Goal: Task Accomplishment & Management: Manage account settings

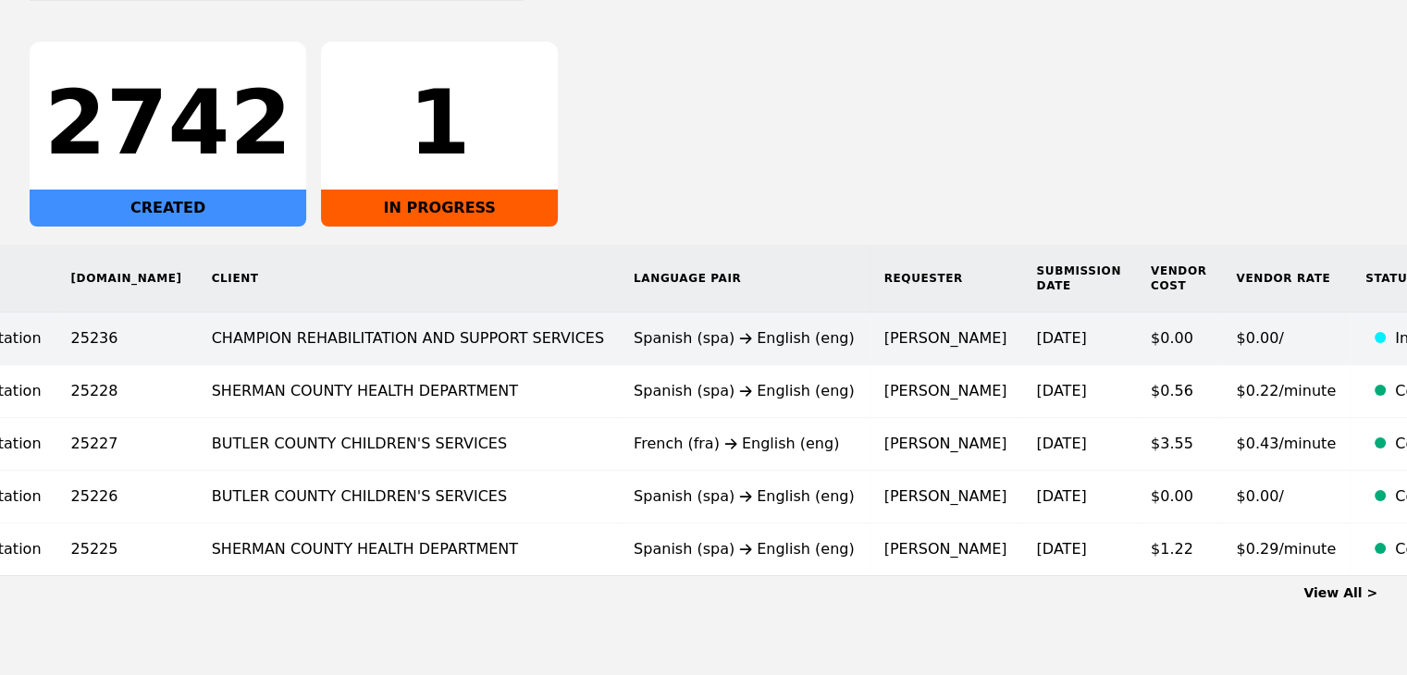
scroll to position [253, 0]
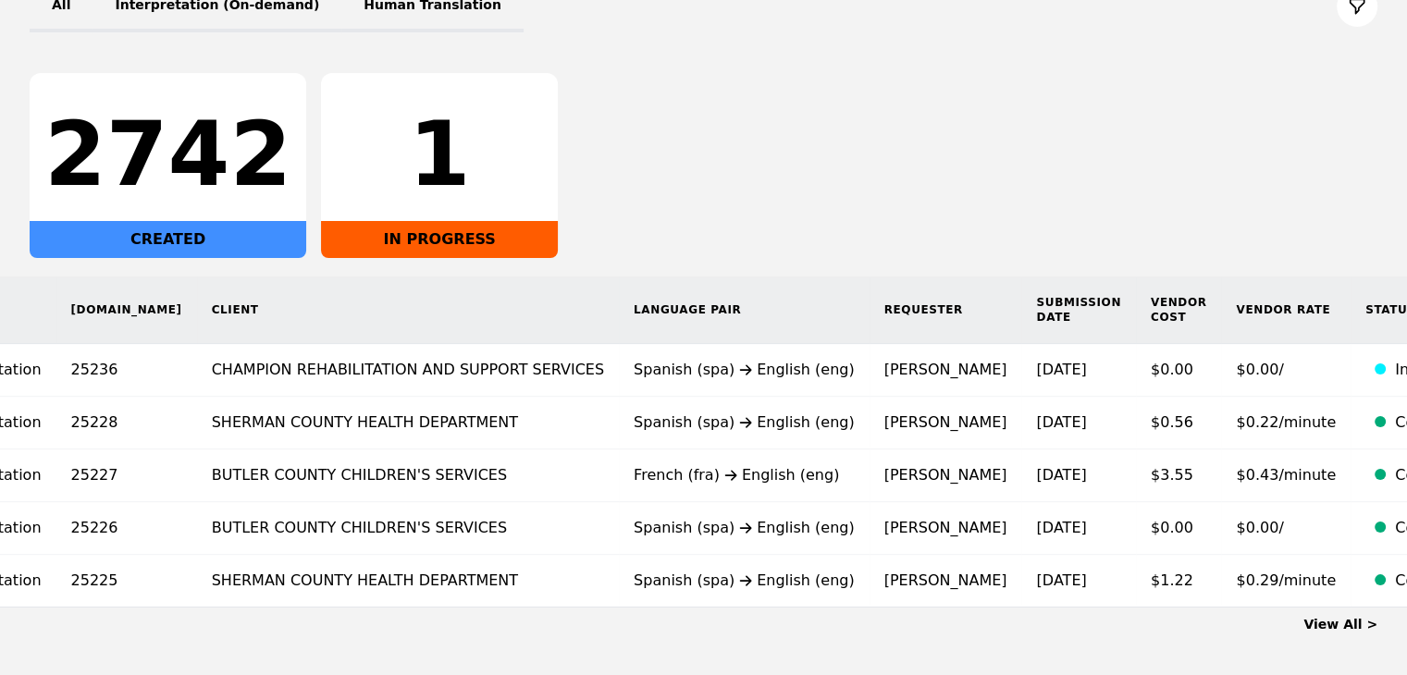
click at [1355, 632] on link "View All >" at bounding box center [1340, 624] width 74 height 15
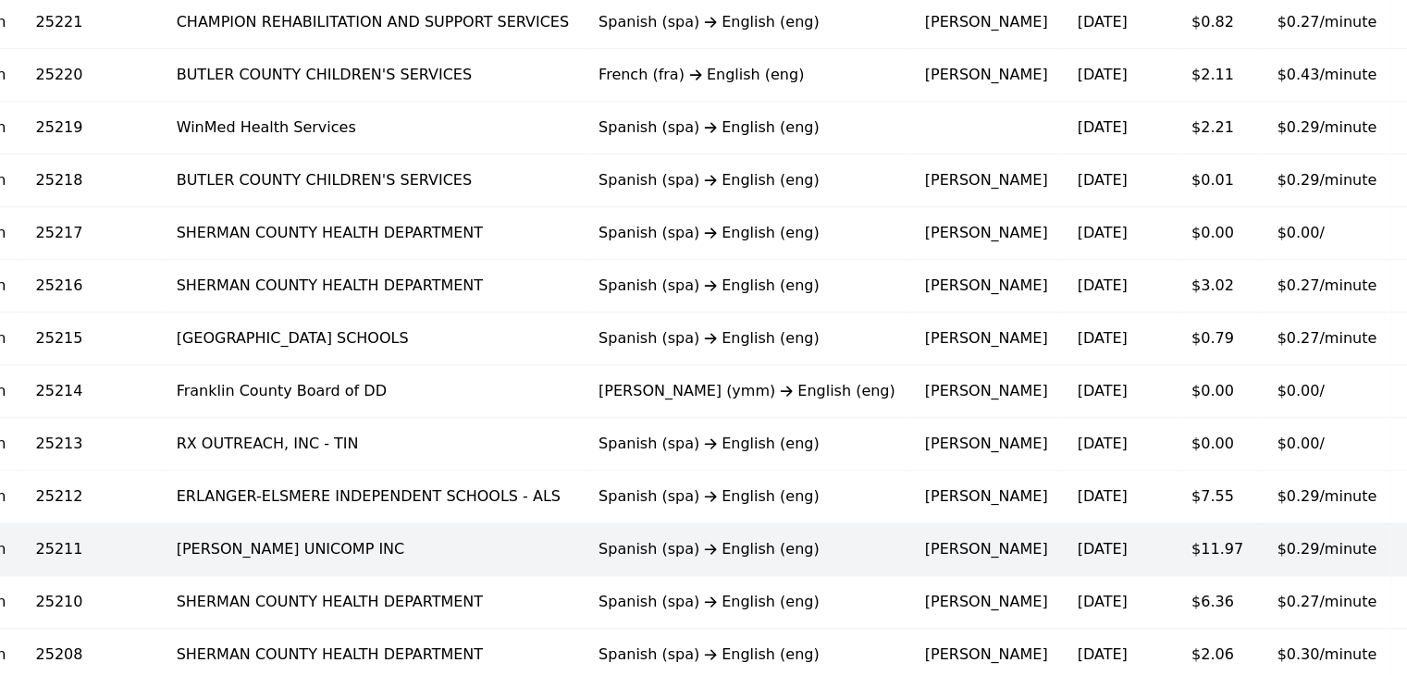
scroll to position [683, 0]
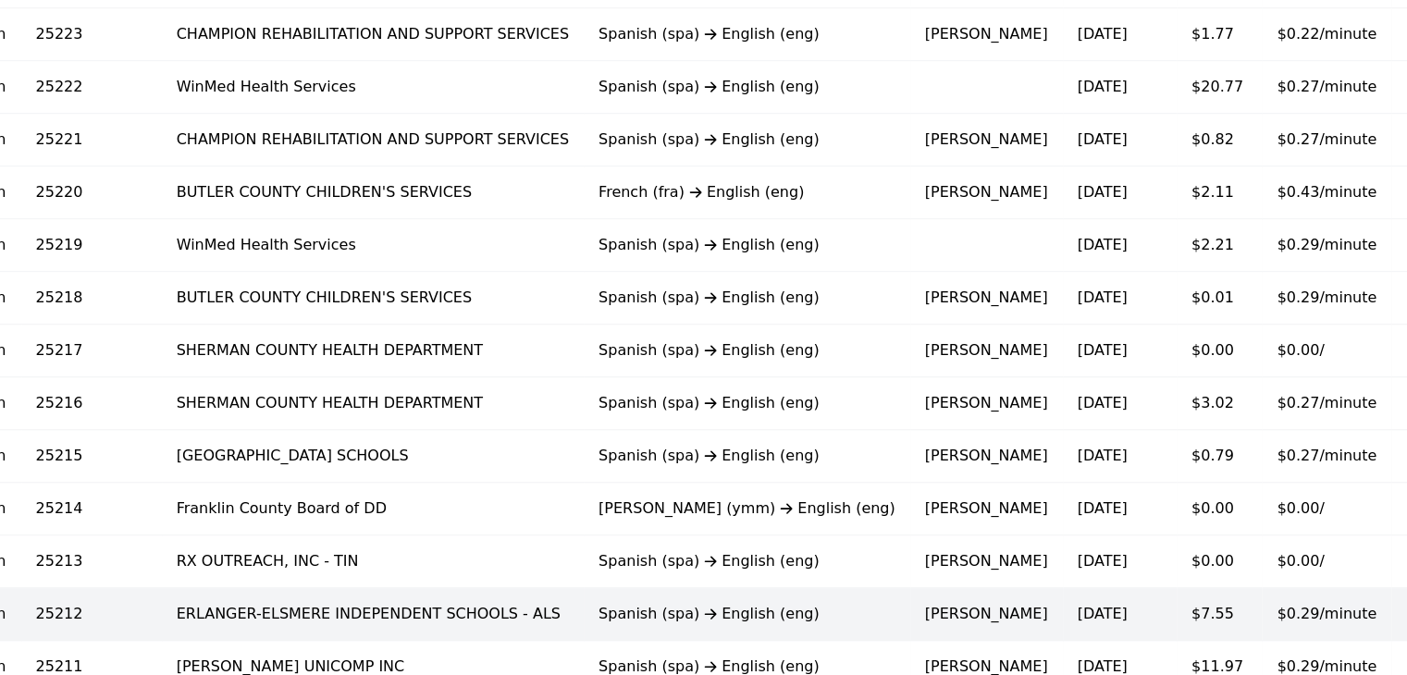
click at [1176, 612] on td "$7.55" at bounding box center [1219, 614] width 86 height 53
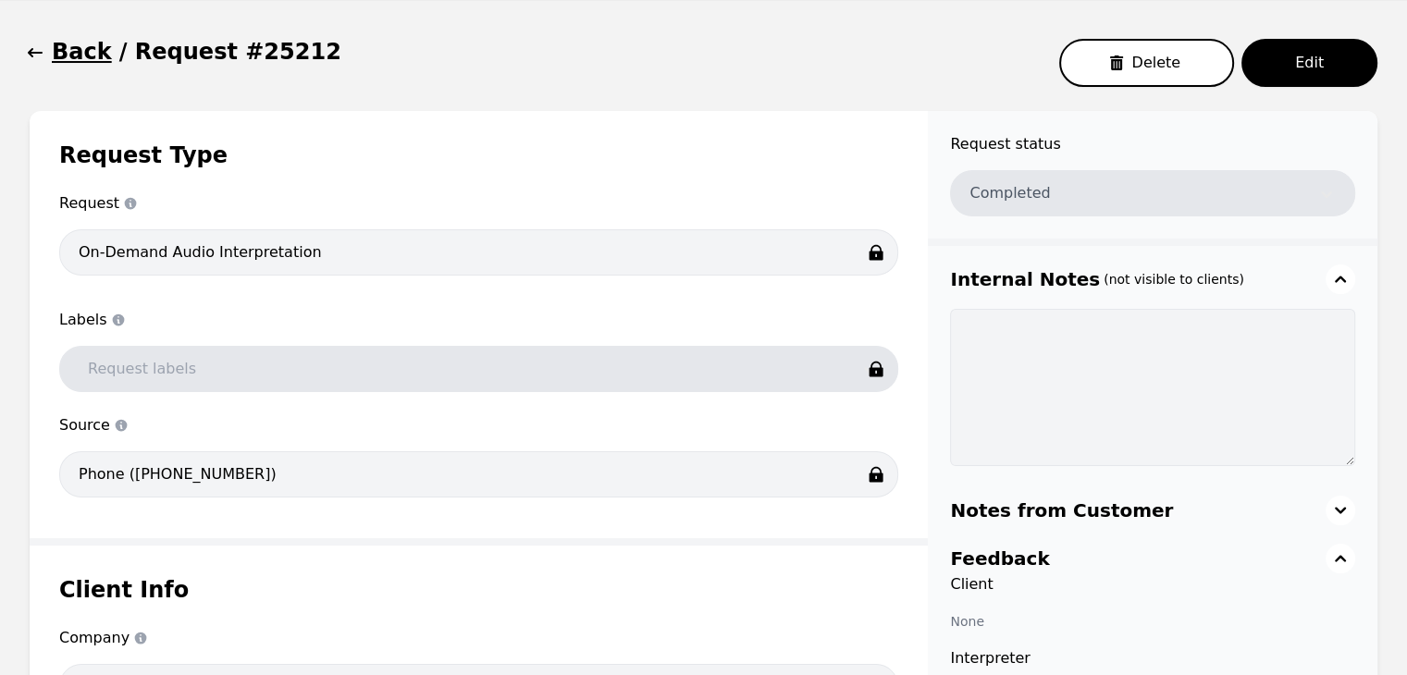
scroll to position [92, 0]
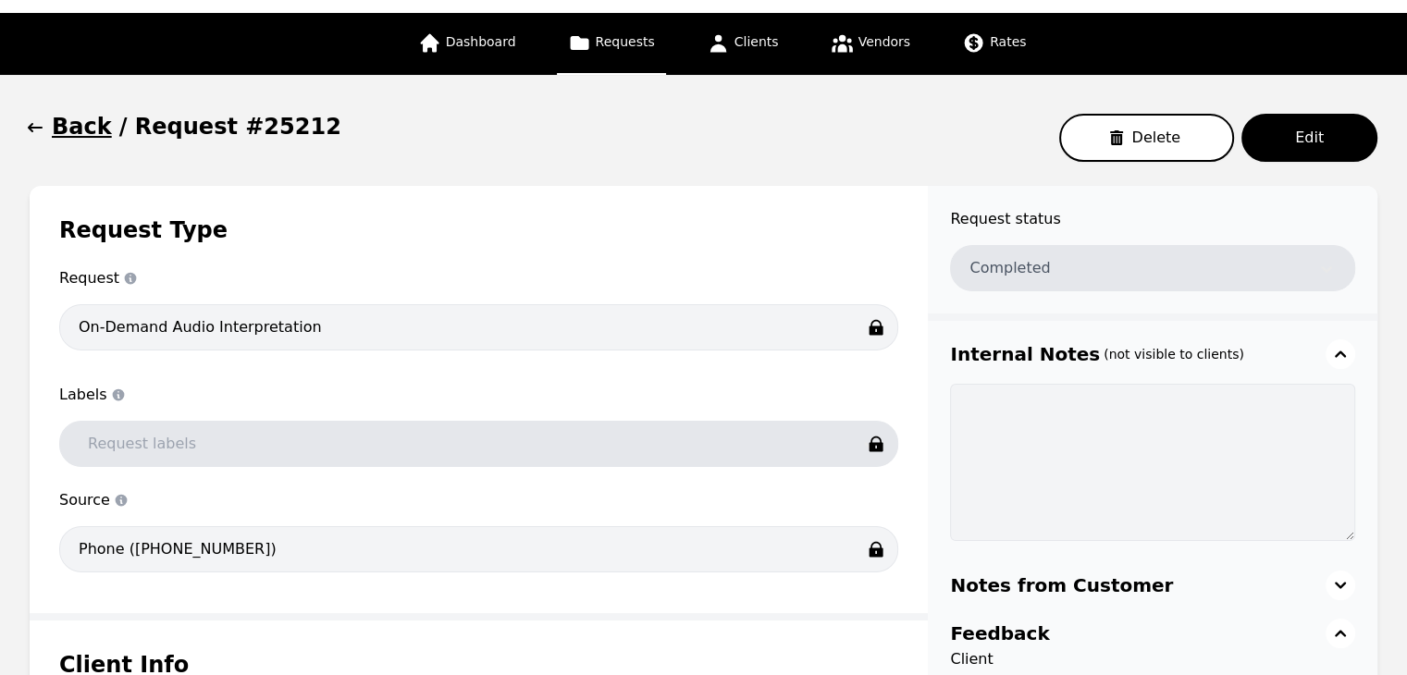
click at [40, 128] on icon "button" at bounding box center [35, 127] width 18 height 18
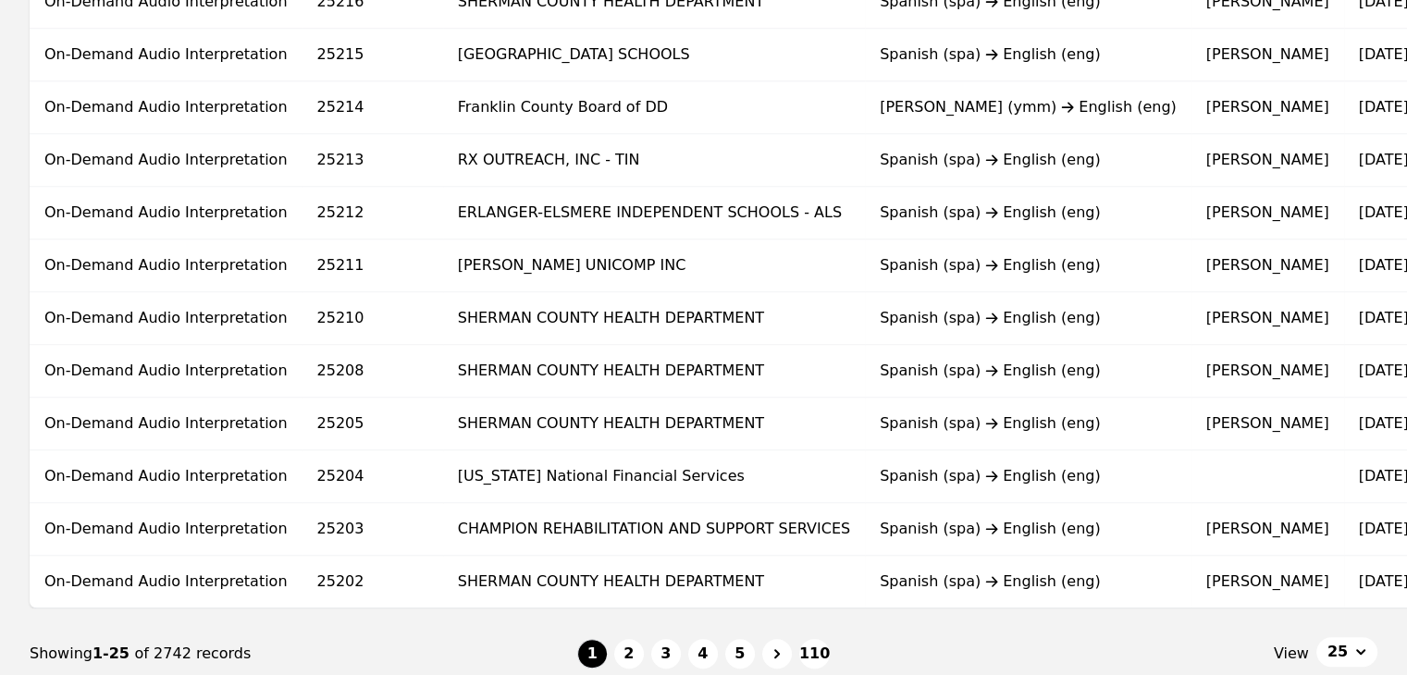
scroll to position [1238, 0]
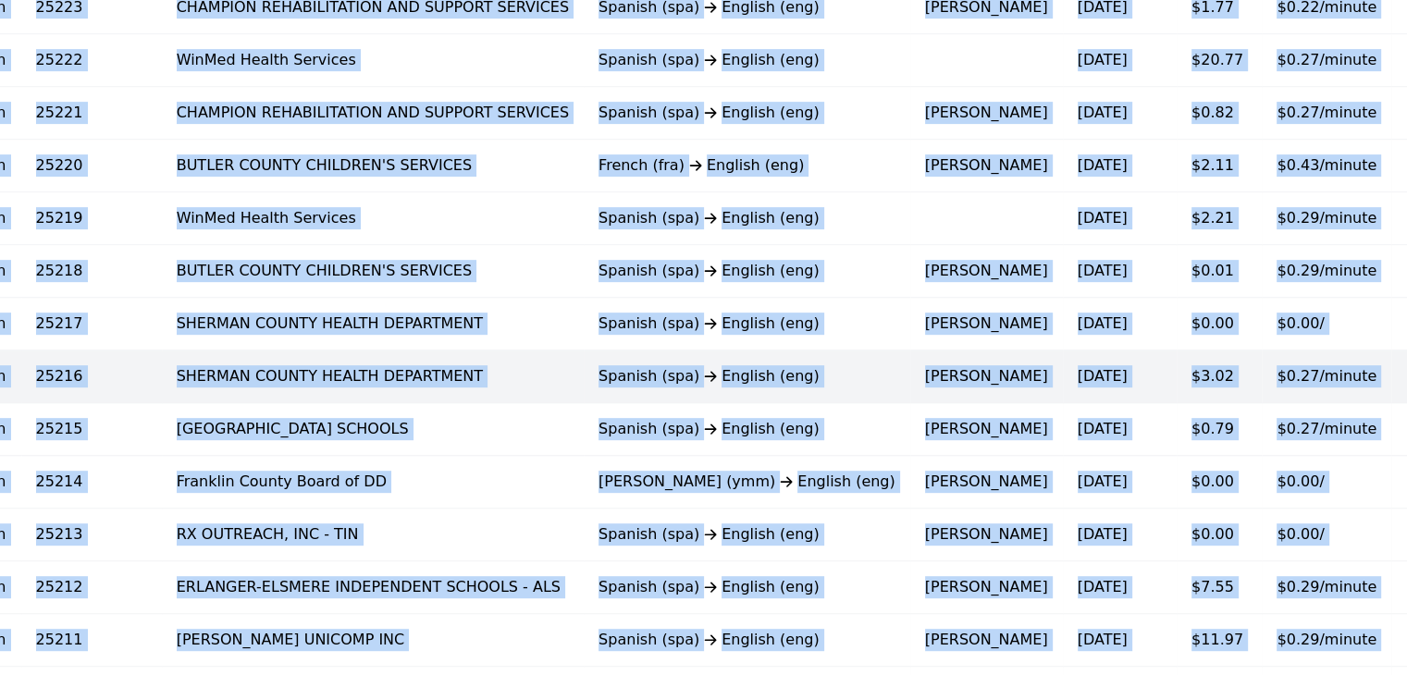
scroll to position [683, 0]
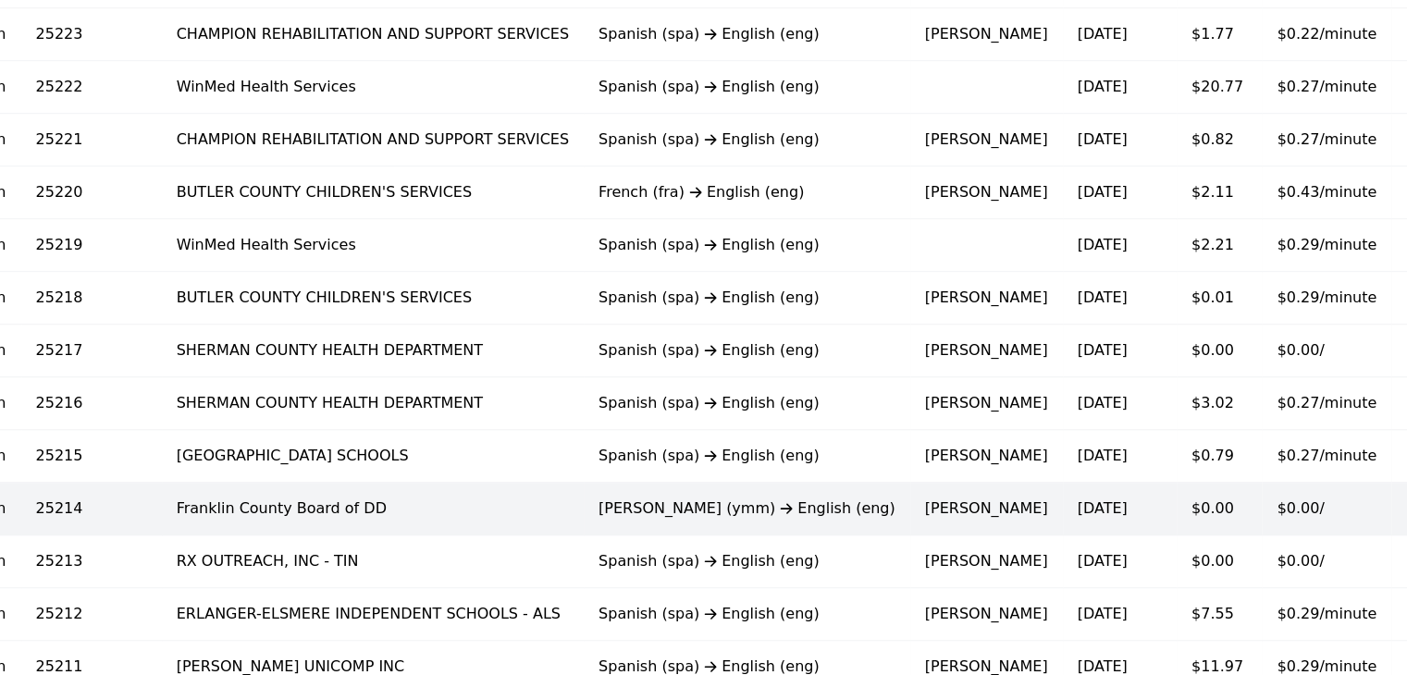
click at [684, 502] on div "[PERSON_NAME] (ymm) English (eng)" at bounding box center [746, 508] width 297 height 22
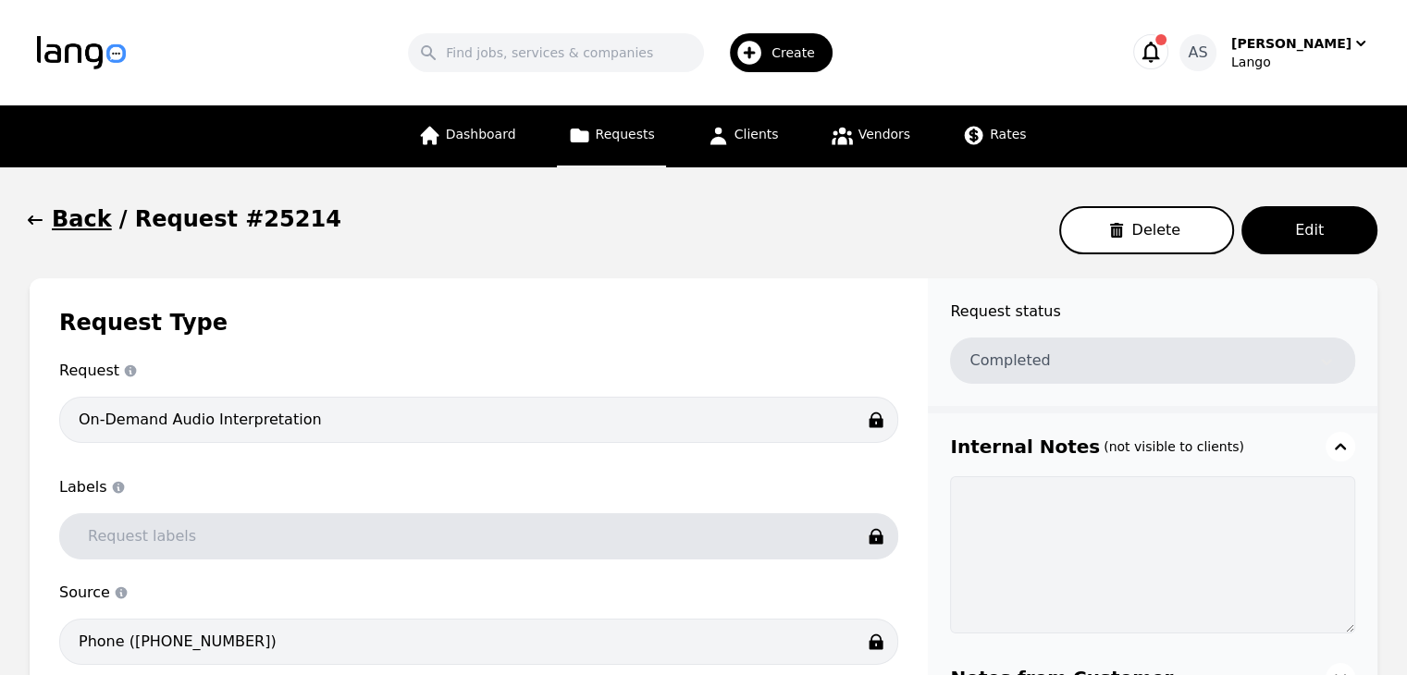
click at [41, 223] on icon "button" at bounding box center [35, 220] width 18 height 18
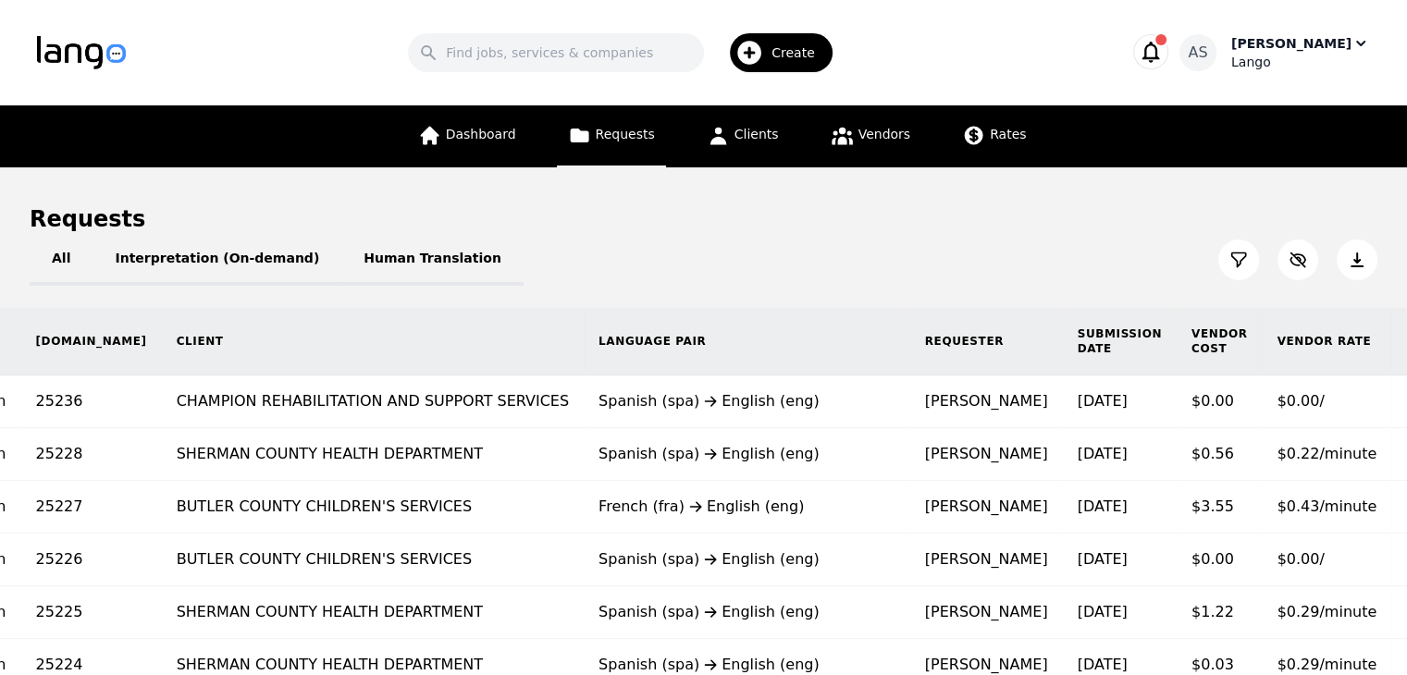
click at [1306, 42] on div "[PERSON_NAME]" at bounding box center [1291, 43] width 120 height 18
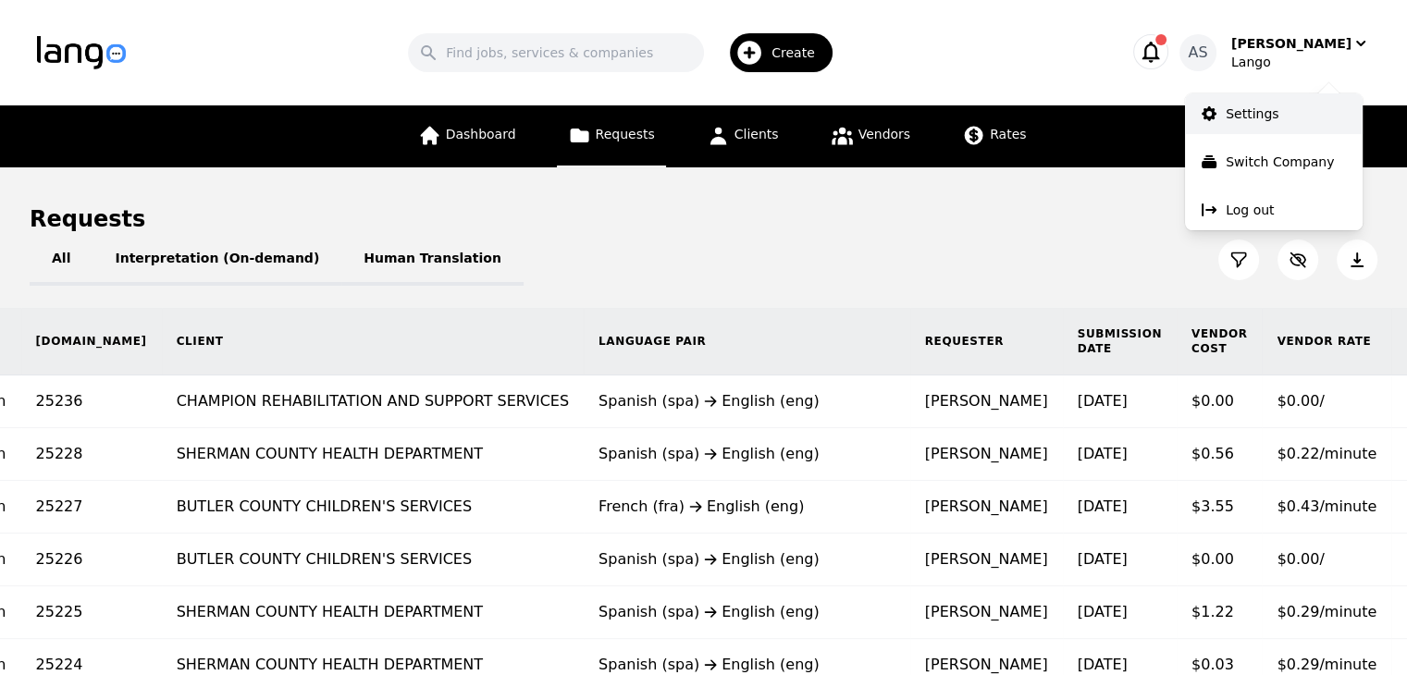
click at [1270, 132] on link "Settings" at bounding box center [1274, 113] width 178 height 41
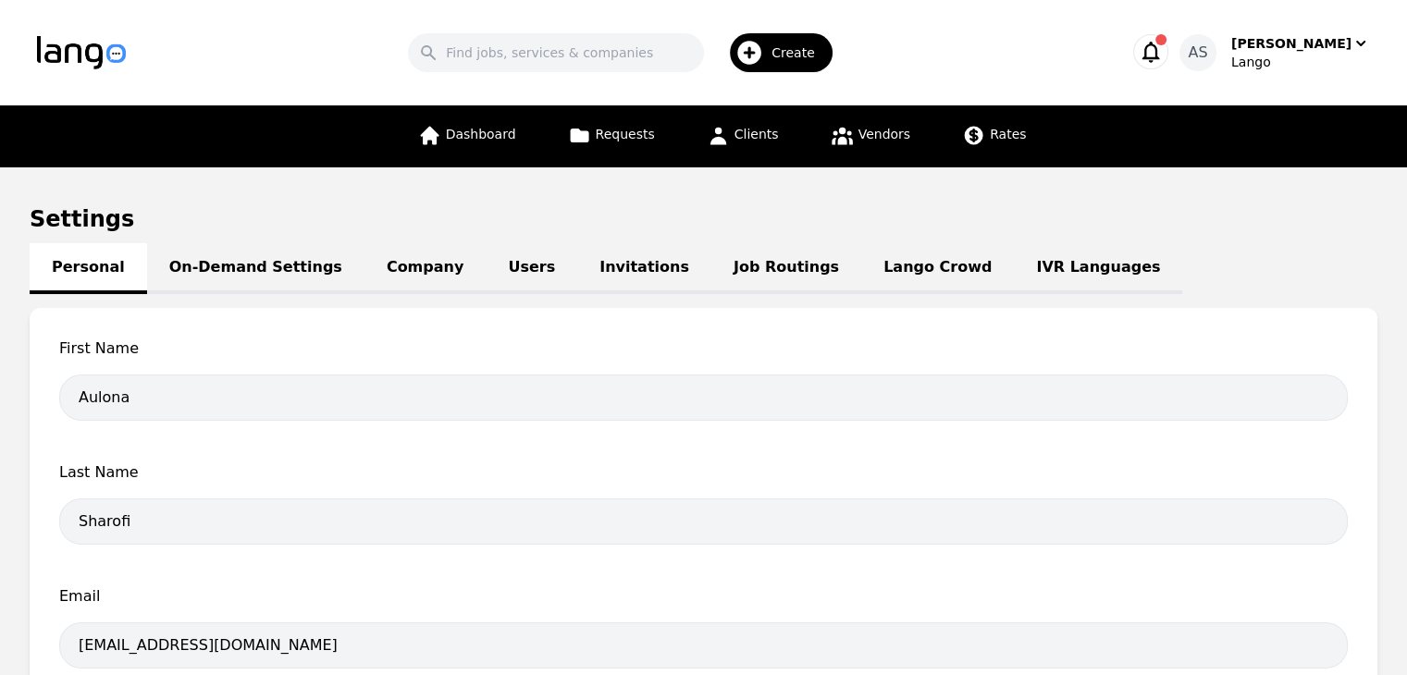
click at [861, 264] on link "Lango Crowd" at bounding box center [937, 268] width 153 height 51
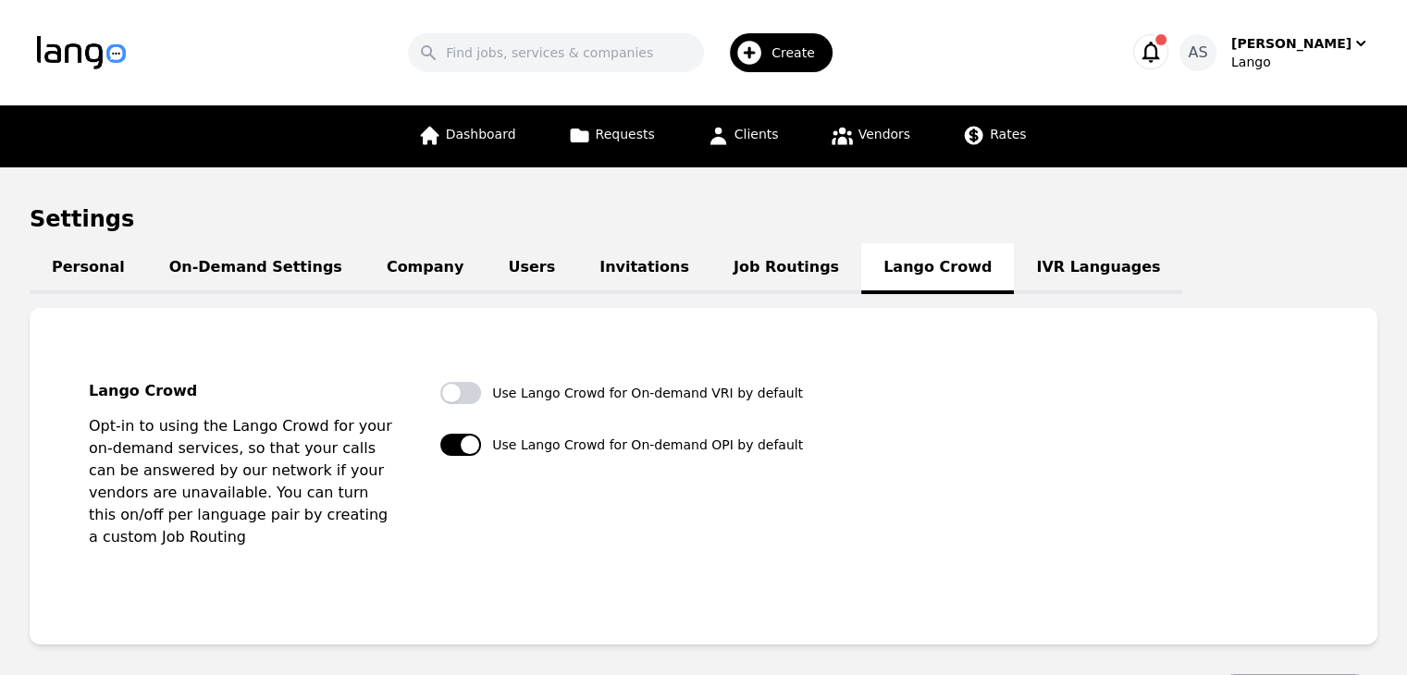
click at [743, 279] on link "Job Routings" at bounding box center [786, 268] width 150 height 51
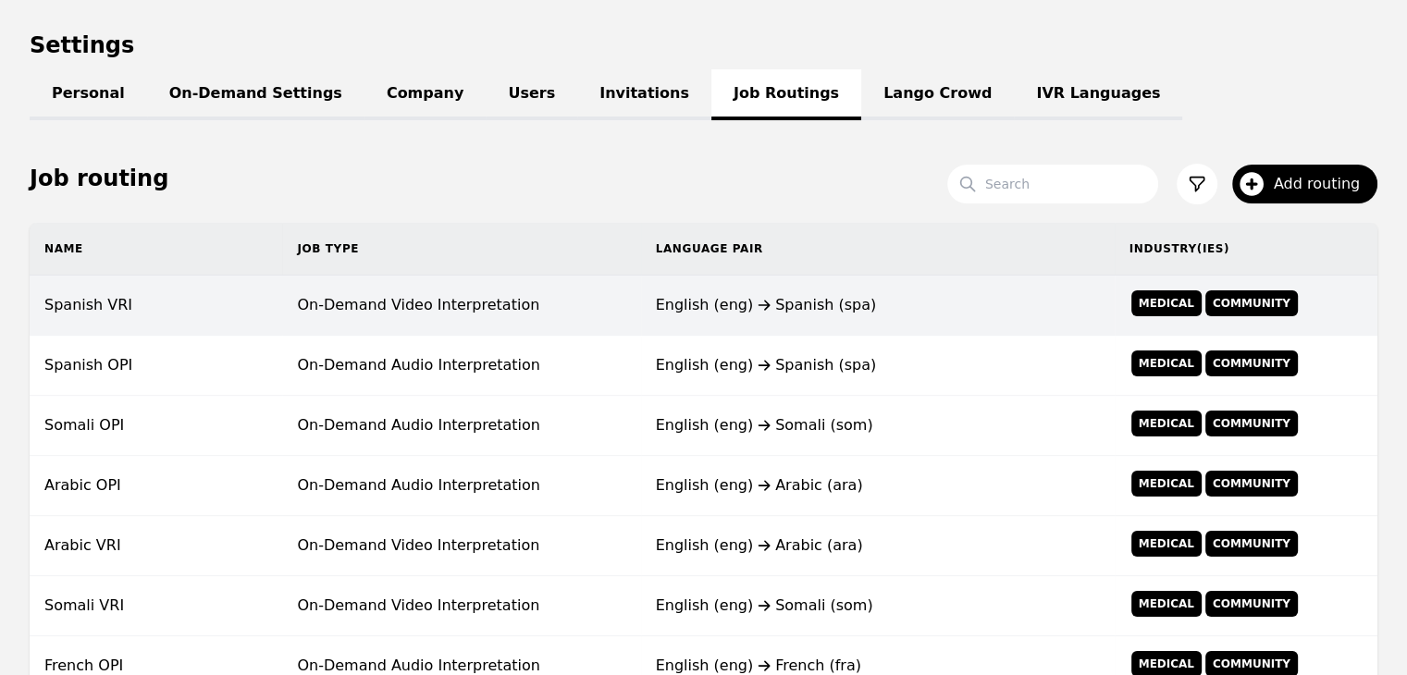
scroll to position [185, 0]
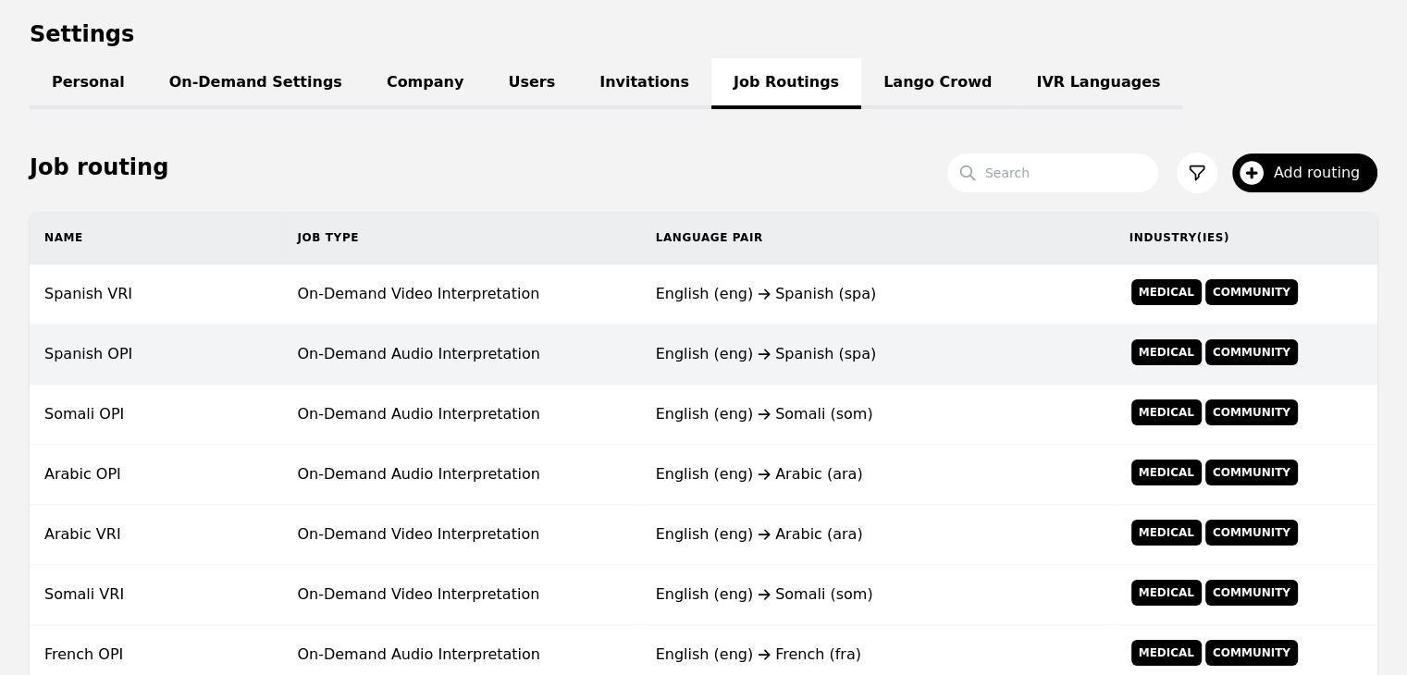
click at [440, 358] on td "On-Demand Audio Interpretation" at bounding box center [461, 355] width 358 height 60
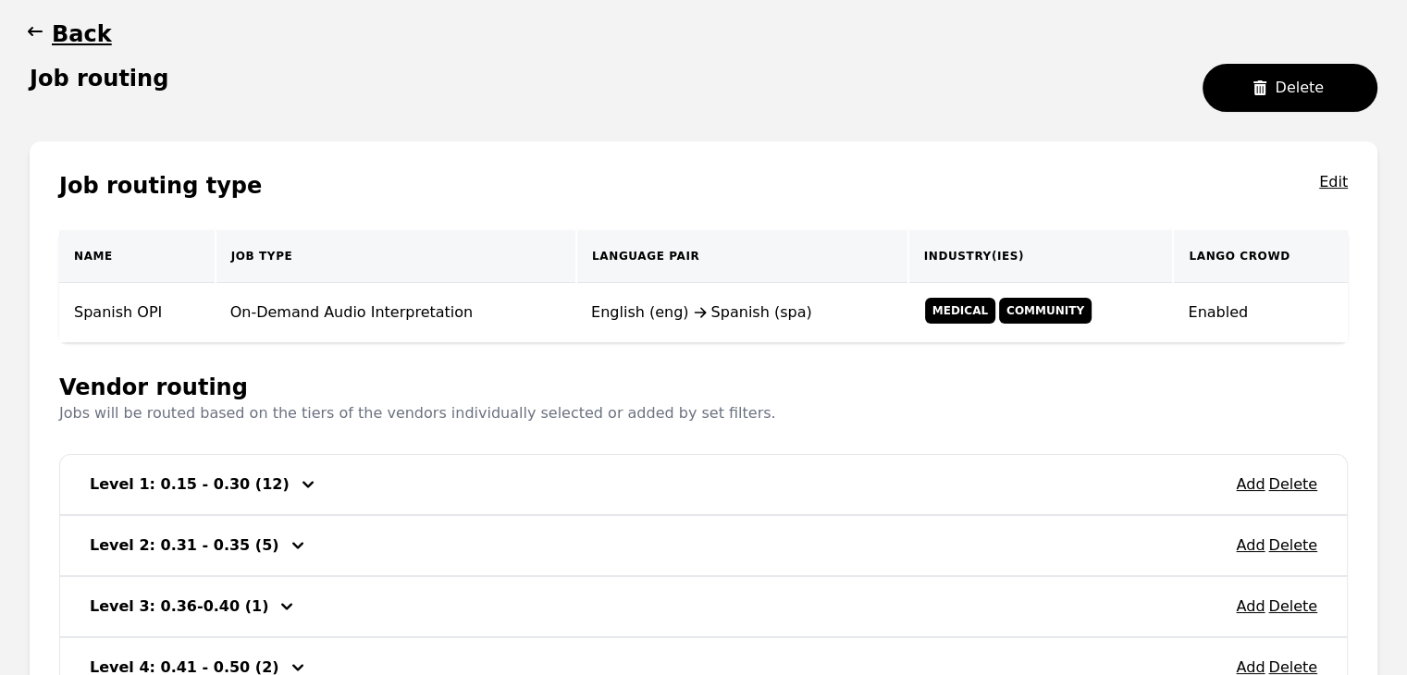
click at [297, 491] on icon "button" at bounding box center [308, 484] width 22 height 22
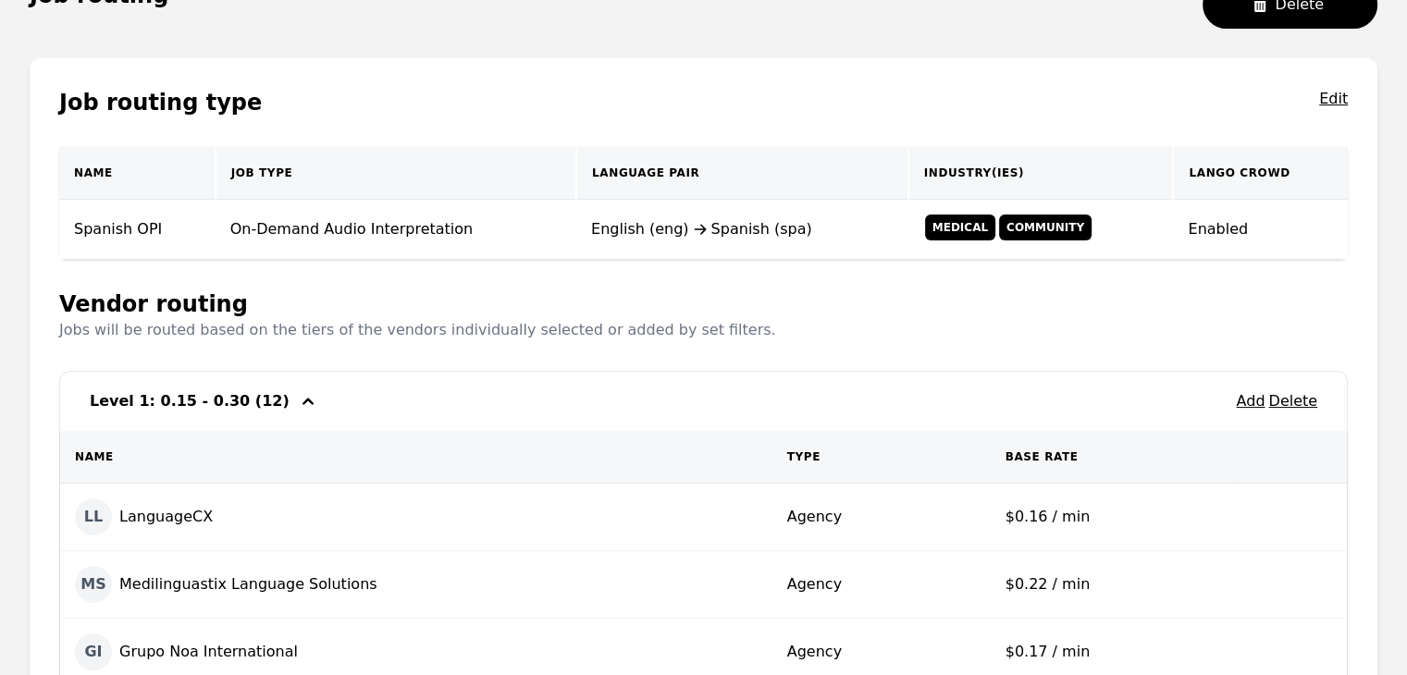
scroll to position [185, 0]
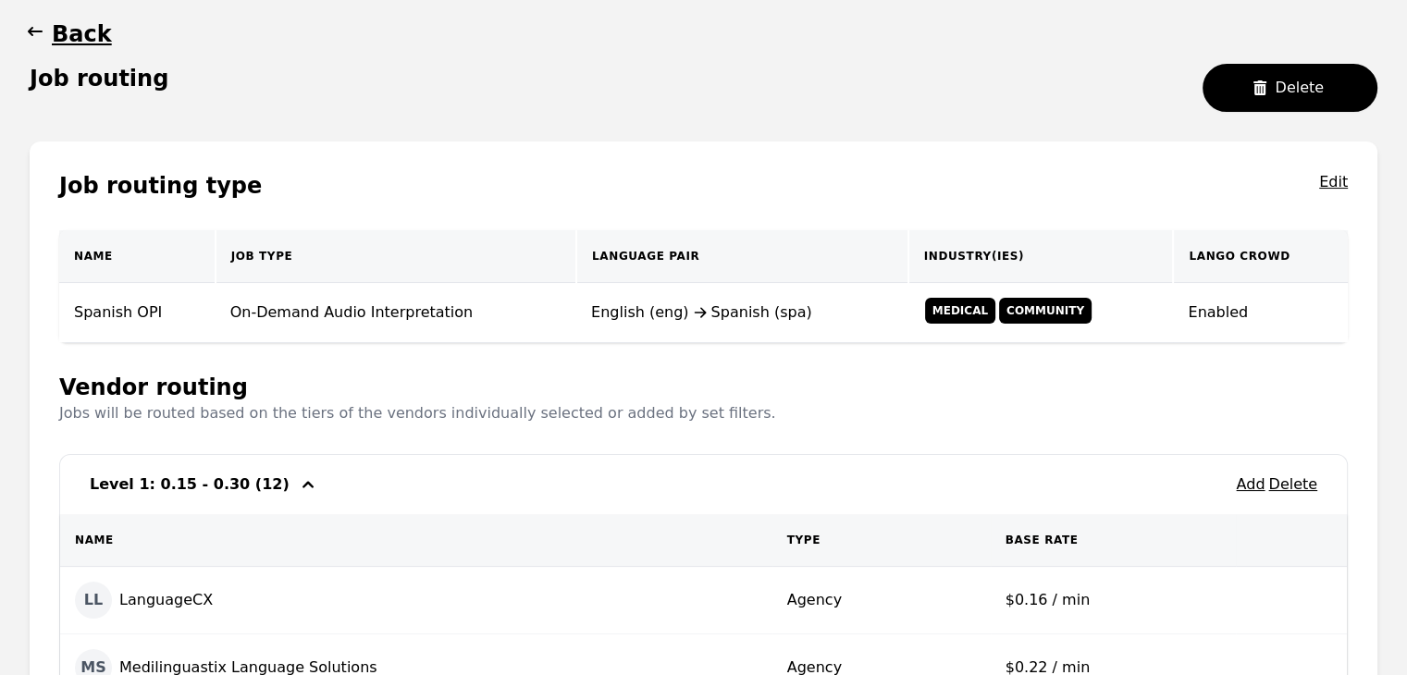
click at [297, 483] on icon "button" at bounding box center [308, 484] width 22 height 22
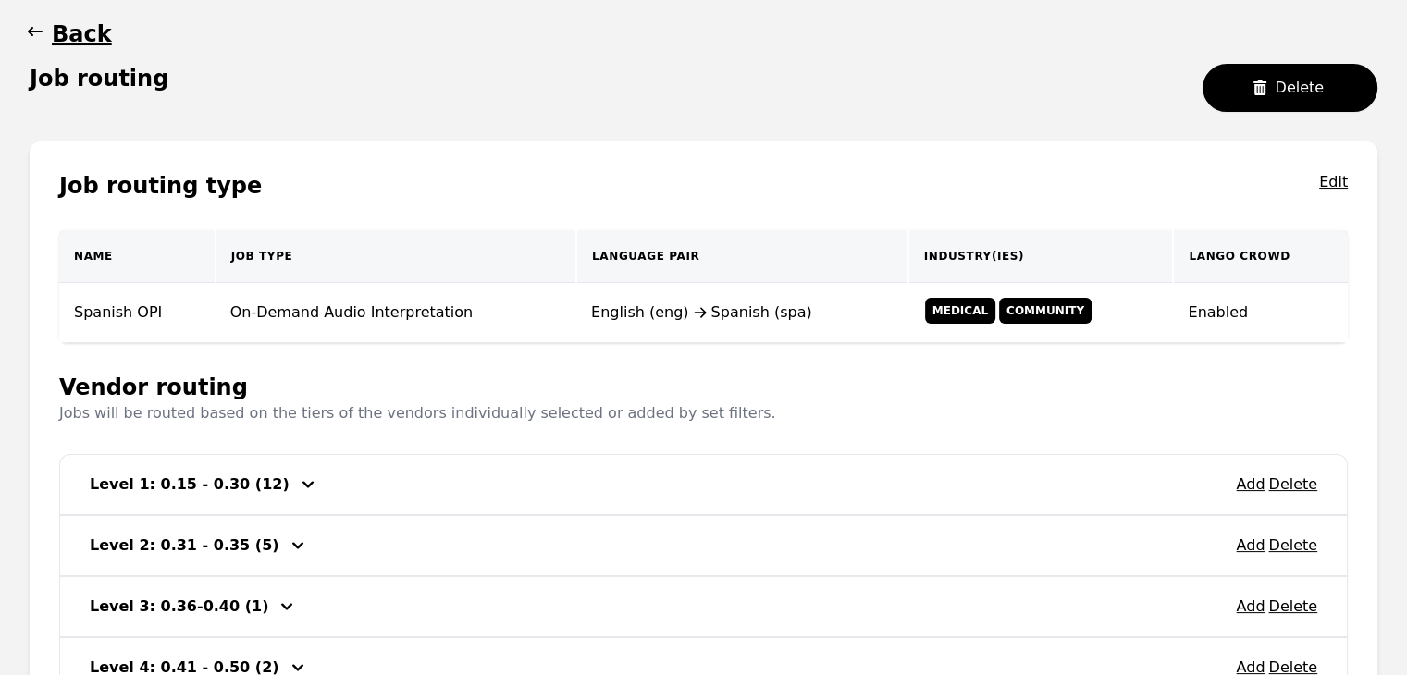
click at [31, 29] on icon "button" at bounding box center [35, 31] width 15 height 9
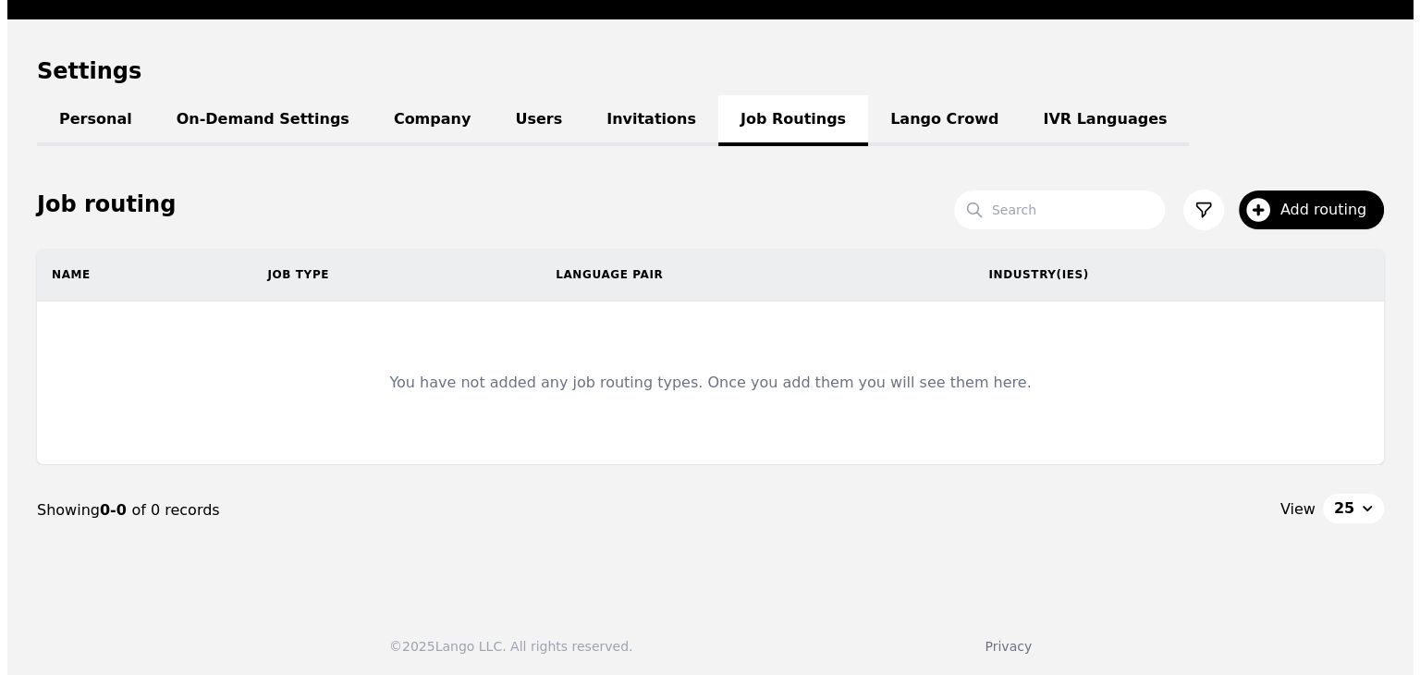
scroll to position [185, 0]
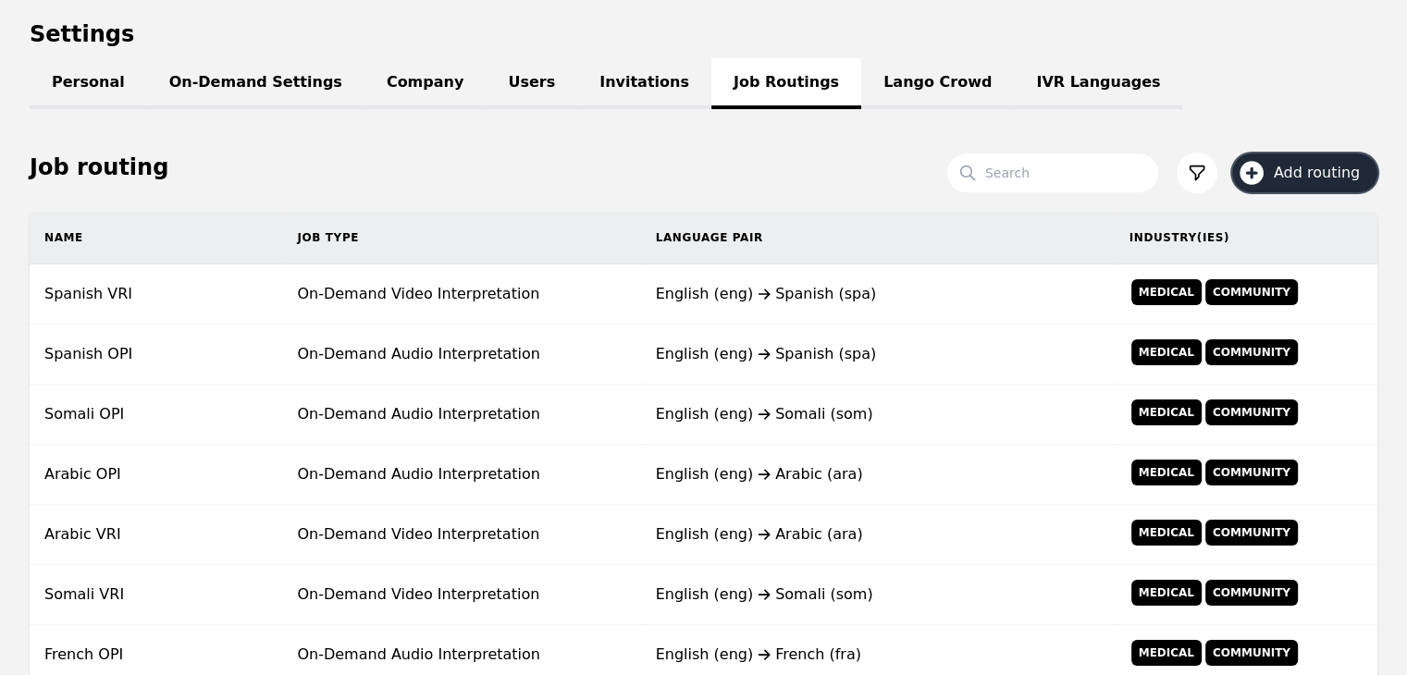
click at [1302, 182] on span "Add routing" at bounding box center [1322, 173] width 99 height 22
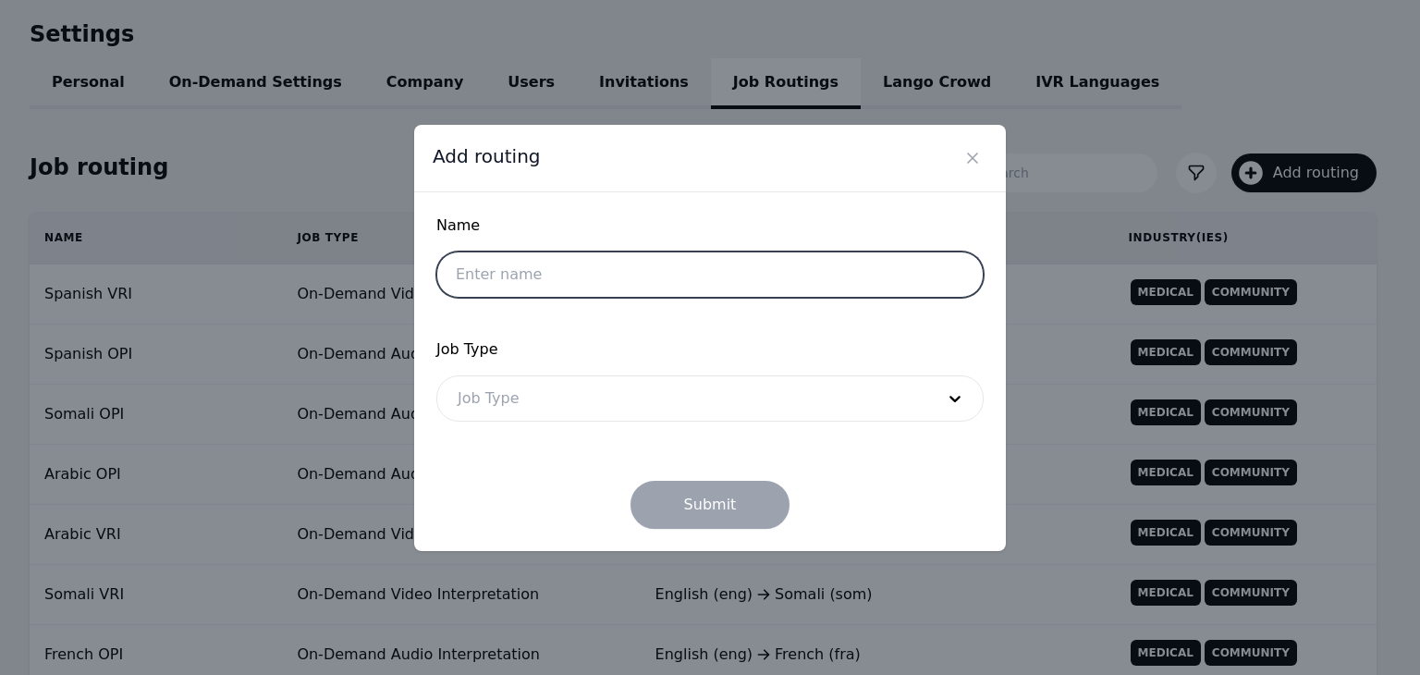
click at [625, 283] on input "text" at bounding box center [709, 275] width 547 height 46
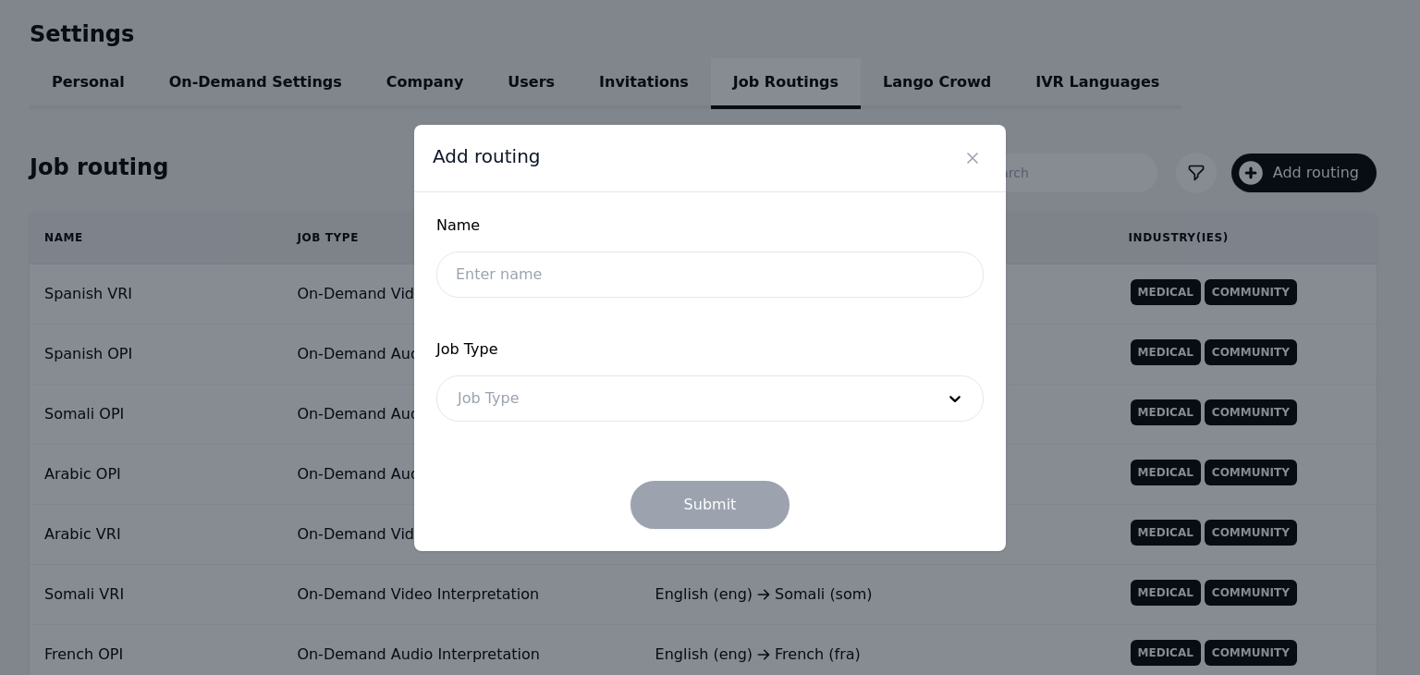
click at [918, 397] on div at bounding box center [682, 398] width 490 height 44
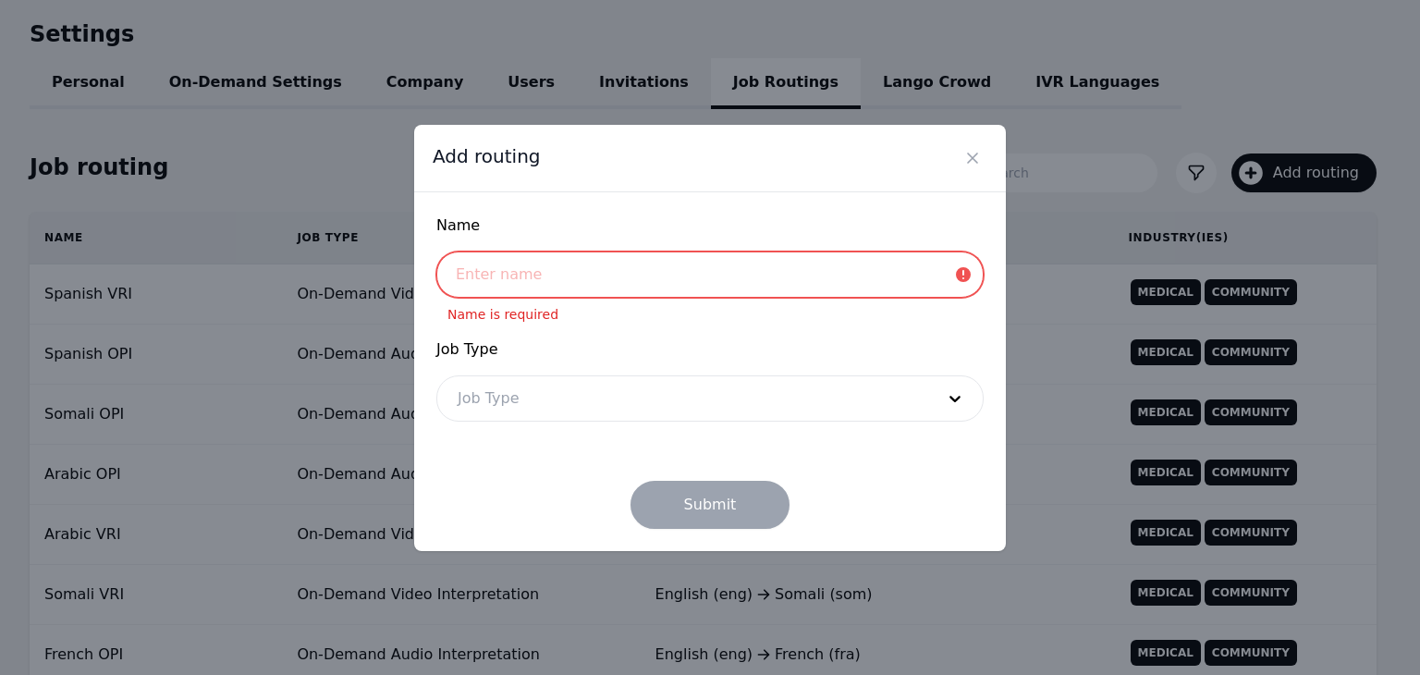
click at [683, 256] on input "text" at bounding box center [709, 275] width 547 height 46
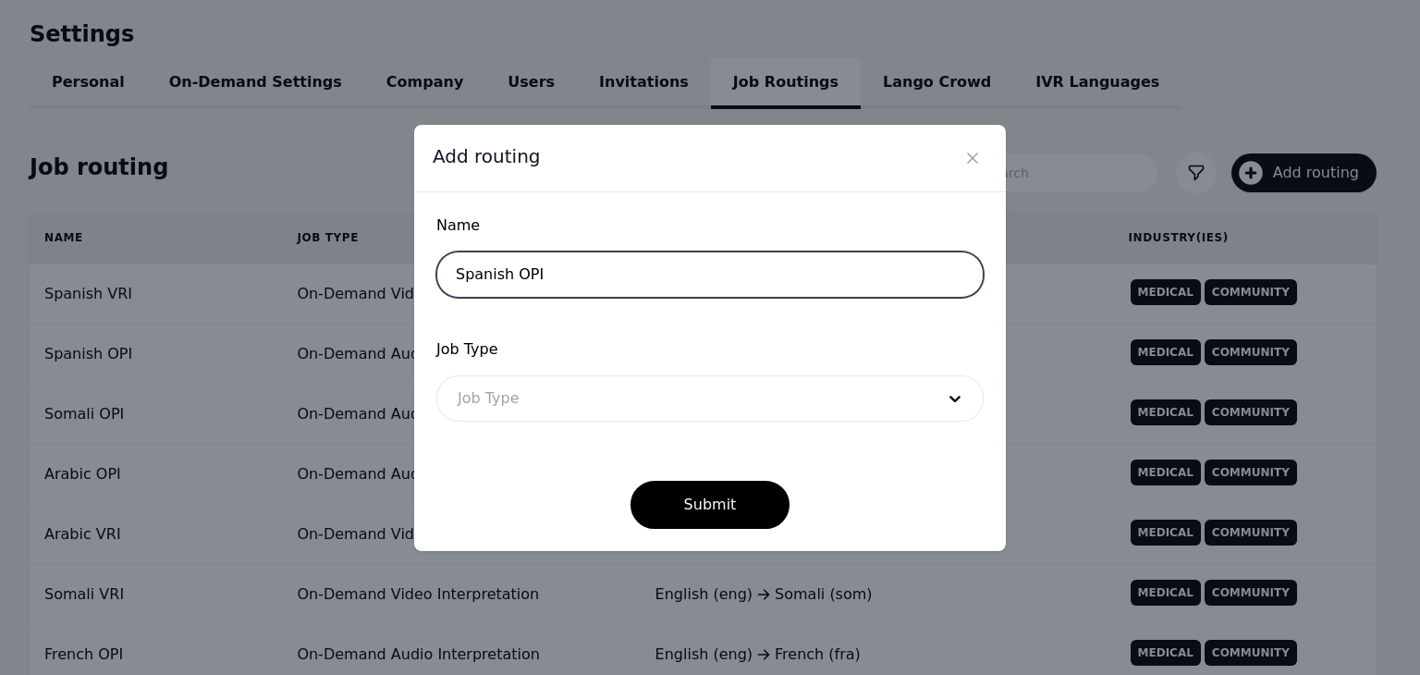
type input "Spanish OPI"
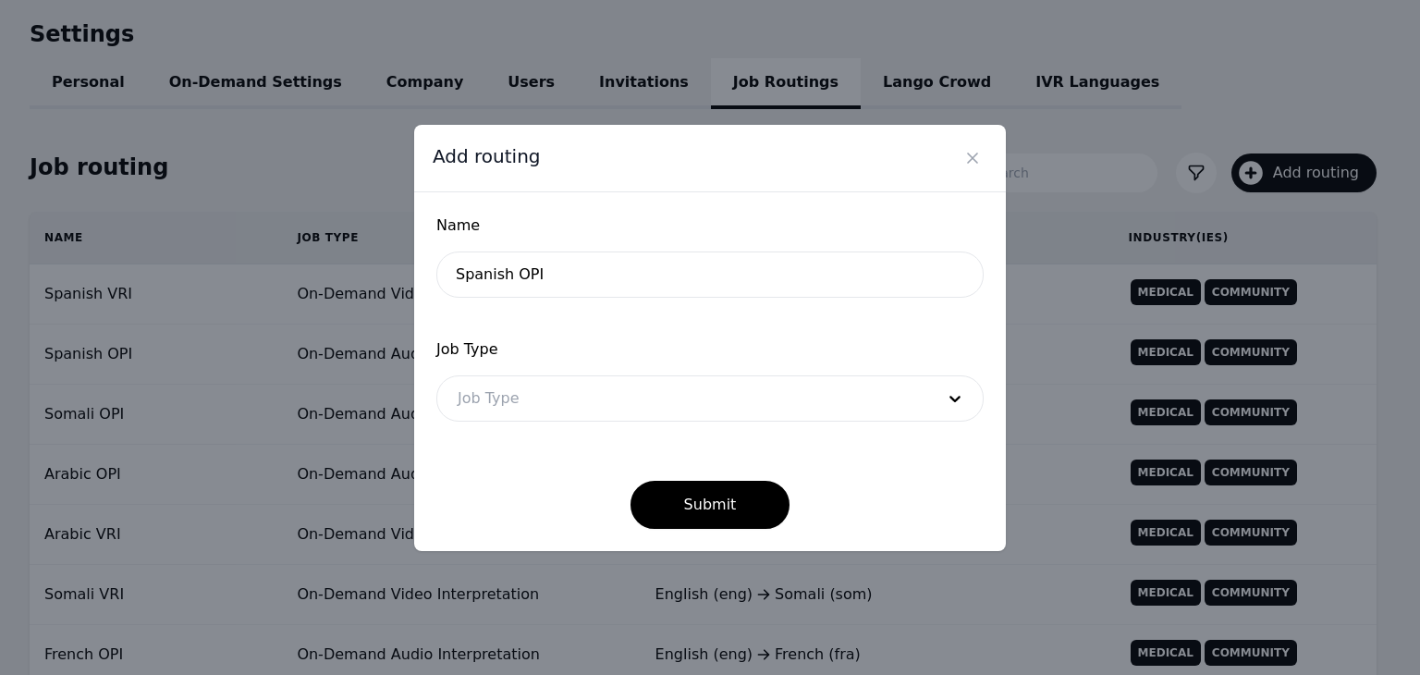
drag, startPoint x: 627, startPoint y: 420, endPoint x: 622, endPoint y: 412, distance: 9.5
click at [625, 419] on div "Job Type" at bounding box center [709, 398] width 547 height 46
click at [623, 410] on div at bounding box center [682, 398] width 490 height 44
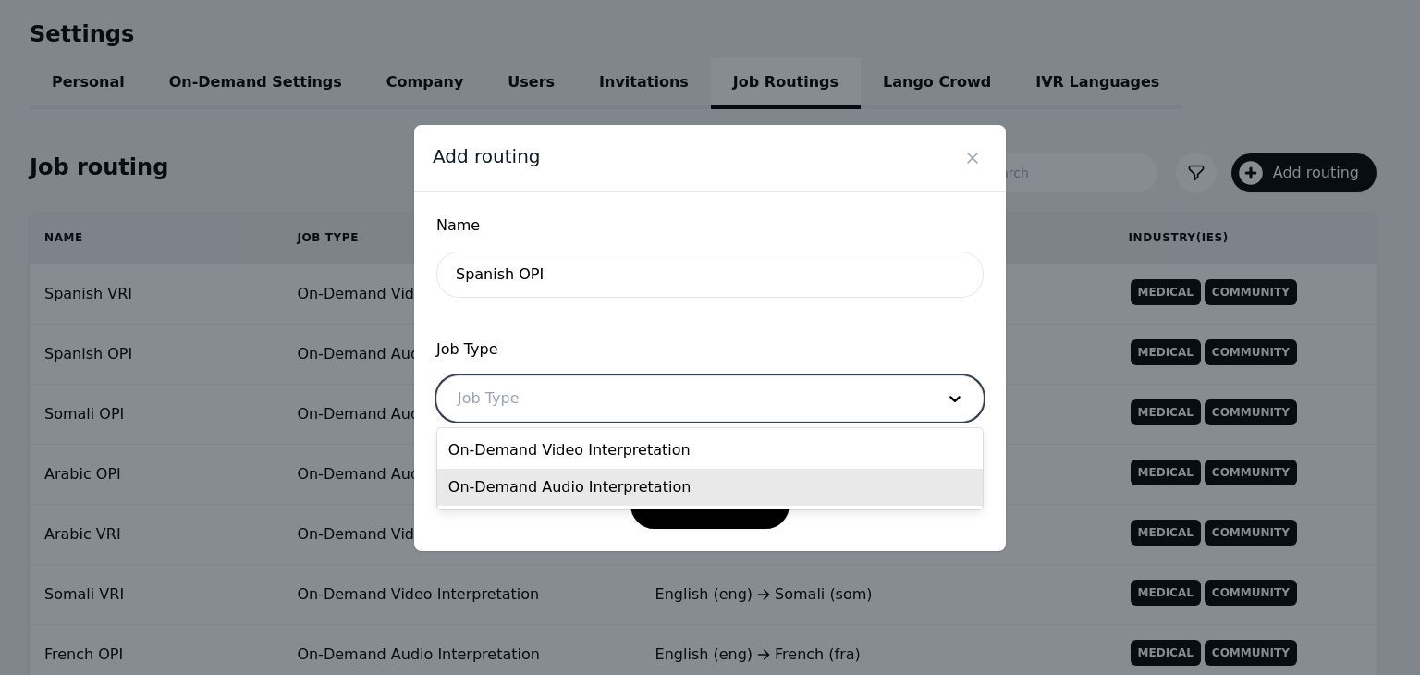
click at [631, 482] on div "On-Demand Audio Interpretation" at bounding box center [710, 487] width 546 height 37
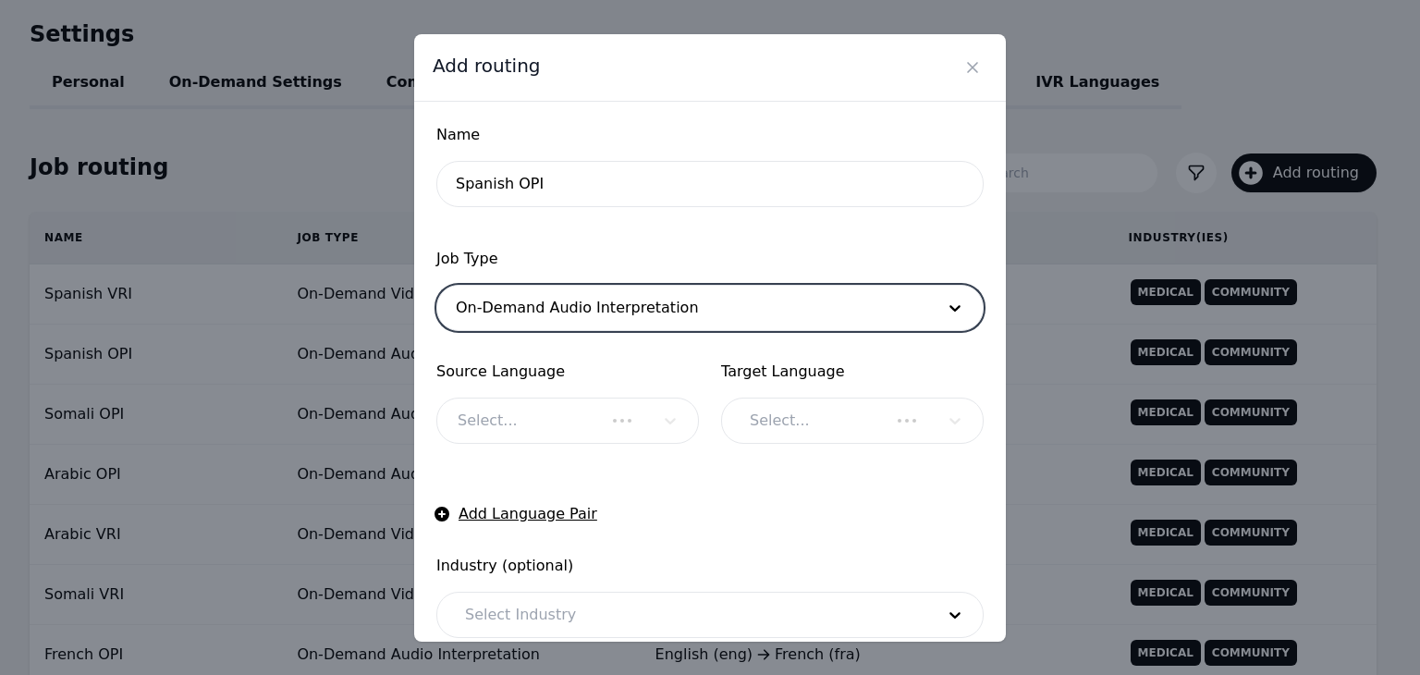
checkbox input "true"
click at [647, 452] on form "Name Spanish OPI Job Type option On-Demand Audio Interpretation, selected. On-D…" at bounding box center [709, 486] width 547 height 725
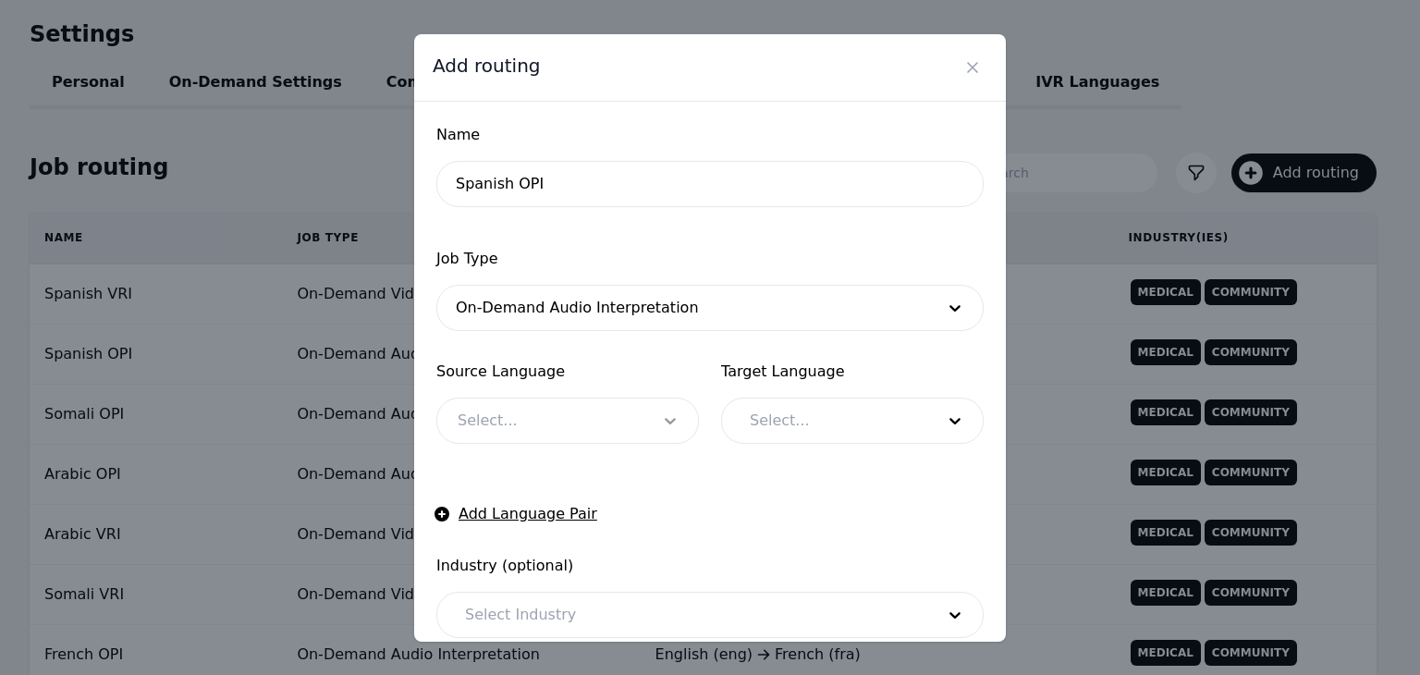
click at [643, 423] on div at bounding box center [670, 421] width 55 height 44
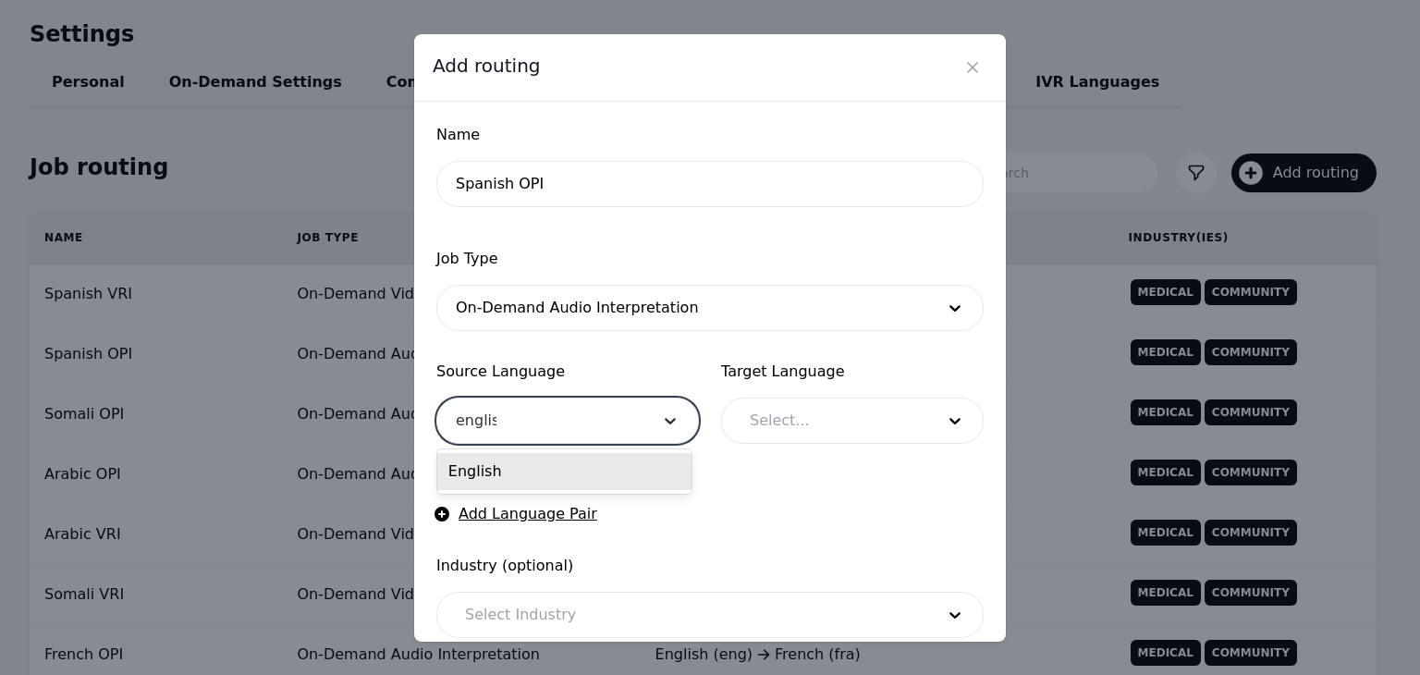
type input "english"
click at [614, 467] on div "English" at bounding box center [564, 471] width 254 height 37
click at [829, 422] on div at bounding box center [829, 421] width 198 height 44
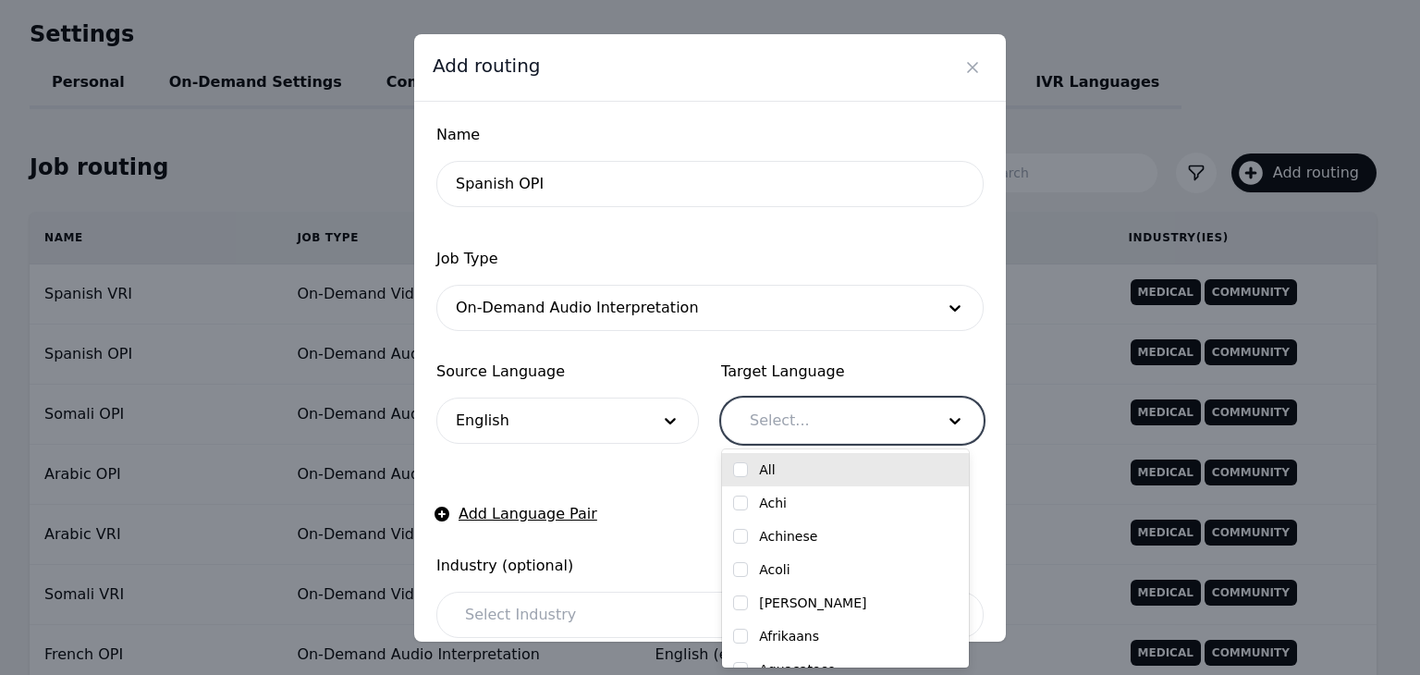
click at [747, 473] on input "checkbox" at bounding box center [740, 469] width 15 height 15
checkbox input "true"
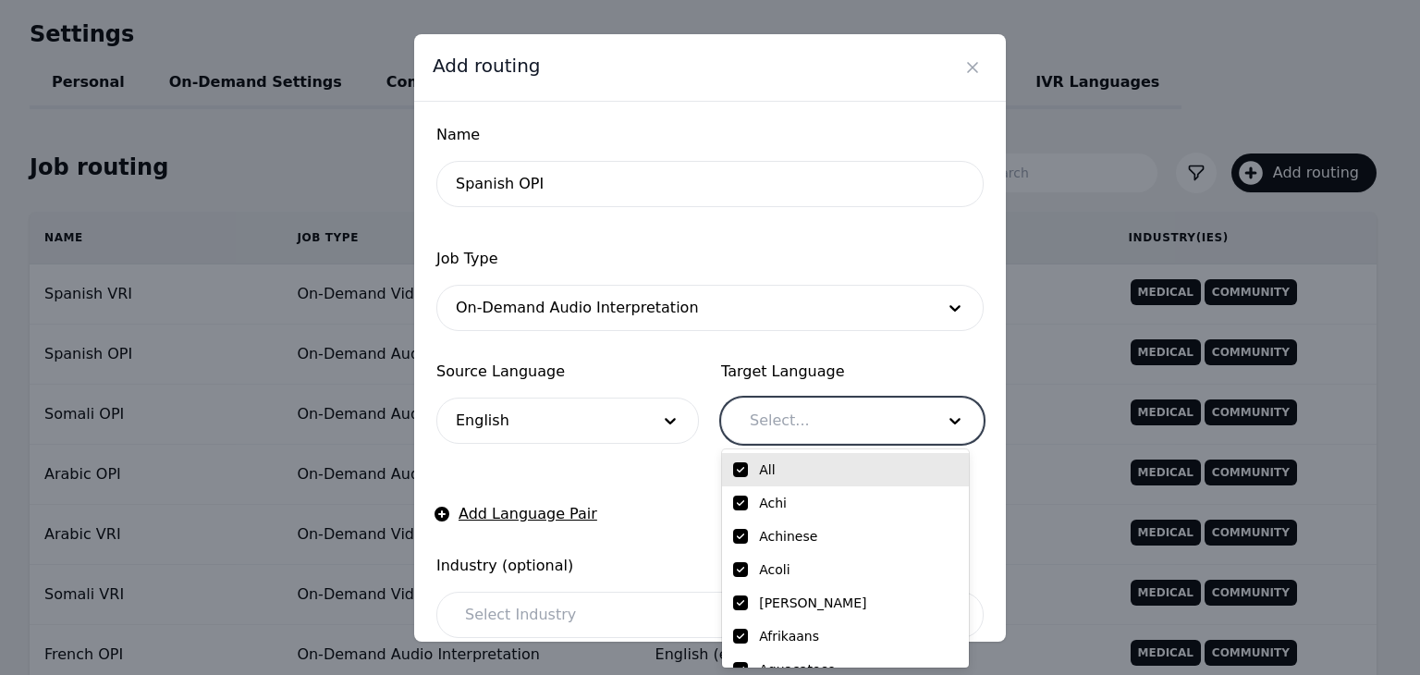
checkbox input "true"
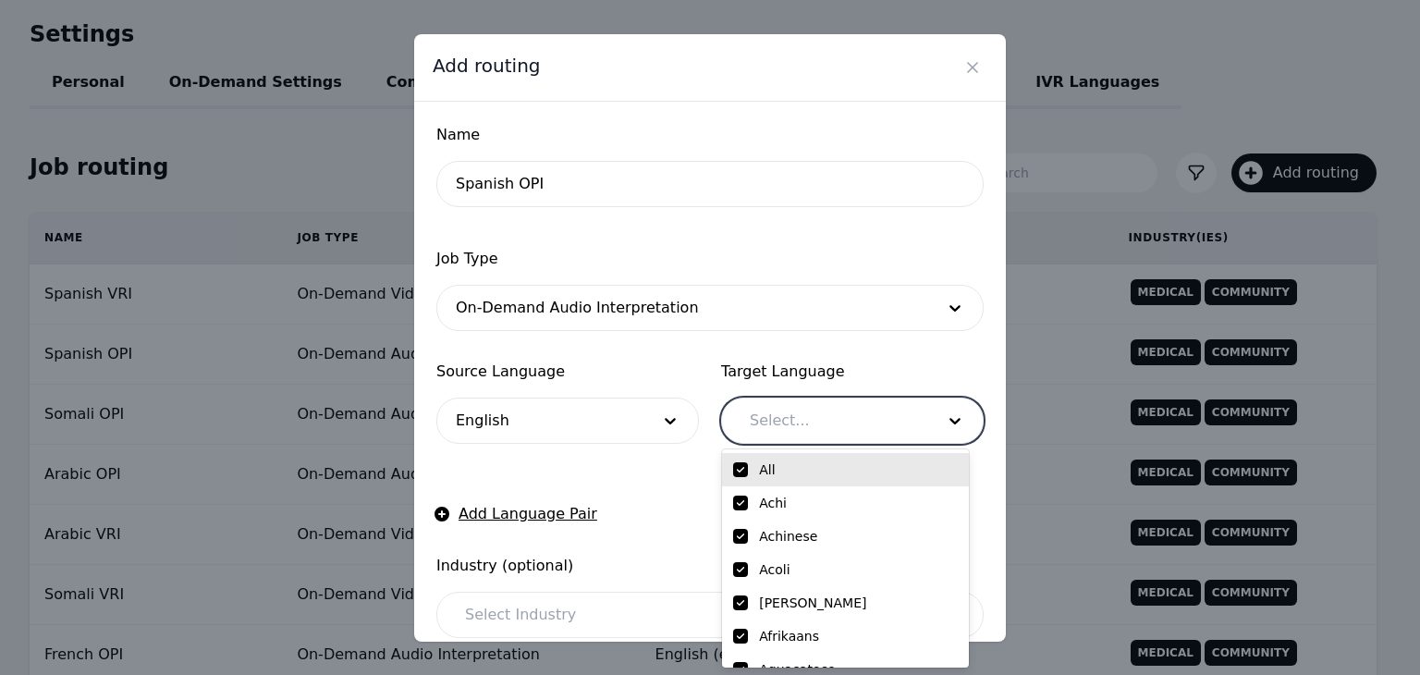
checkbox input "true"
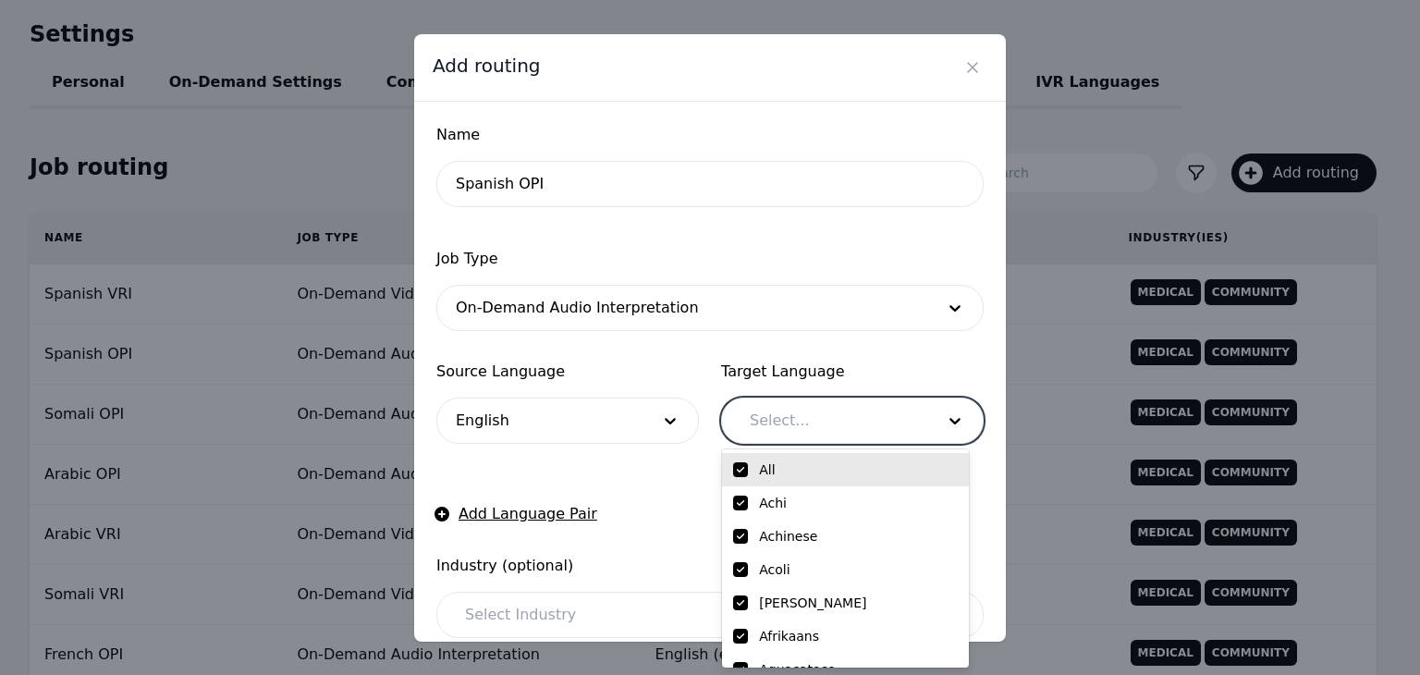
checkbox input "true"
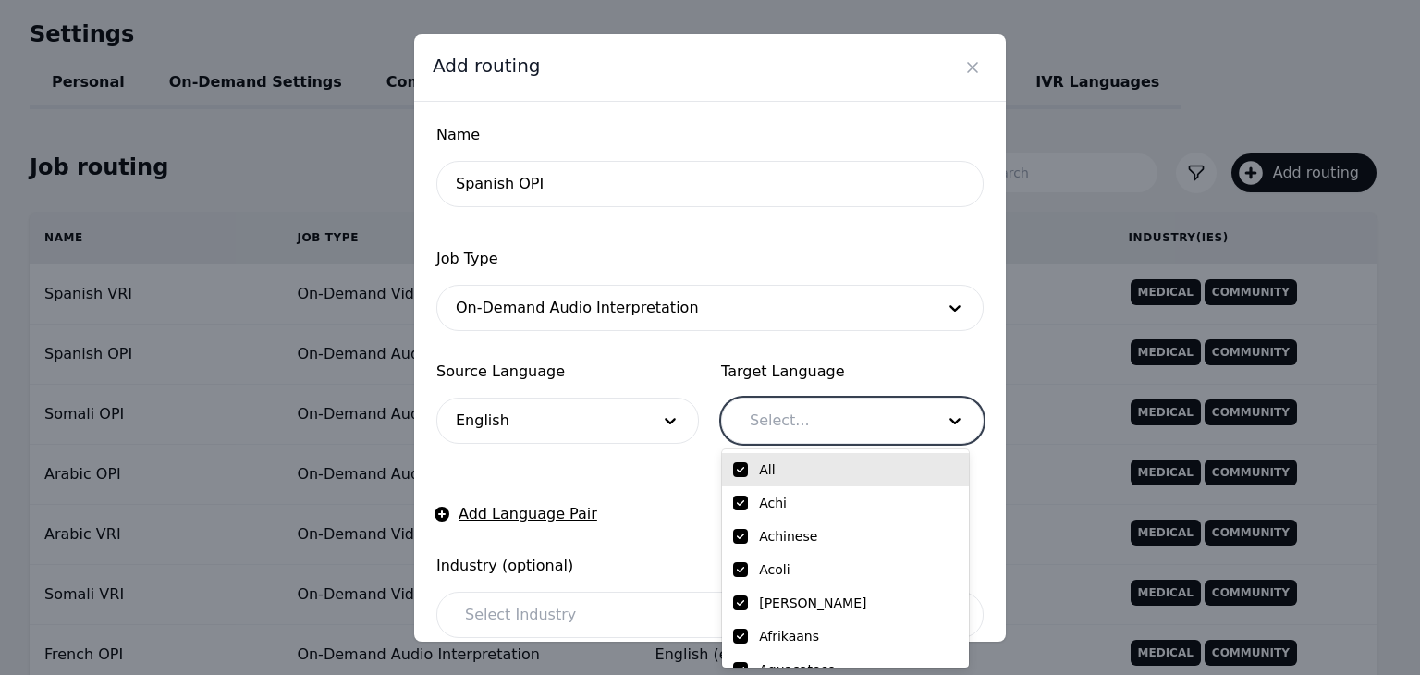
checkbox input "true"
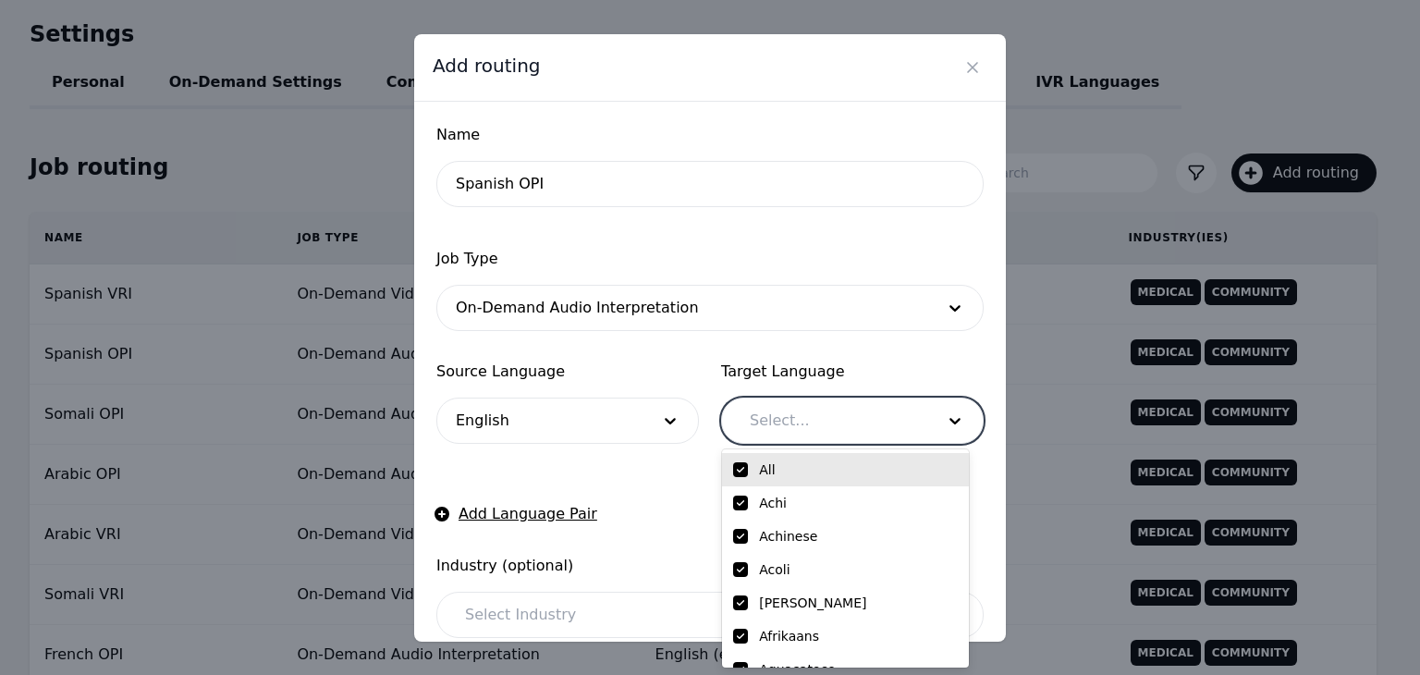
checkbox input "true"
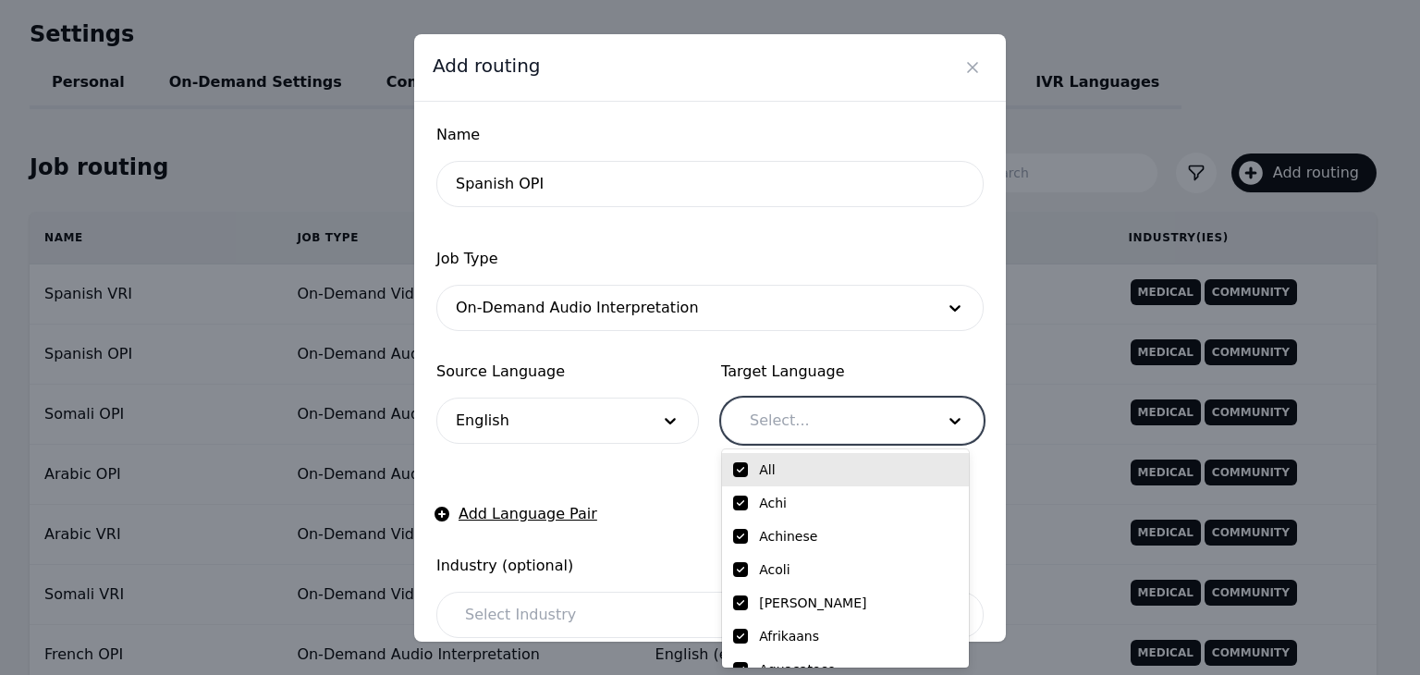
checkbox input "true"
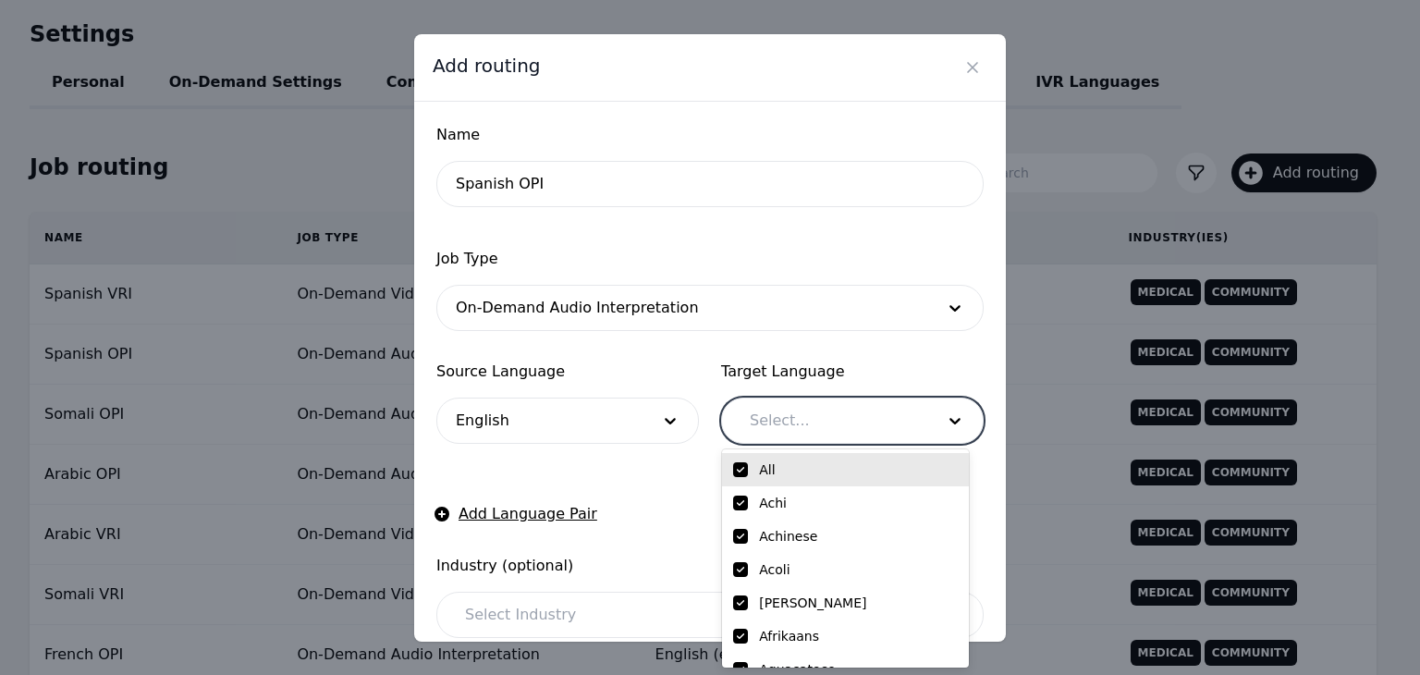
checkbox input "true"
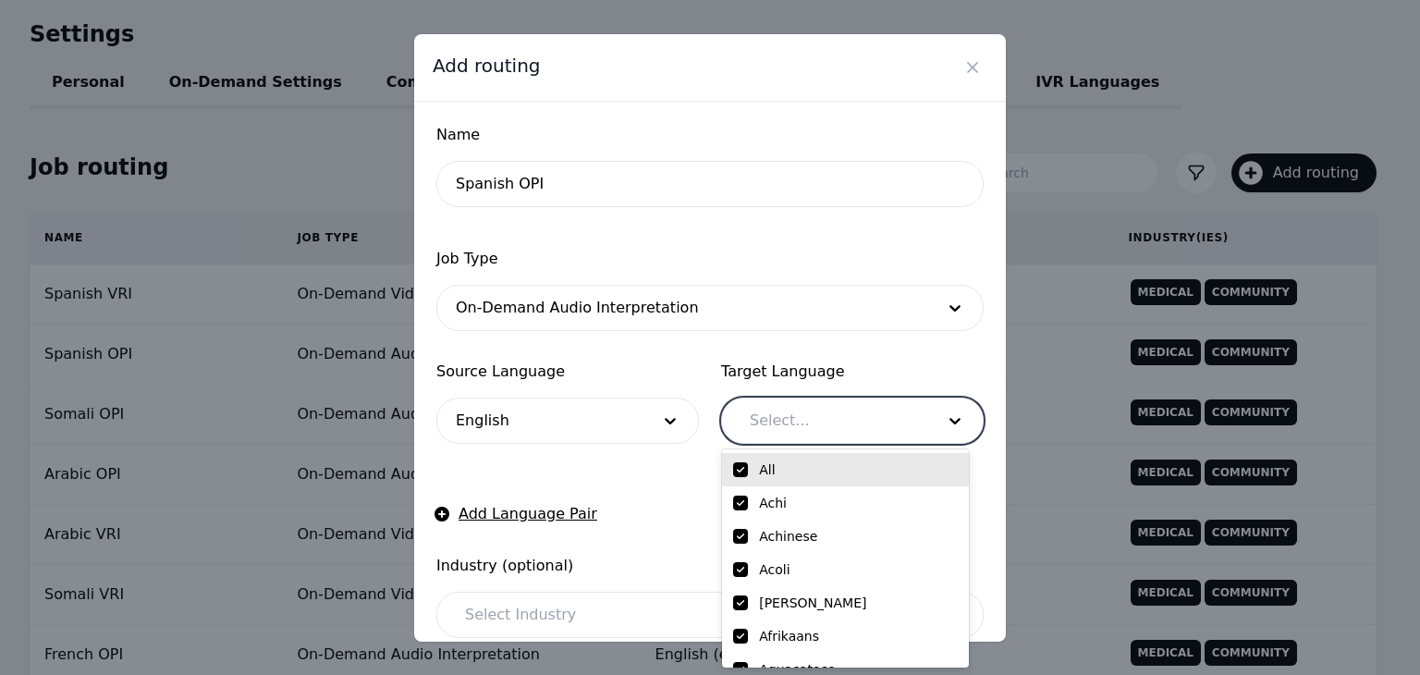
checkbox input "true"
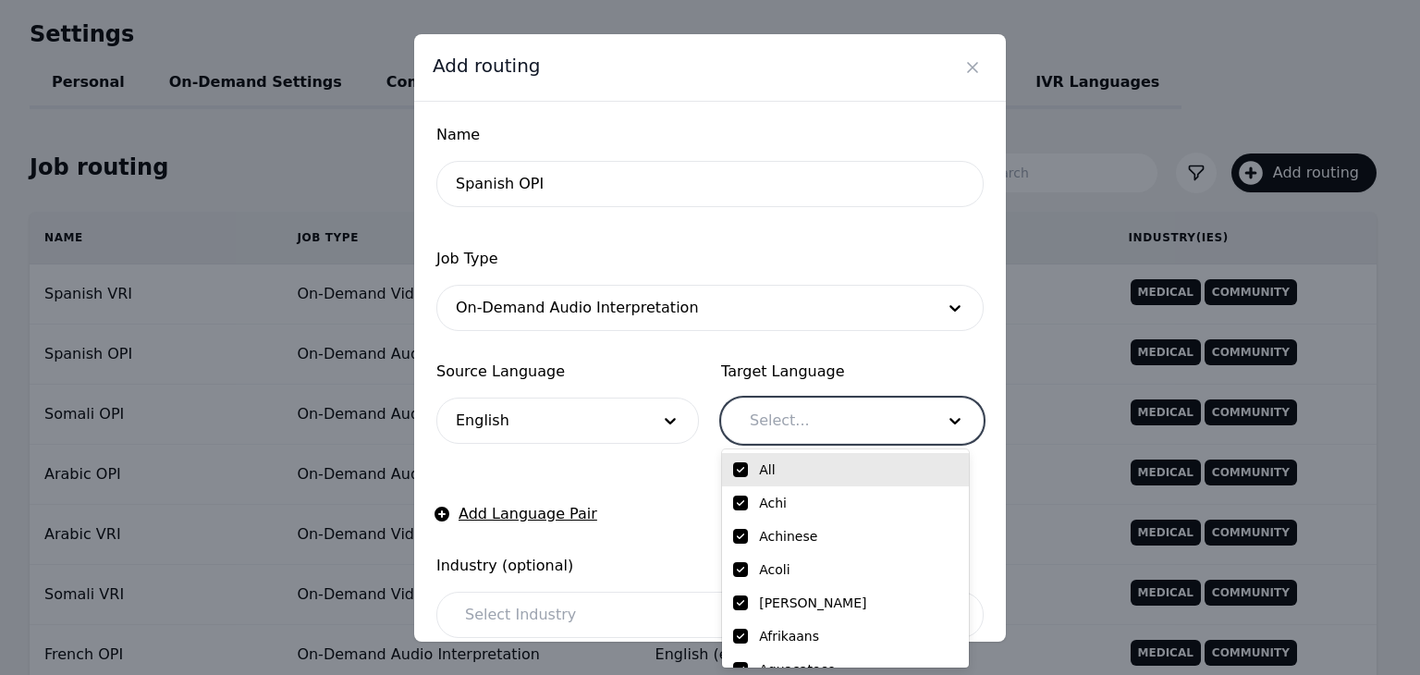
checkbox input "true"
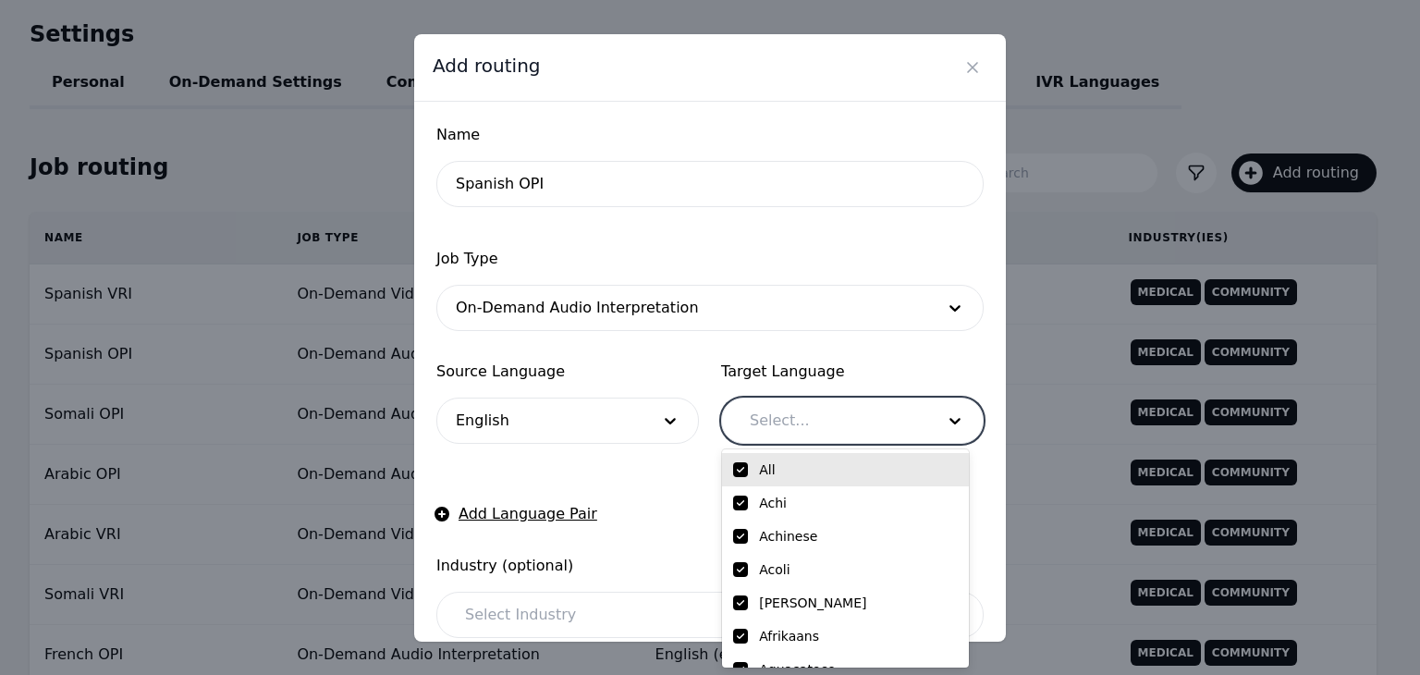
checkbox input "true"
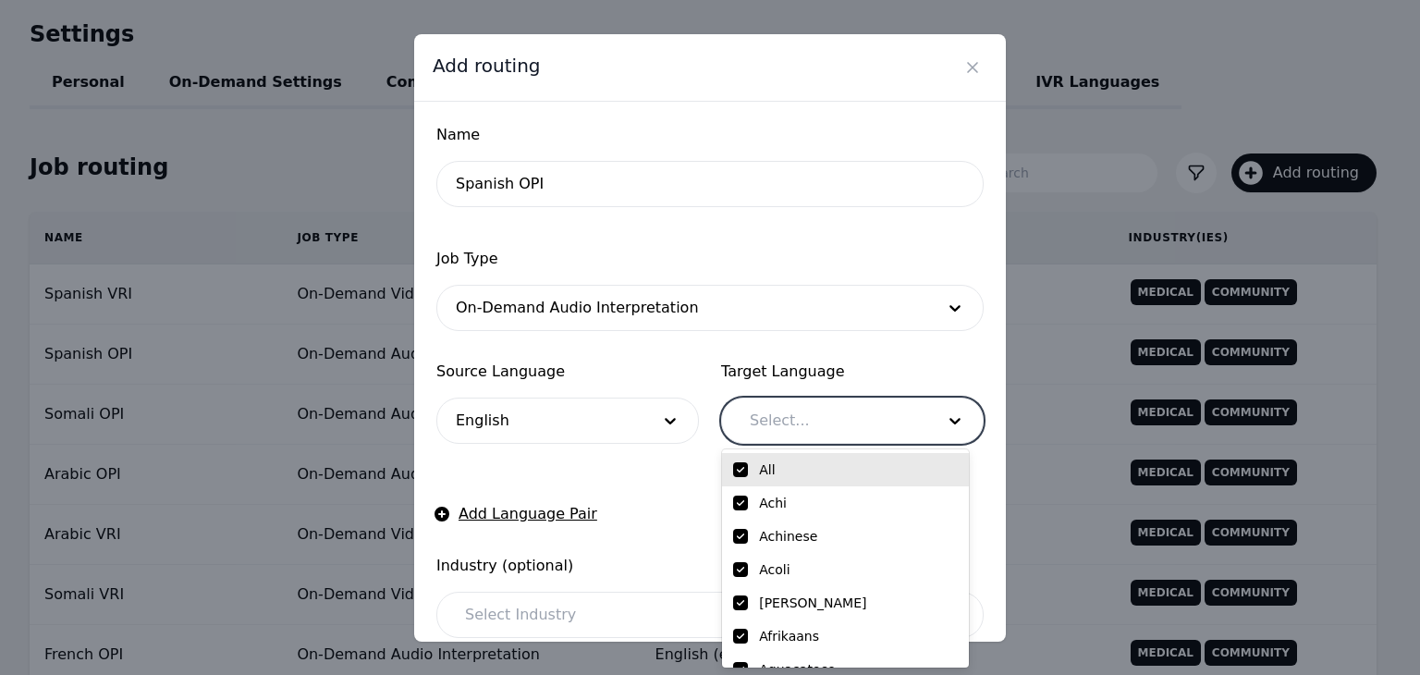
checkbox input "true"
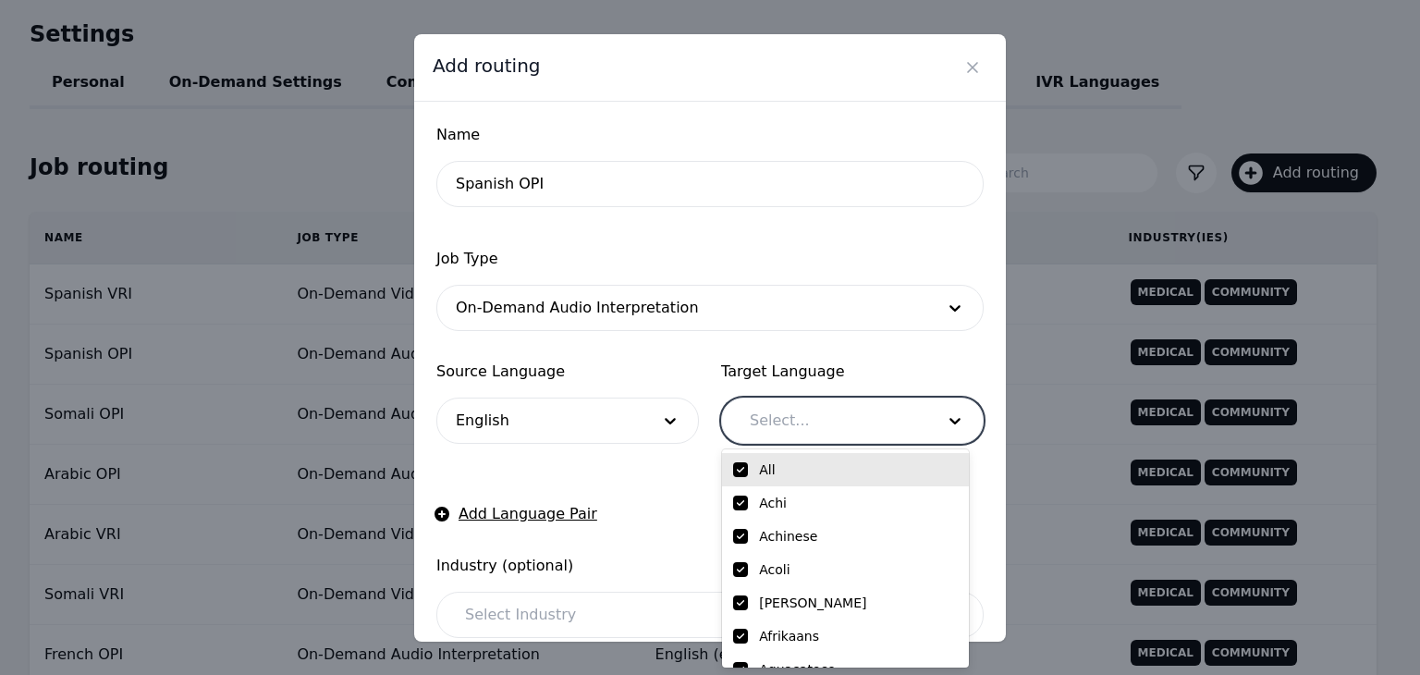
checkbox input "true"
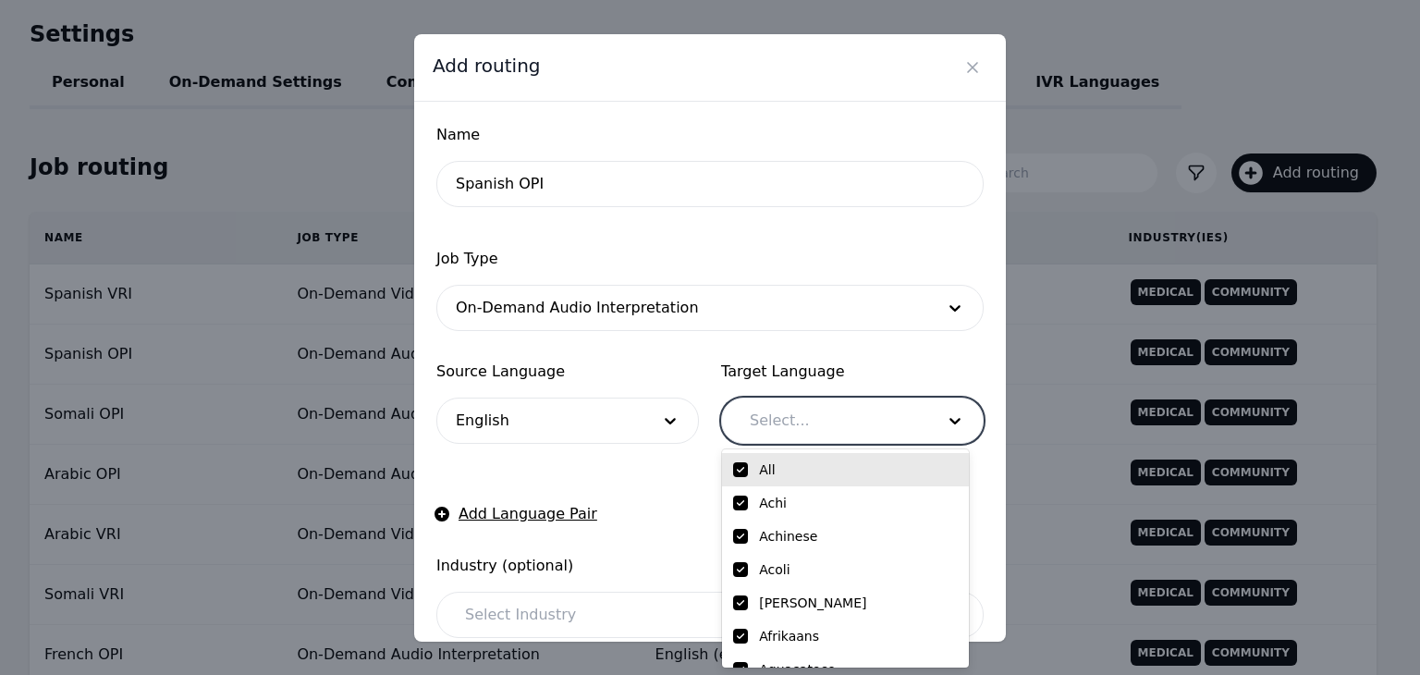
checkbox input "true"
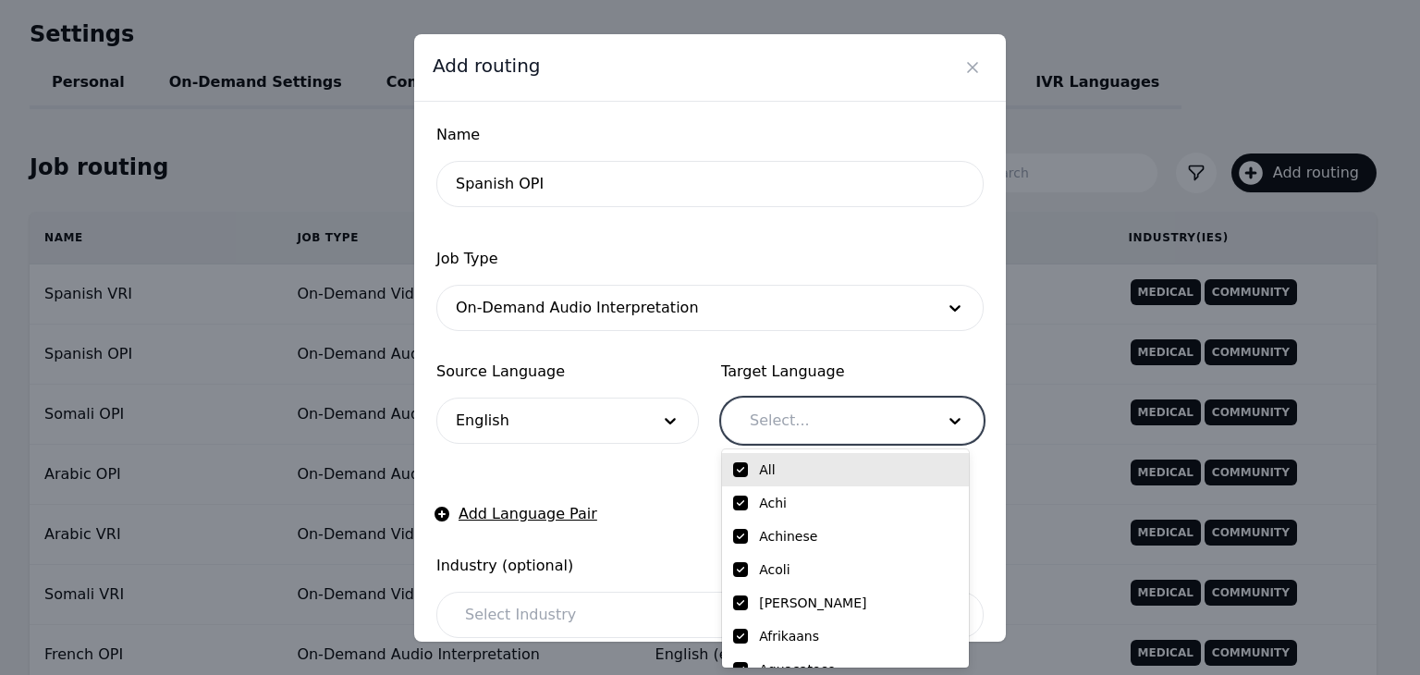
checkbox input "true"
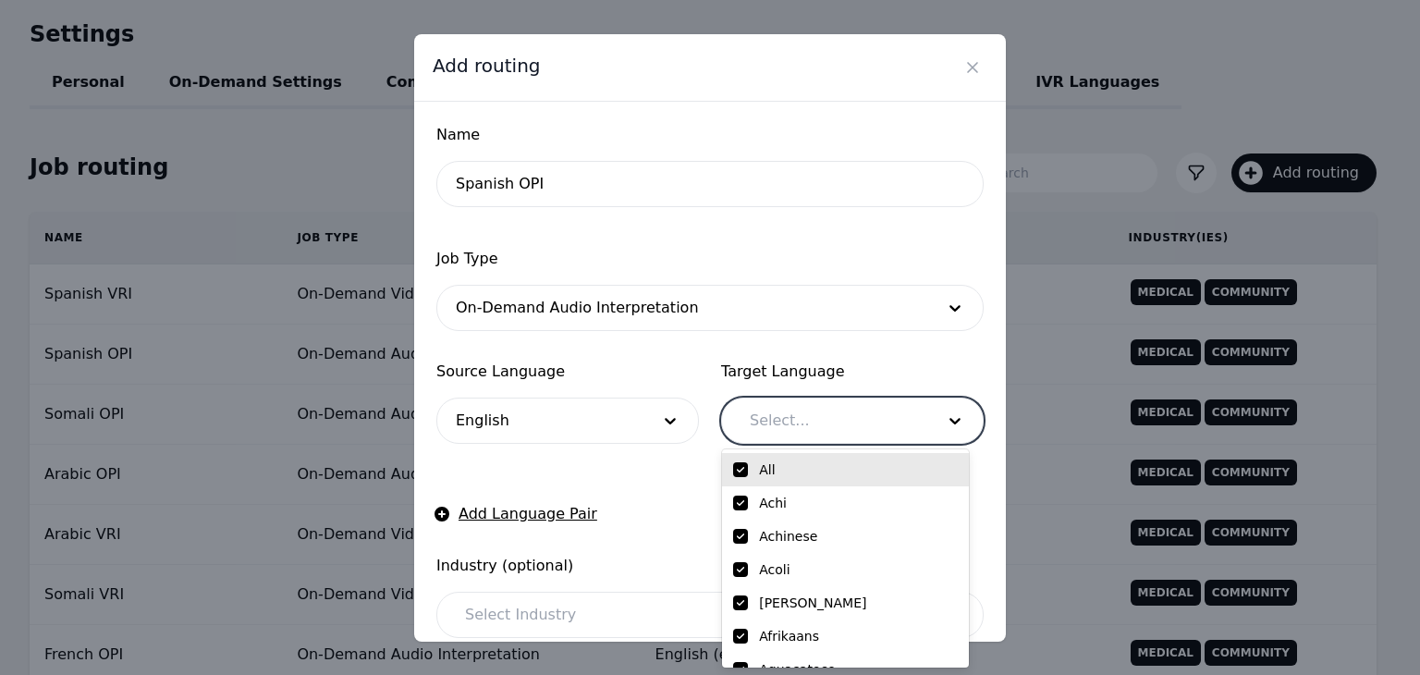
checkbox input "true"
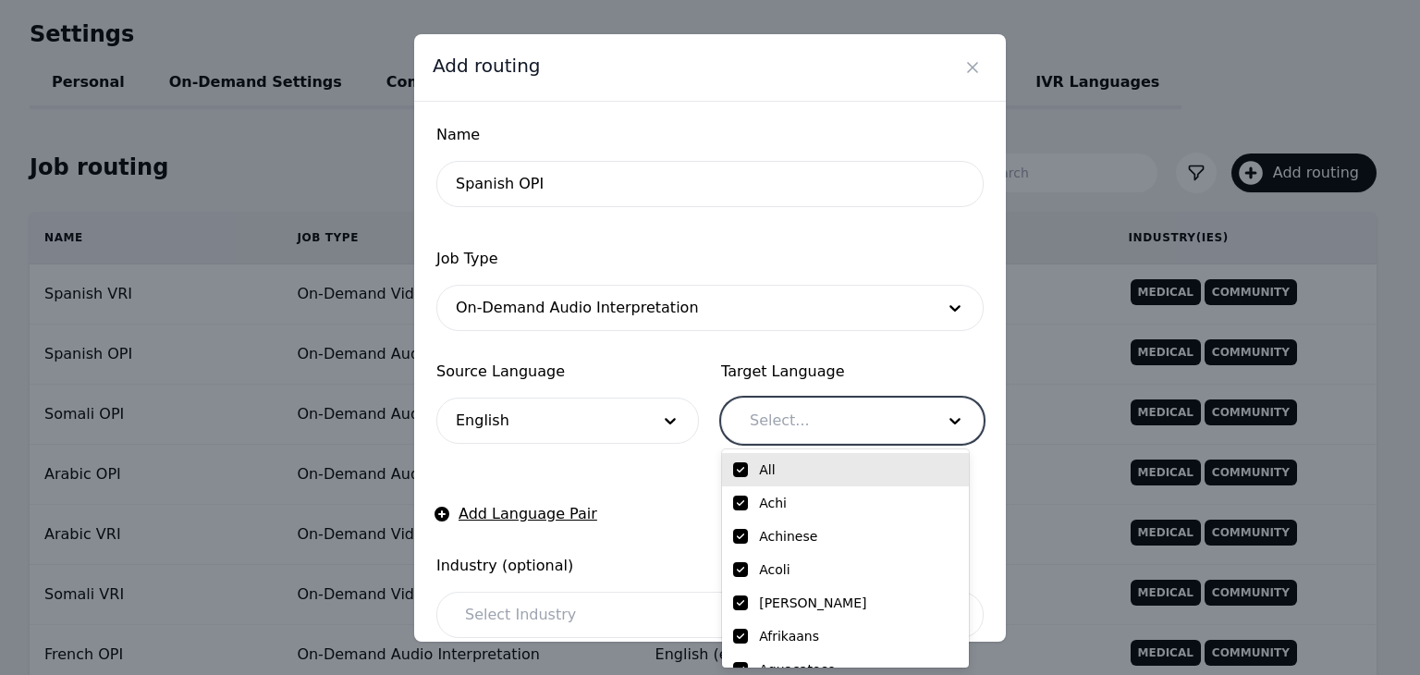
checkbox input "true"
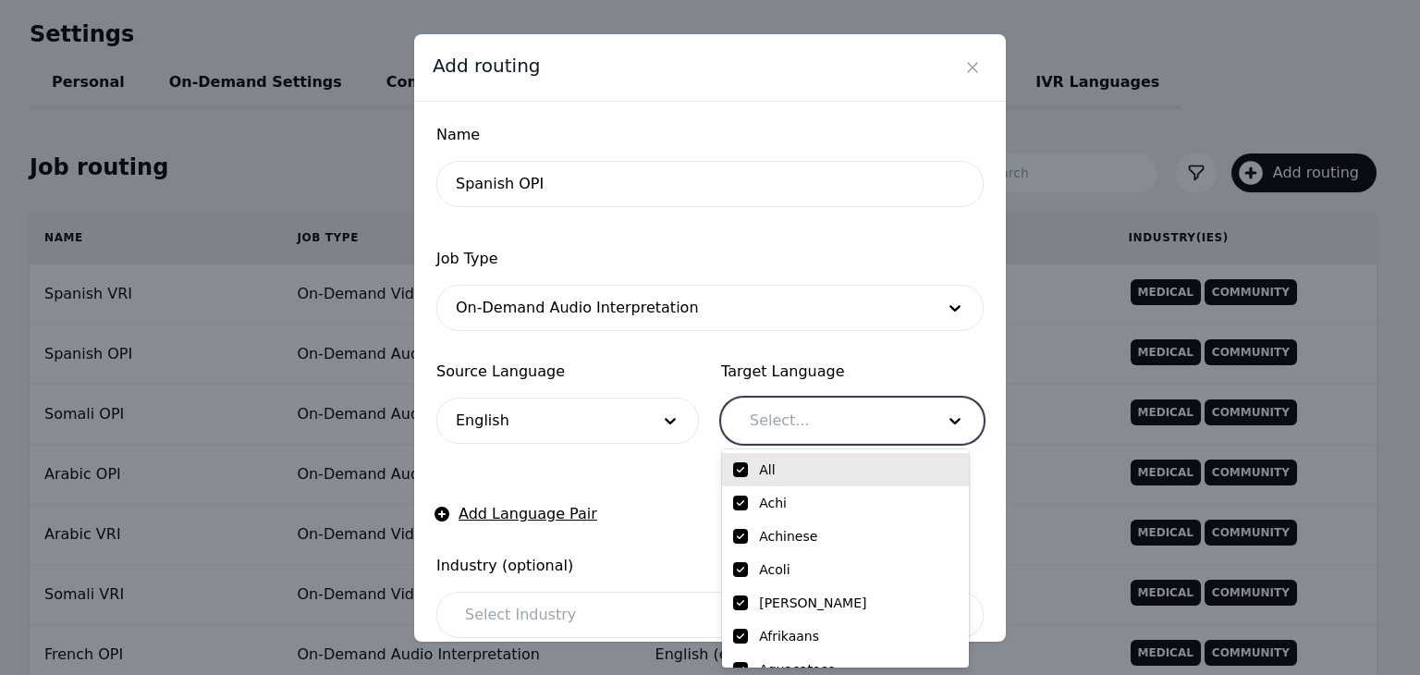
checkbox input "true"
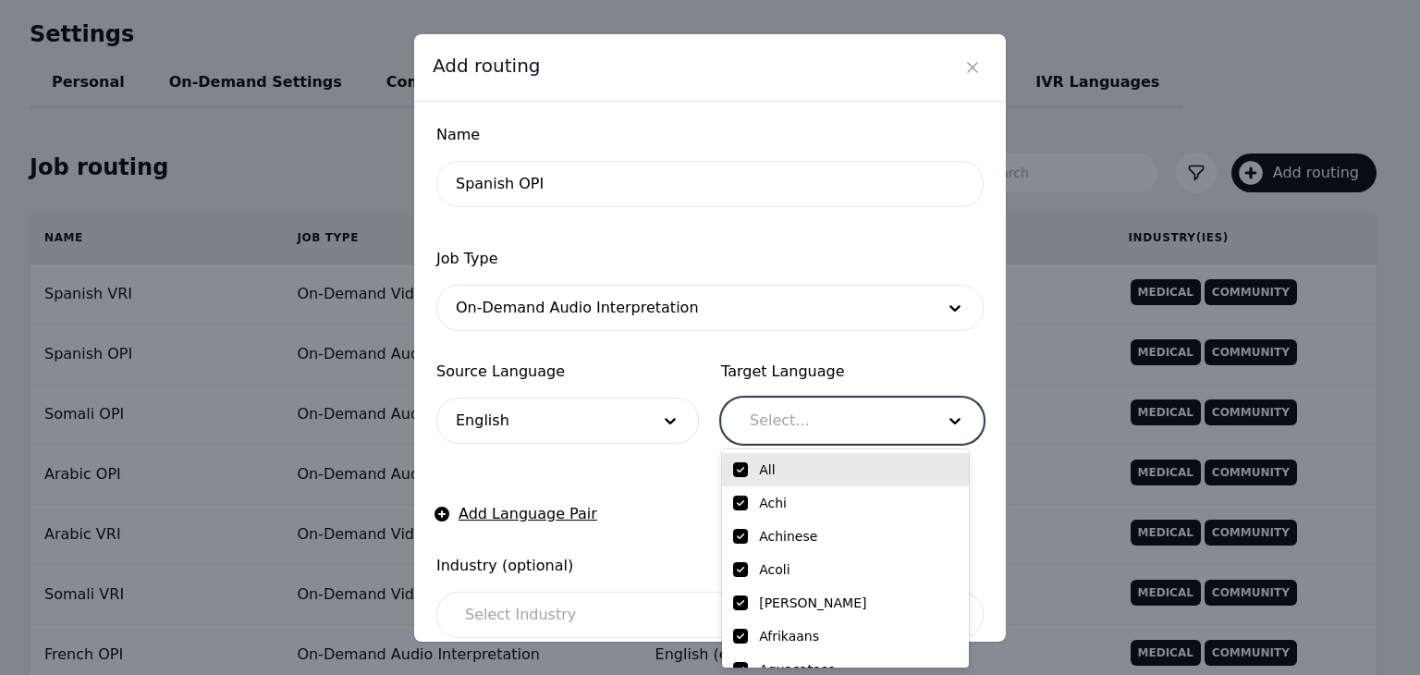
checkbox input "true"
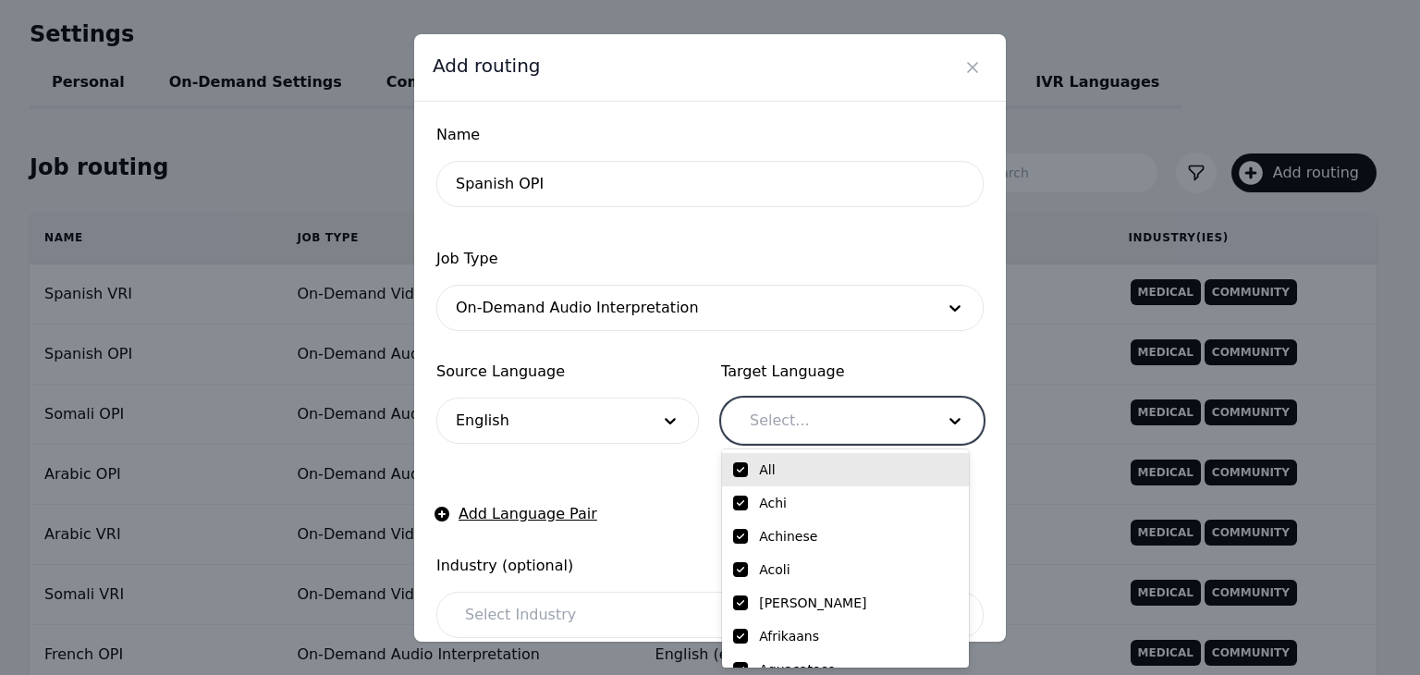
checkbox input "true"
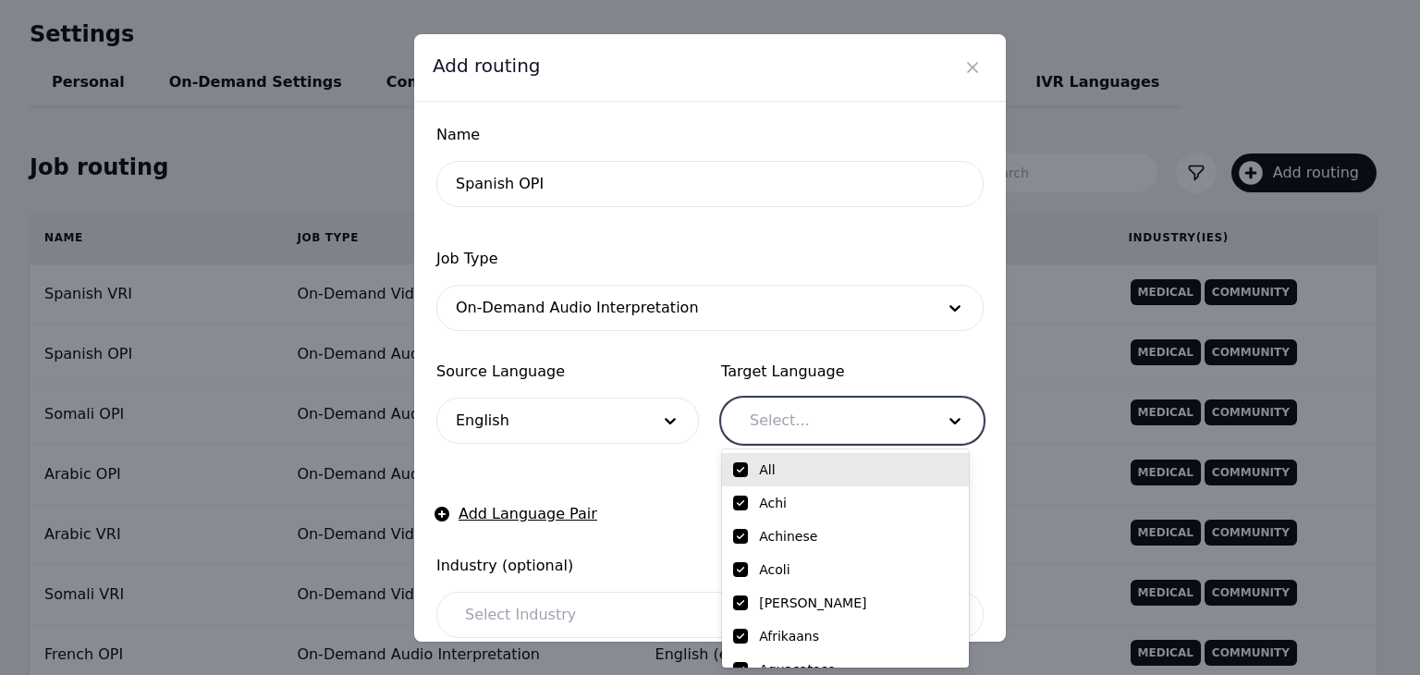
checkbox input "true"
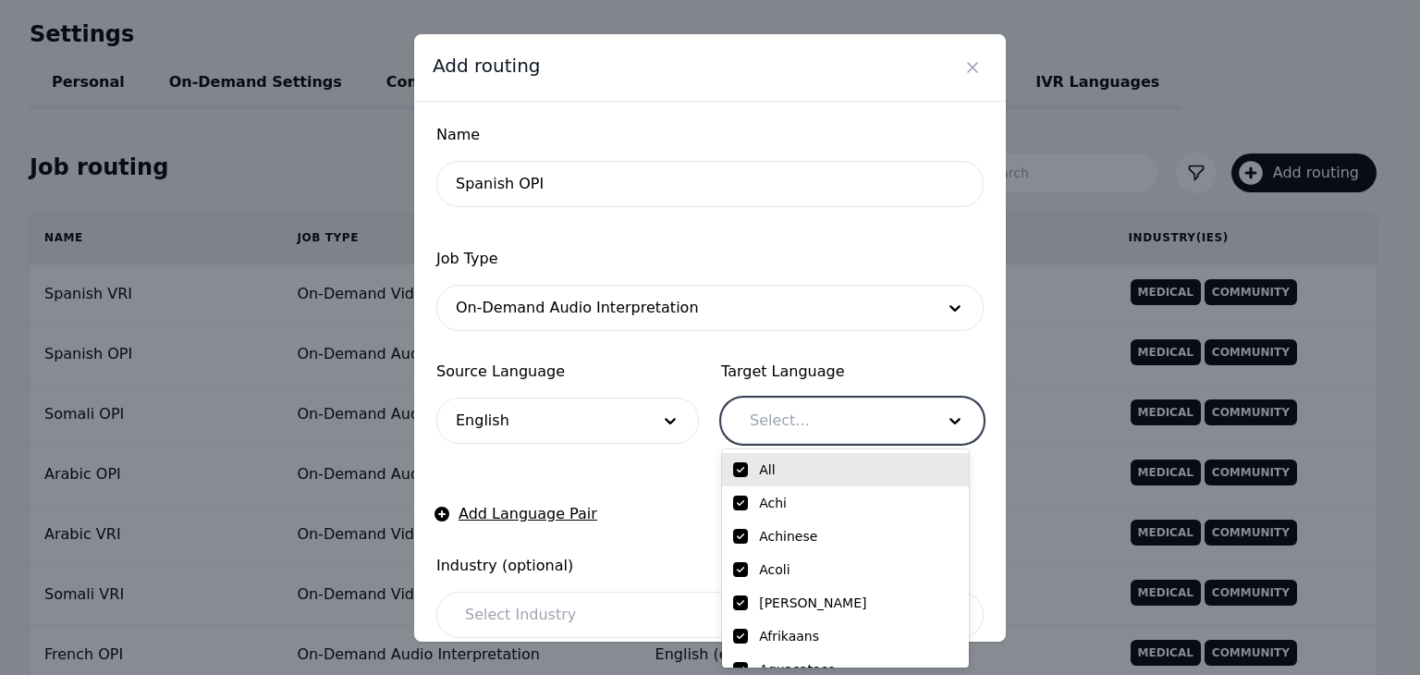
checkbox input "true"
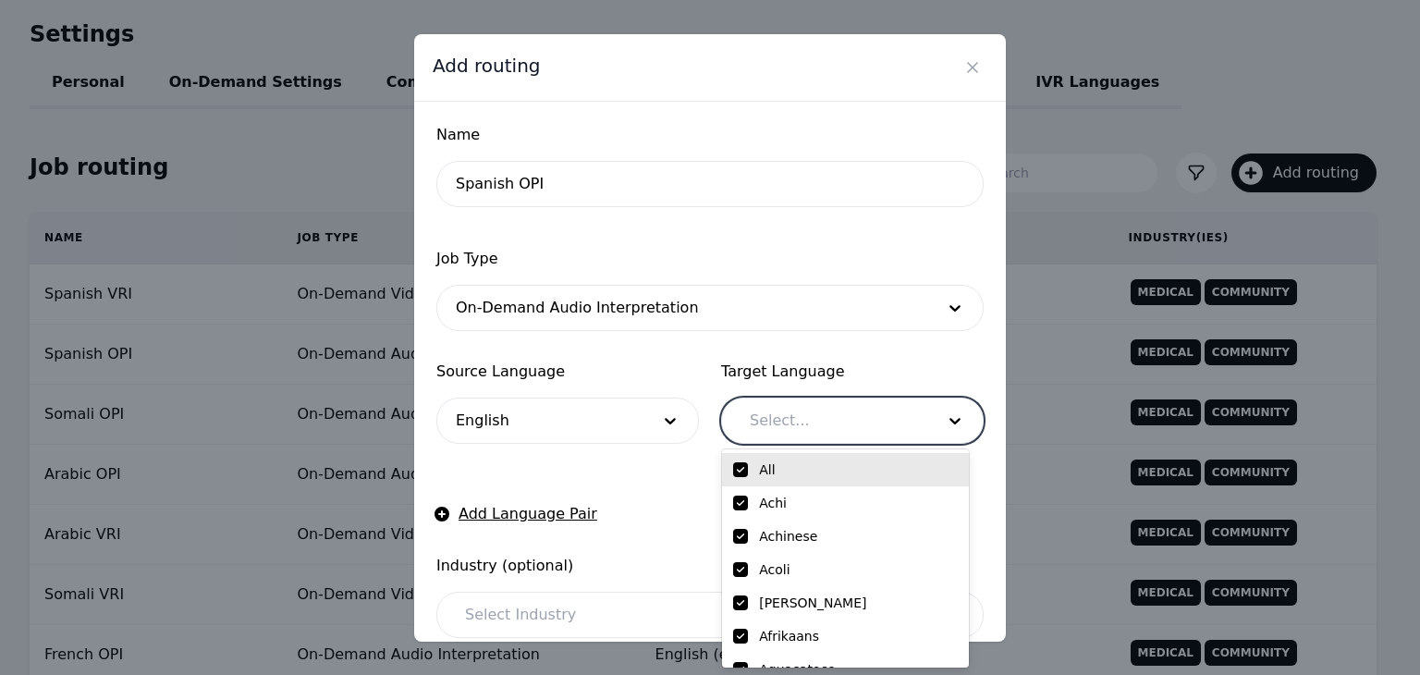
checkbox input "true"
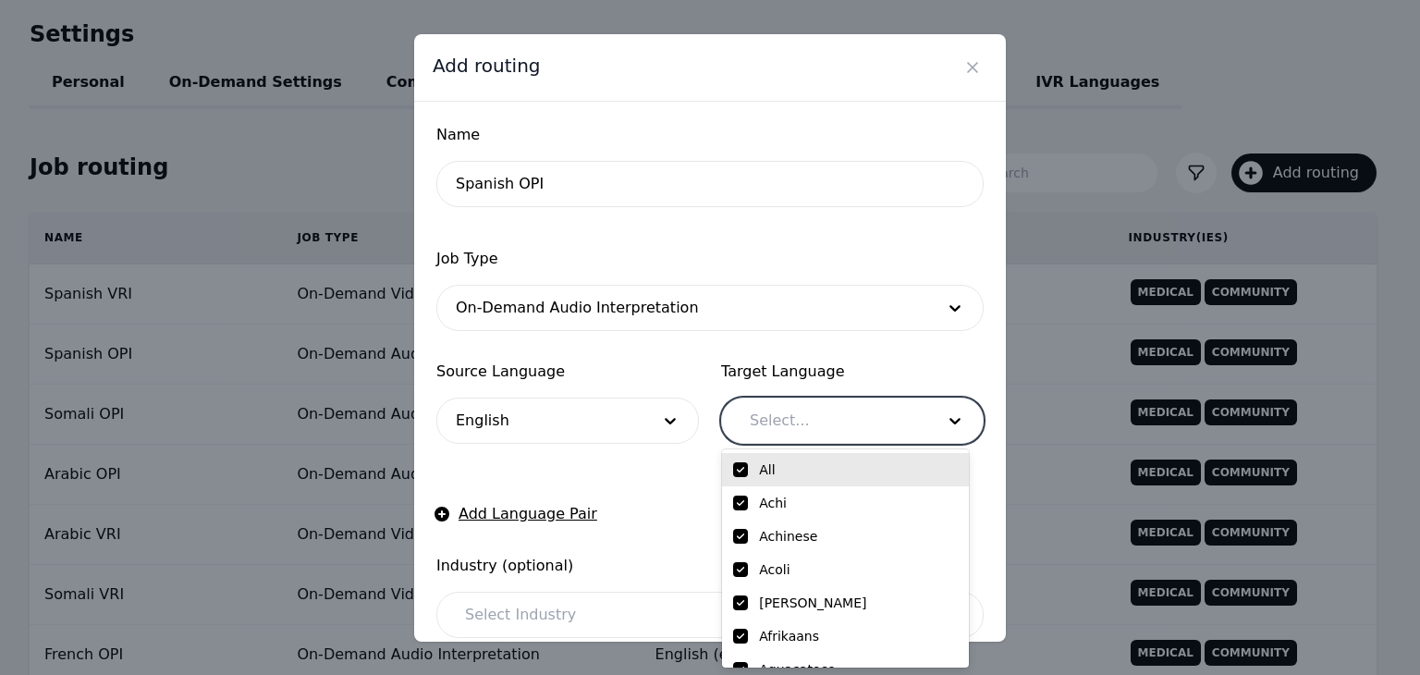
checkbox input "true"
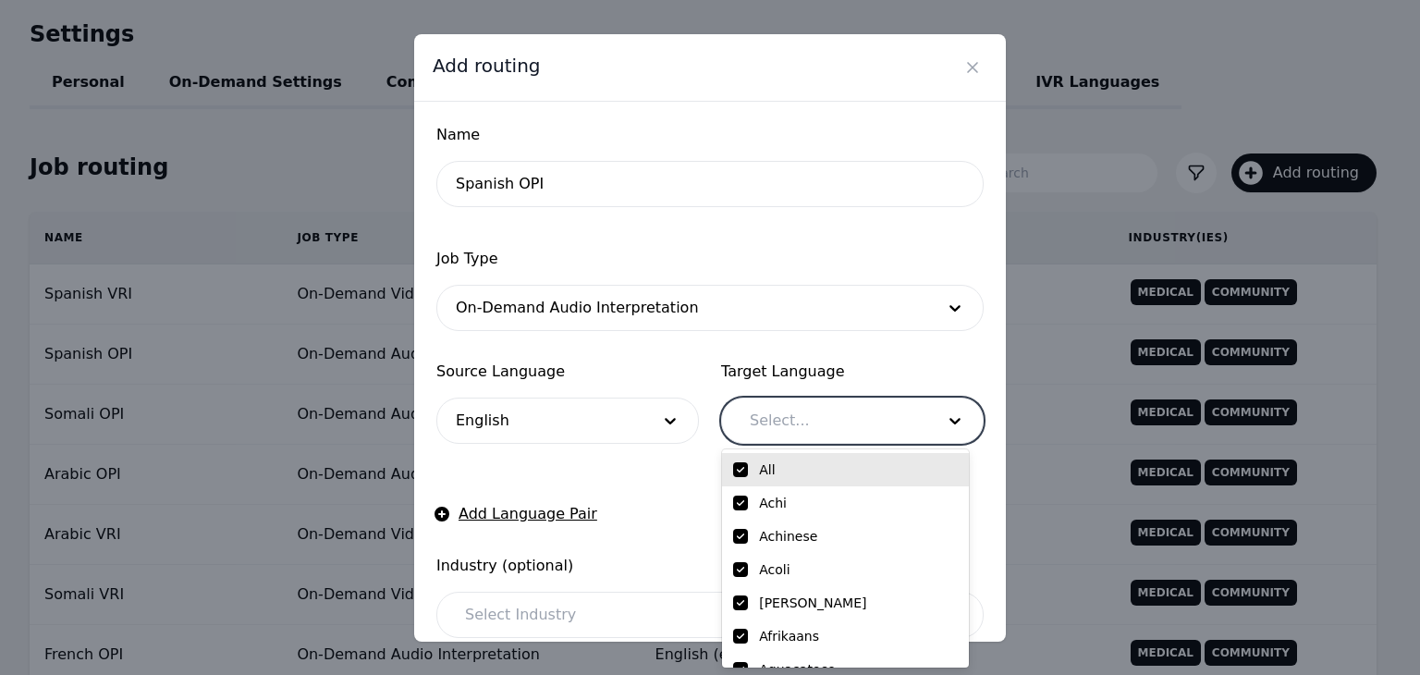
checkbox input "true"
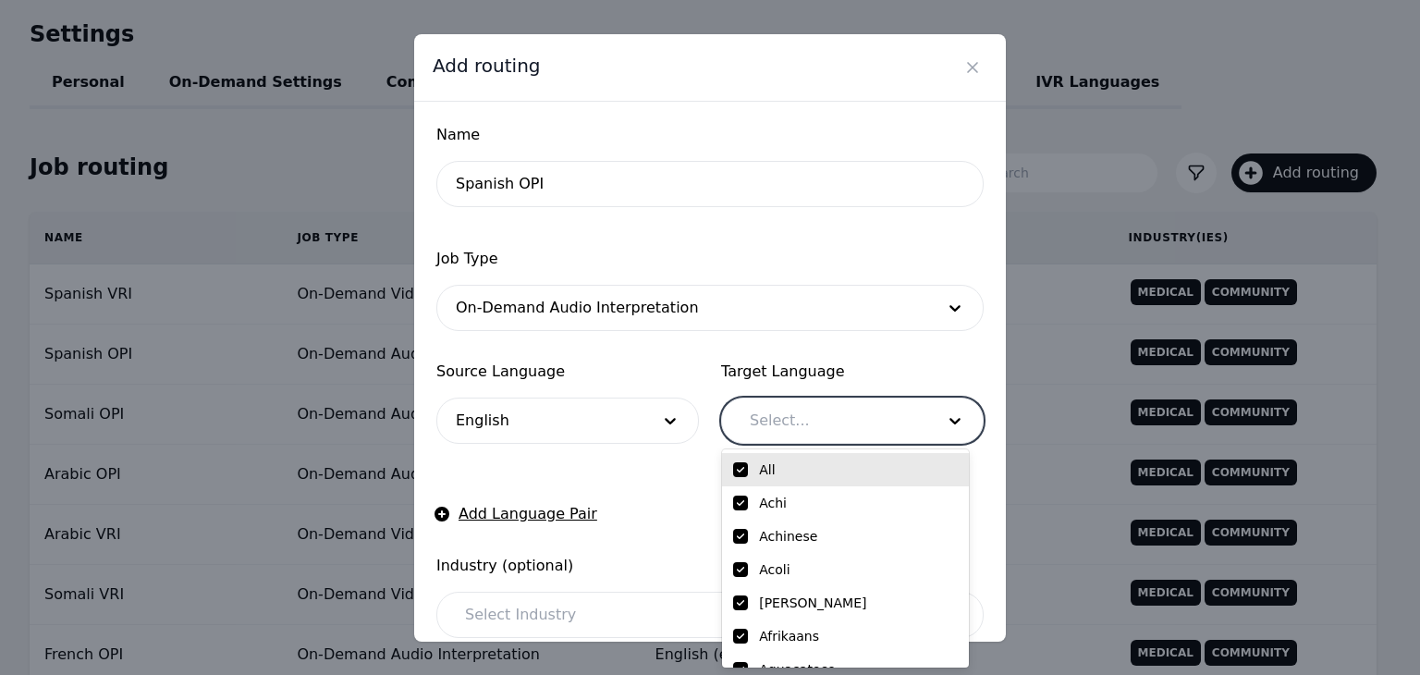
checkbox input "true"
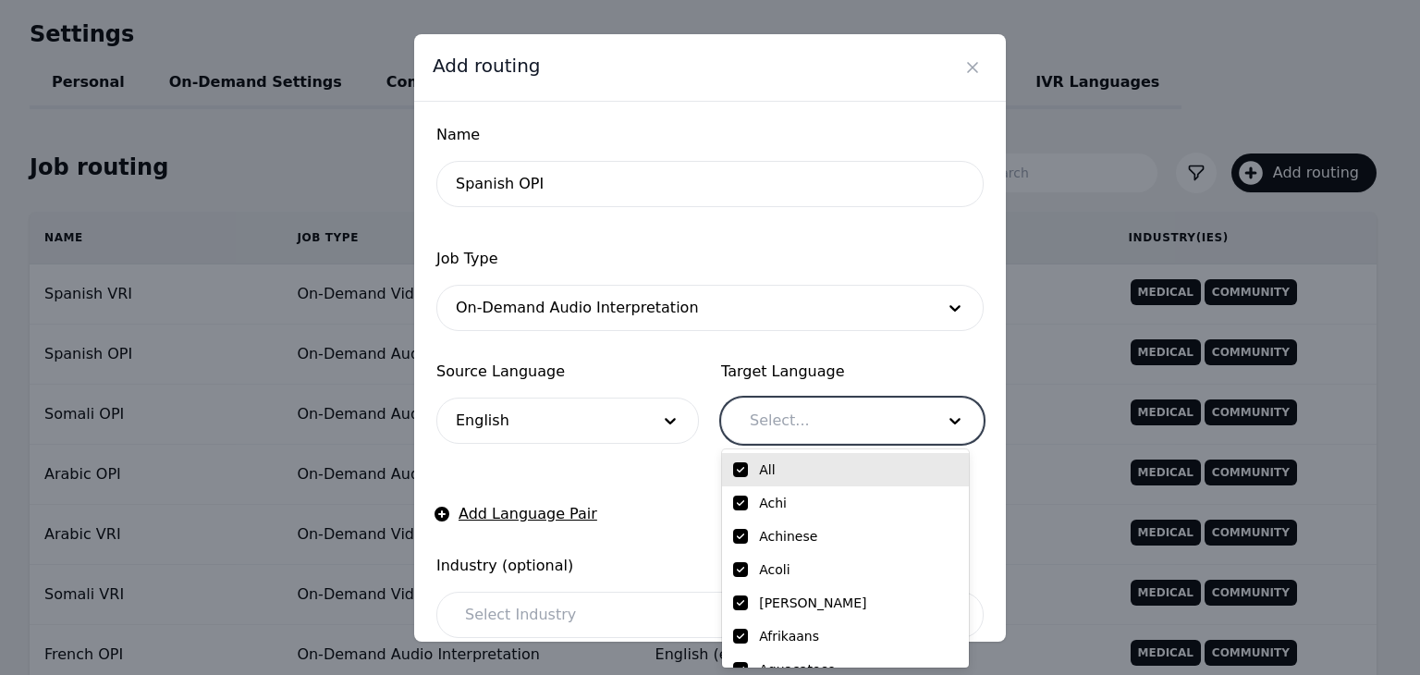
checkbox input "true"
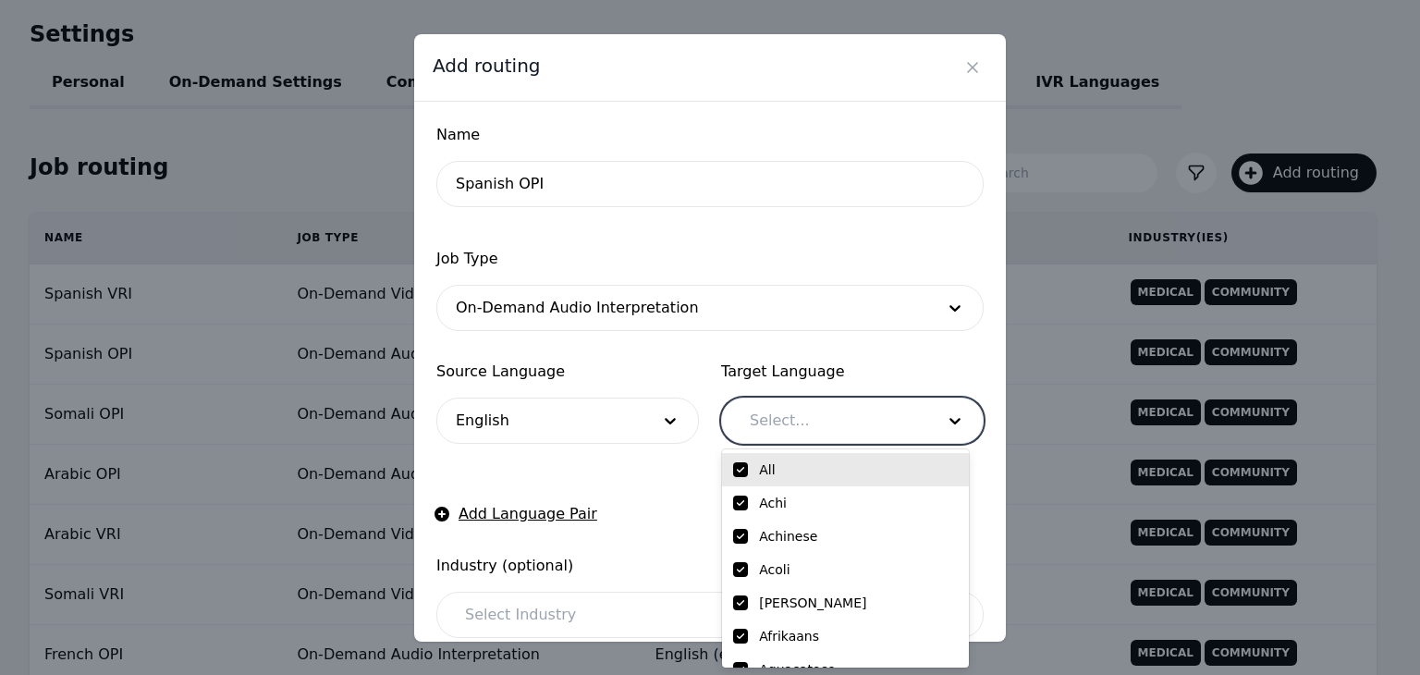
checkbox input "true"
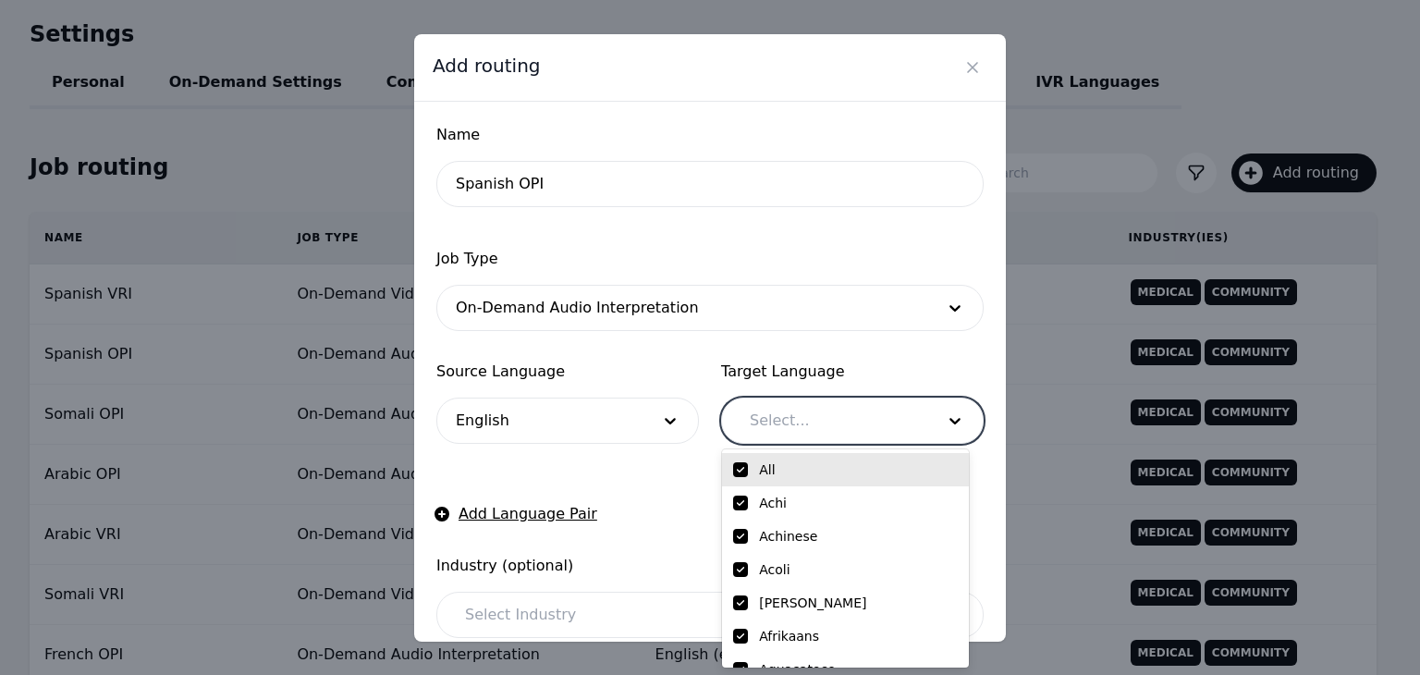
checkbox input "true"
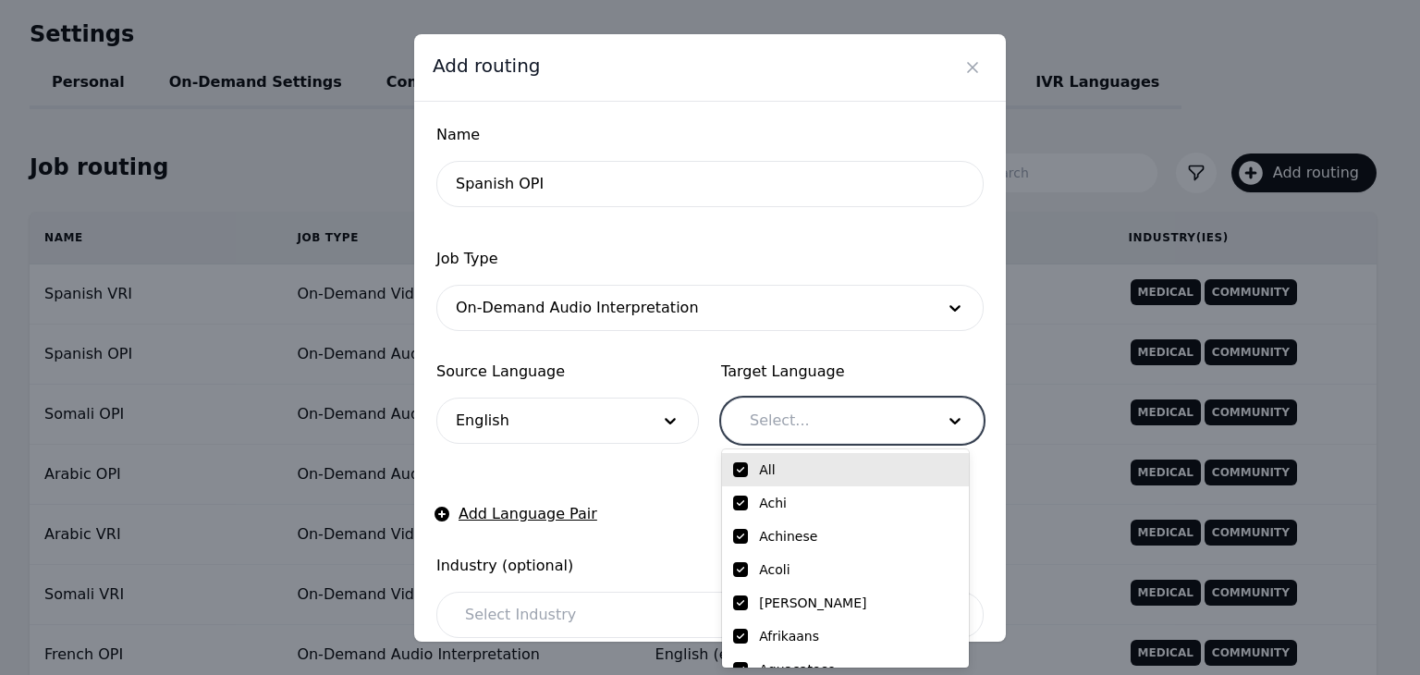
checkbox input "true"
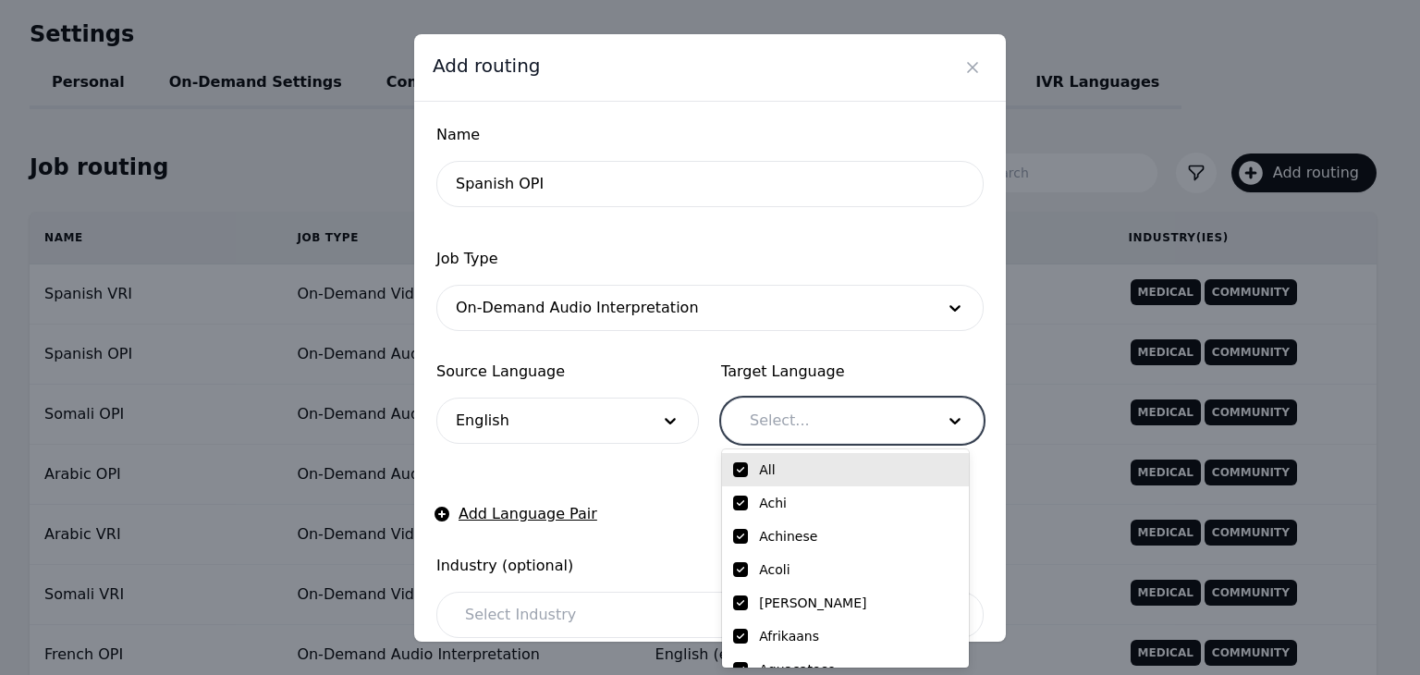
checkbox input "true"
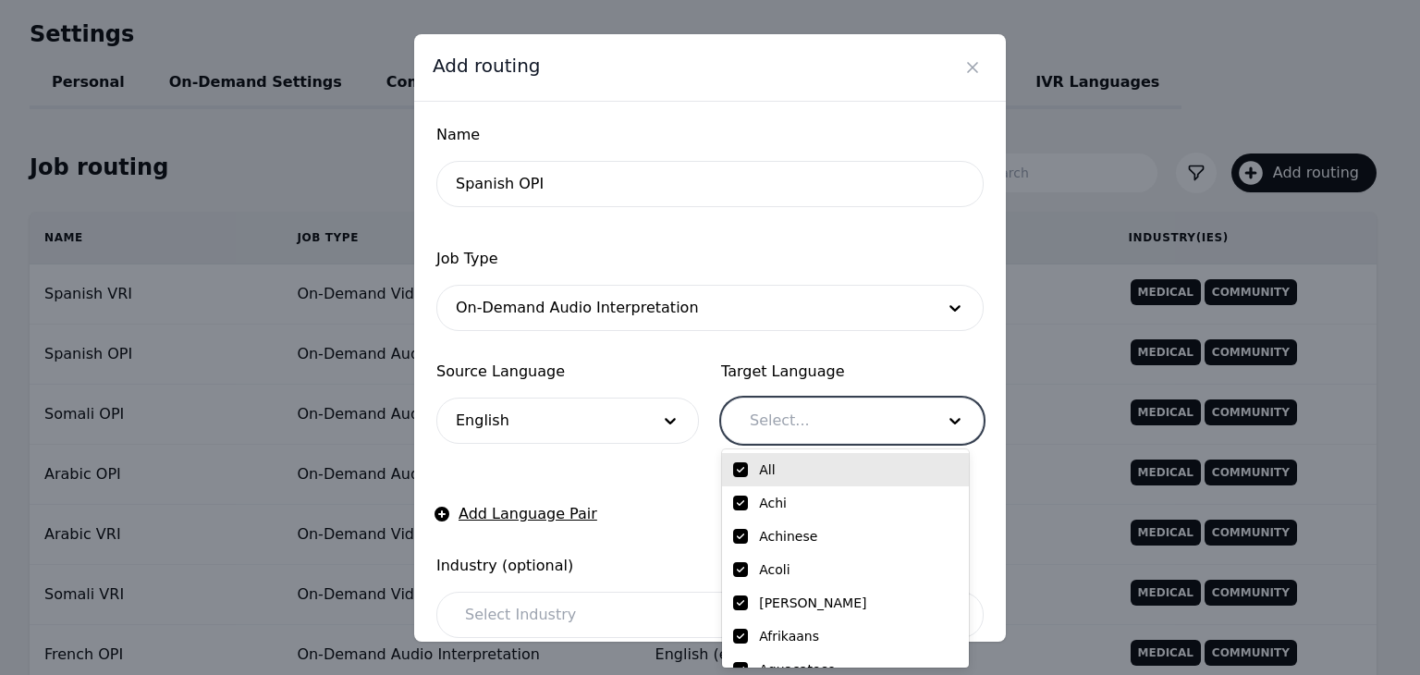
checkbox input "true"
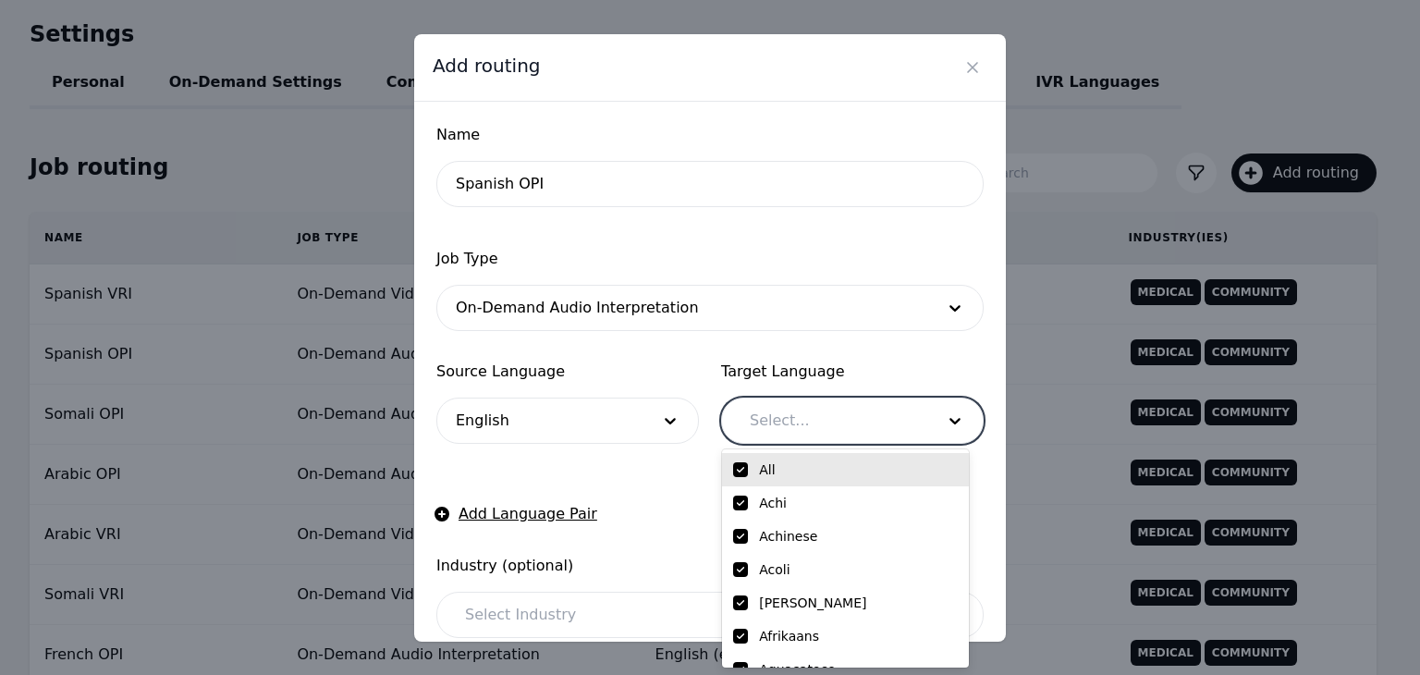
checkbox input "true"
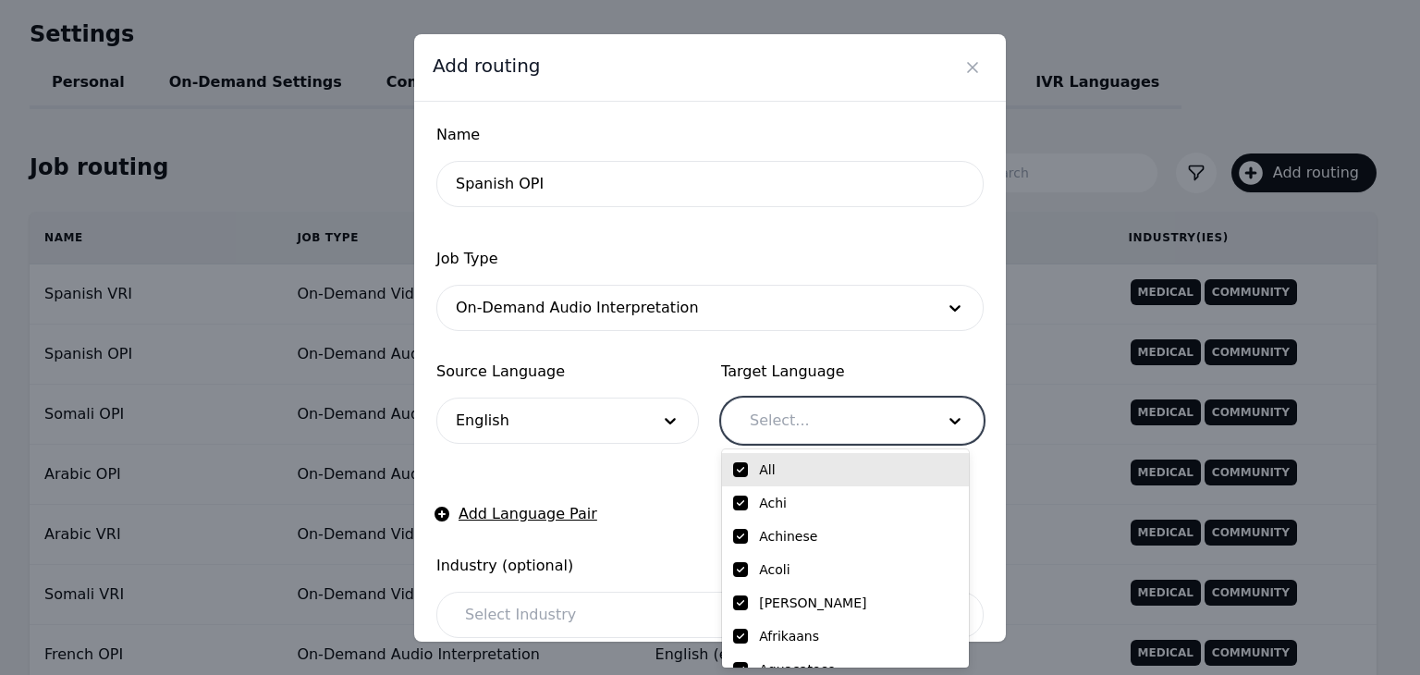
checkbox input "true"
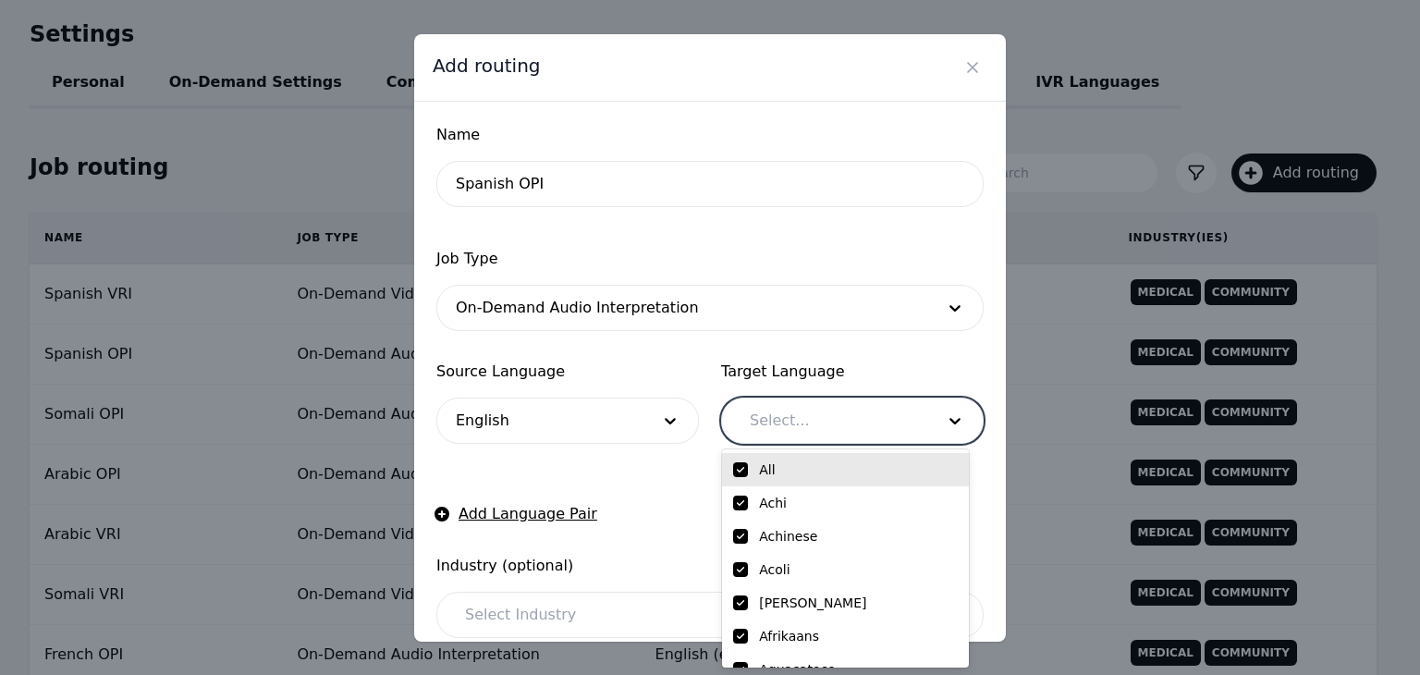
checkbox input "true"
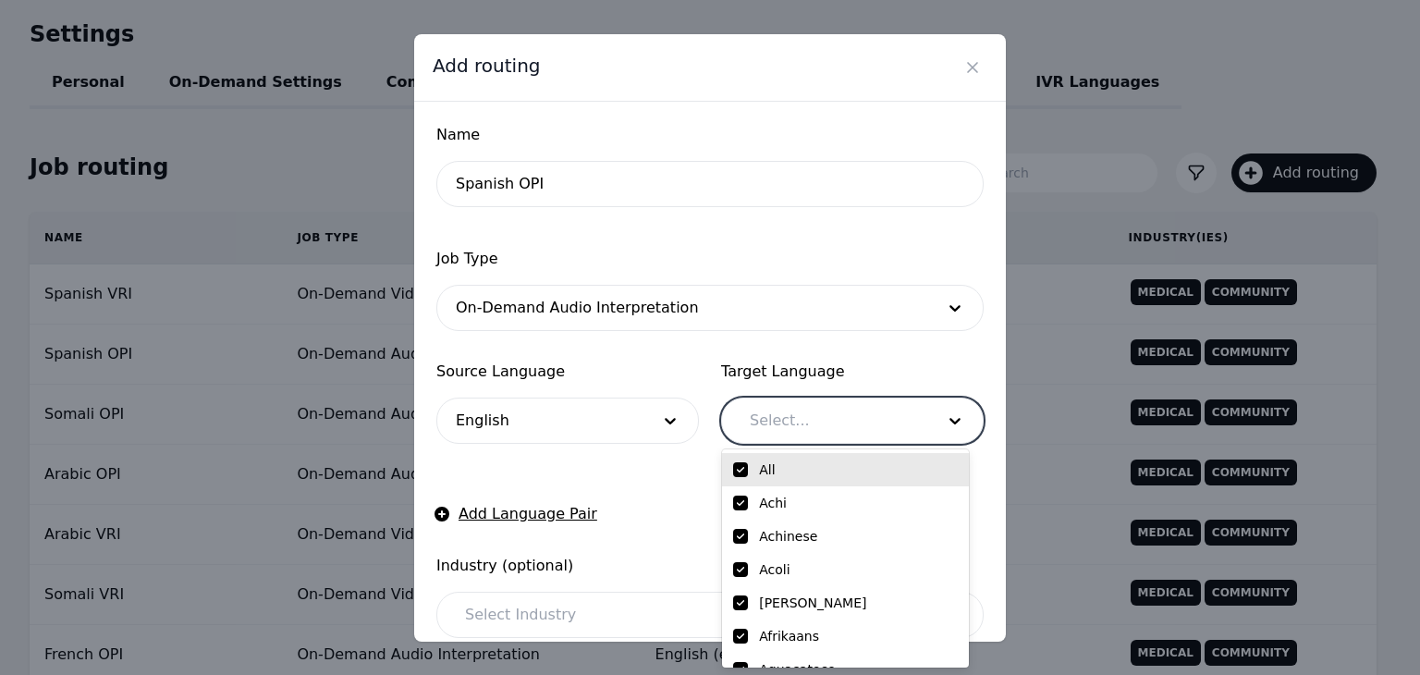
checkbox input "true"
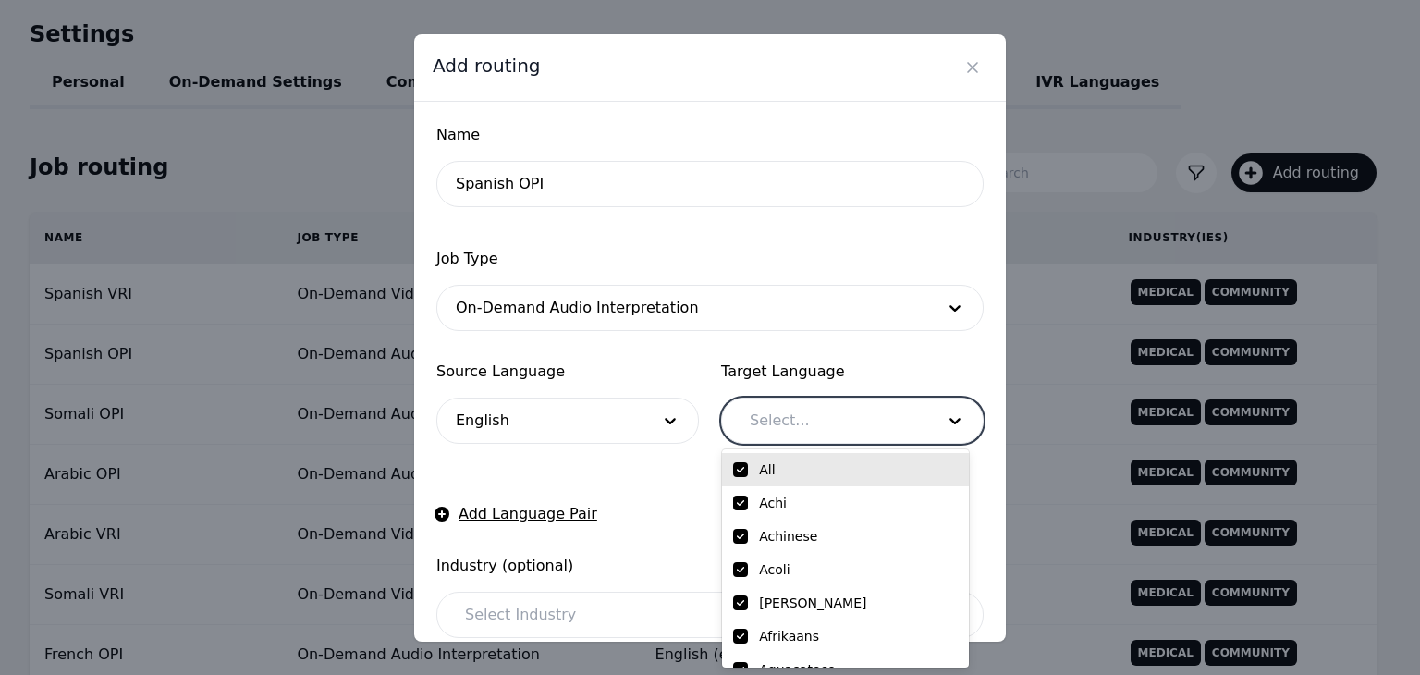
checkbox input "true"
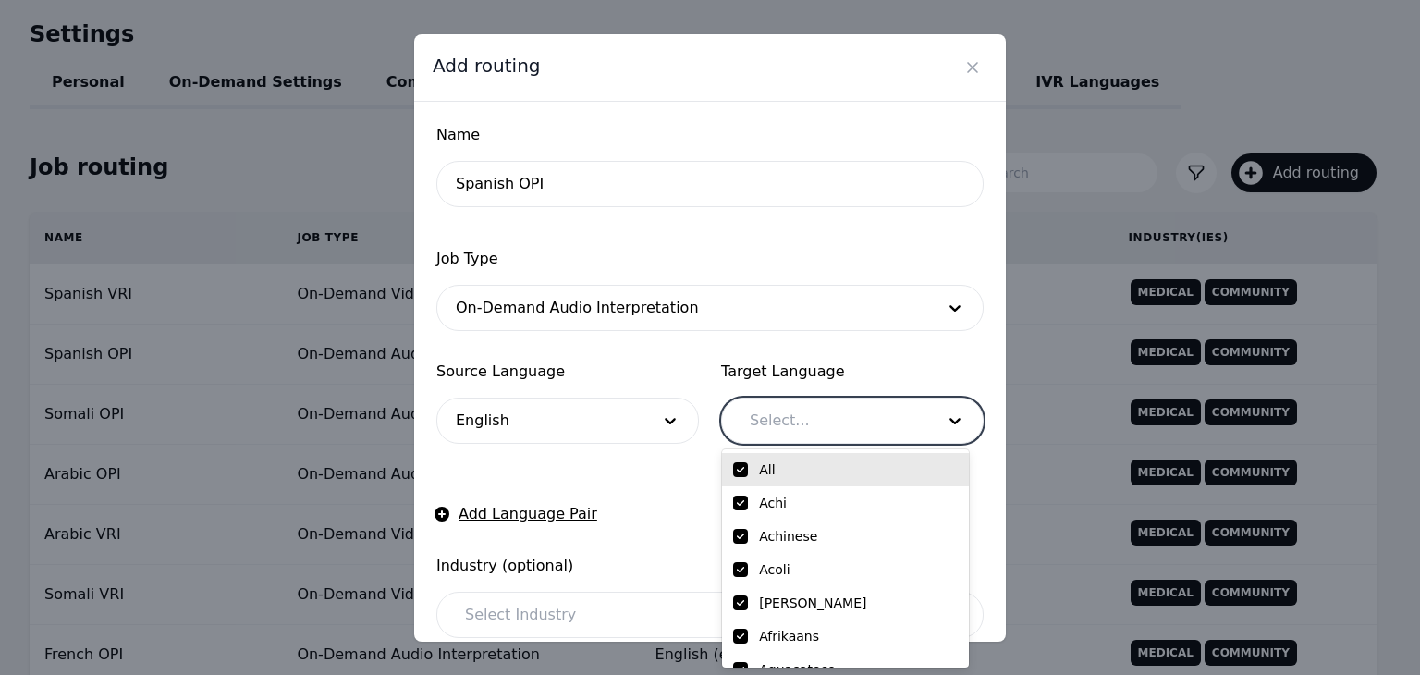
checkbox input "true"
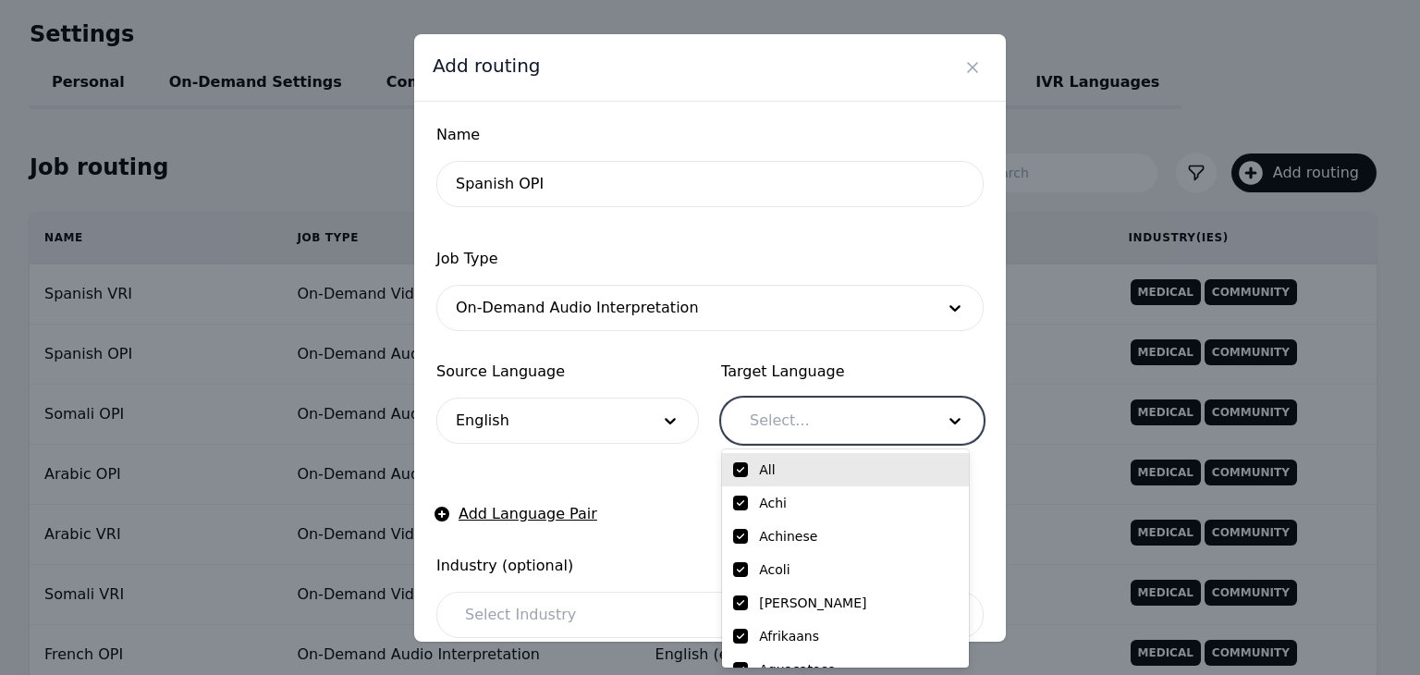
checkbox input "true"
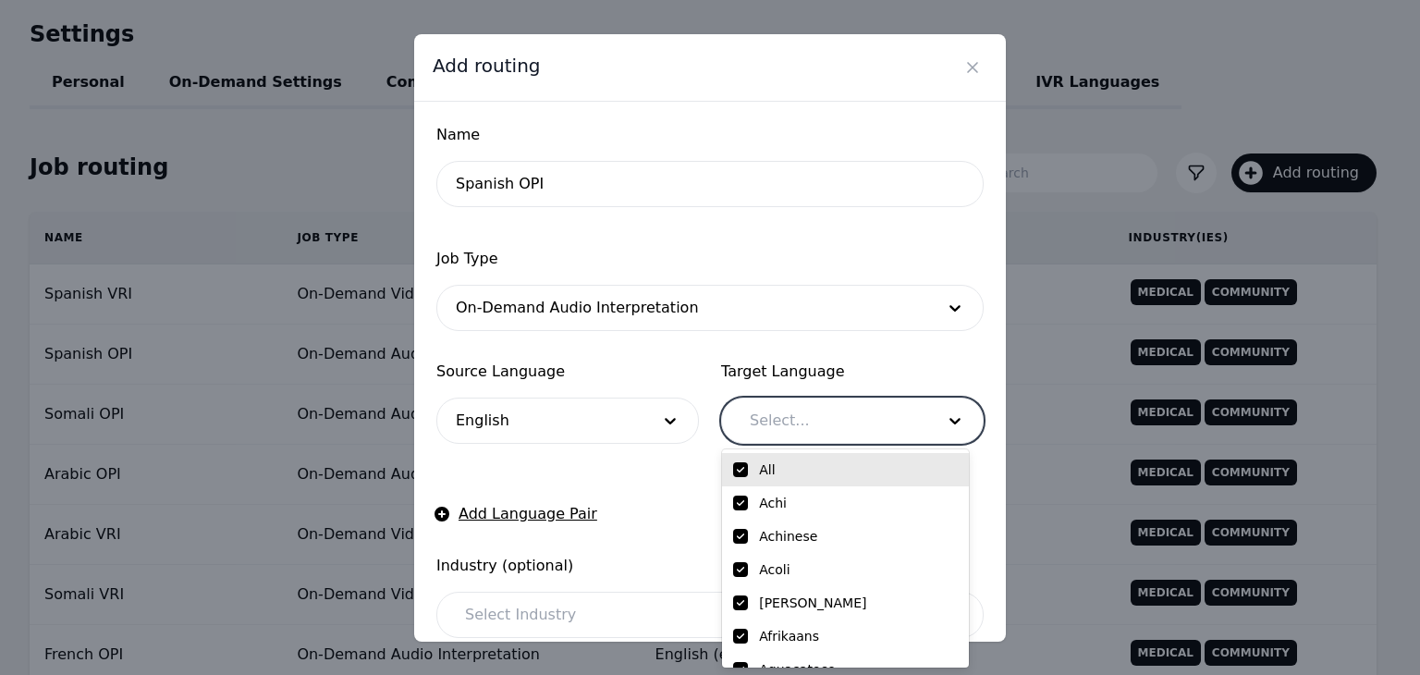
checkbox input "true"
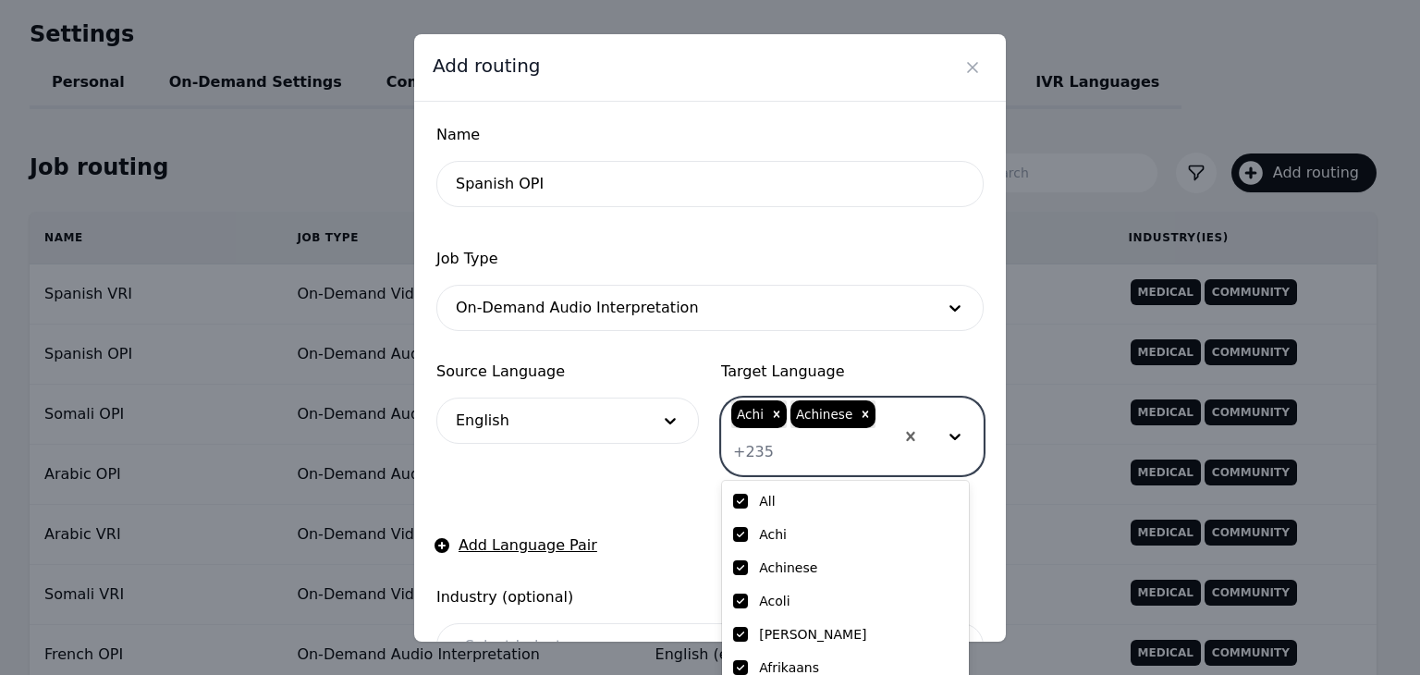
click at [840, 445] on div at bounding box center [834, 452] width 120 height 44
click at [894, 416] on div at bounding box center [938, 437] width 89 height 76
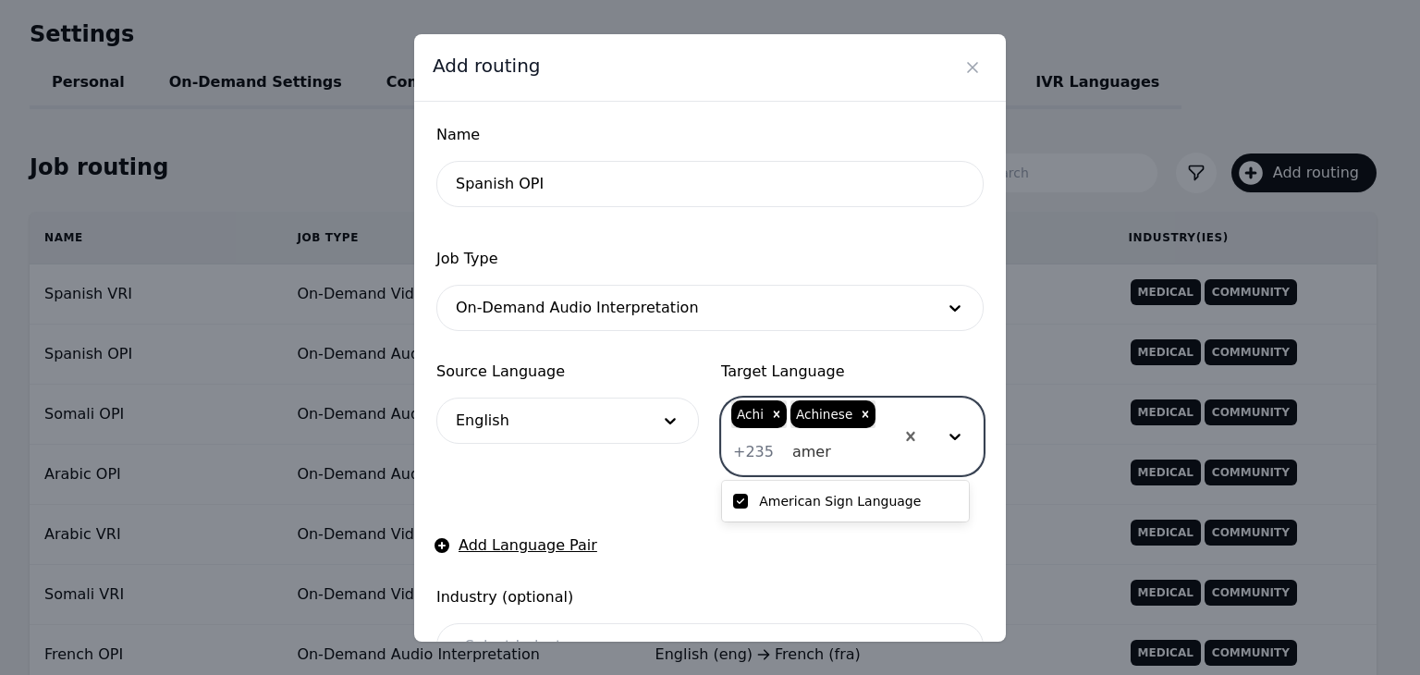
click at [745, 504] on input "checkbox" at bounding box center [740, 501] width 15 height 15
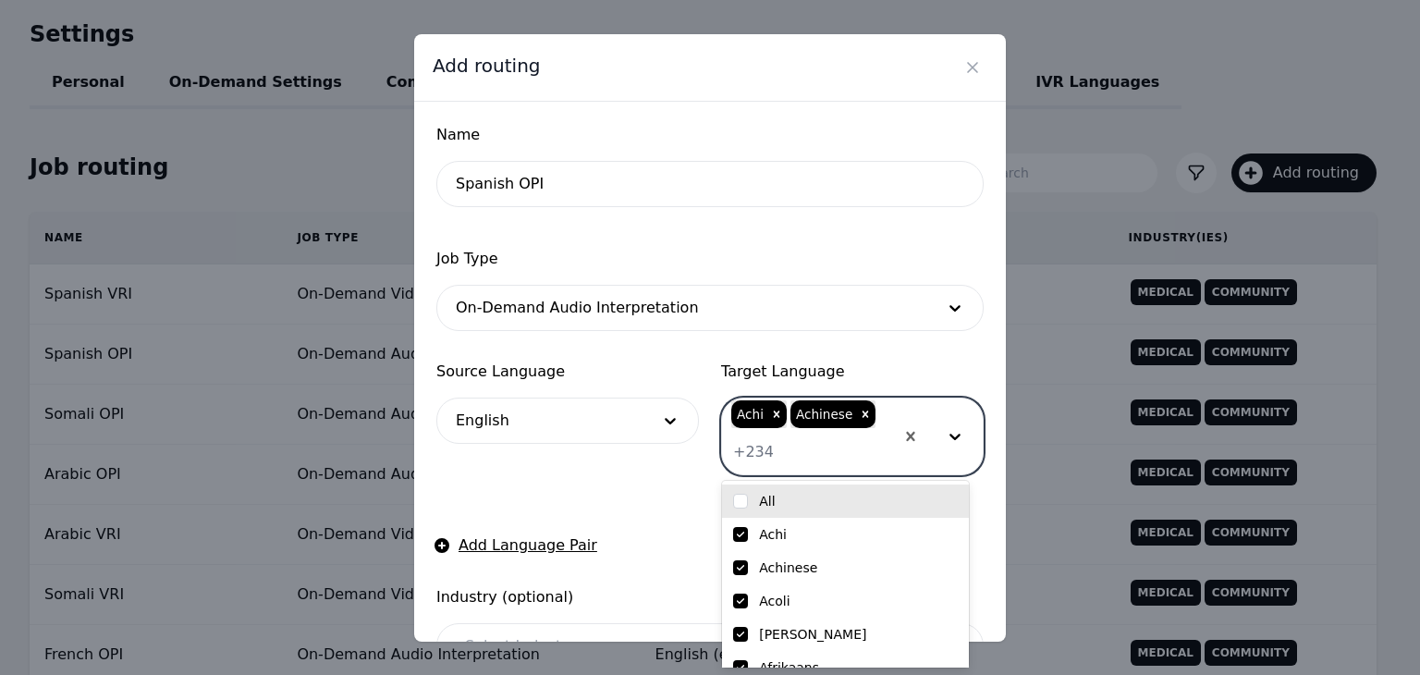
click at [894, 361] on span "Target Language" at bounding box center [852, 372] width 263 height 22
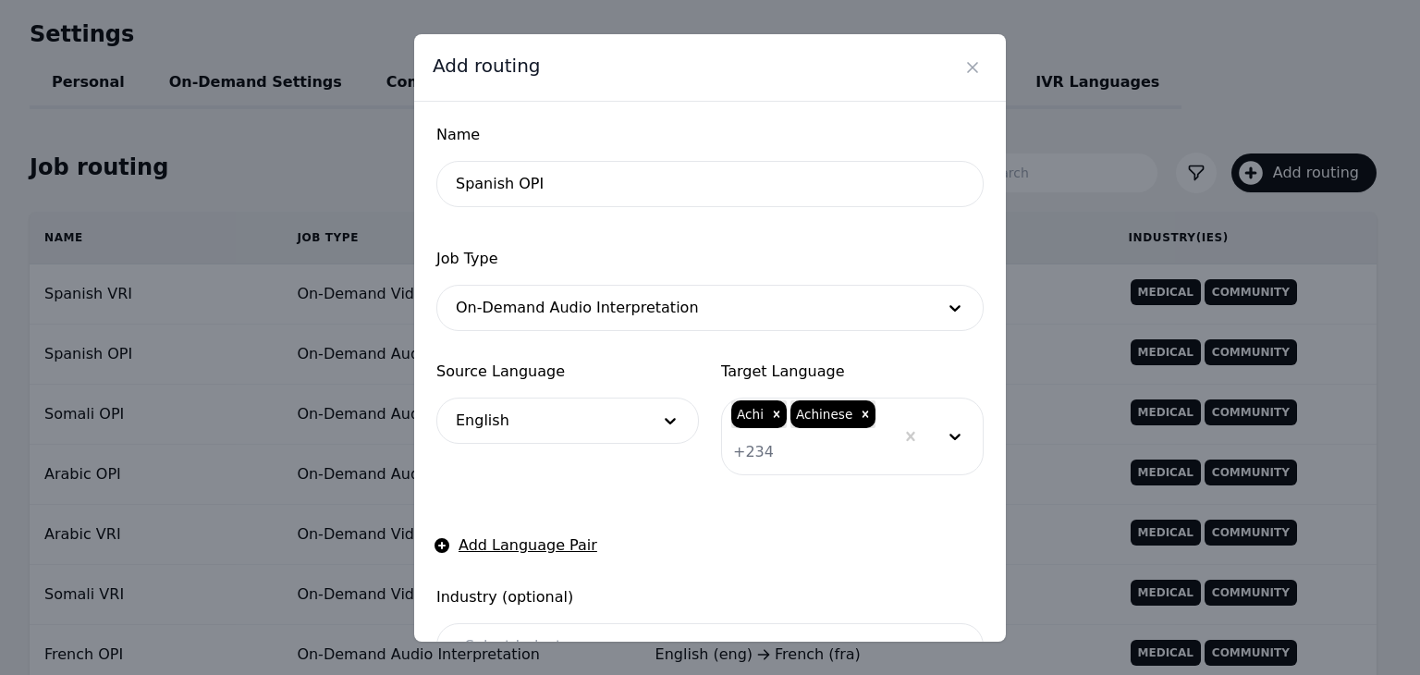
scroll to position [259, 0]
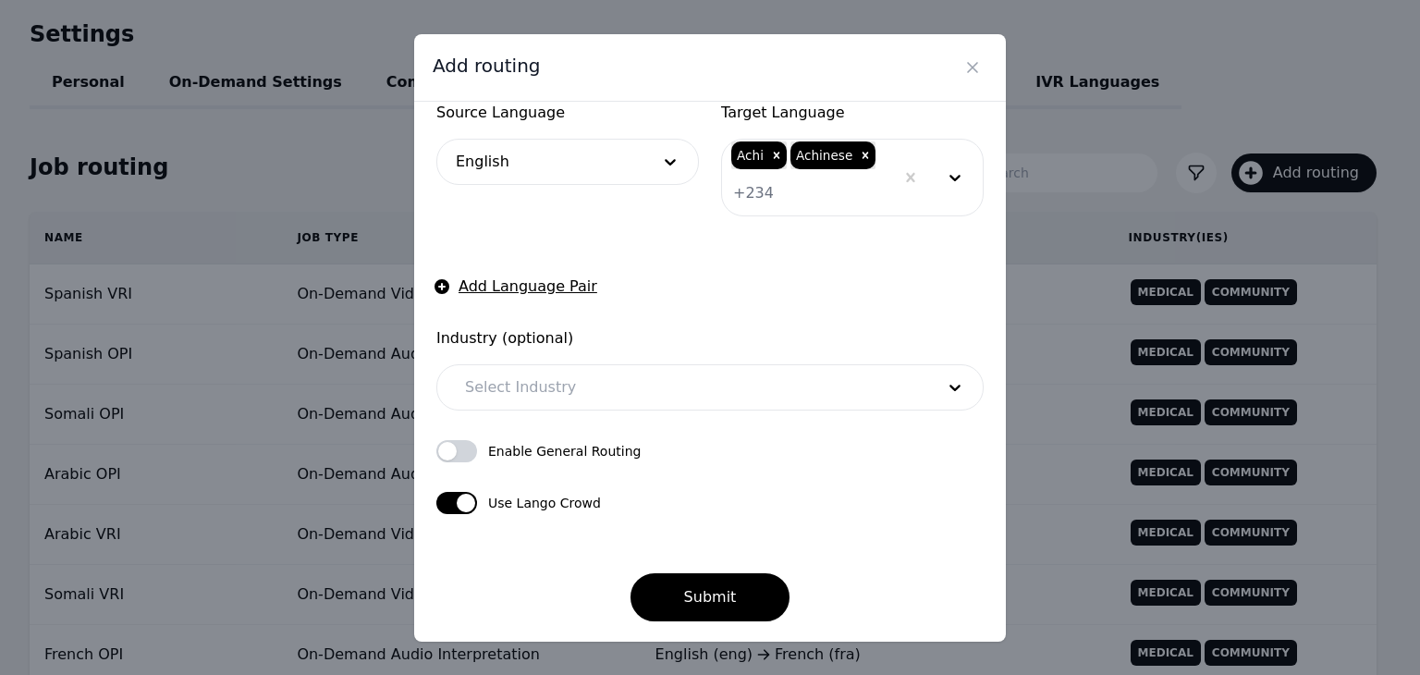
click at [637, 386] on div at bounding box center [686, 387] width 483 height 44
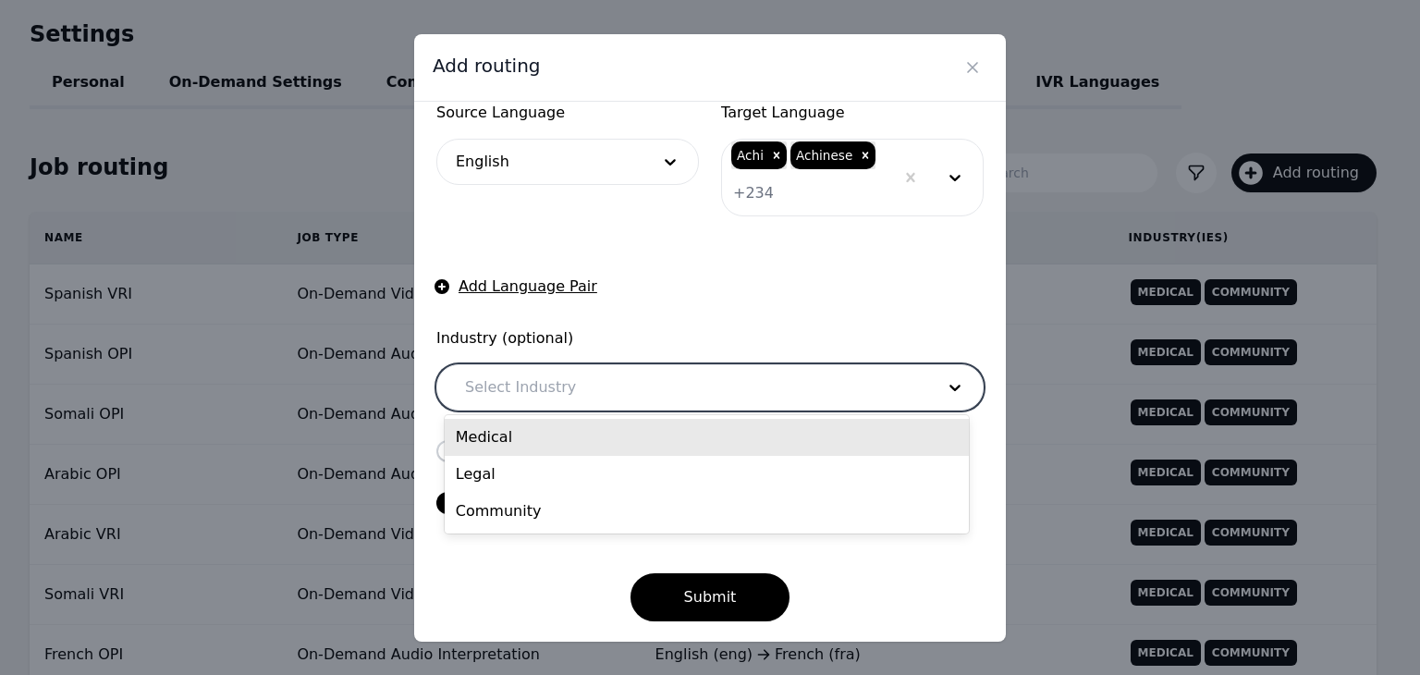
click at [636, 434] on div "Medical" at bounding box center [707, 437] width 524 height 37
click at [649, 391] on div at bounding box center [709, 387] width 369 height 44
click at [624, 443] on div "Legal" at bounding box center [707, 437] width 524 height 37
click at [670, 381] on div at bounding box center [743, 387] width 302 height 44
click at [668, 441] on div "Community" at bounding box center [707, 437] width 524 height 37
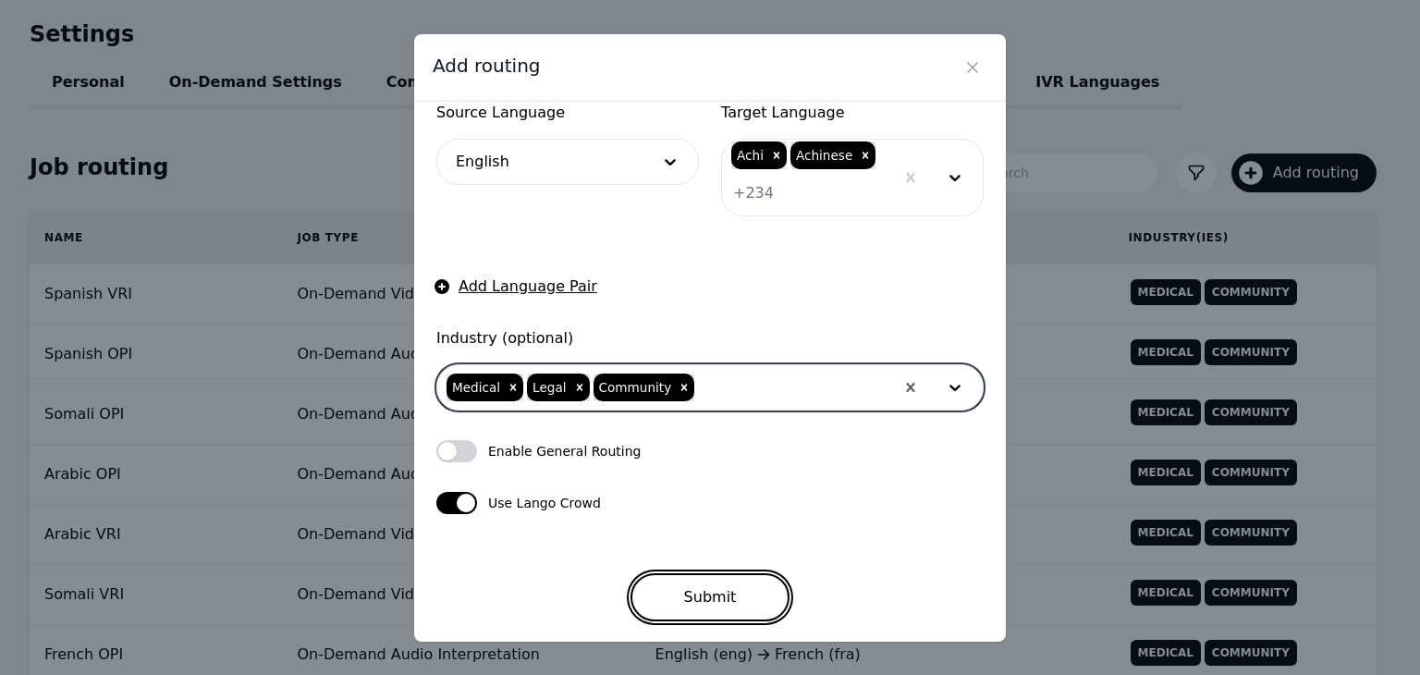
click at [754, 585] on button "Submit" at bounding box center [711, 597] width 160 height 48
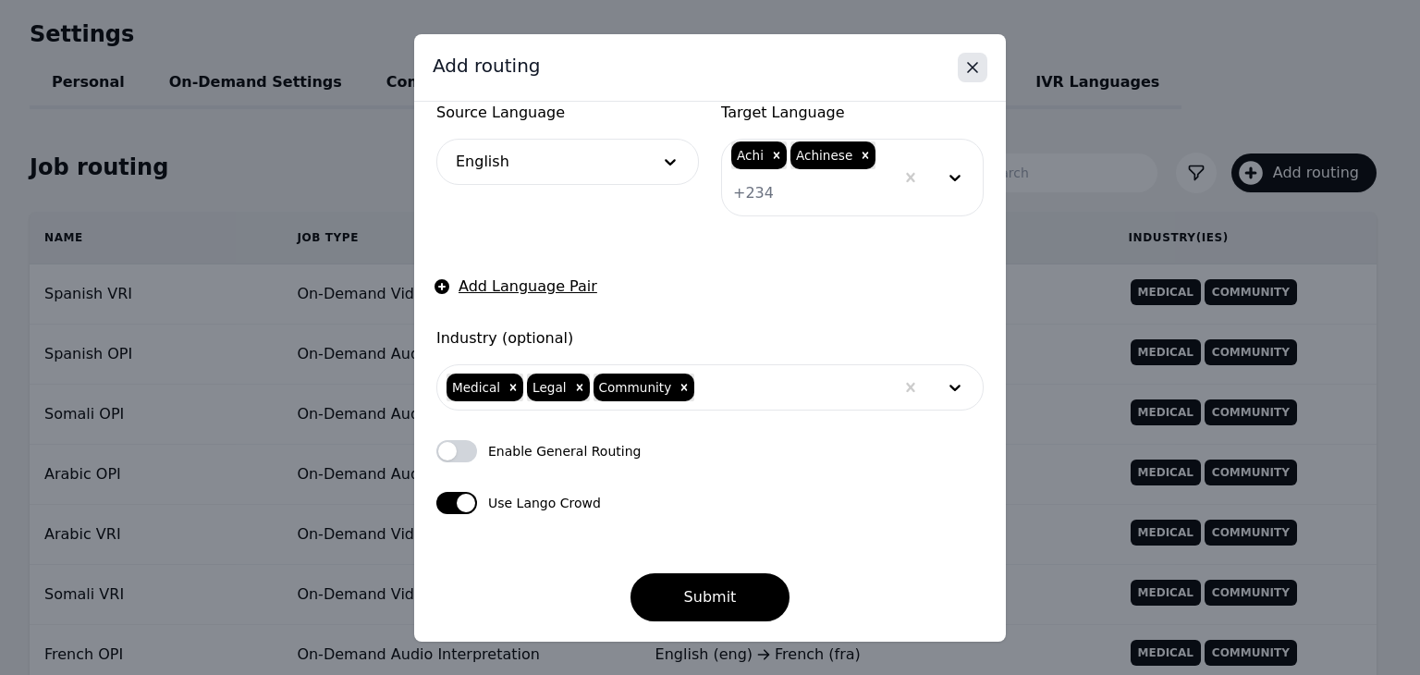
click at [980, 68] on icon "Close" at bounding box center [973, 67] width 18 height 18
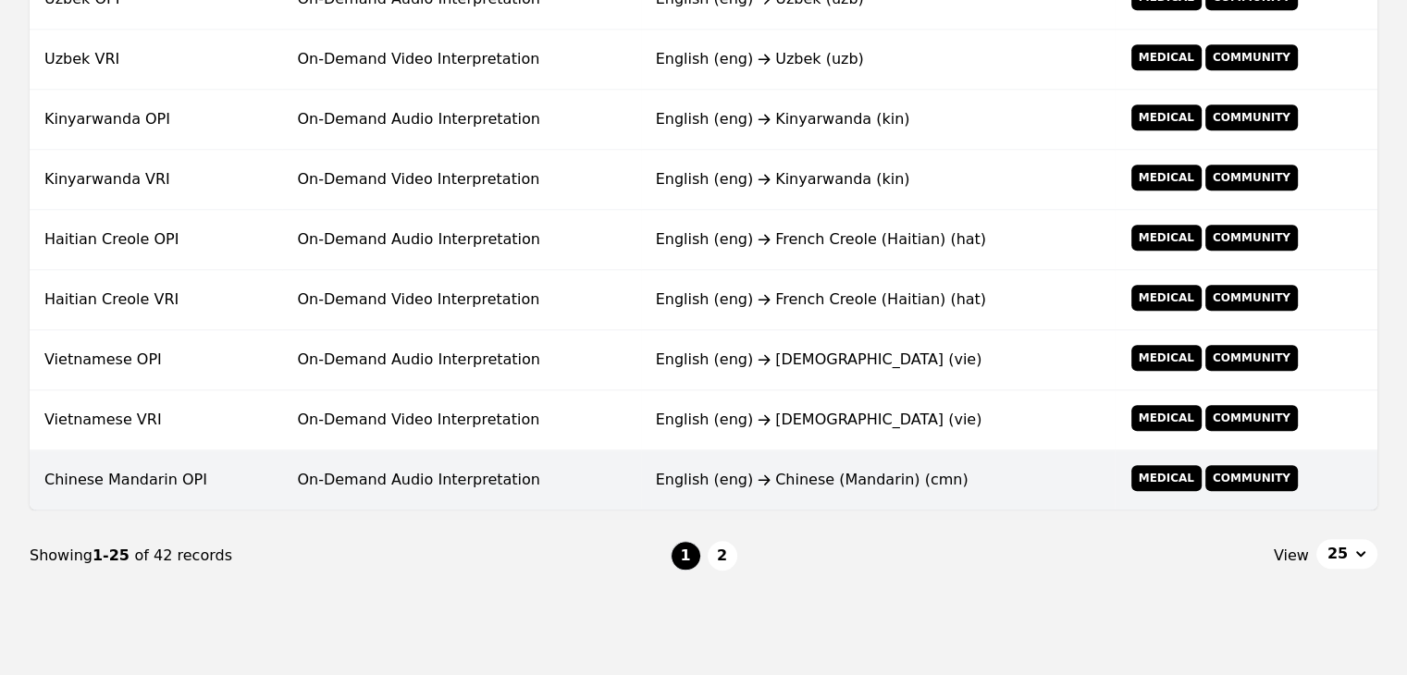
scroll to position [1483, 0]
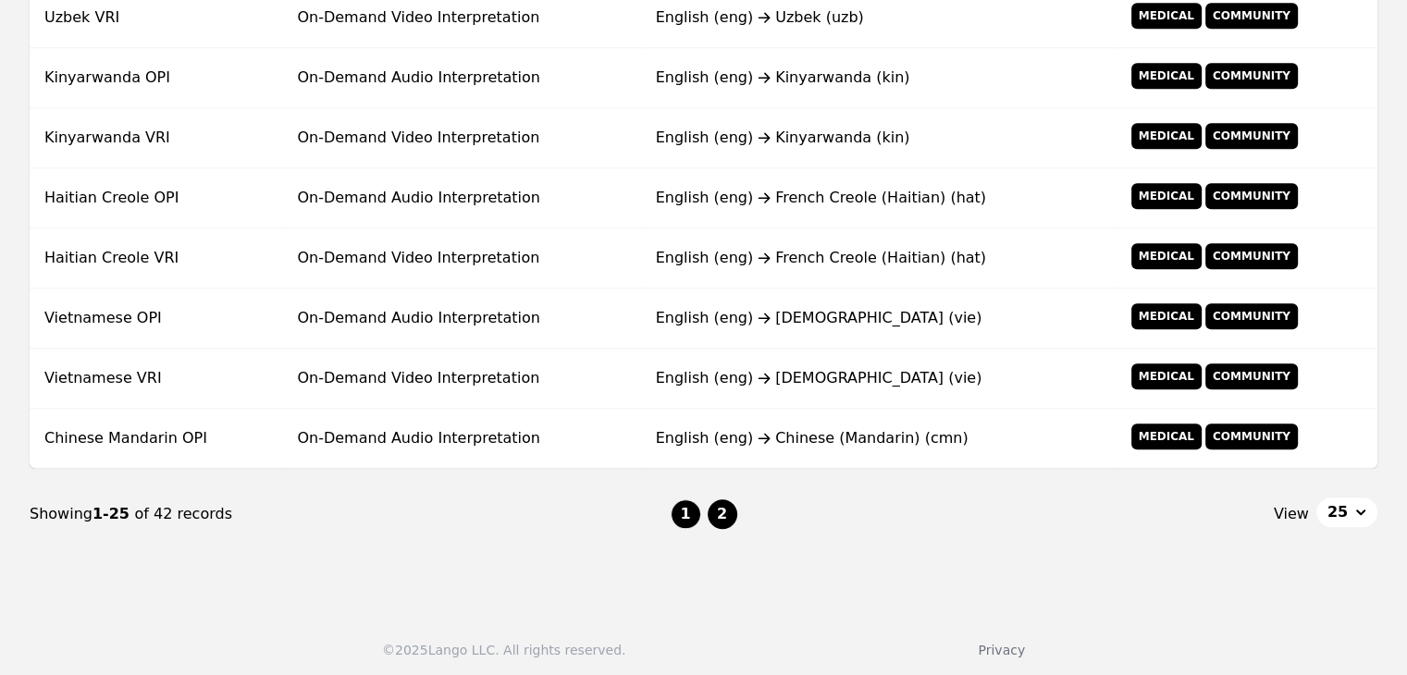
click at [717, 519] on button "2" at bounding box center [722, 514] width 30 height 30
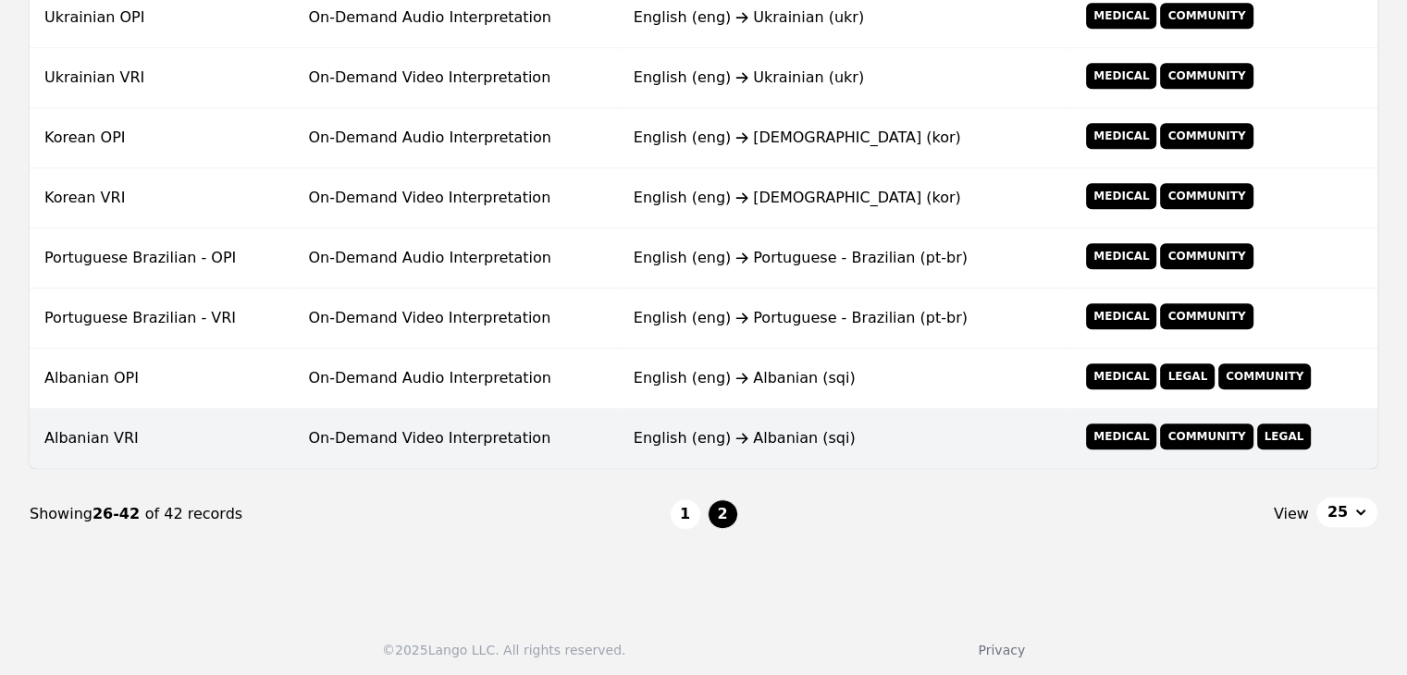
scroll to position [1003, 0]
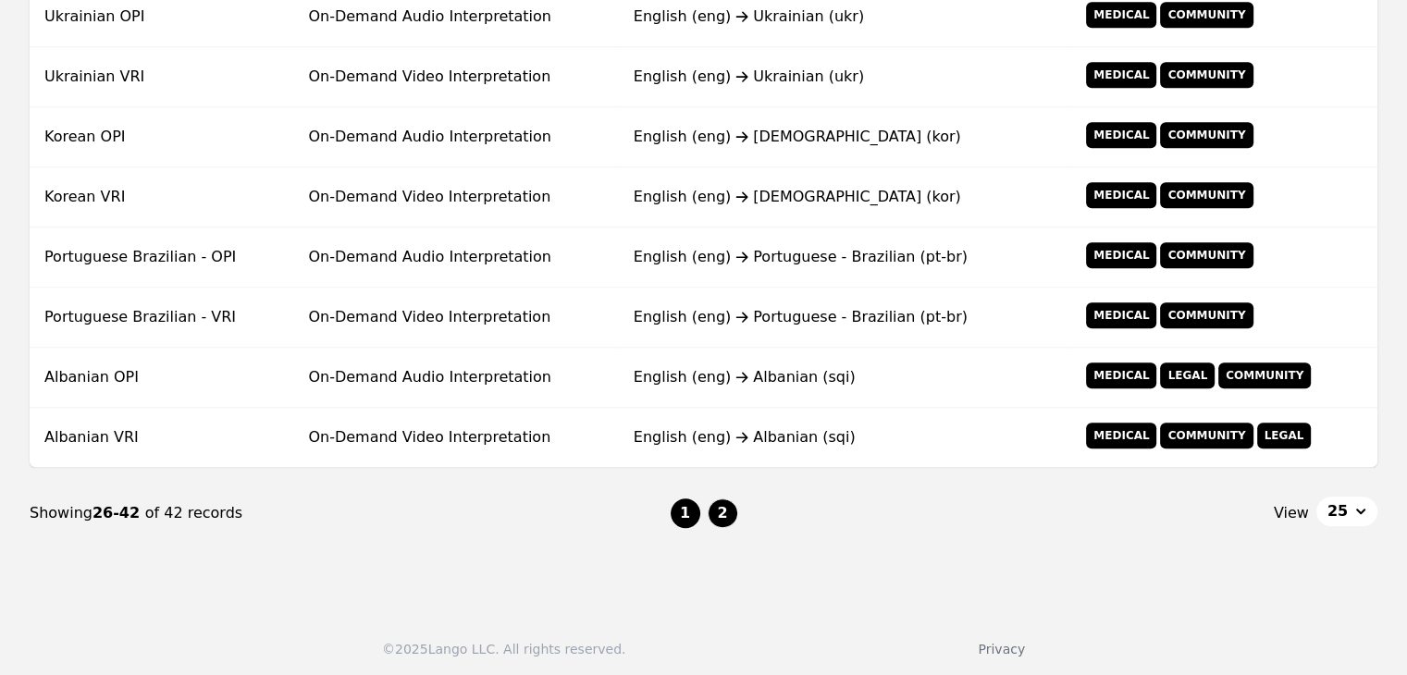
click at [684, 510] on button "1" at bounding box center [685, 513] width 30 height 30
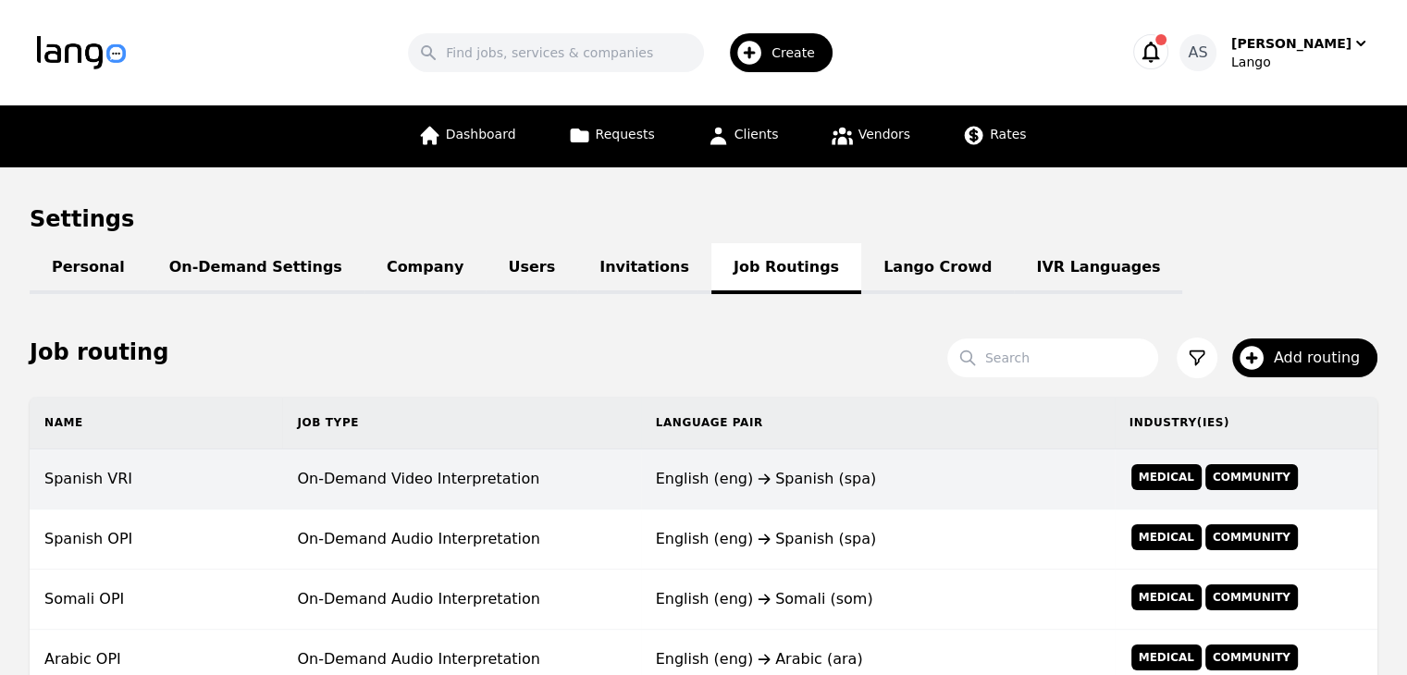
click at [494, 475] on td "On-Demand Video Interpretation" at bounding box center [461, 479] width 358 height 60
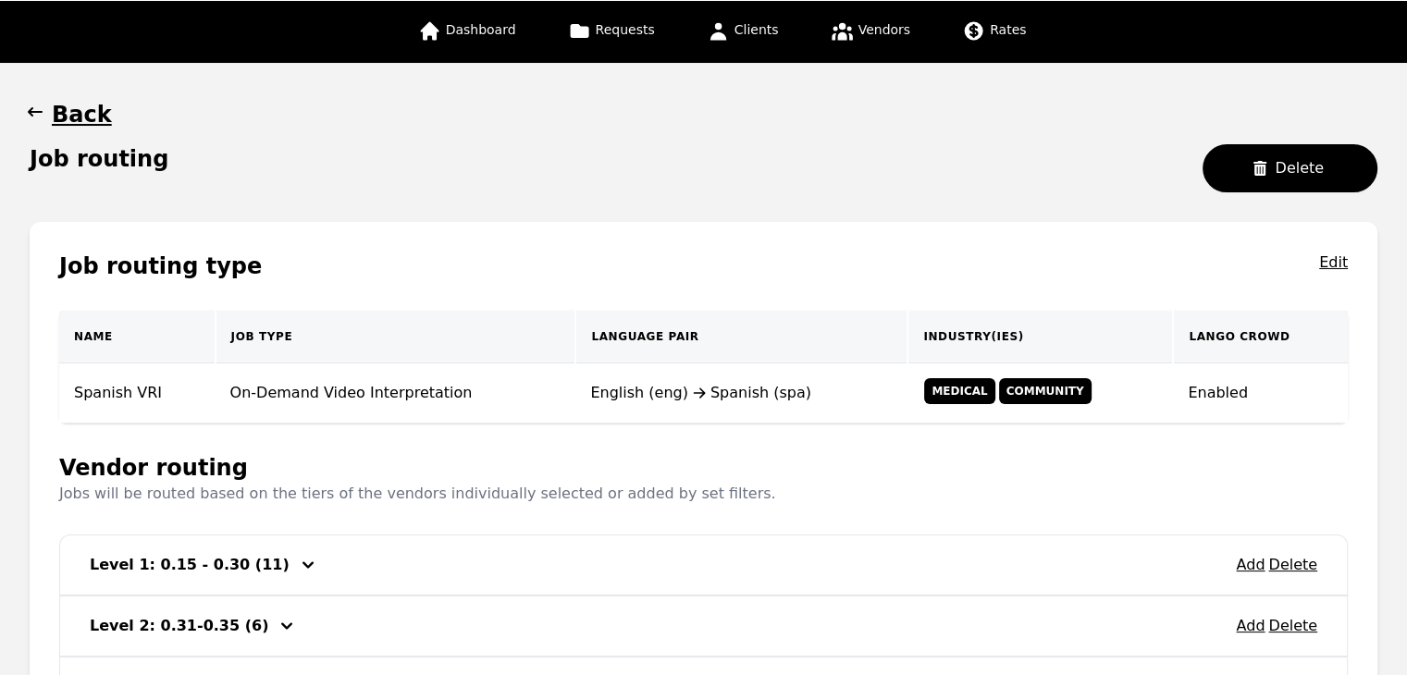
scroll to position [185, 0]
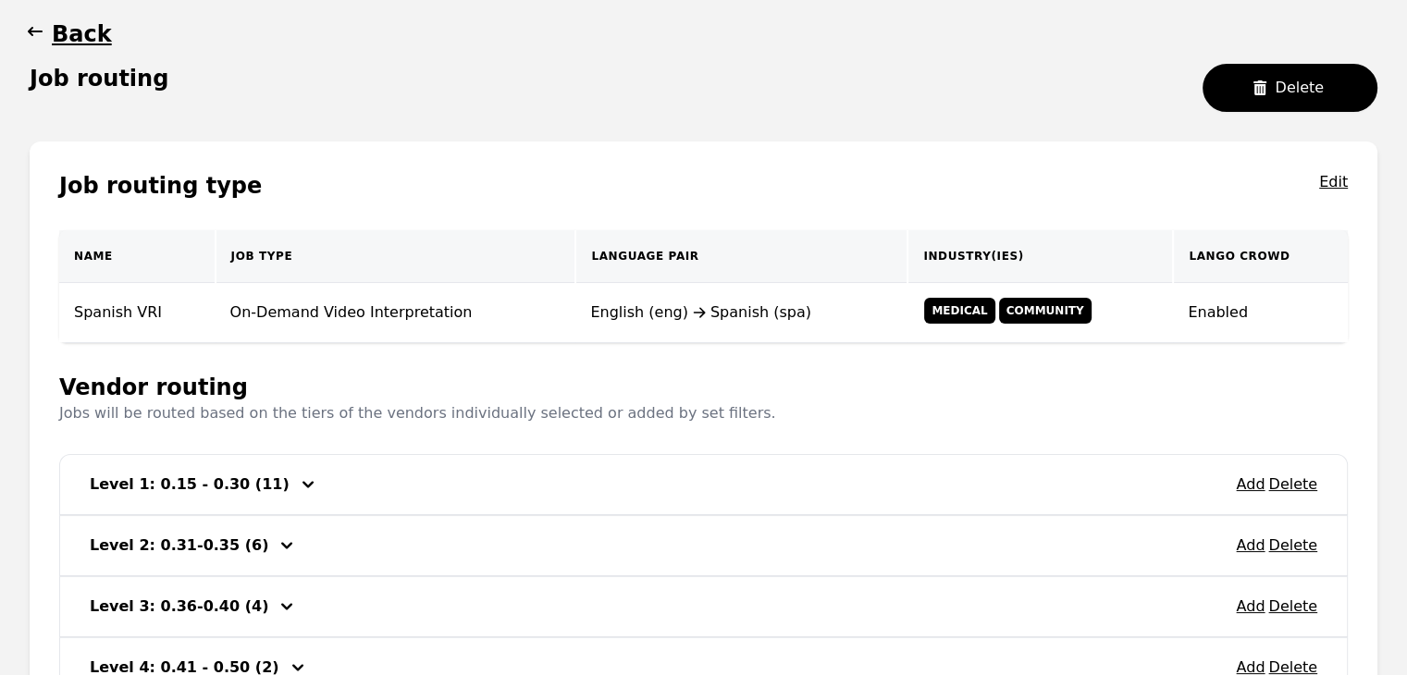
click at [41, 39] on icon "button" at bounding box center [35, 31] width 18 height 18
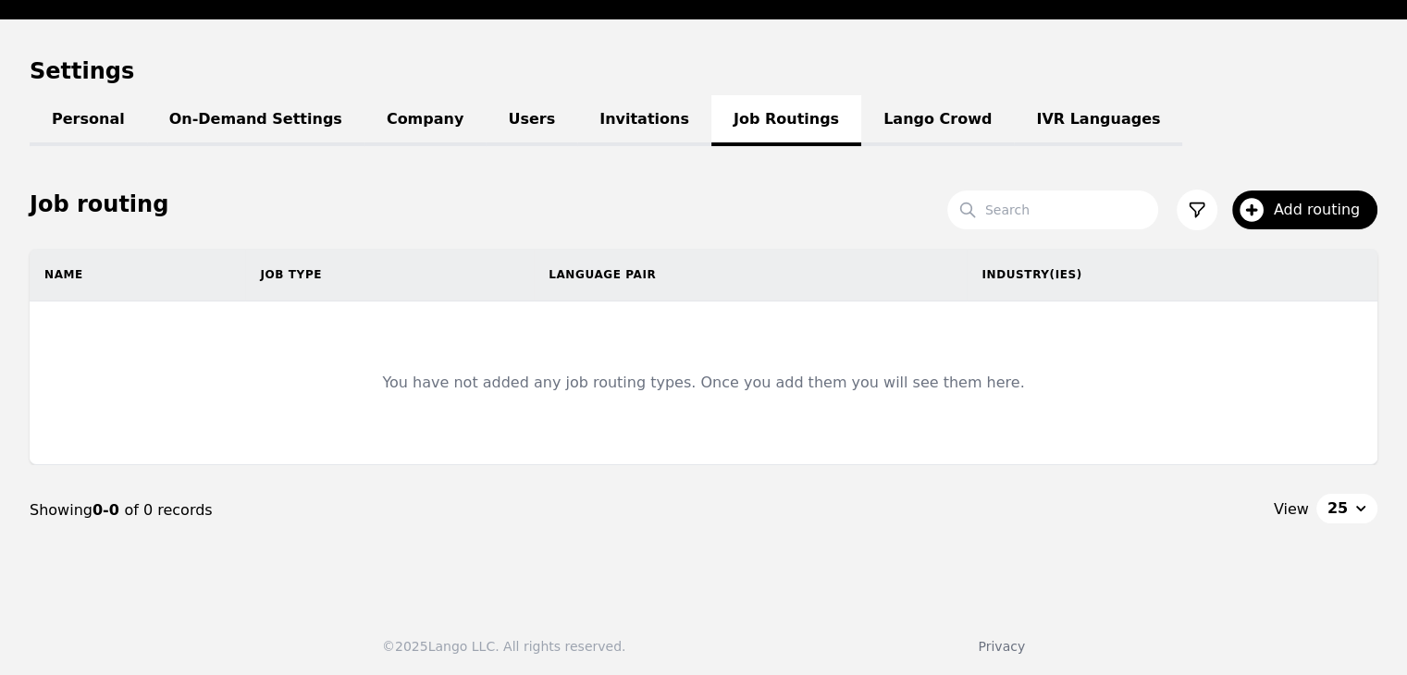
scroll to position [185, 0]
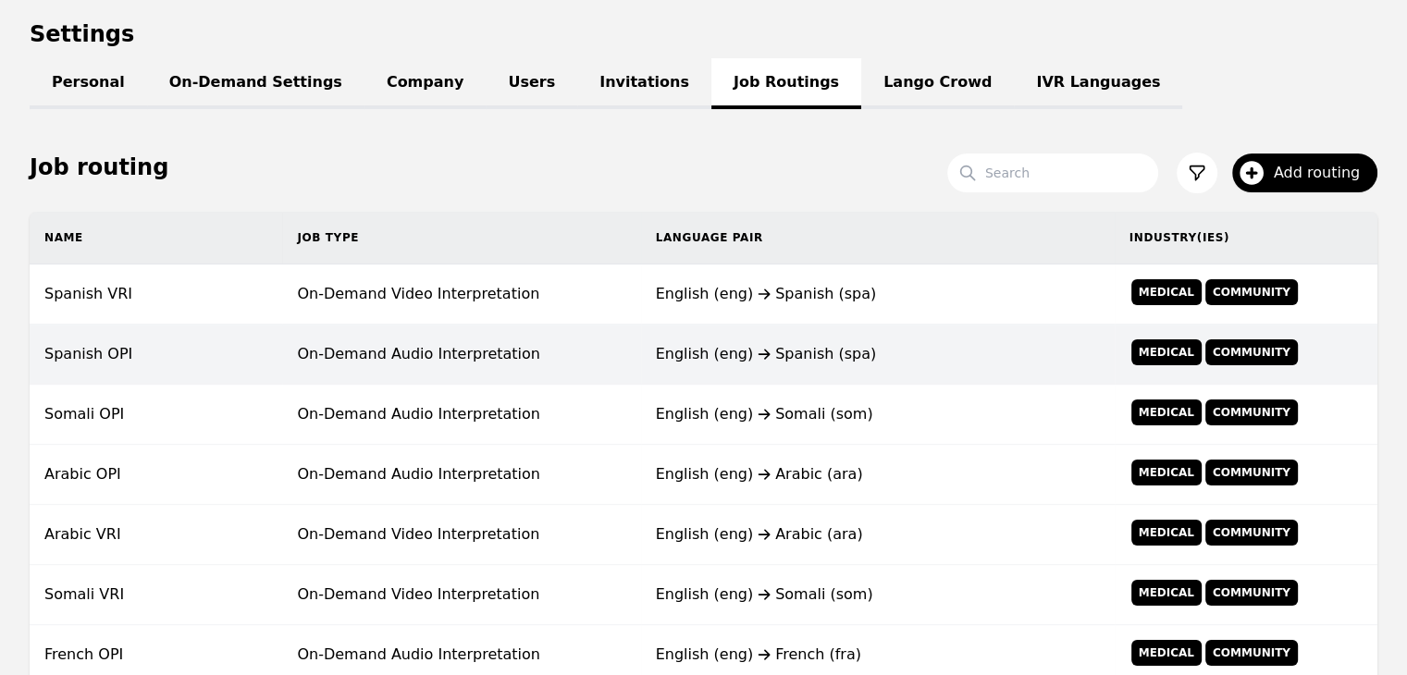
click at [441, 358] on td "On-Demand Audio Interpretation" at bounding box center [461, 355] width 358 height 60
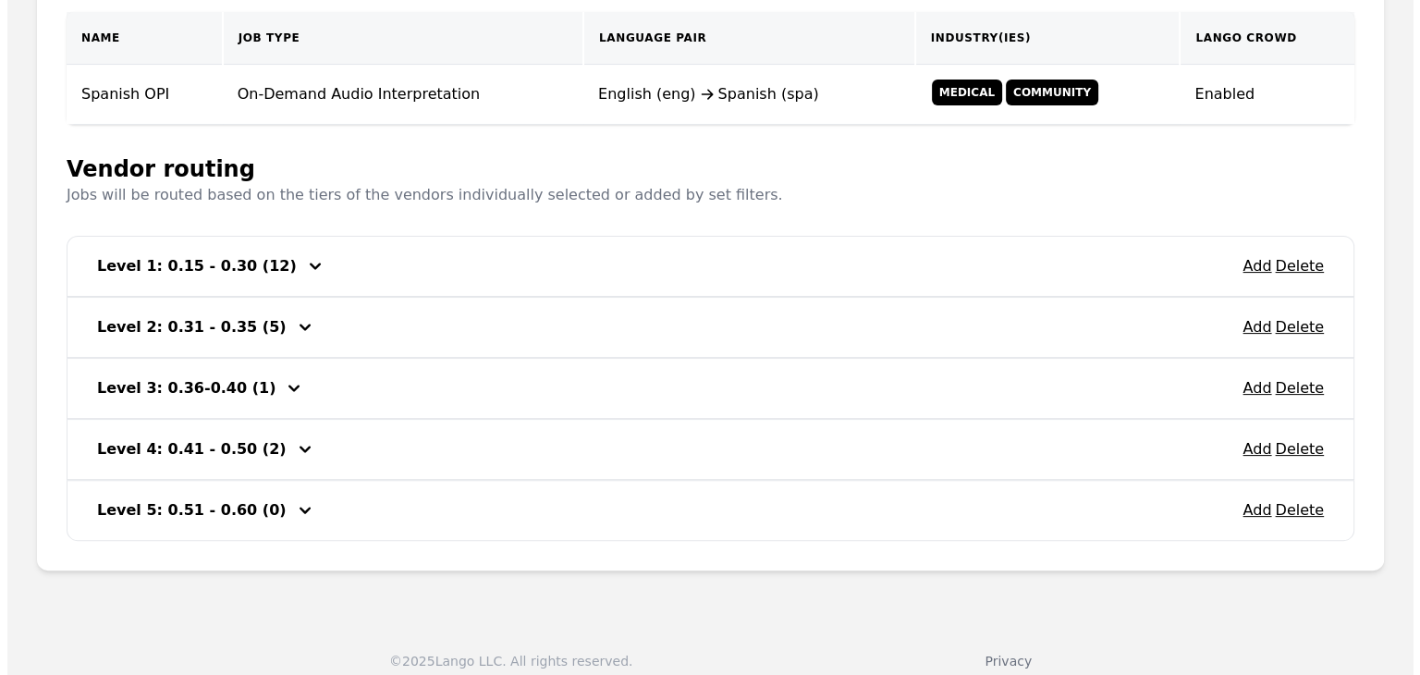
scroll to position [232, 0]
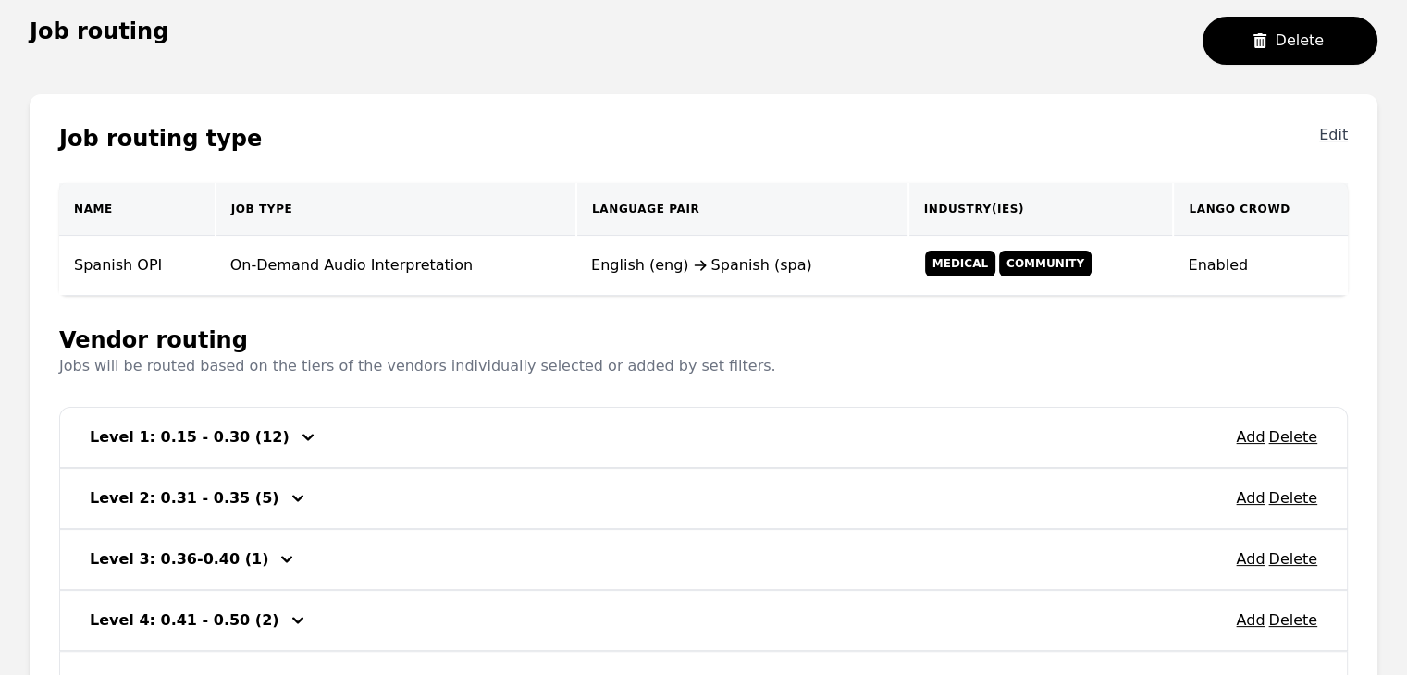
click at [1335, 136] on button "Edit" at bounding box center [1333, 139] width 29 height 30
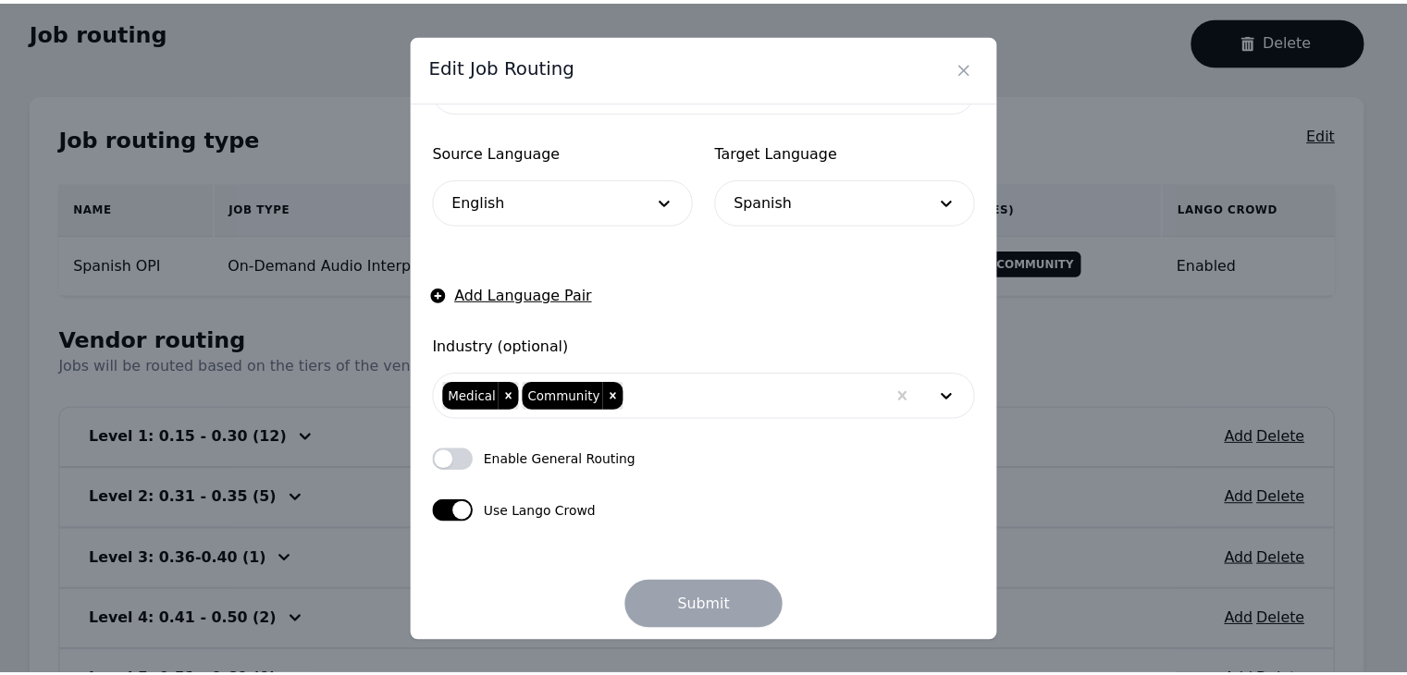
scroll to position [228, 0]
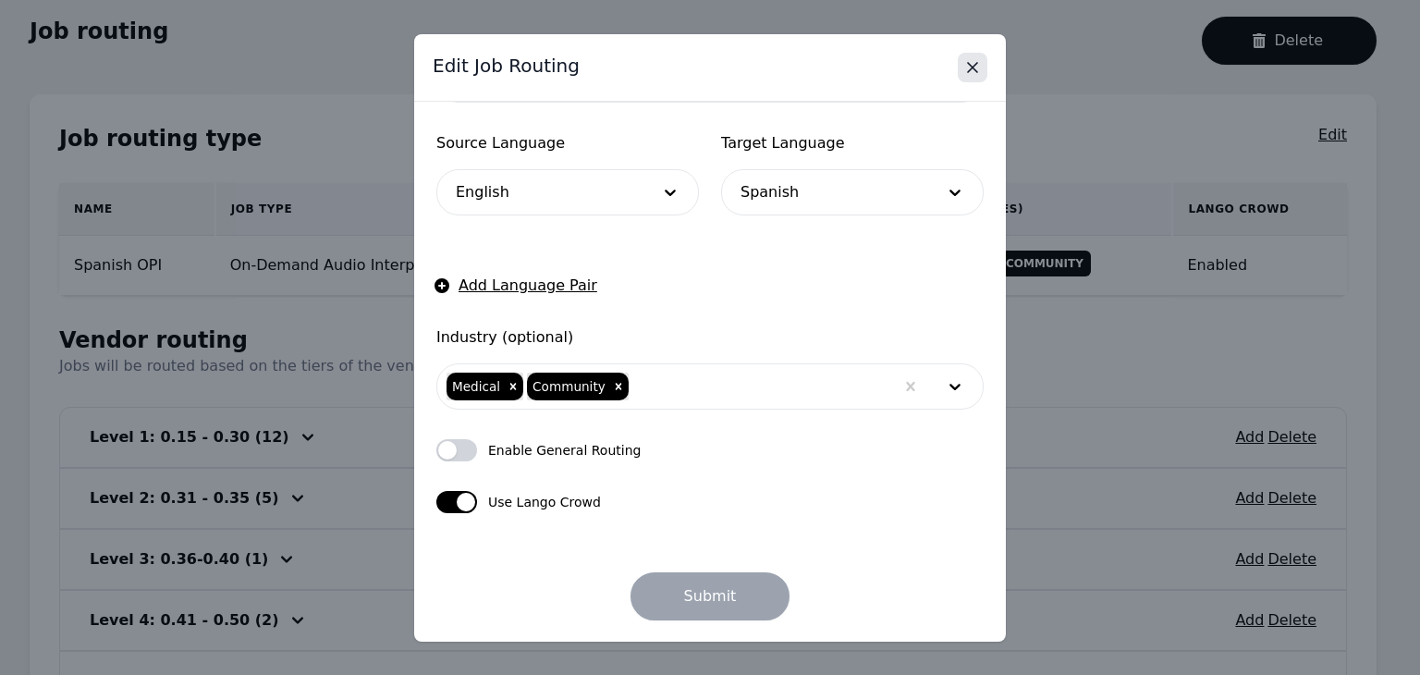
click at [977, 60] on icon "Close" at bounding box center [973, 67] width 18 height 18
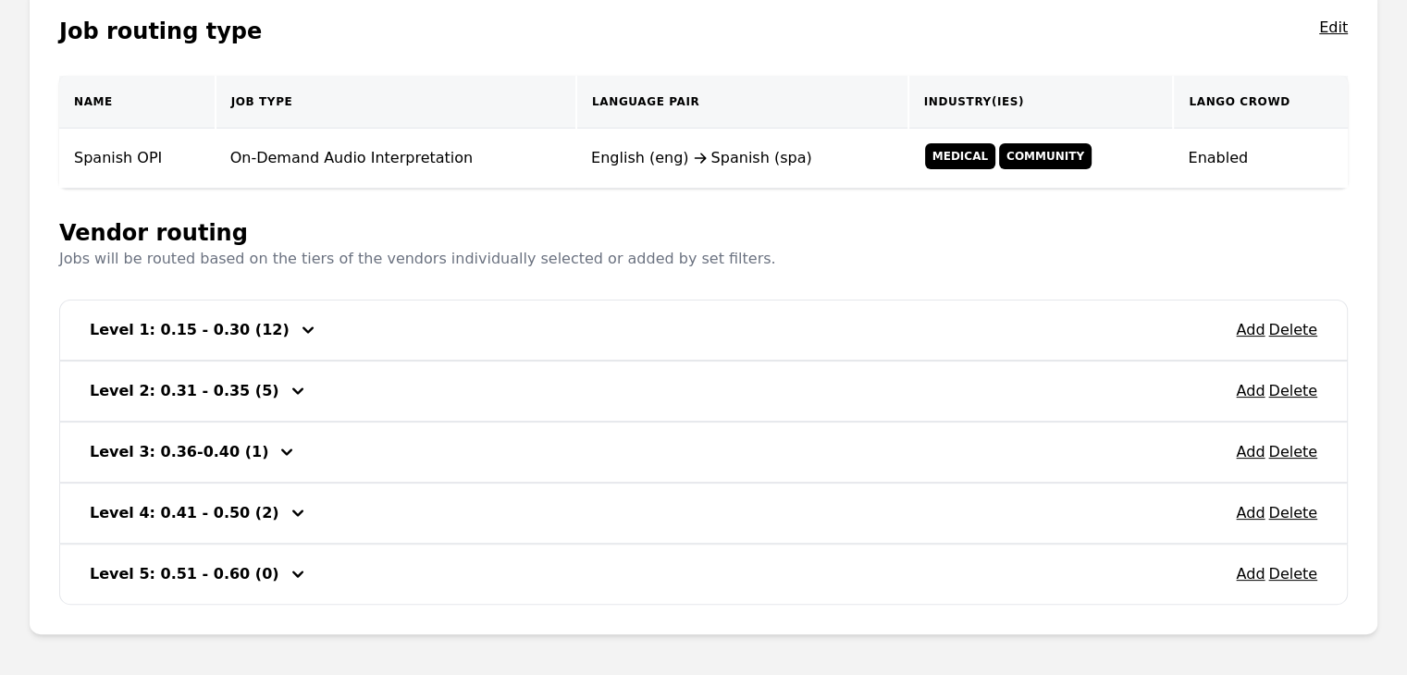
scroll to position [417, 0]
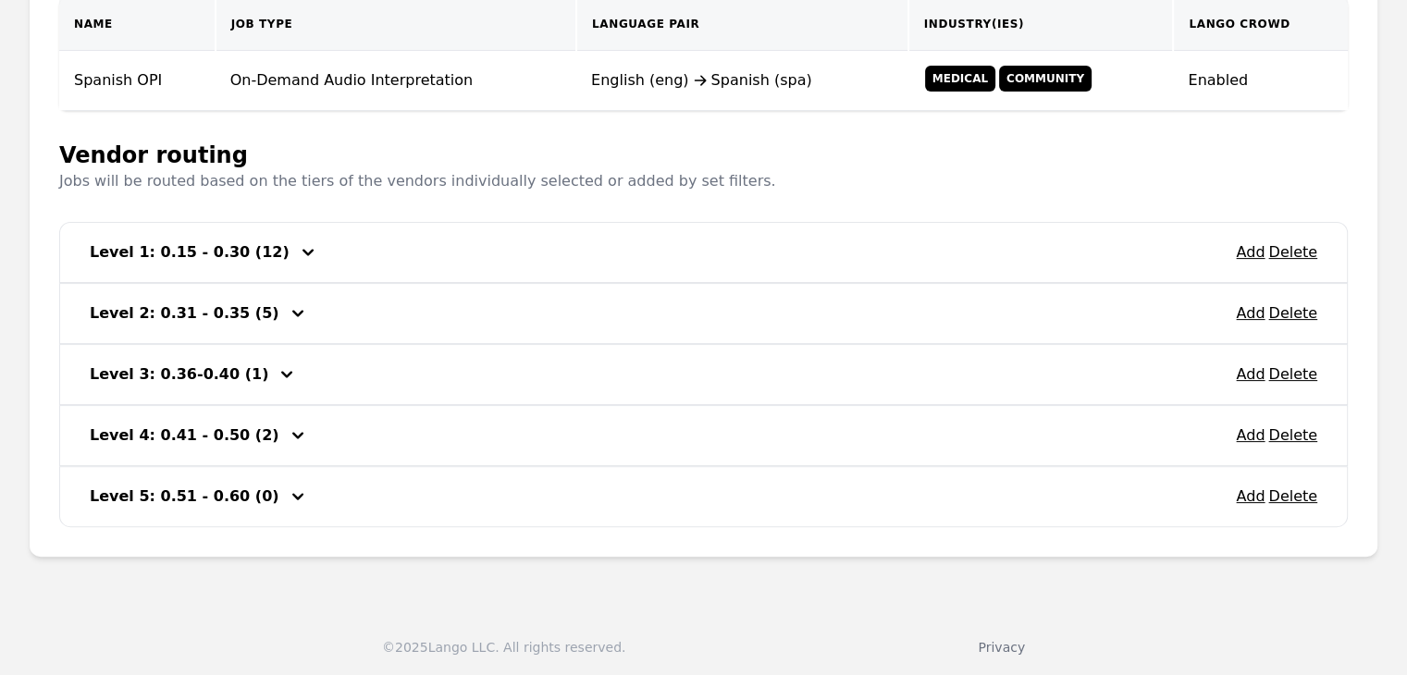
click at [151, 256] on h3 "Level 1: 0.15 - 0.30 (12)" at bounding box center [190, 252] width 200 height 22
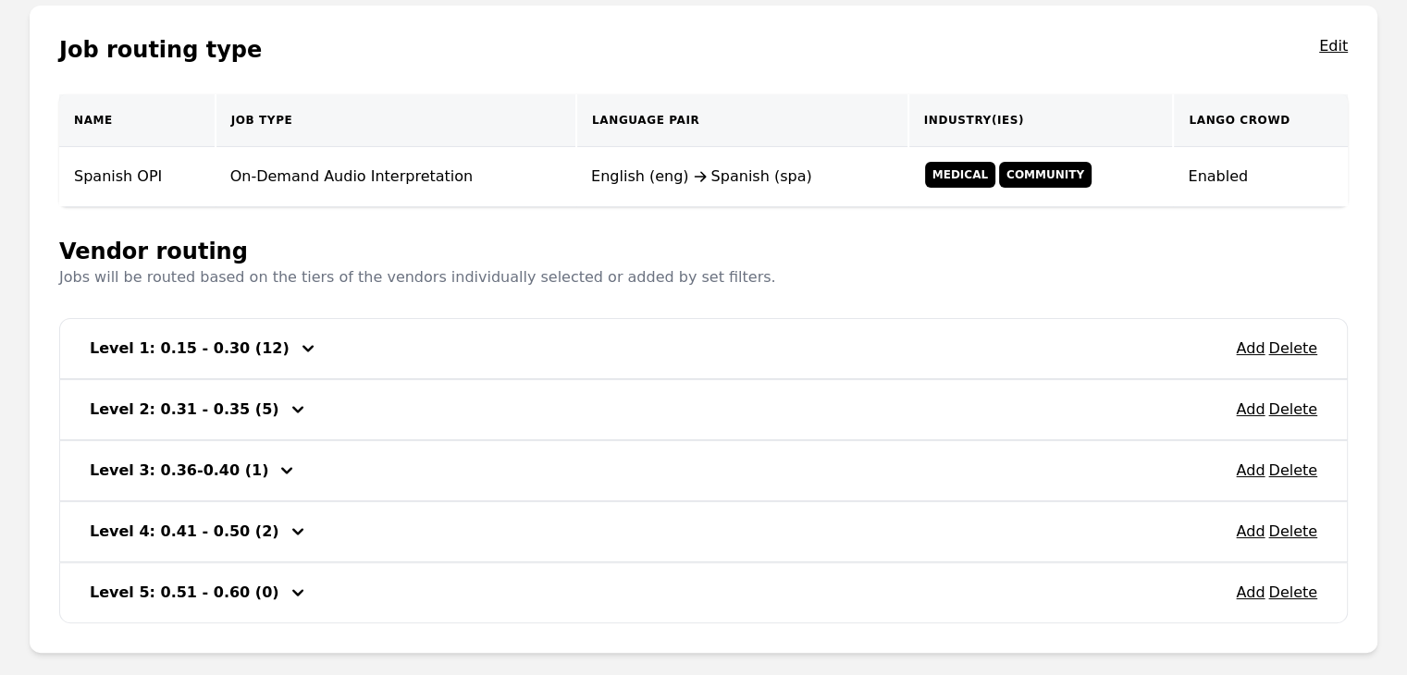
scroll to position [232, 0]
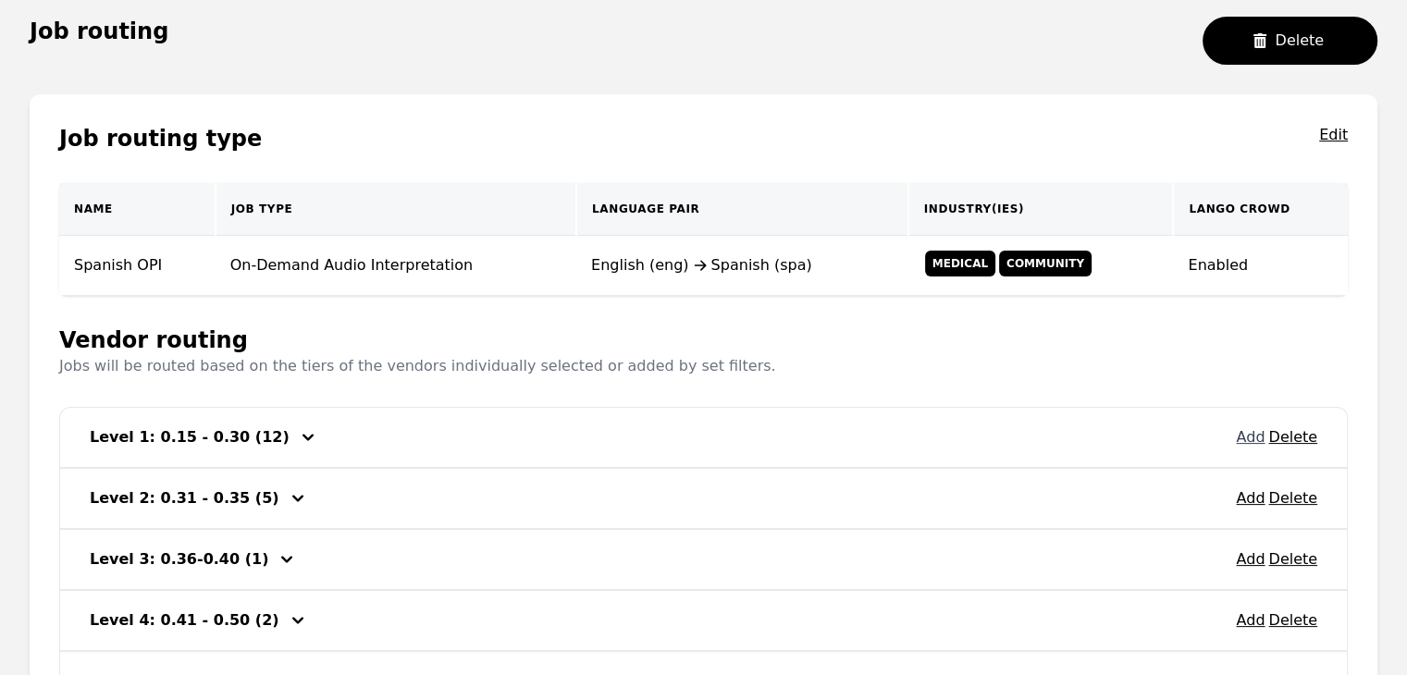
click at [1250, 436] on button "Add" at bounding box center [1249, 437] width 29 height 22
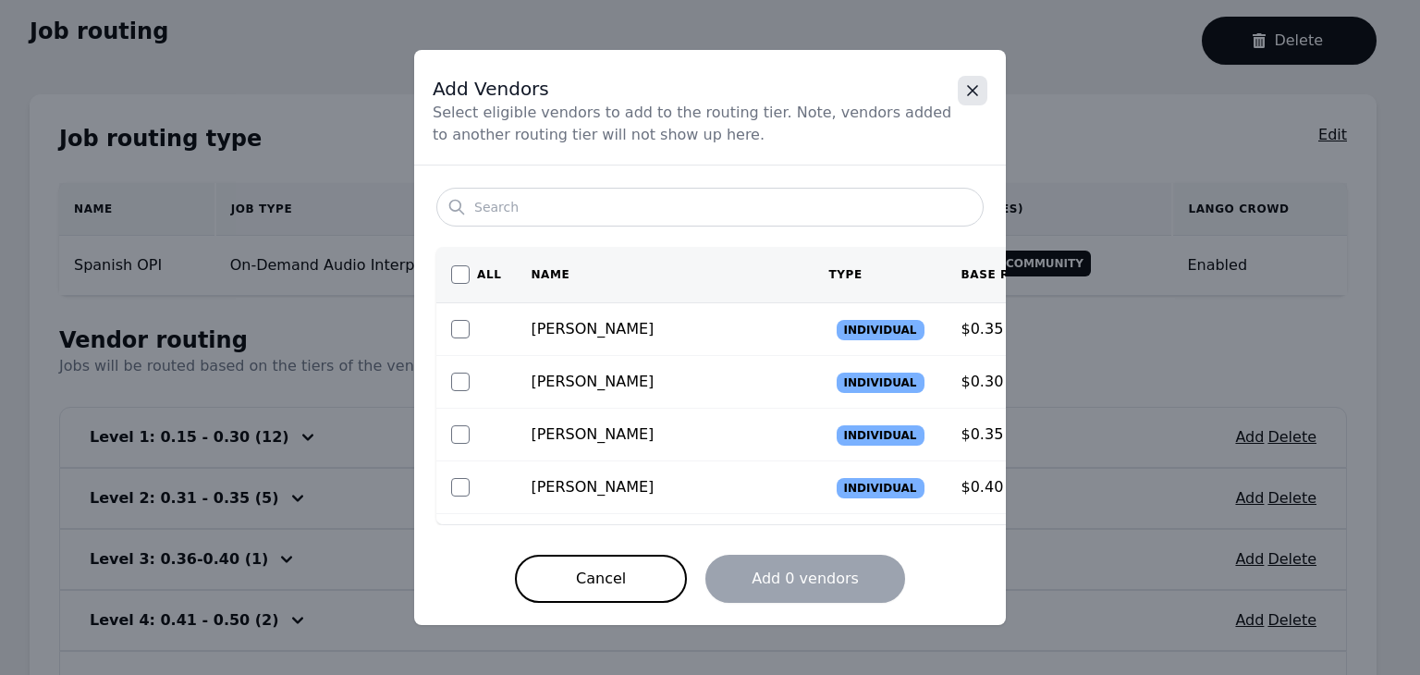
click at [970, 91] on icon "Close" at bounding box center [973, 90] width 18 height 18
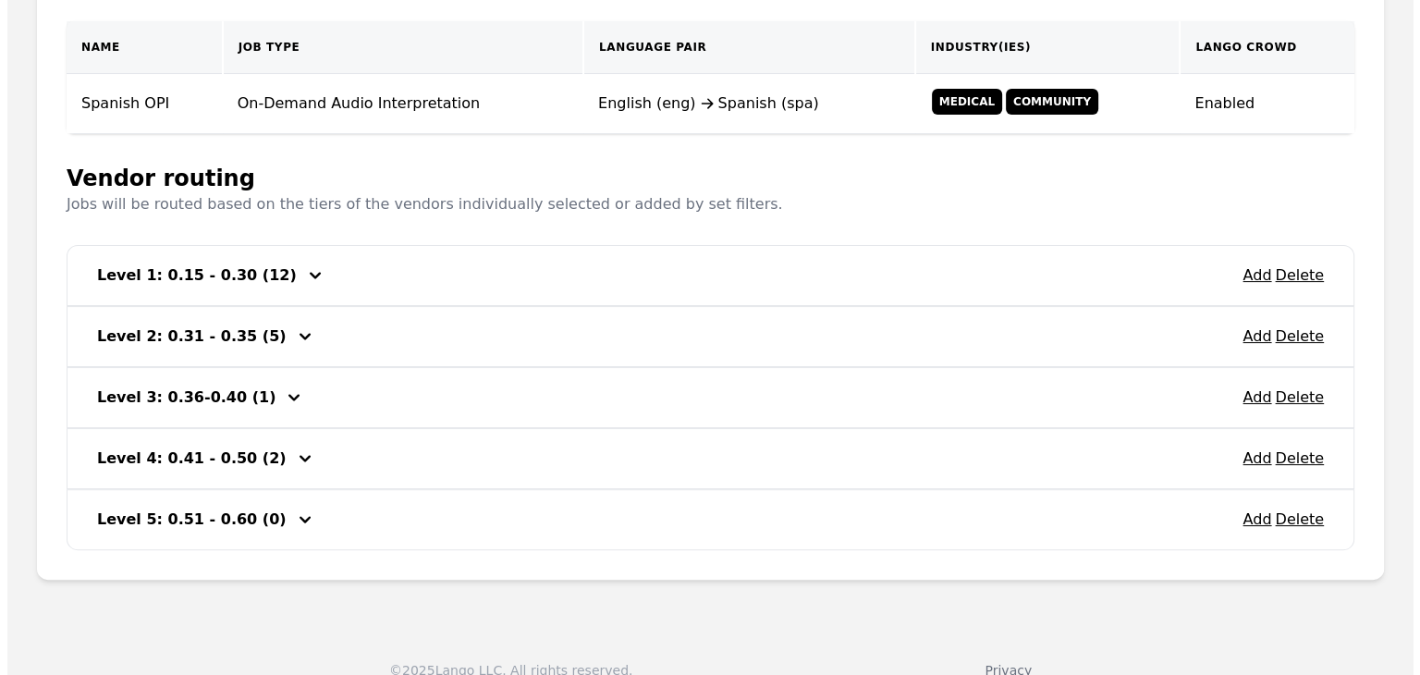
scroll to position [140, 0]
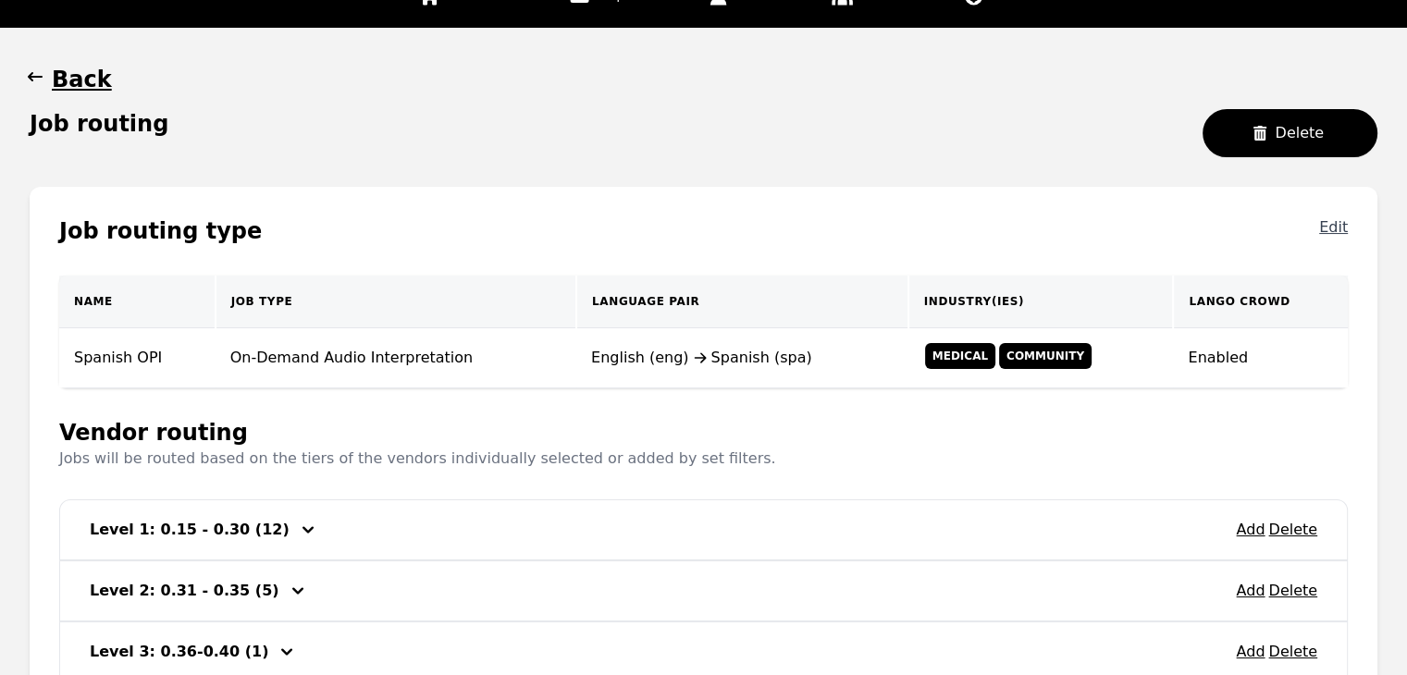
click at [1336, 223] on button "Edit" at bounding box center [1333, 231] width 29 height 30
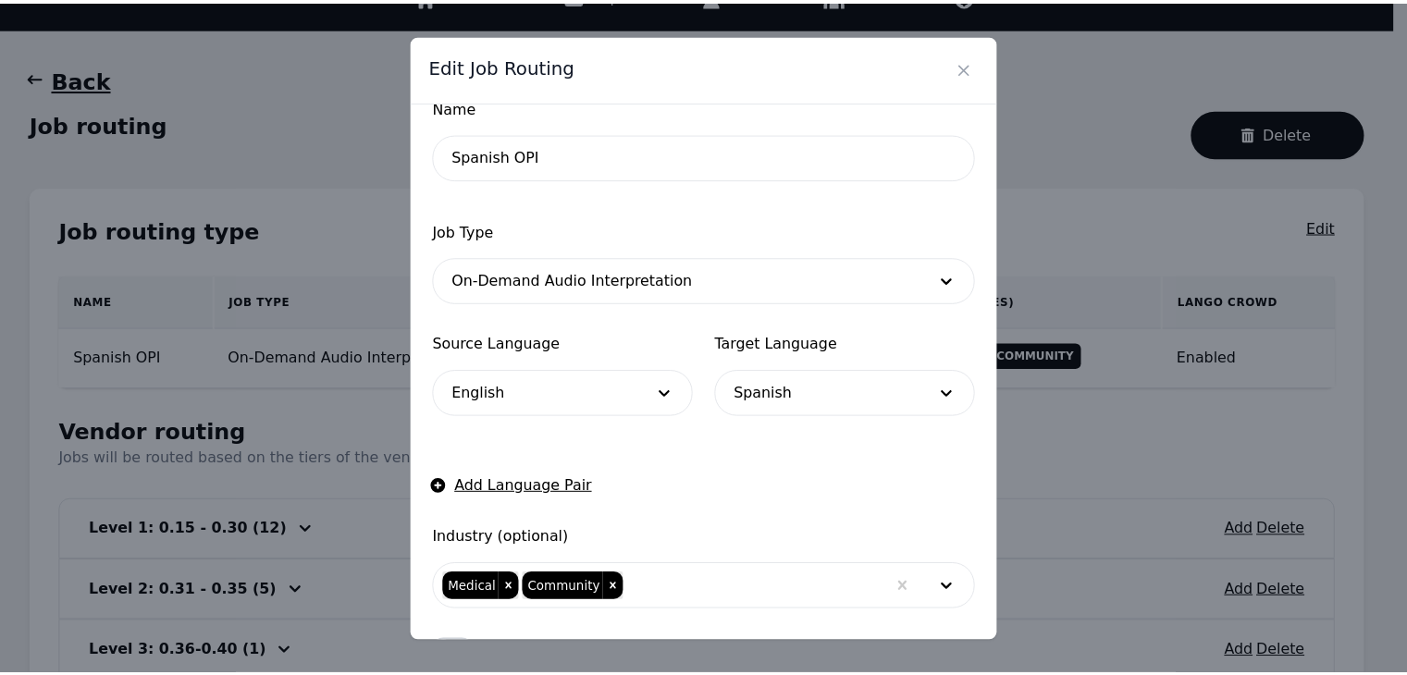
scroll to position [0, 0]
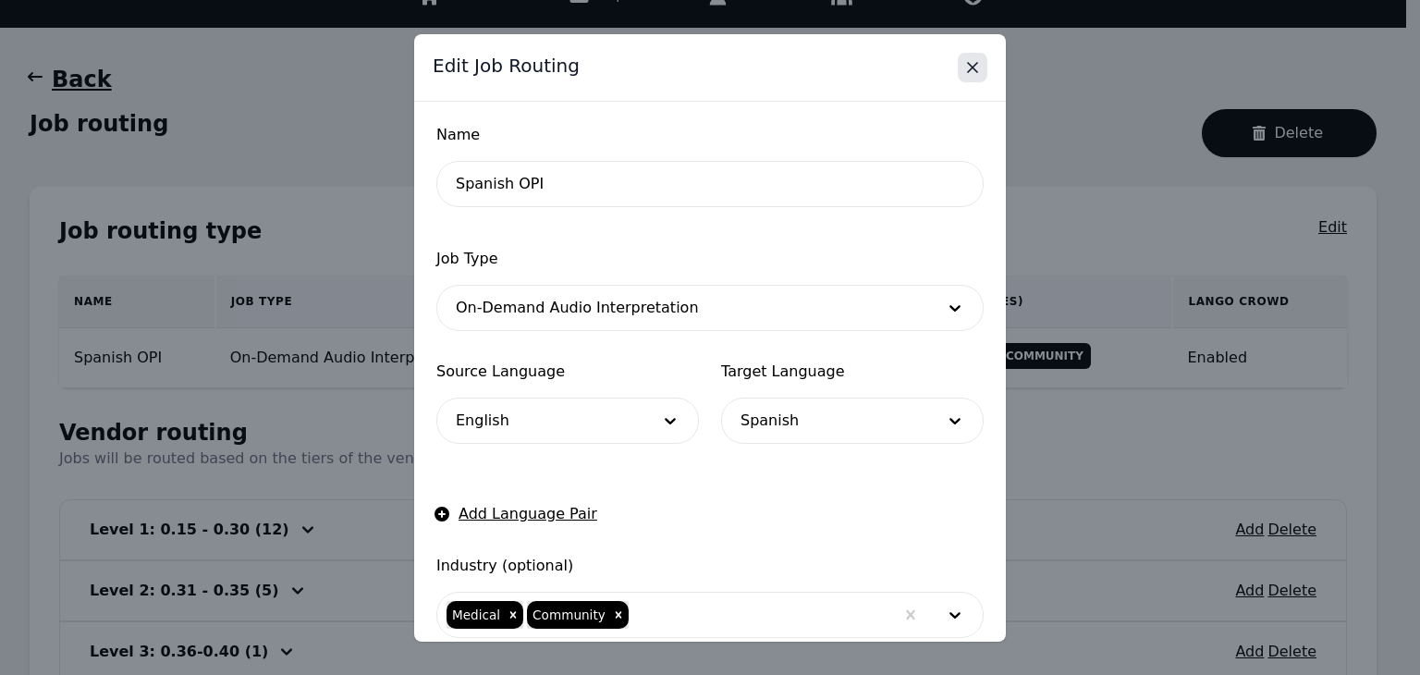
click at [971, 74] on icon "Close" at bounding box center [973, 67] width 18 height 18
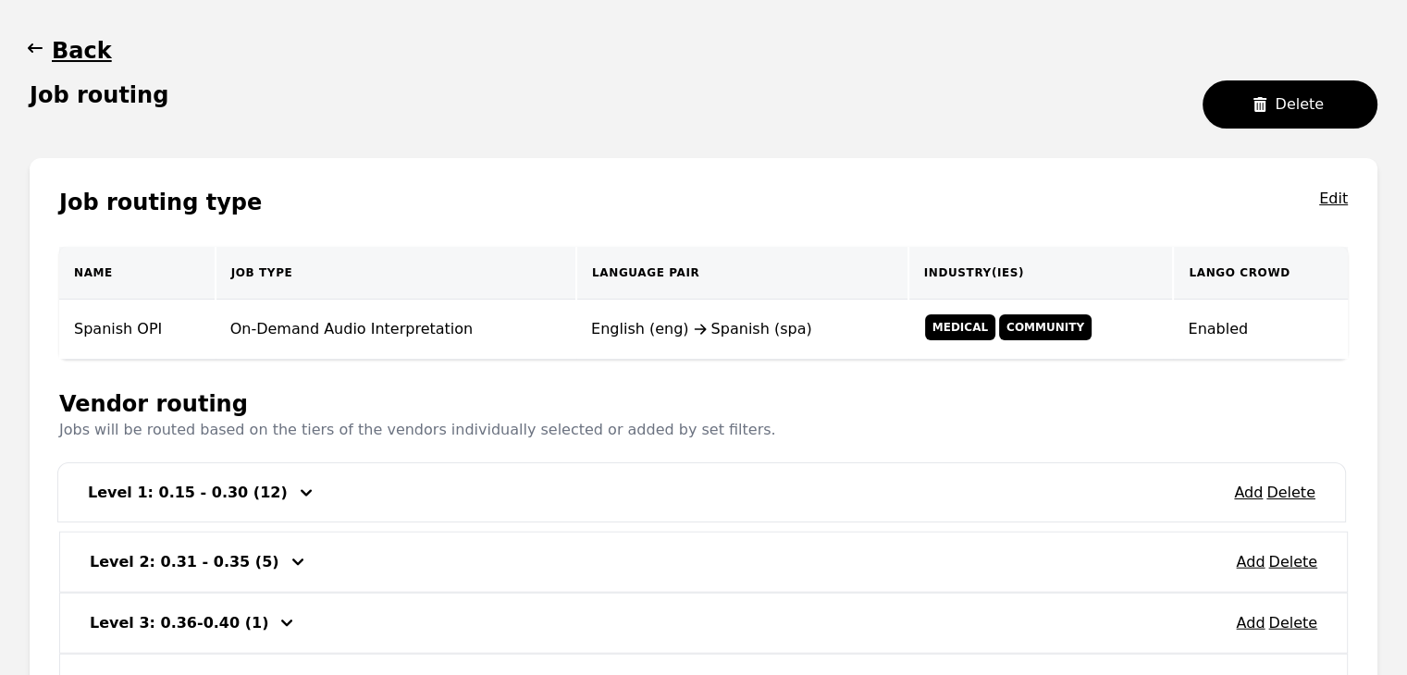
scroll to position [171, 0]
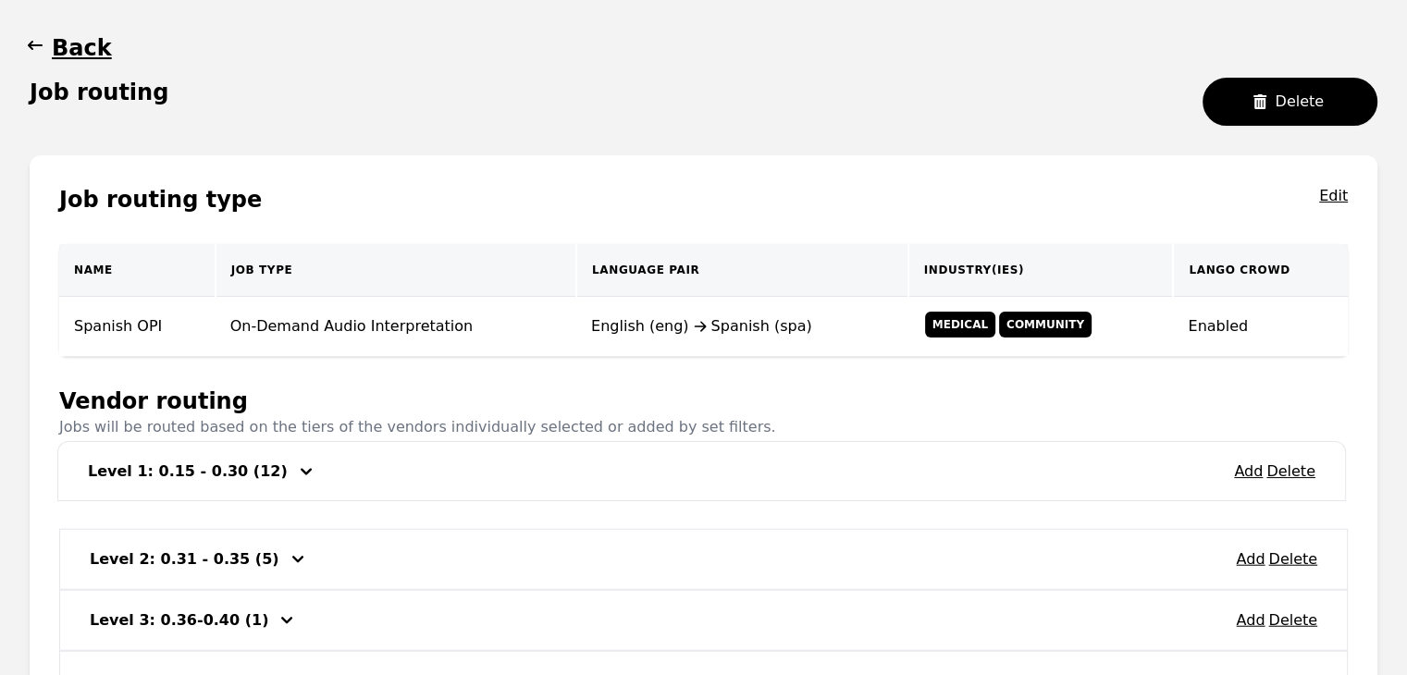
drag, startPoint x: 451, startPoint y: 517, endPoint x: 451, endPoint y: 467, distance: 49.9
click at [451, 468] on div "Add Delete Level 1: 0.15 - 0.30 (12) Add Delete Level 2: 0.31 - 0.35 (5) Add De…" at bounding box center [703, 620] width 1288 height 305
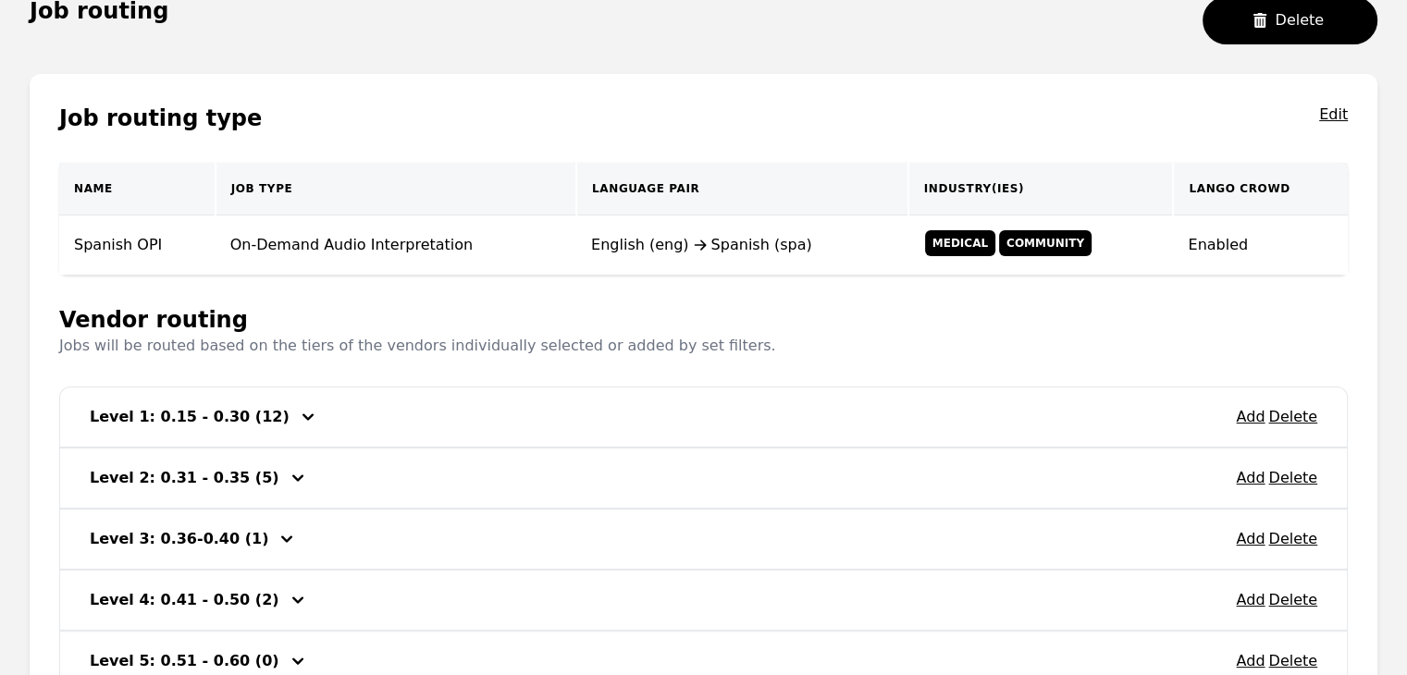
scroll to position [232, 0]
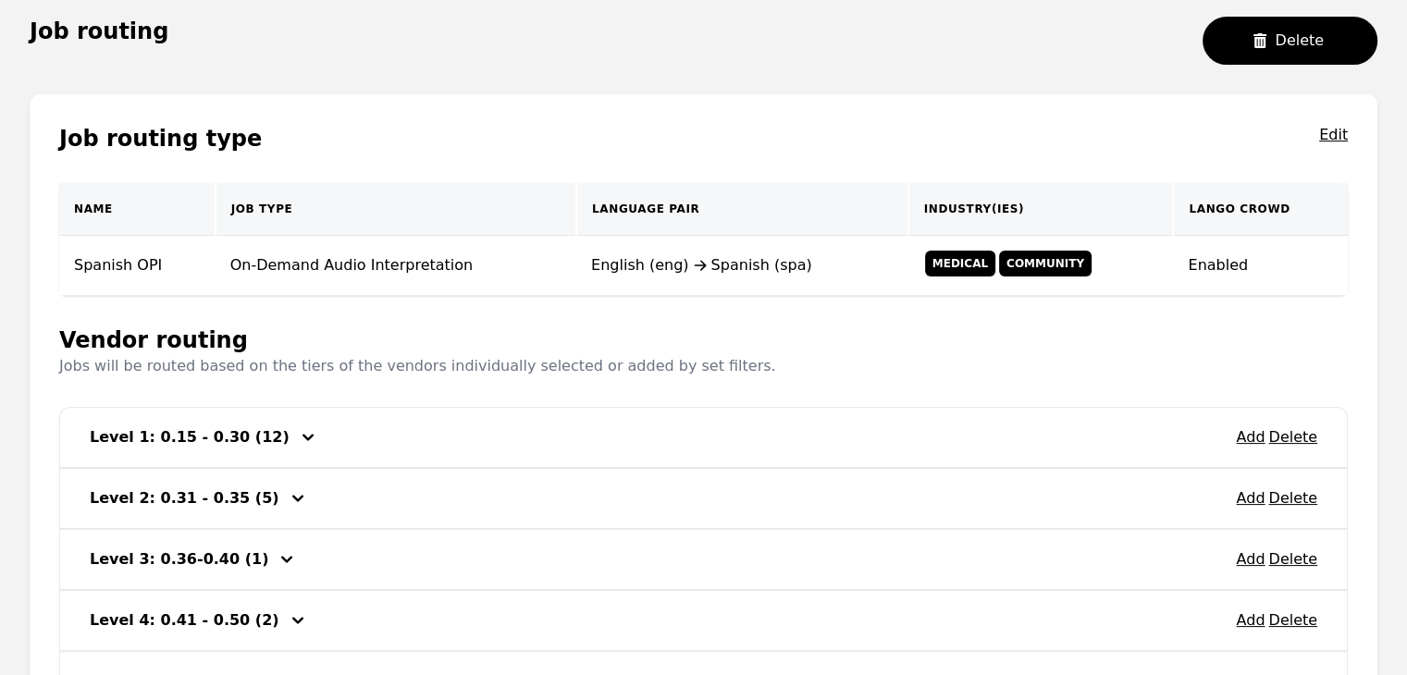
click at [297, 437] on icon "button" at bounding box center [308, 437] width 22 height 22
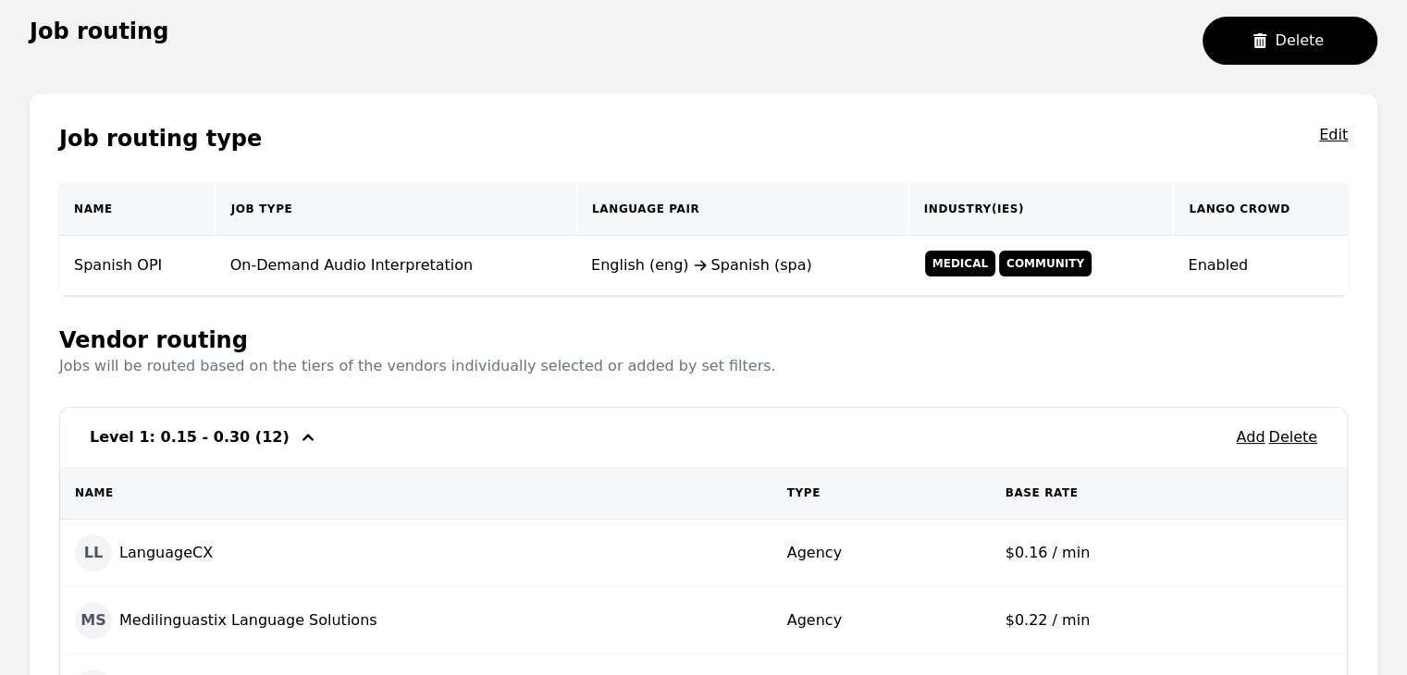
click at [297, 437] on icon "button" at bounding box center [308, 437] width 22 height 22
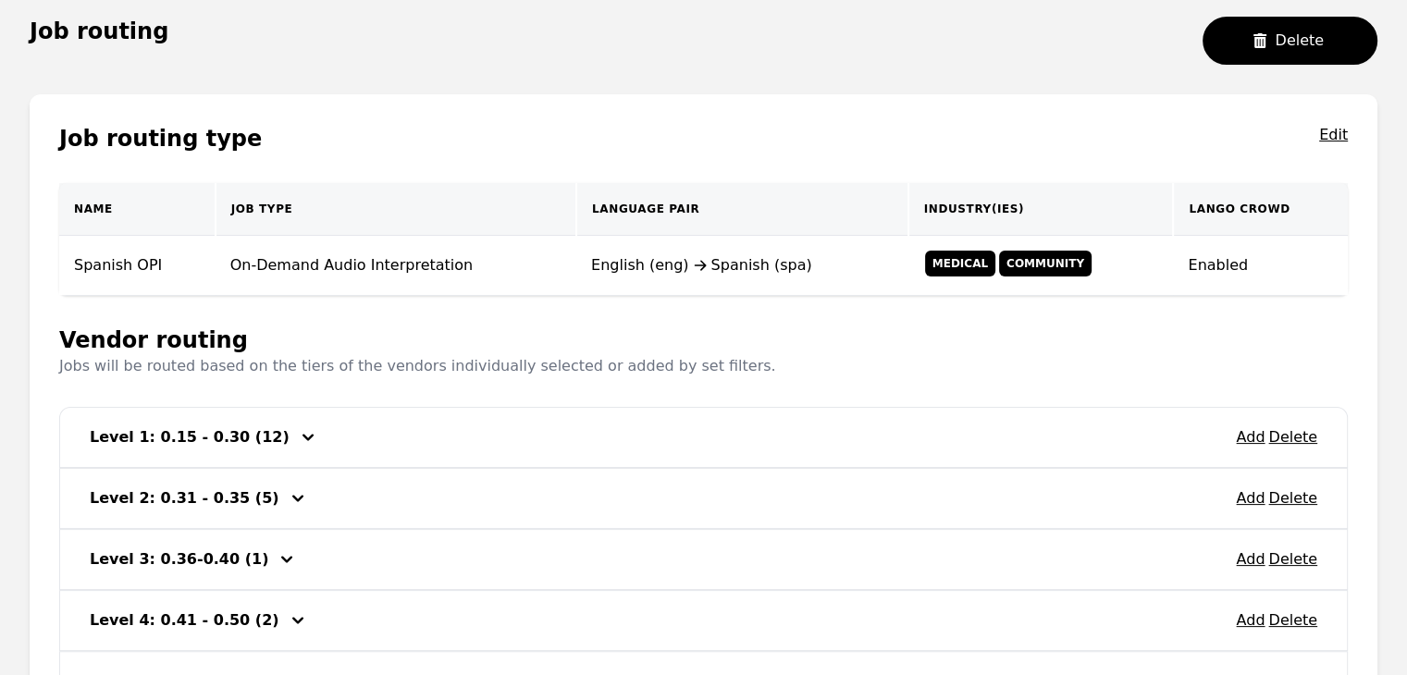
click at [180, 435] on h3 "Level 1: 0.15 - 0.30 (12)" at bounding box center [190, 437] width 200 height 22
click at [184, 443] on h3 "Level 1: 0.15 - 0.30 (12)" at bounding box center [190, 437] width 200 height 22
click at [184, 442] on h3 "Level 1: 0.15 - 0.30 (12)" at bounding box center [190, 437] width 200 height 22
click at [302, 435] on icon "button" at bounding box center [307, 437] width 11 height 6
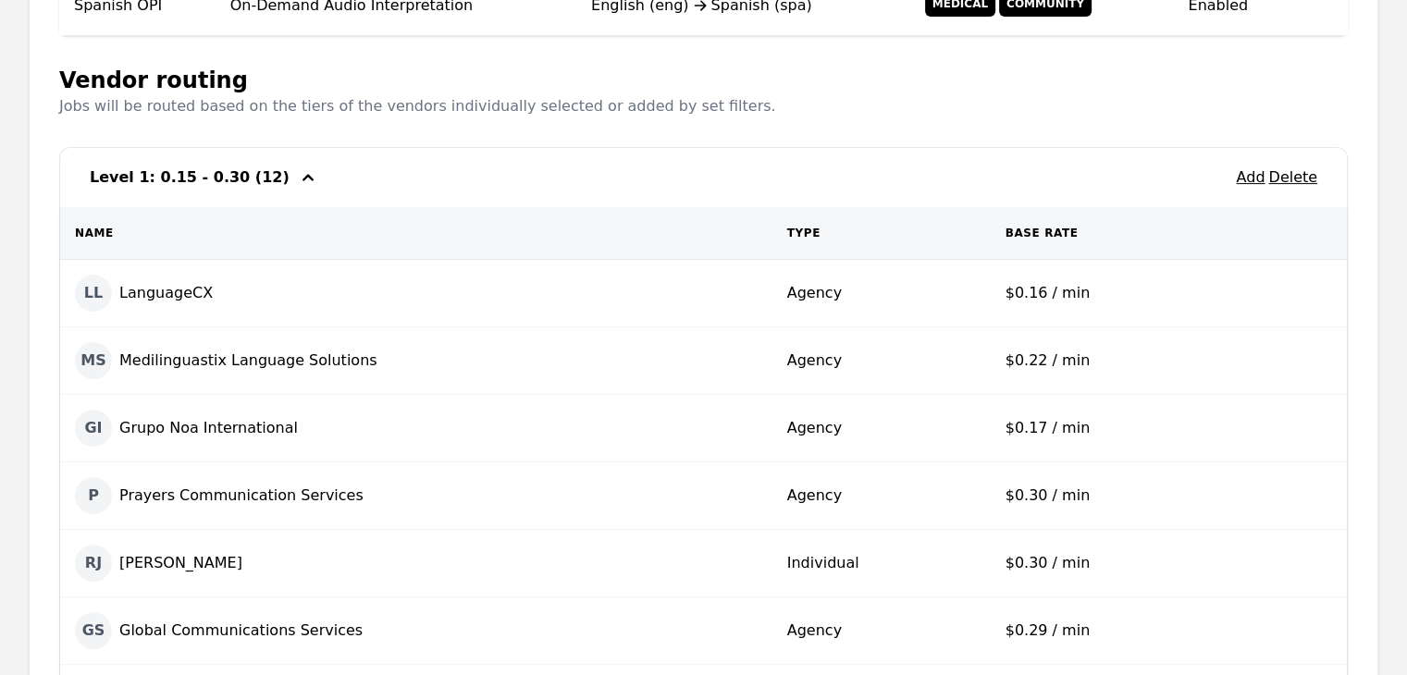
scroll to position [445, 0]
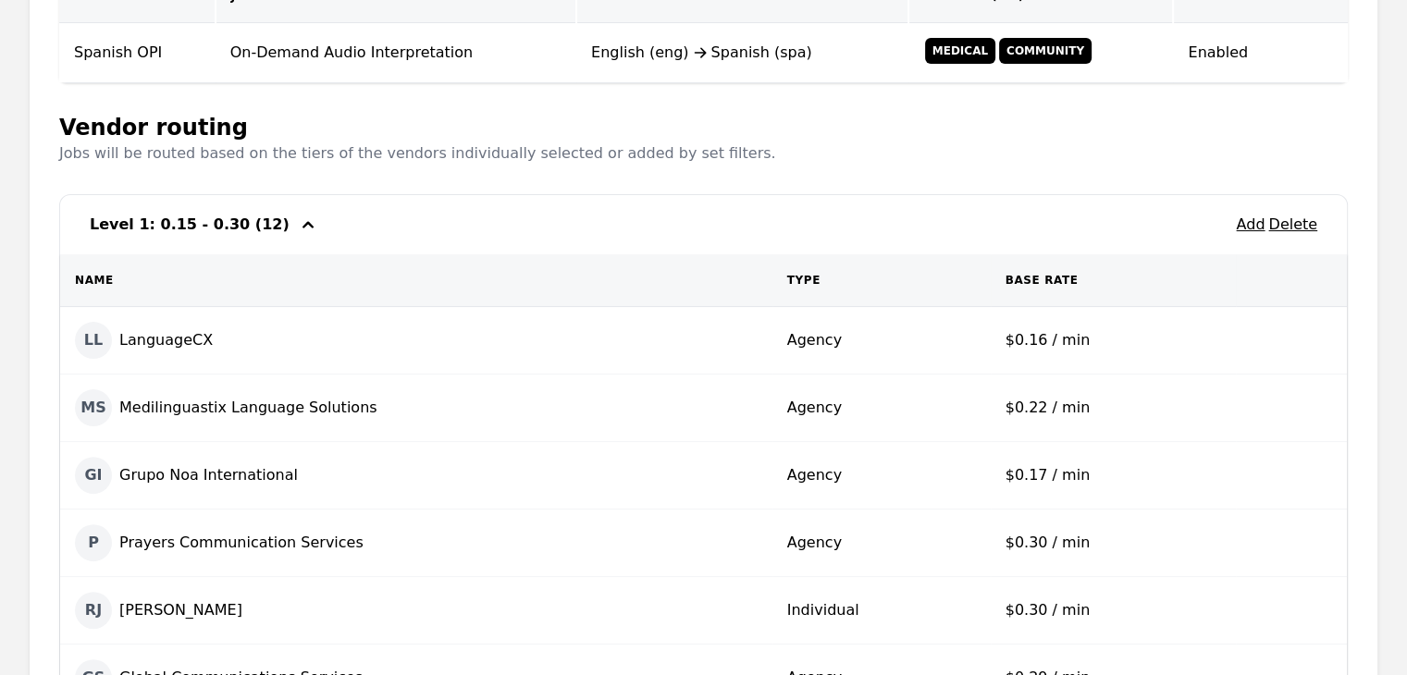
click at [297, 227] on icon "button" at bounding box center [308, 225] width 22 height 22
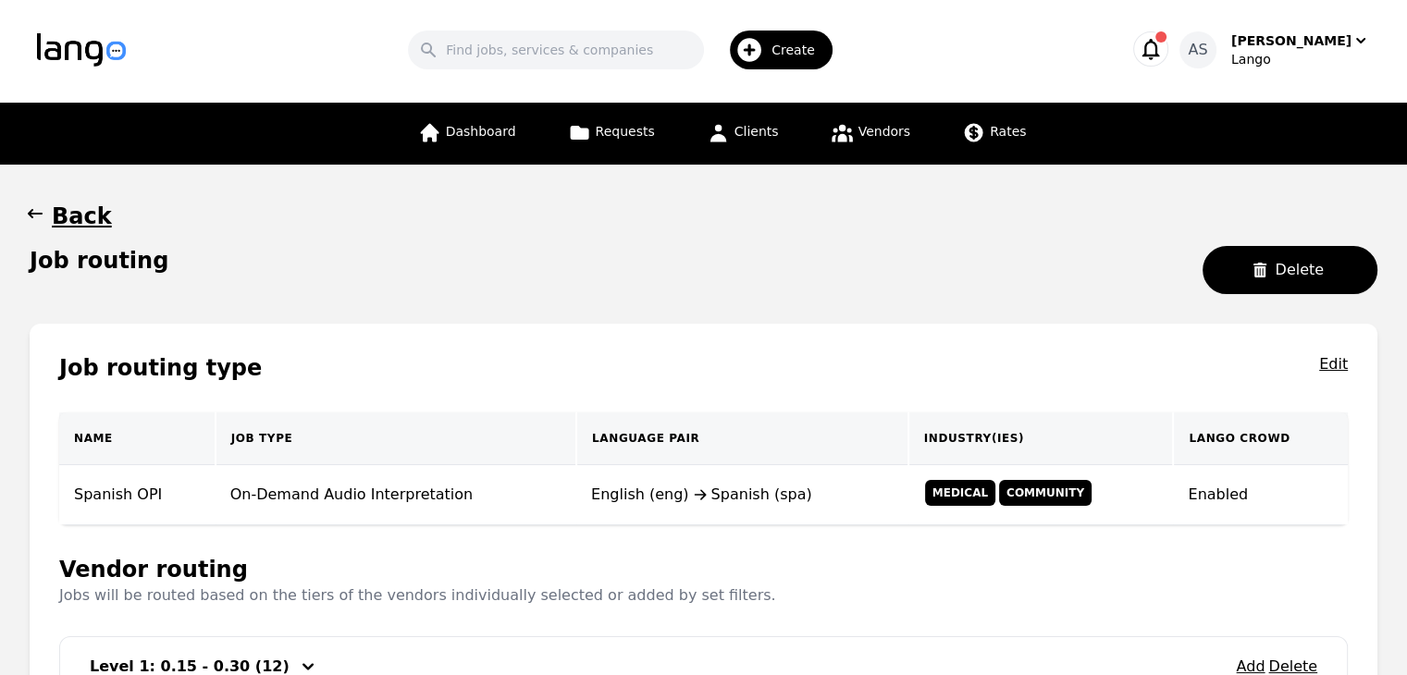
scroll to position [0, 0]
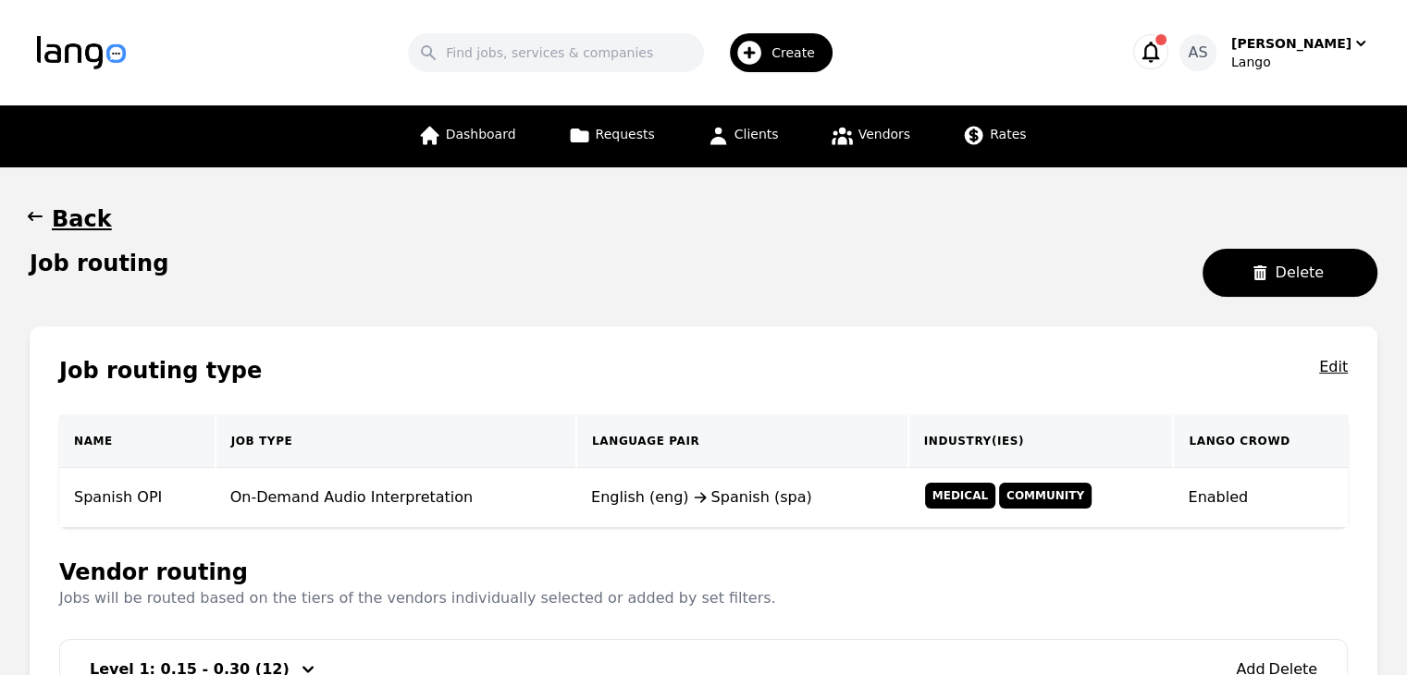
click at [30, 216] on icon "button" at bounding box center [35, 216] width 15 height 9
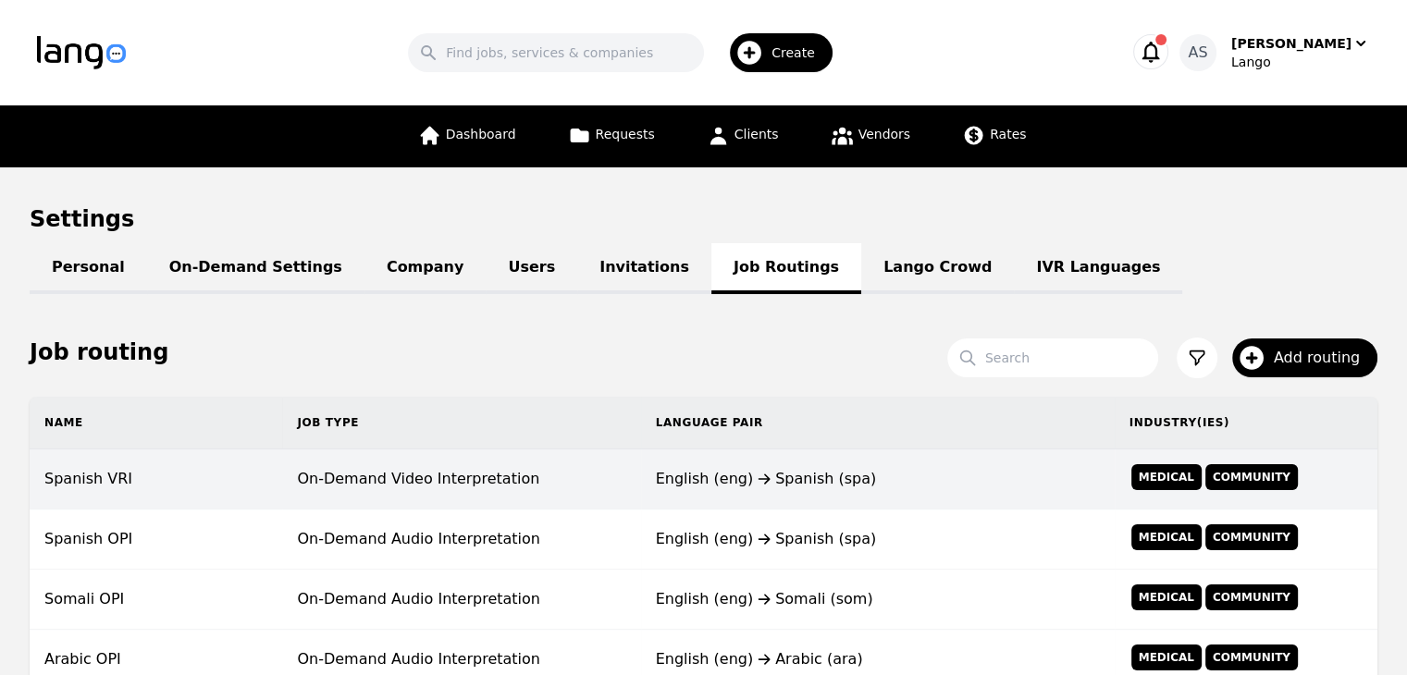
click at [908, 491] on td "English (eng) Spanish (spa)" at bounding box center [877, 479] width 473 height 60
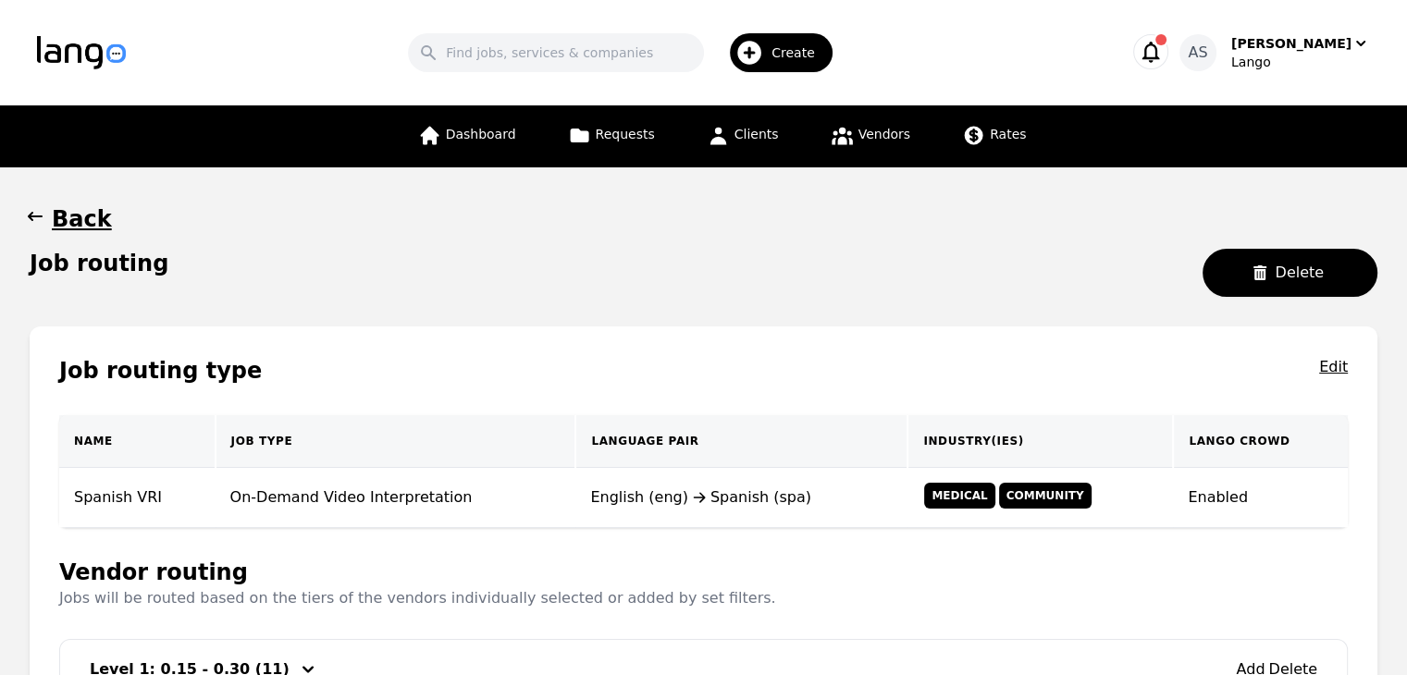
click at [30, 220] on icon "button" at bounding box center [35, 216] width 18 height 18
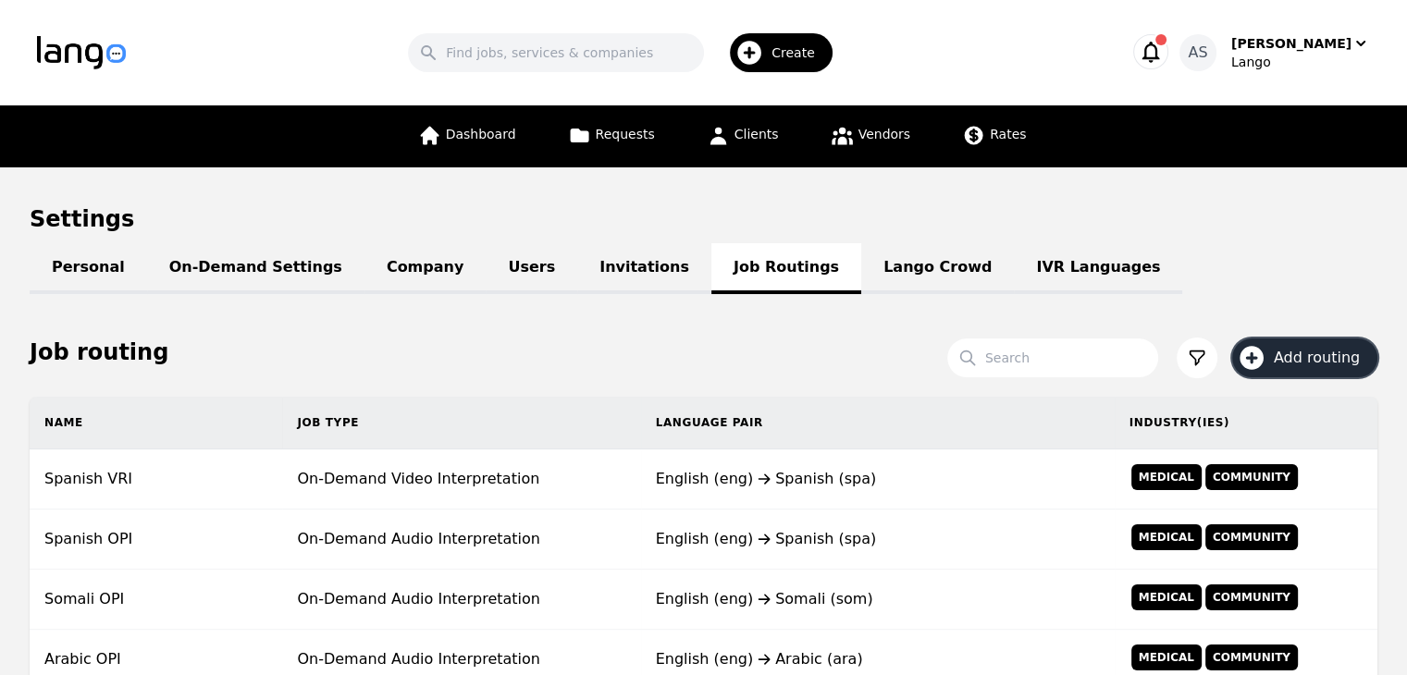
click at [1315, 358] on span "Add routing" at bounding box center [1322, 358] width 99 height 22
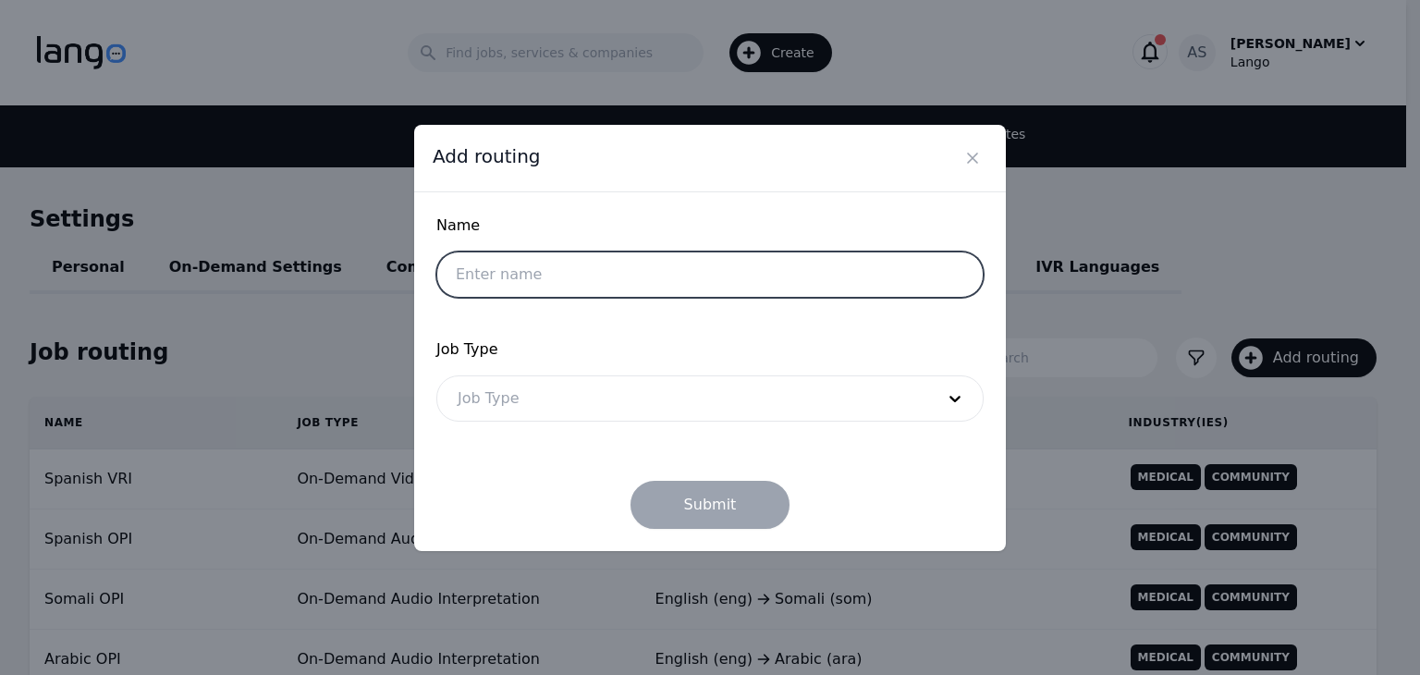
click at [582, 269] on input "text" at bounding box center [709, 275] width 547 height 46
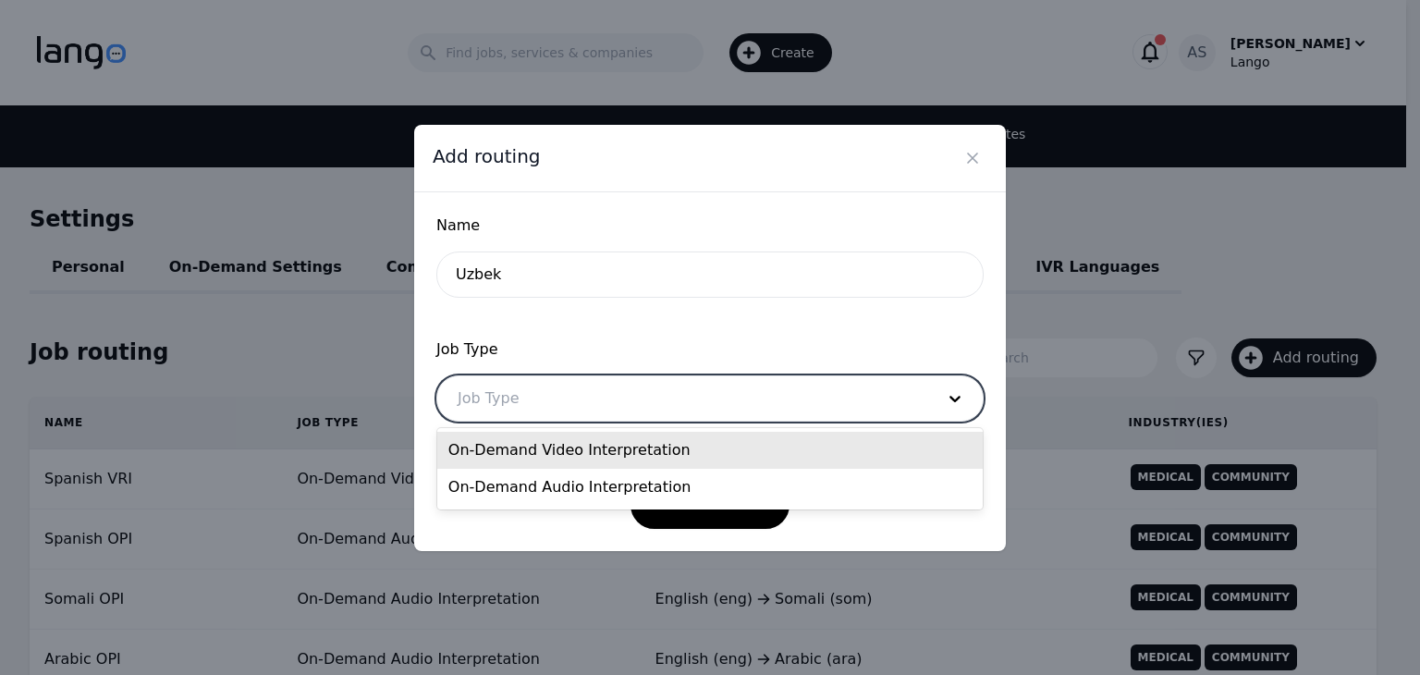
click at [608, 391] on div at bounding box center [682, 398] width 490 height 44
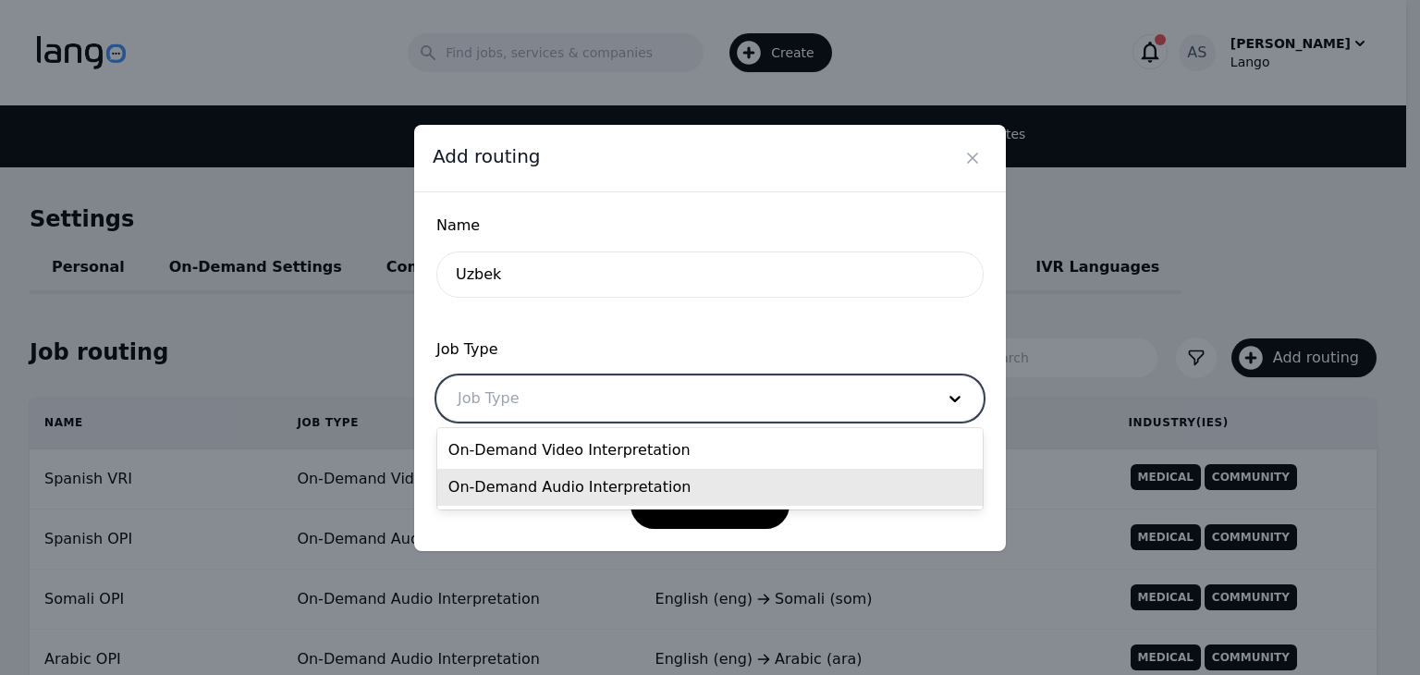
click at [662, 485] on div "On-Demand Audio Interpretation" at bounding box center [710, 487] width 546 height 37
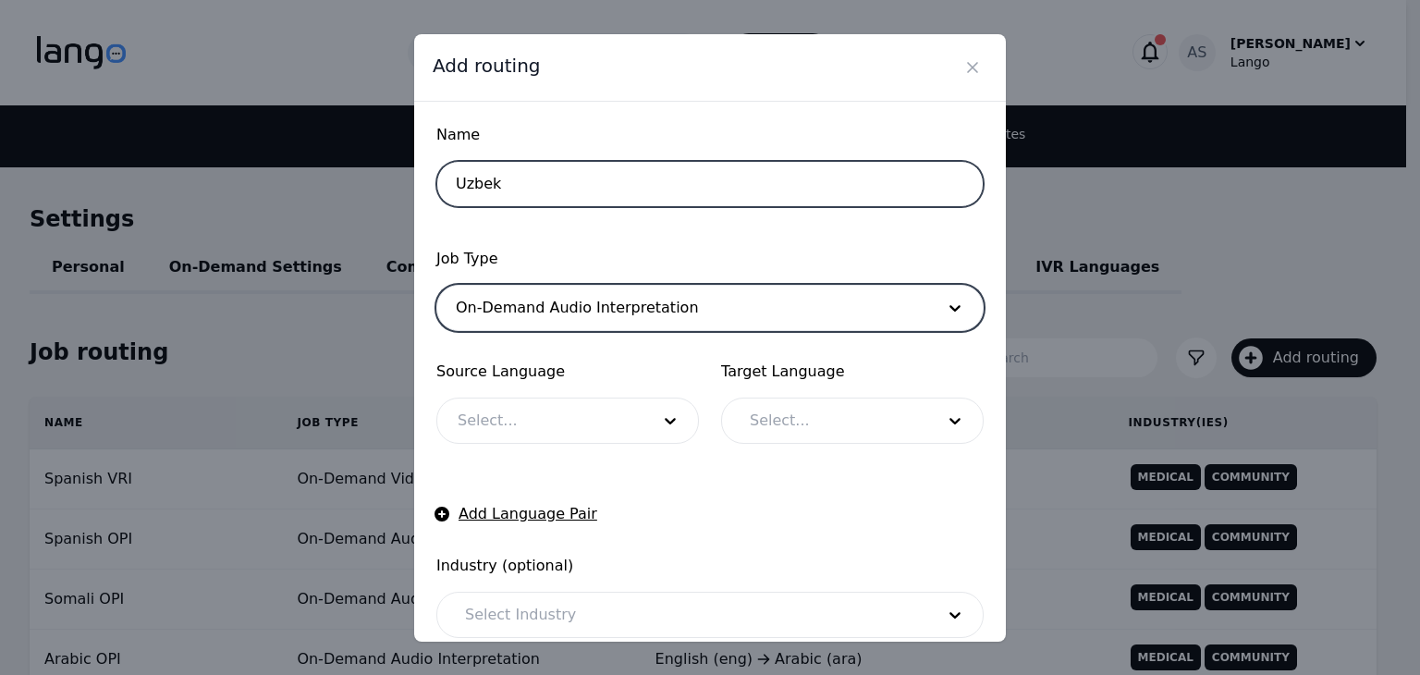
click at [570, 184] on input "Uzbek" at bounding box center [709, 184] width 547 height 46
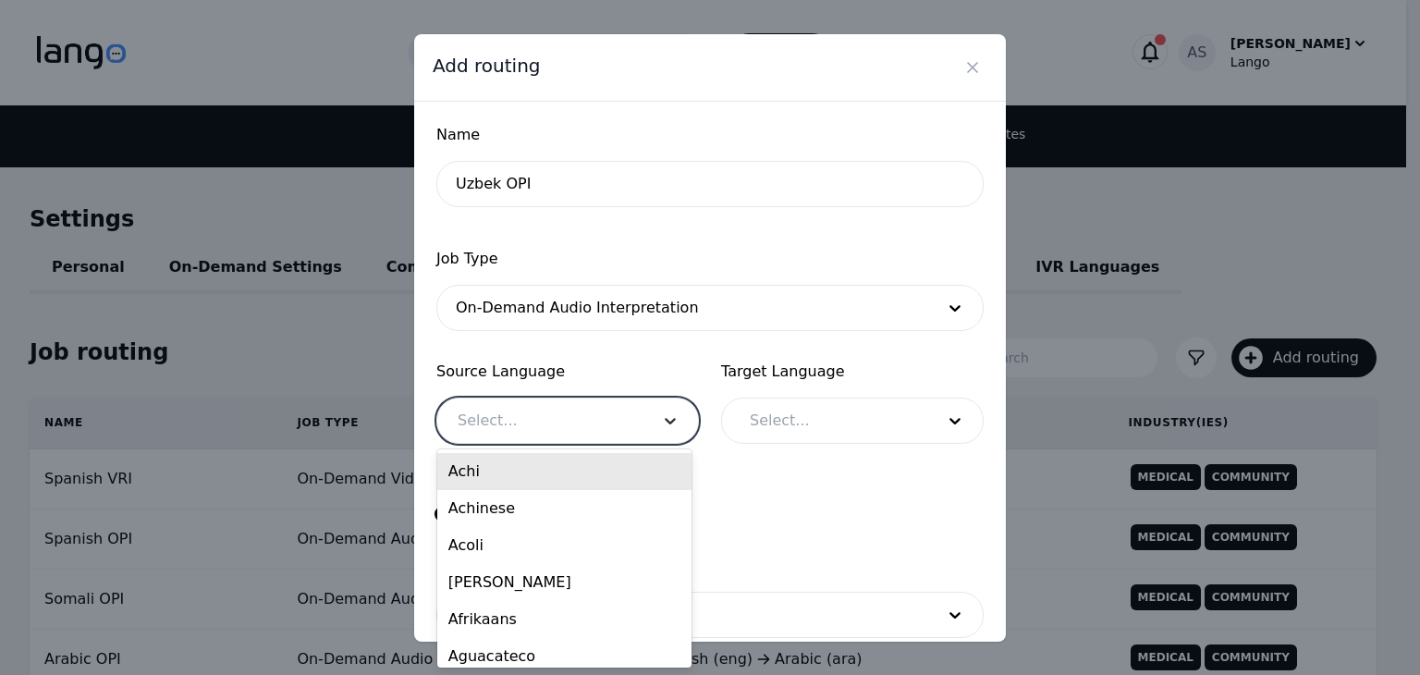
click at [666, 403] on div at bounding box center [670, 421] width 55 height 44
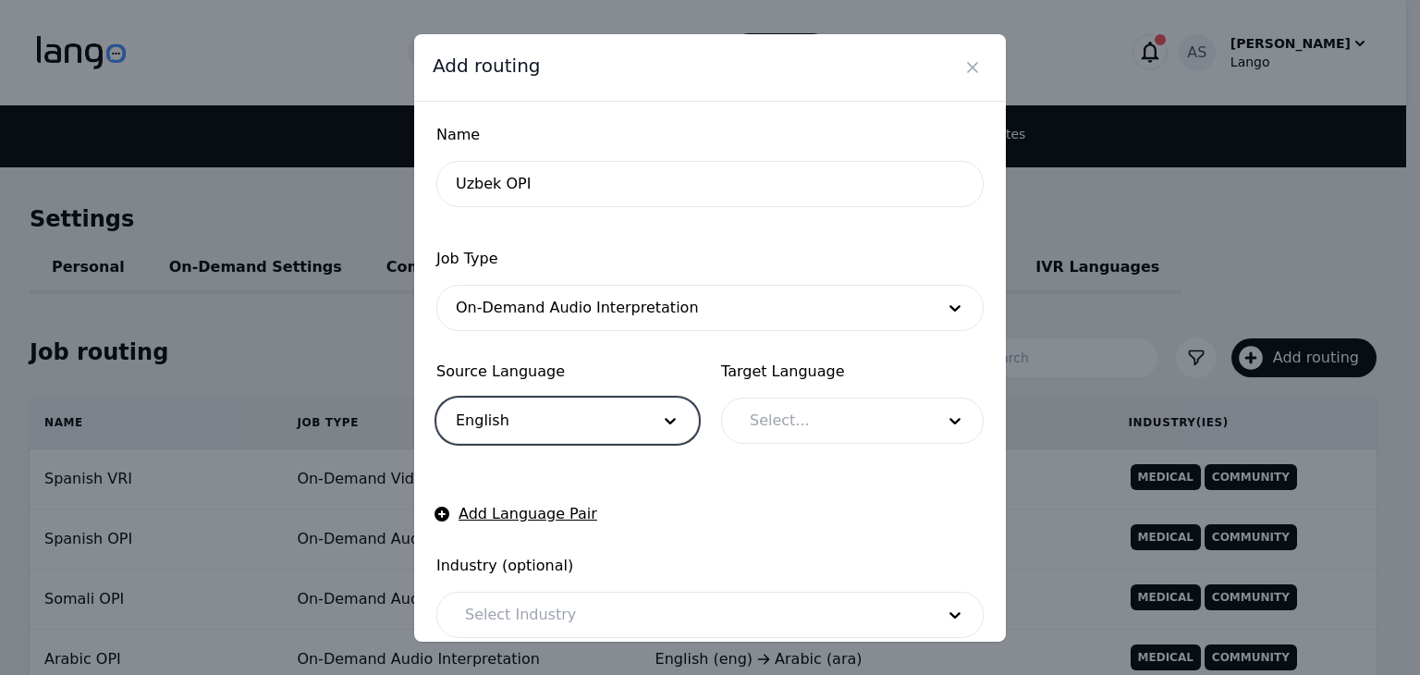
click at [895, 423] on div at bounding box center [829, 421] width 198 height 44
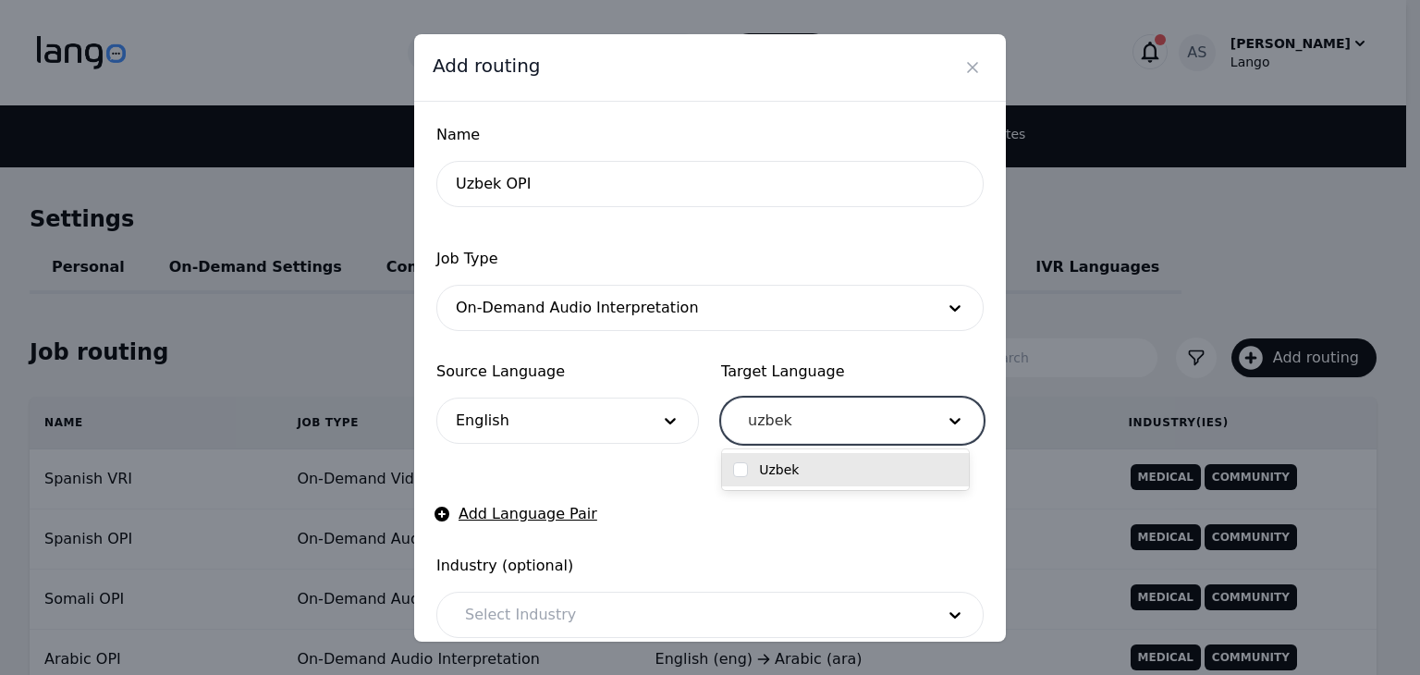
click at [840, 474] on div "Uzbek" at bounding box center [845, 470] width 225 height 18
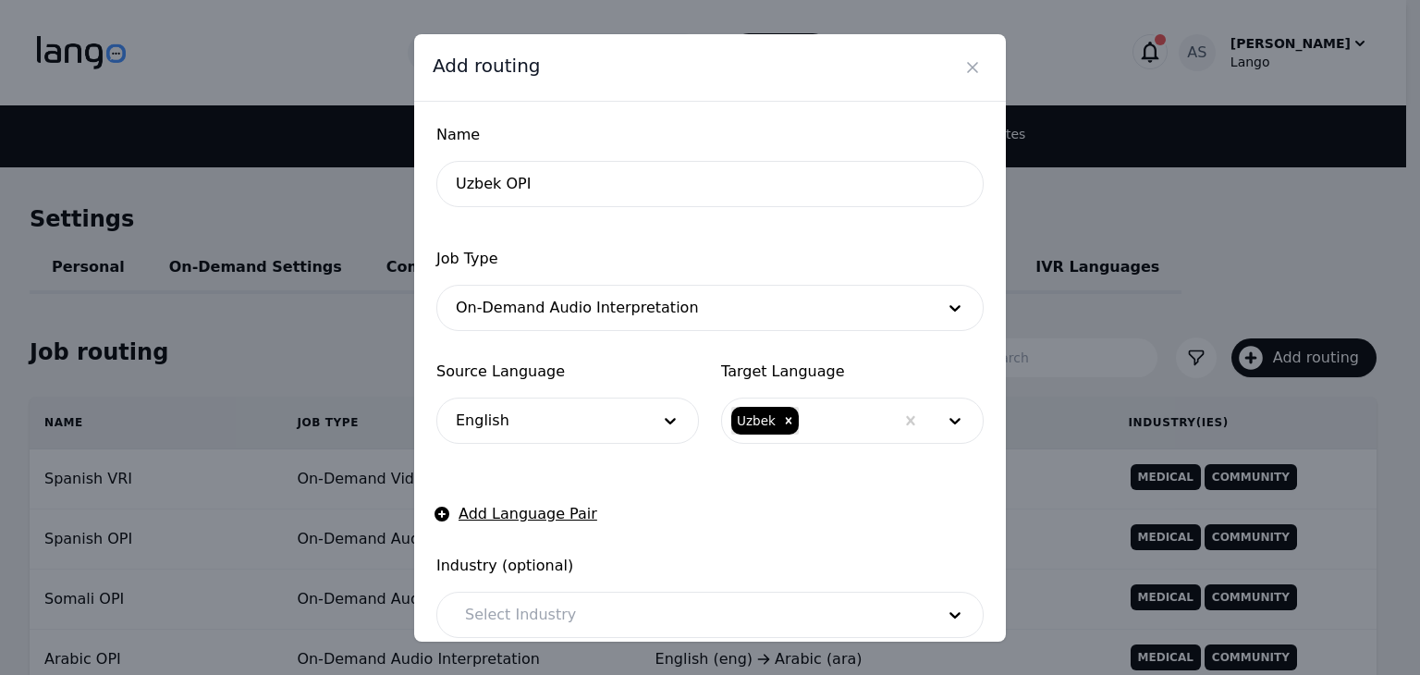
click at [673, 454] on form "Name [PERSON_NAME] OPI Job Type On-Demand Audio Interpretation Source Language …" at bounding box center [709, 486] width 547 height 725
click at [972, 68] on icon "Close" at bounding box center [973, 67] width 18 height 18
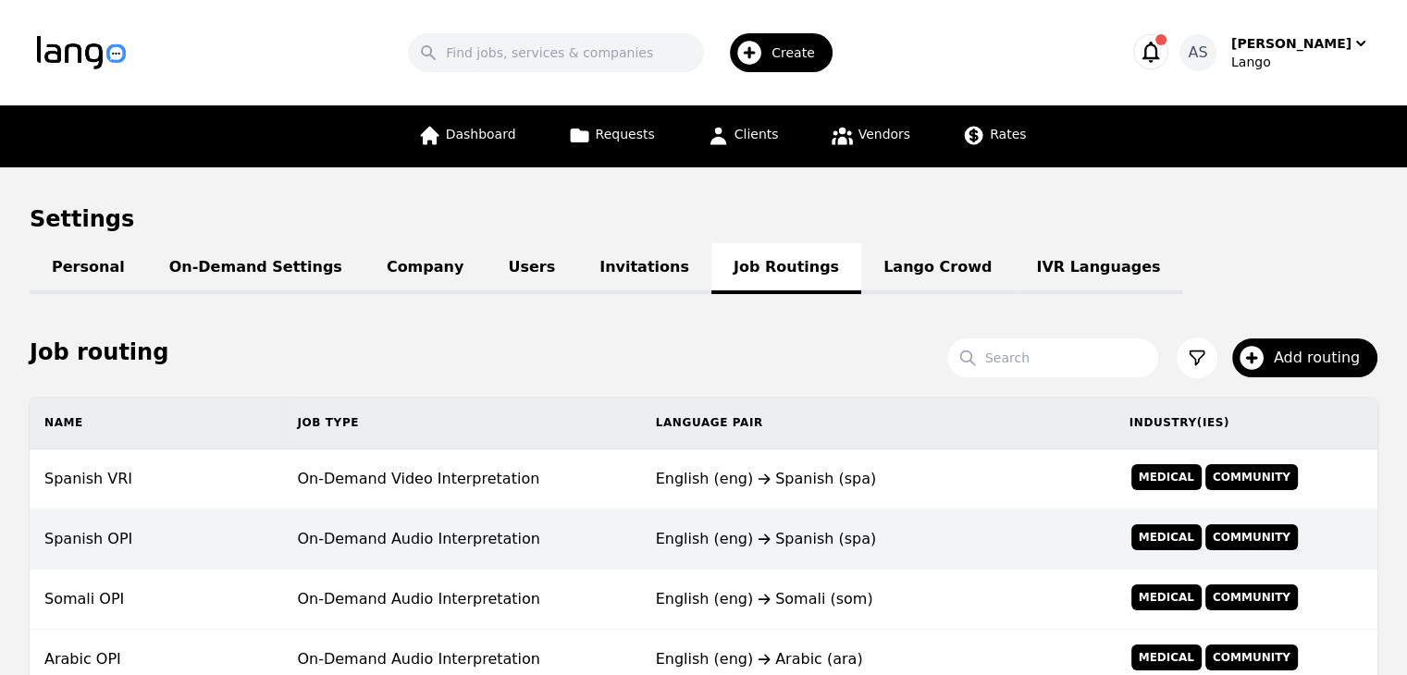
click at [605, 523] on td "On-Demand Audio Interpretation" at bounding box center [461, 540] width 358 height 60
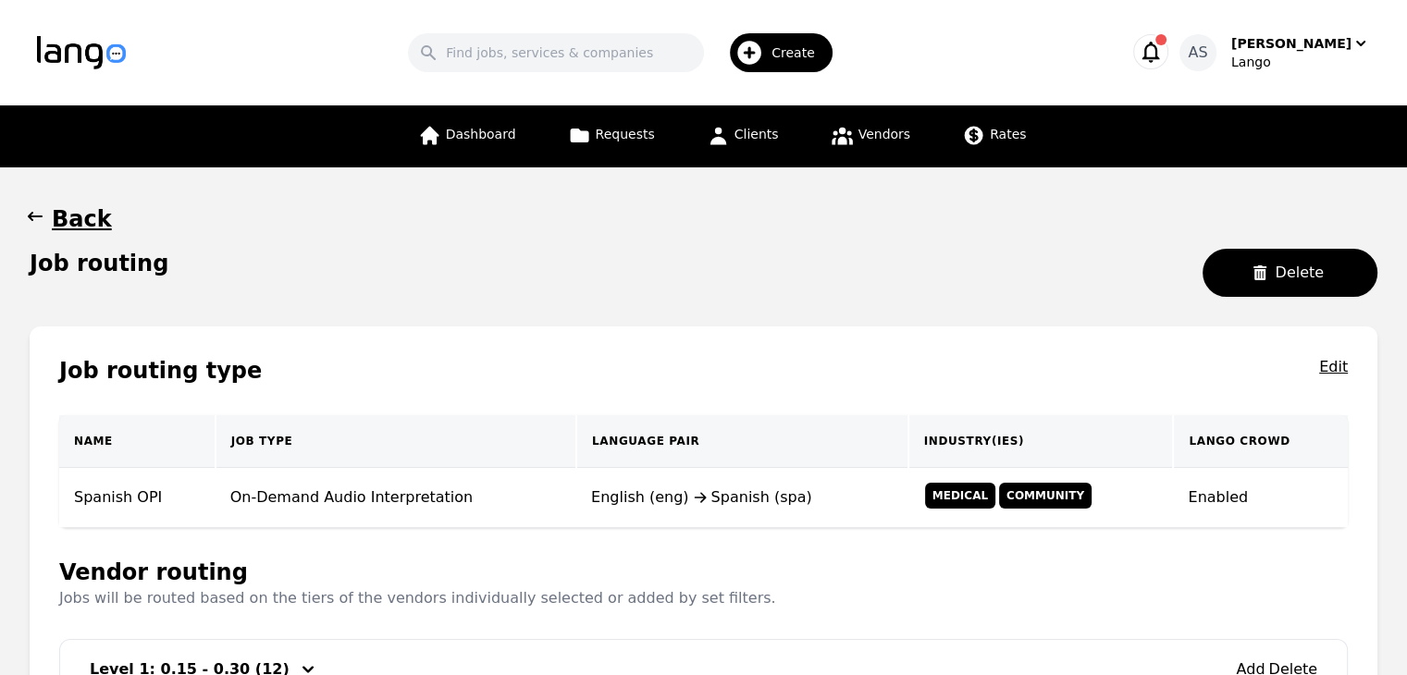
click at [39, 222] on icon "button" at bounding box center [35, 216] width 18 height 18
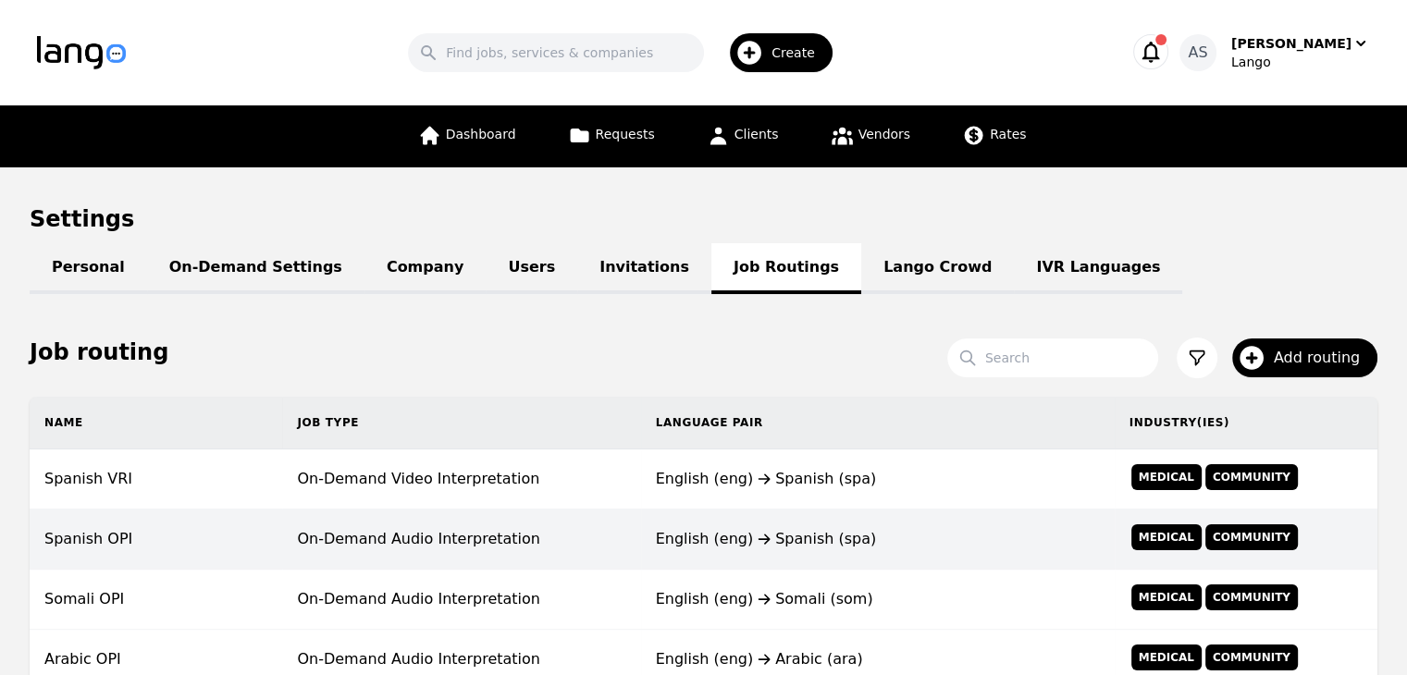
click at [499, 524] on td "On-Demand Audio Interpretation" at bounding box center [461, 540] width 358 height 60
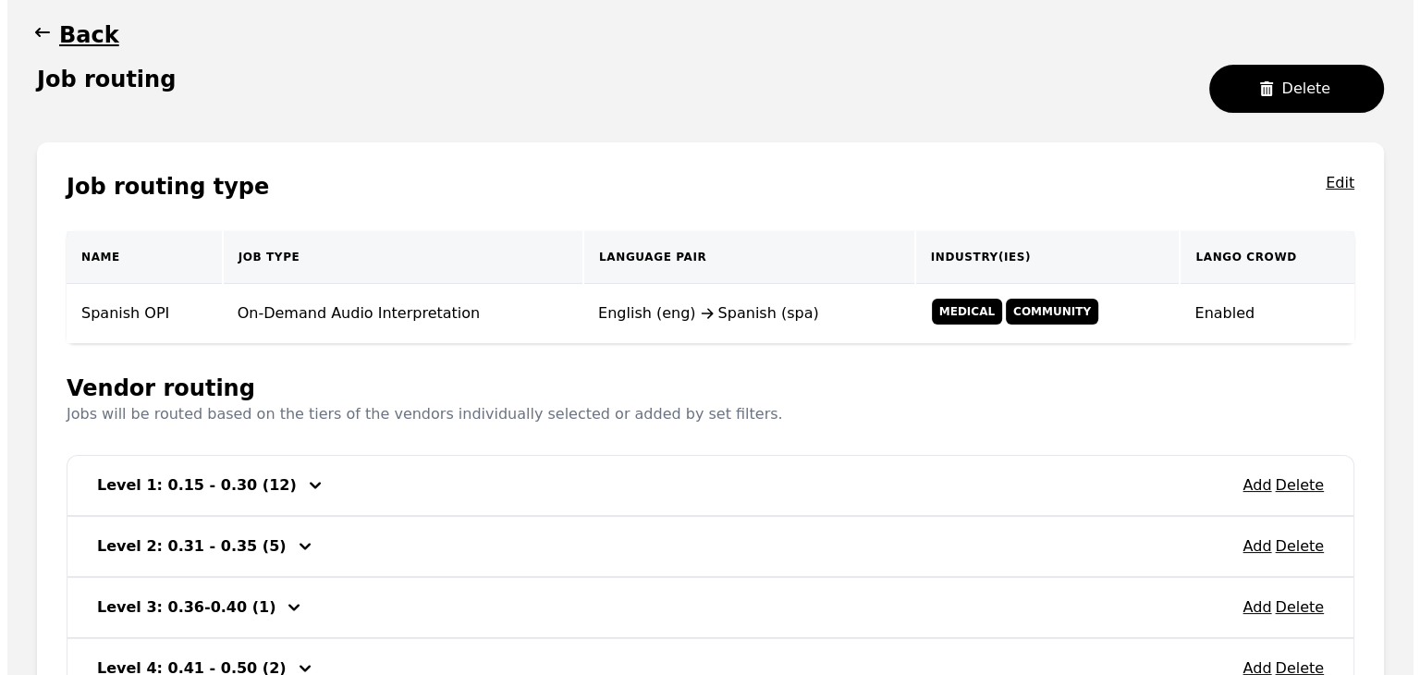
scroll to position [140, 0]
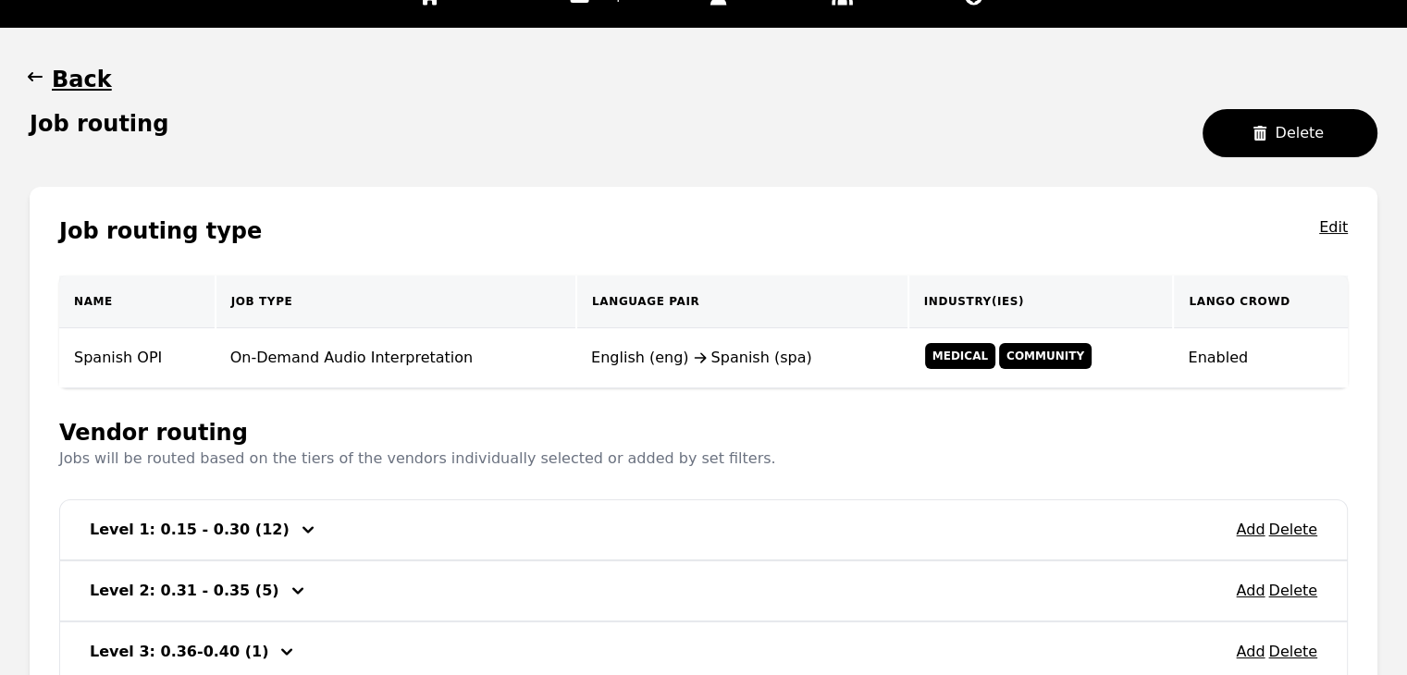
click at [34, 79] on icon "button" at bounding box center [35, 77] width 18 height 18
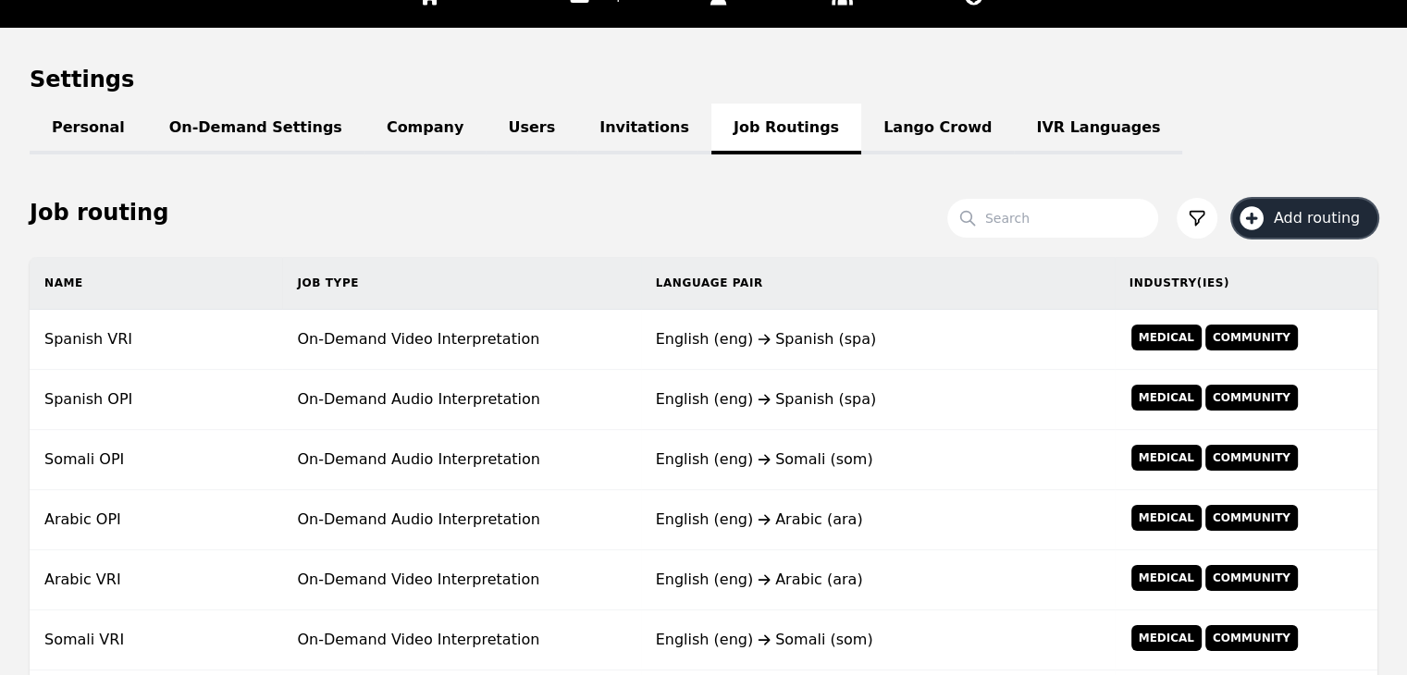
click at [1302, 212] on span "Add routing" at bounding box center [1322, 218] width 99 height 22
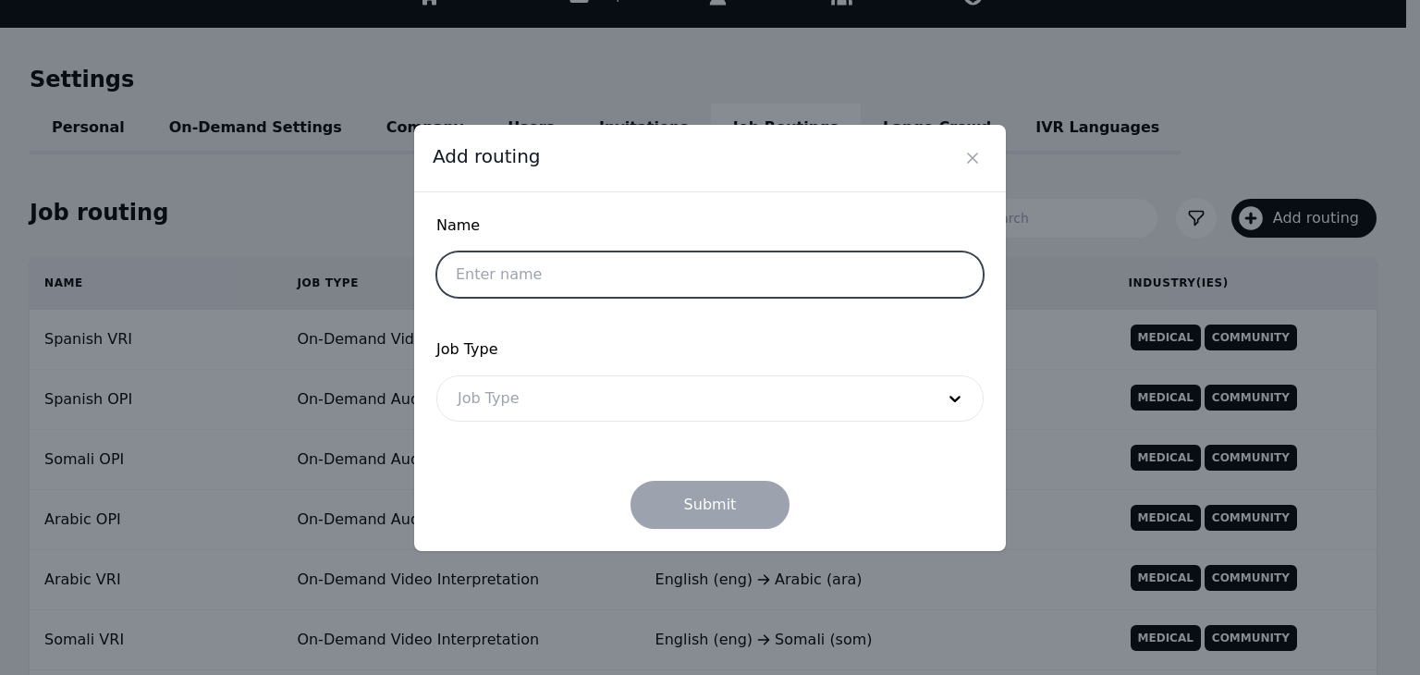
click at [636, 273] on input "text" at bounding box center [709, 275] width 547 height 46
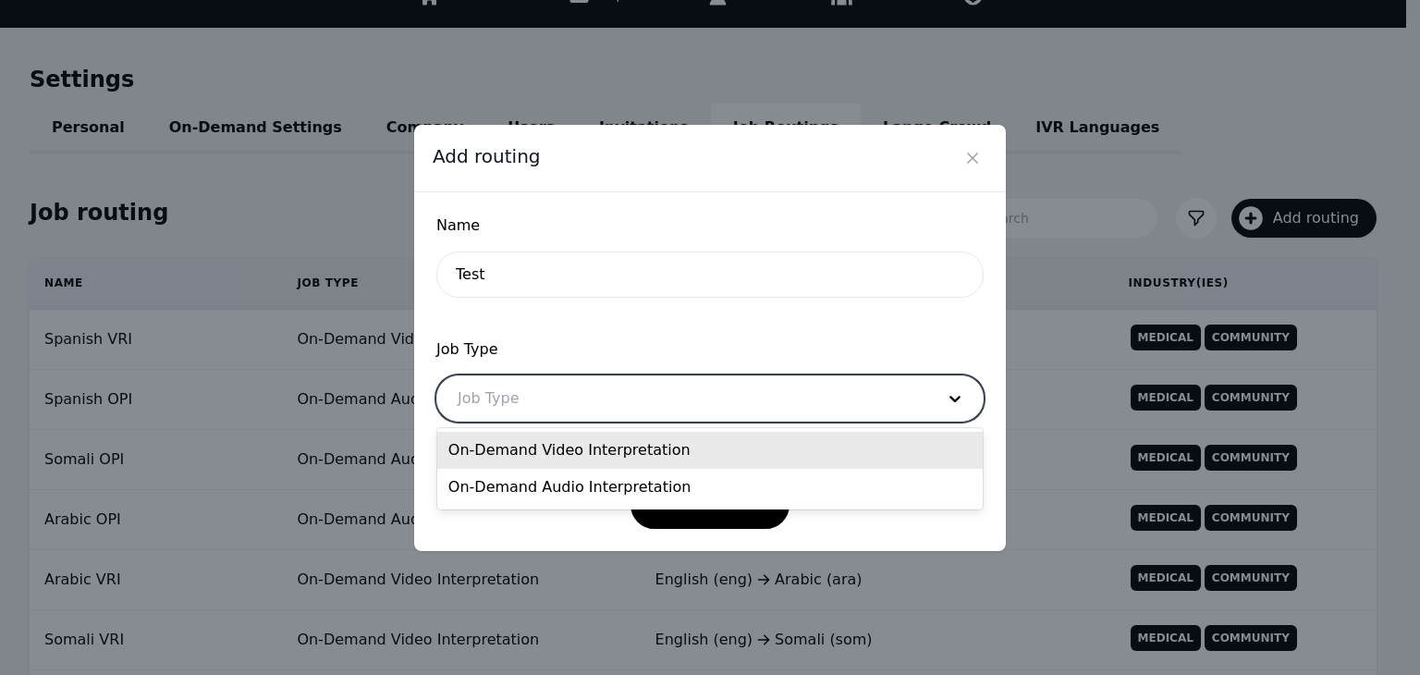
click at [736, 409] on div at bounding box center [682, 398] width 490 height 44
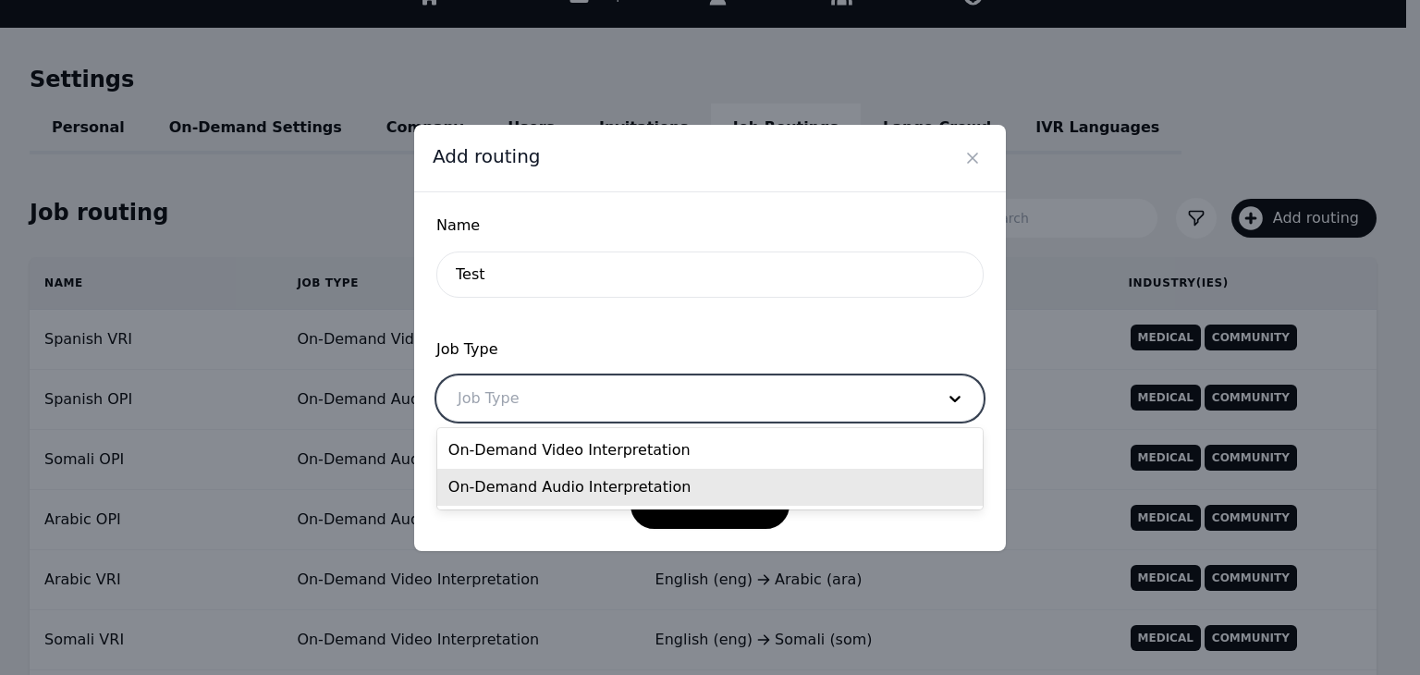
click at [637, 499] on div "On-Demand Audio Interpretation" at bounding box center [710, 487] width 546 height 37
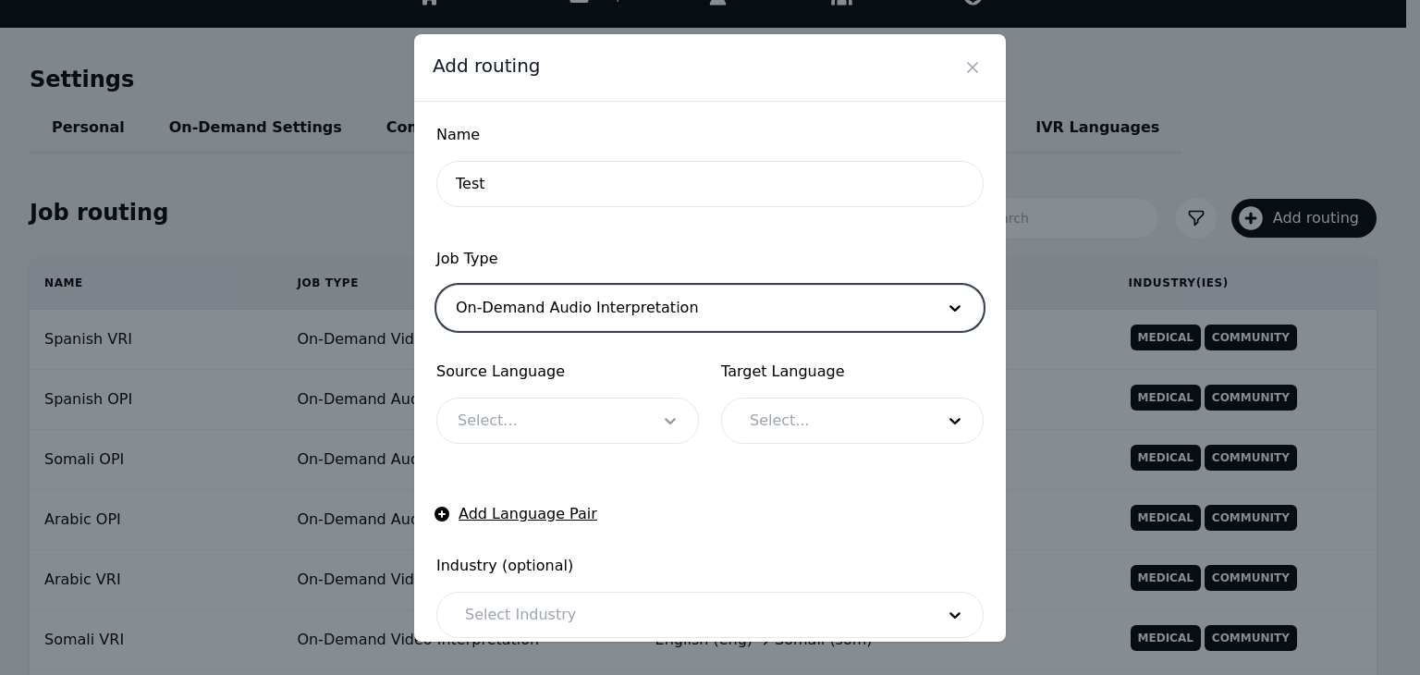
click at [643, 428] on div at bounding box center [670, 421] width 55 height 44
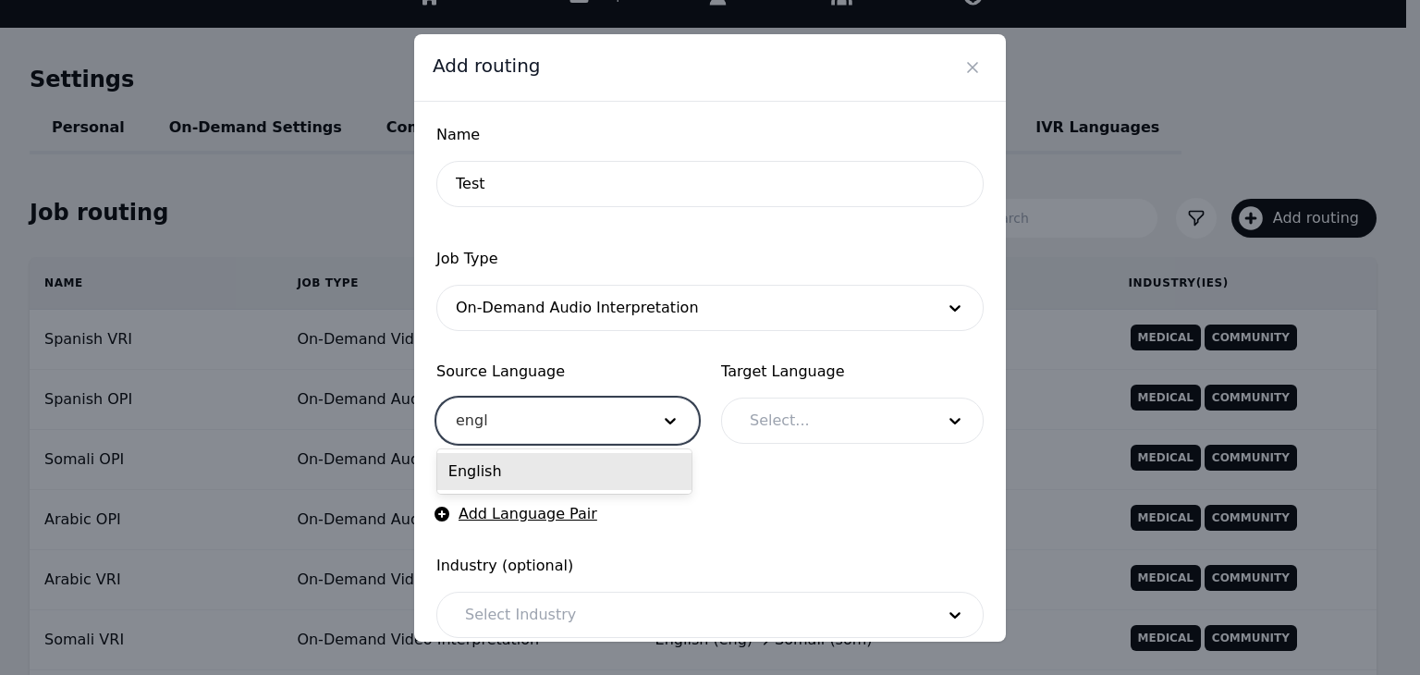
click at [600, 474] on div "English" at bounding box center [564, 471] width 254 height 37
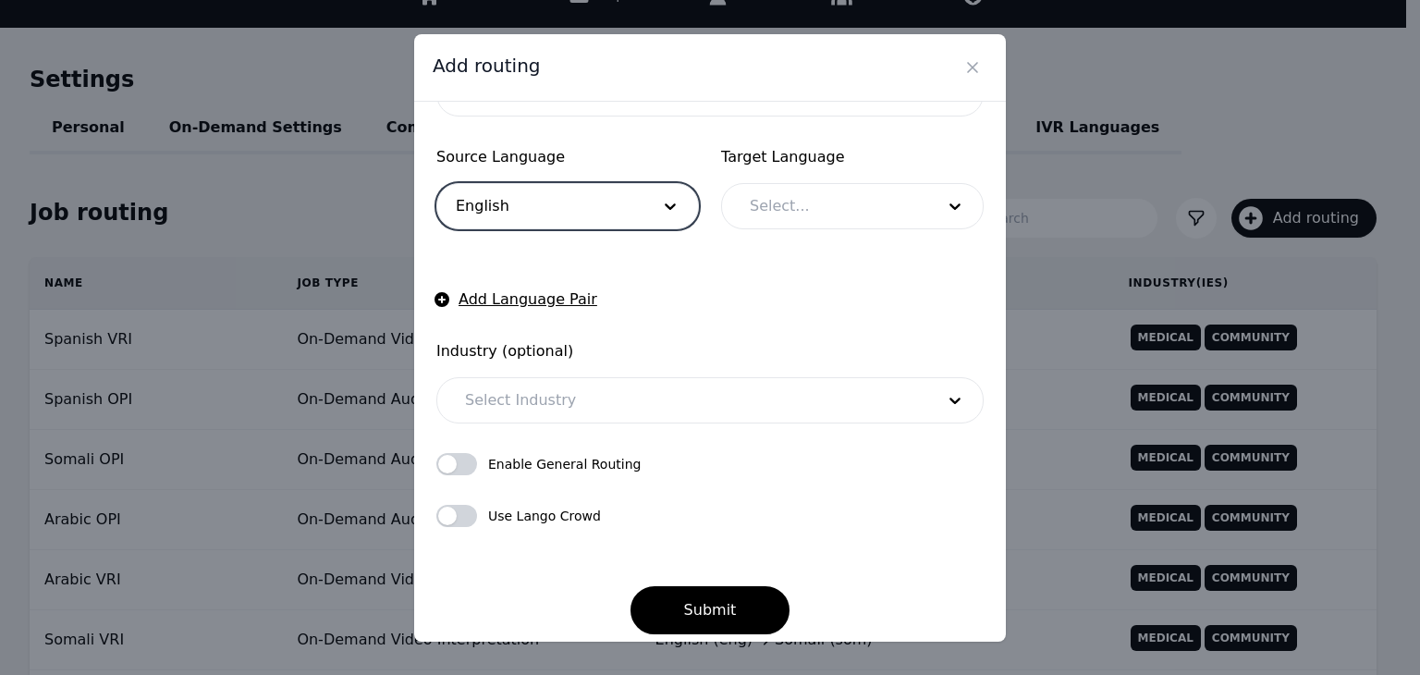
scroll to position [228, 0]
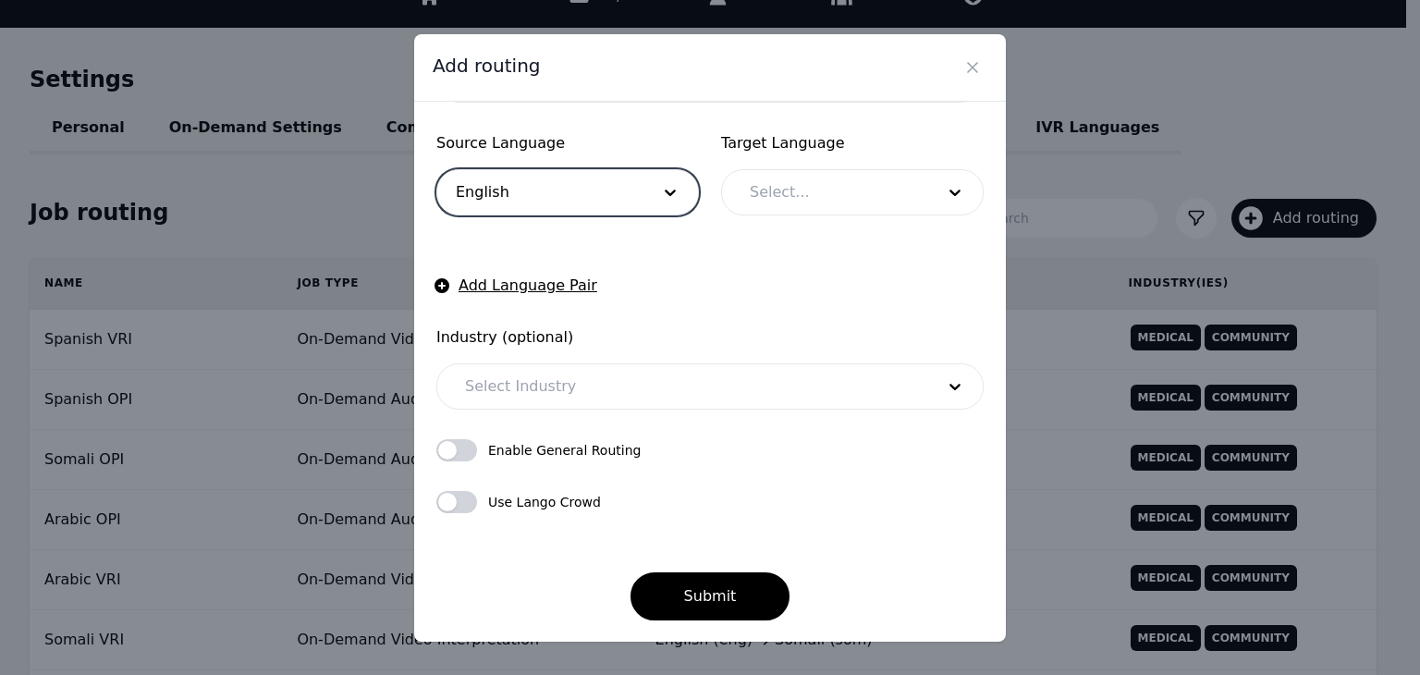
click at [845, 183] on div at bounding box center [829, 192] width 198 height 44
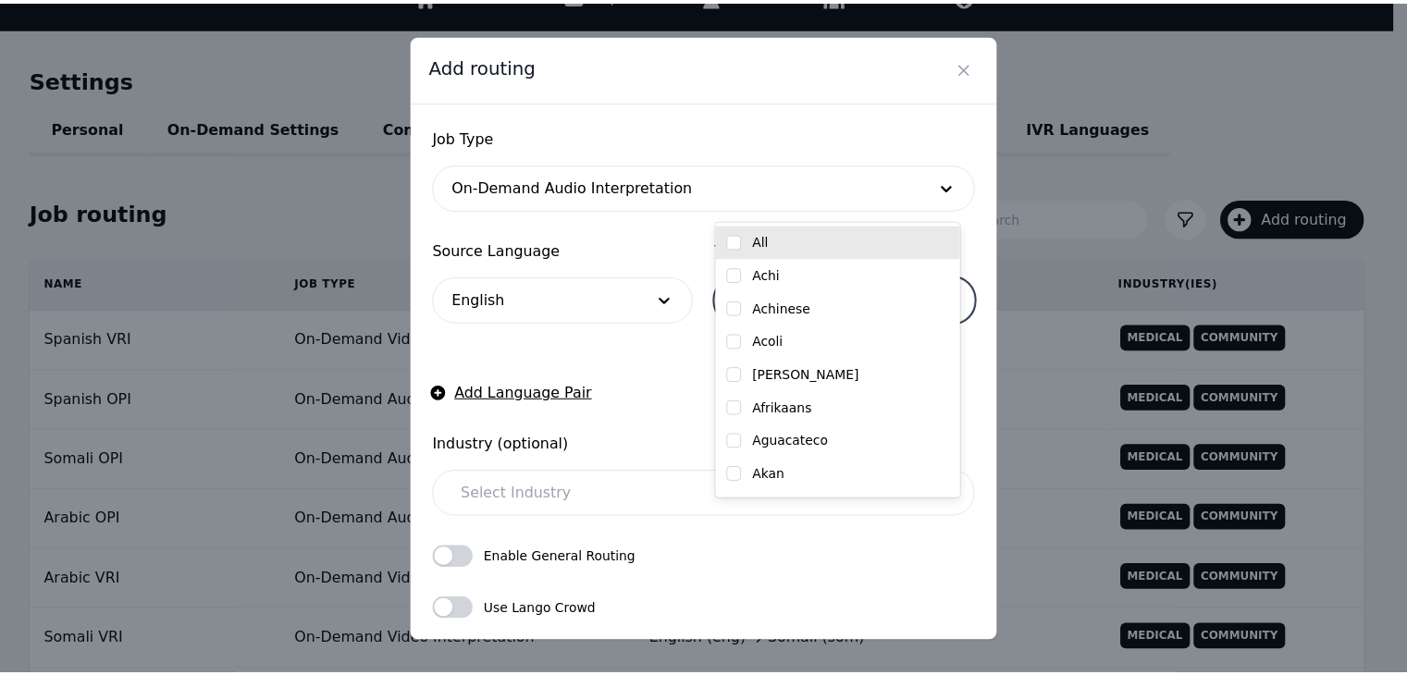
scroll to position [0, 0]
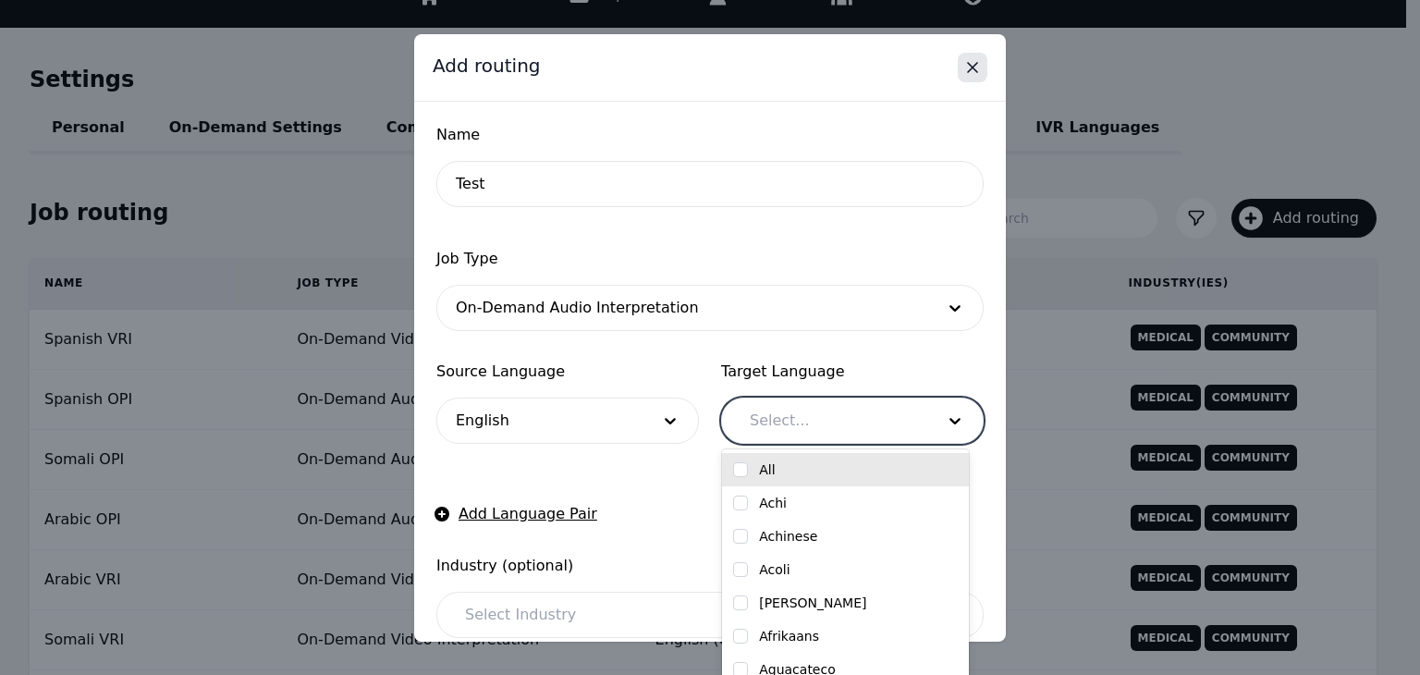
click at [979, 68] on icon "Close" at bounding box center [973, 67] width 18 height 18
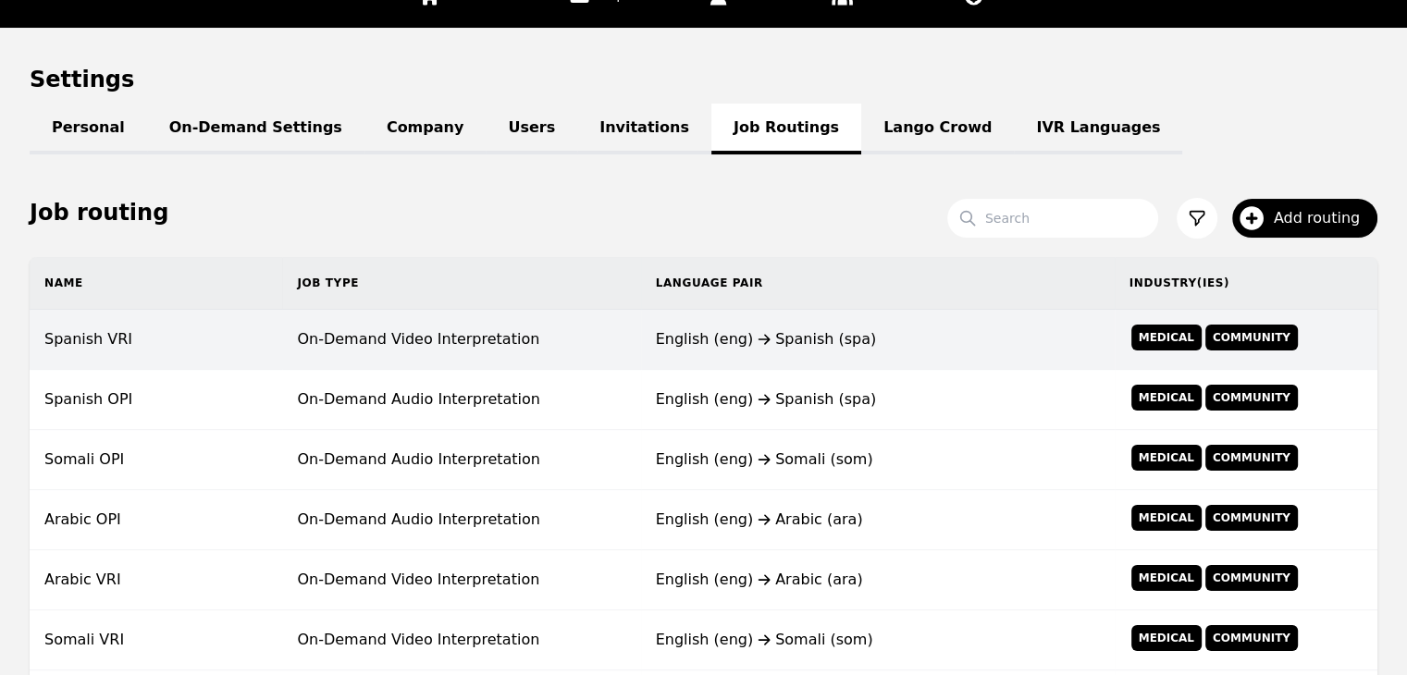
click at [303, 347] on td "On-Demand Video Interpretation" at bounding box center [461, 340] width 358 height 60
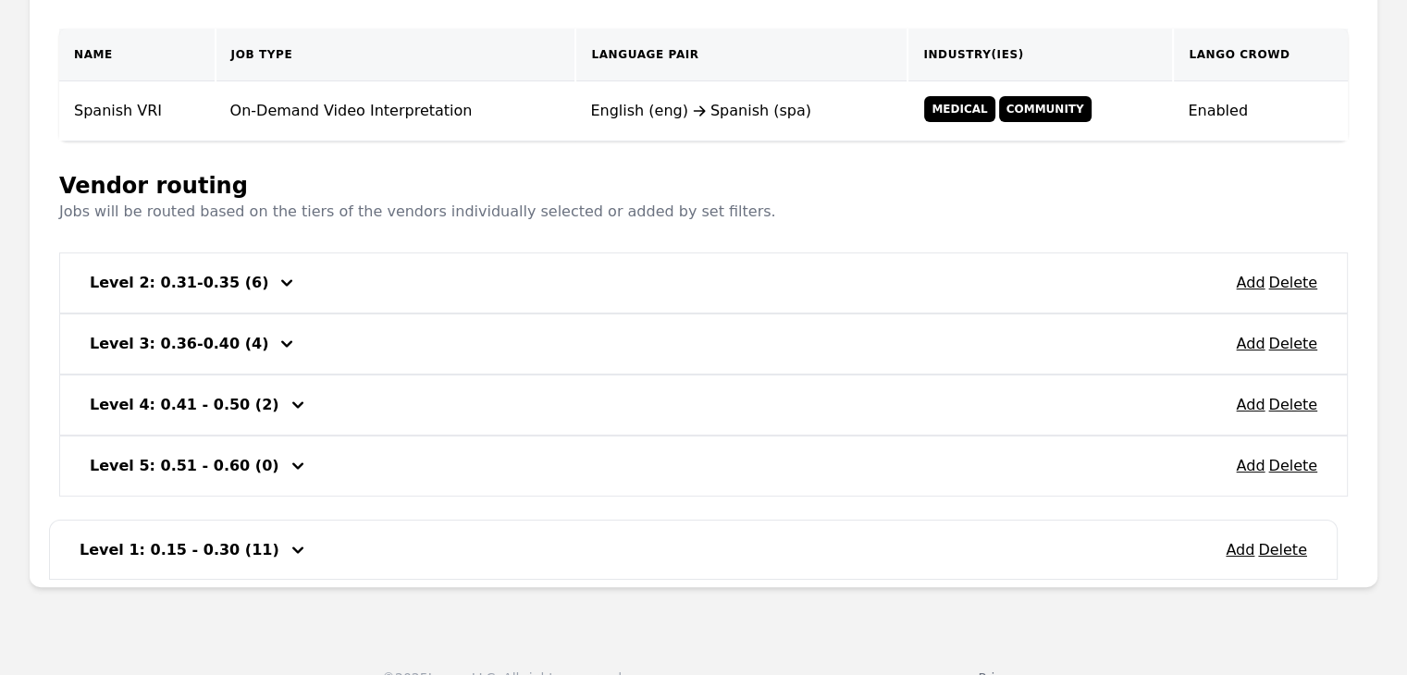
scroll to position [417, 0]
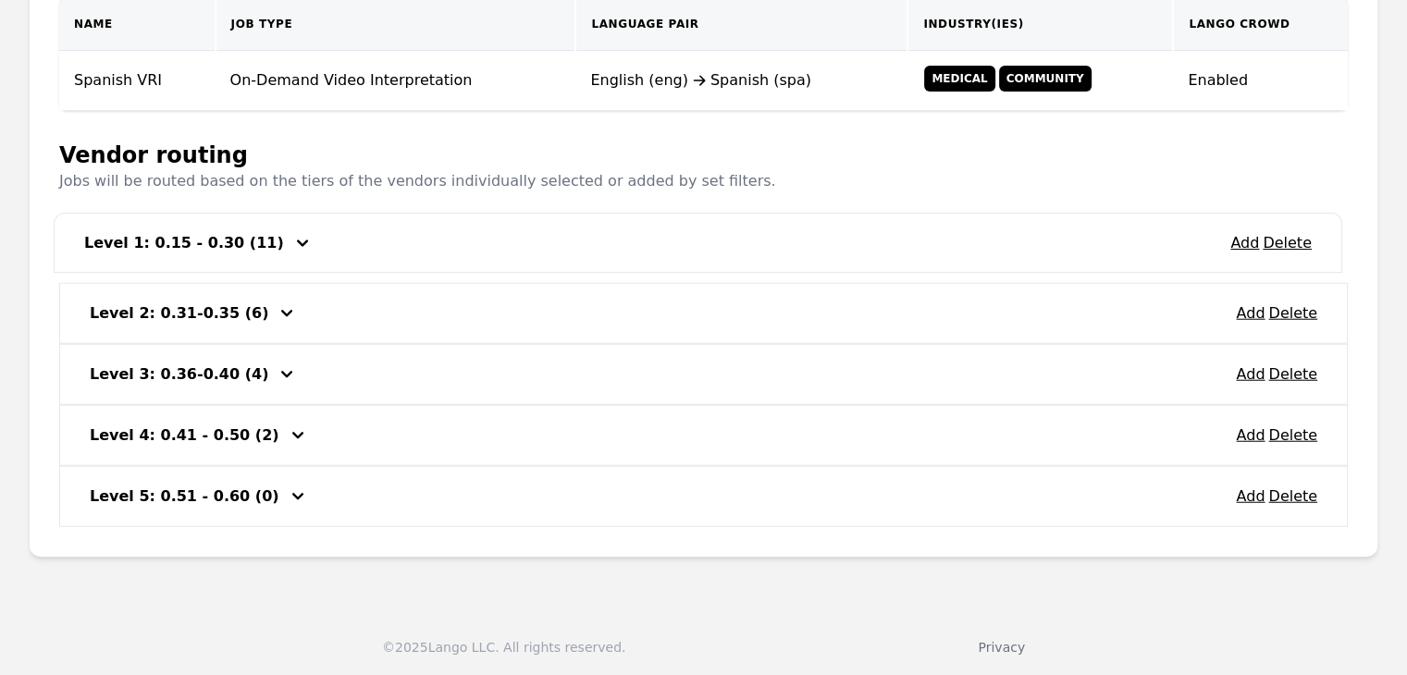
drag, startPoint x: 378, startPoint y: 449, endPoint x: 379, endPoint y: 258, distance: 191.4
click at [379, 258] on div "Add Delete Level 1: 0.15 - 0.30 (11) Add Delete Level 2: 0.31-0.35 (6) Add Dele…" at bounding box center [703, 374] width 1288 height 305
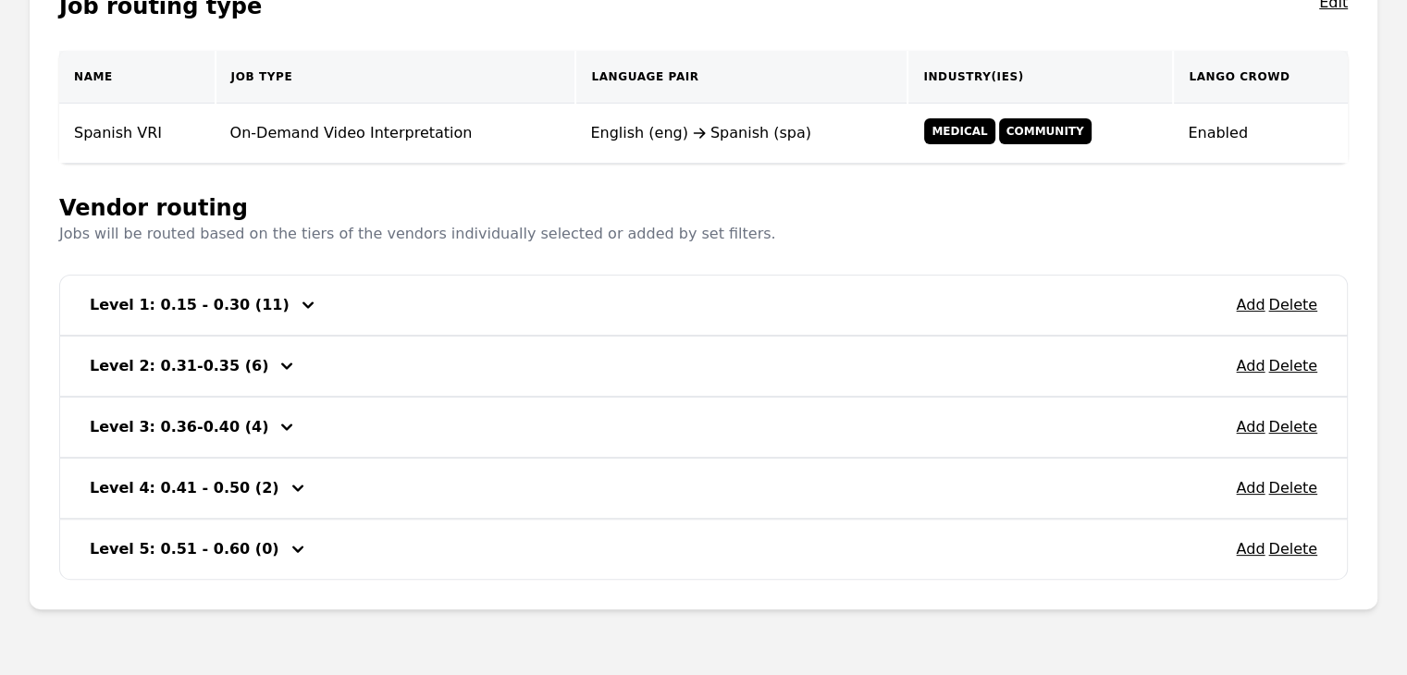
scroll to position [325, 0]
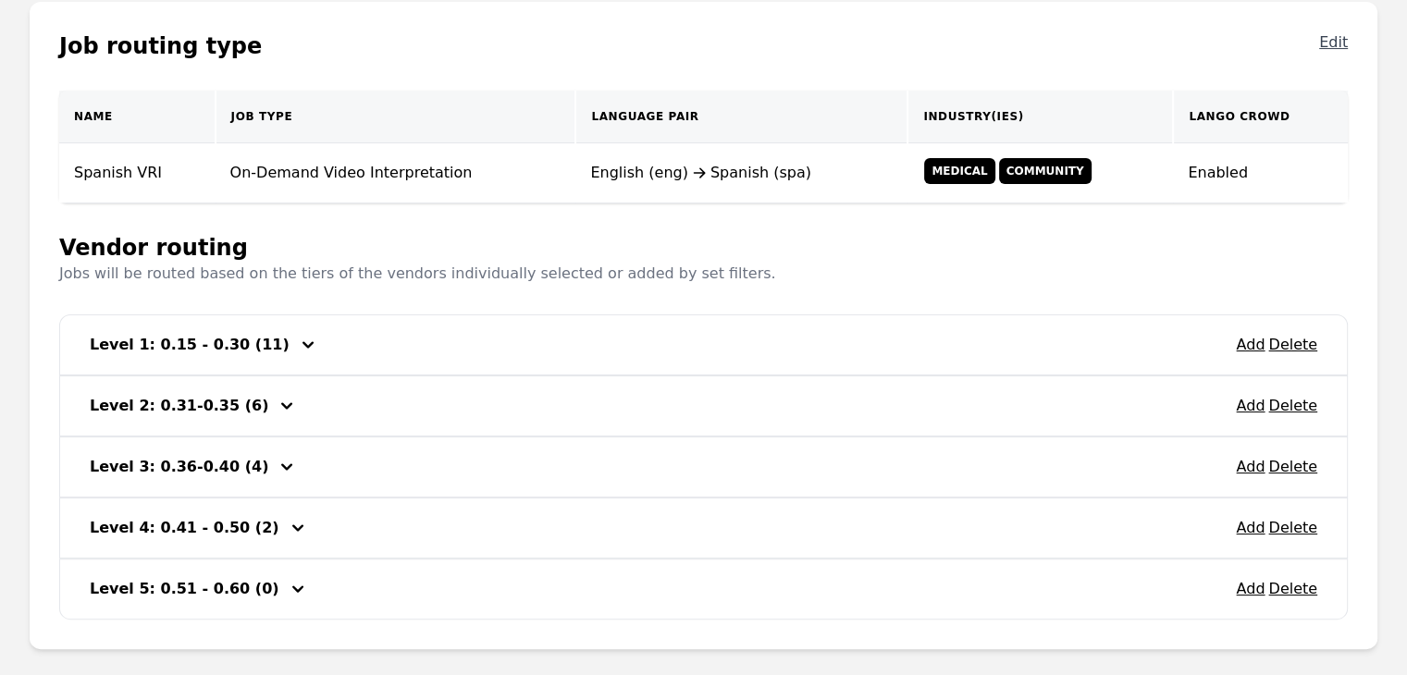
click at [1343, 38] on button "Edit" at bounding box center [1333, 46] width 29 height 30
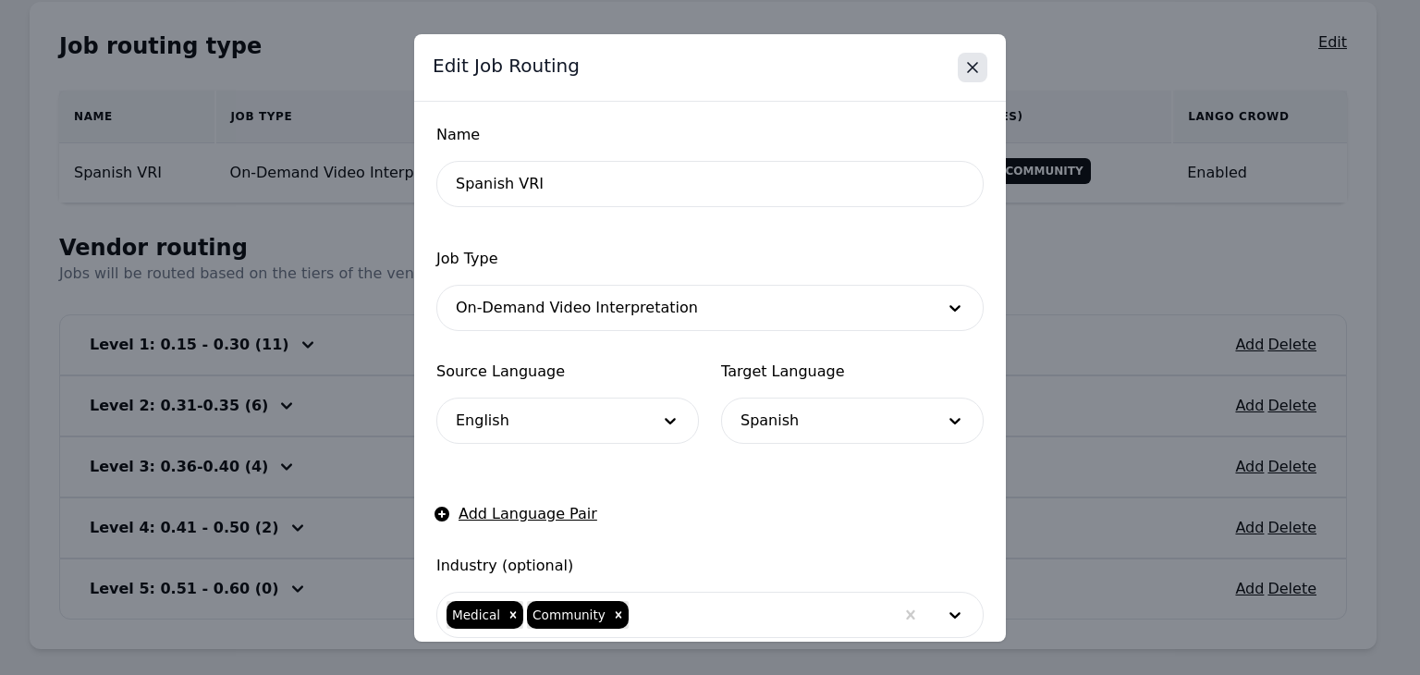
click at [977, 77] on button "Close" at bounding box center [973, 68] width 30 height 30
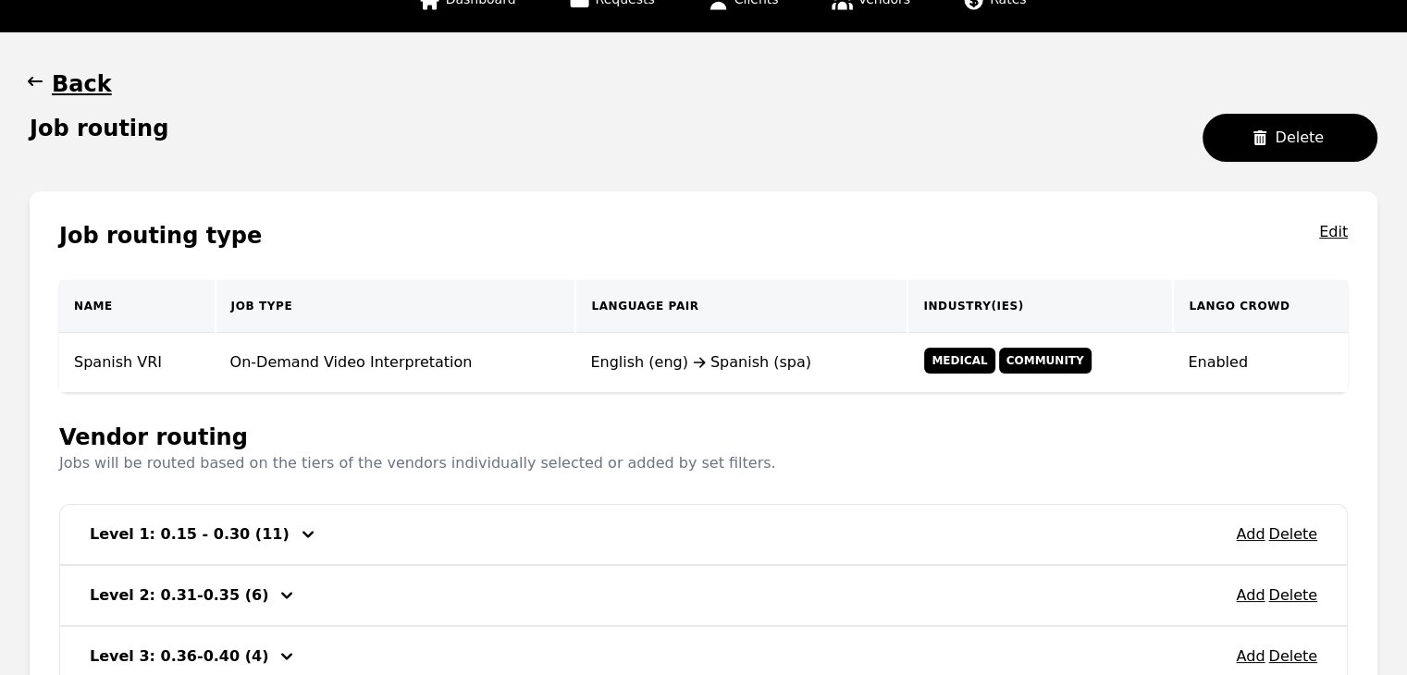
scroll to position [0, 0]
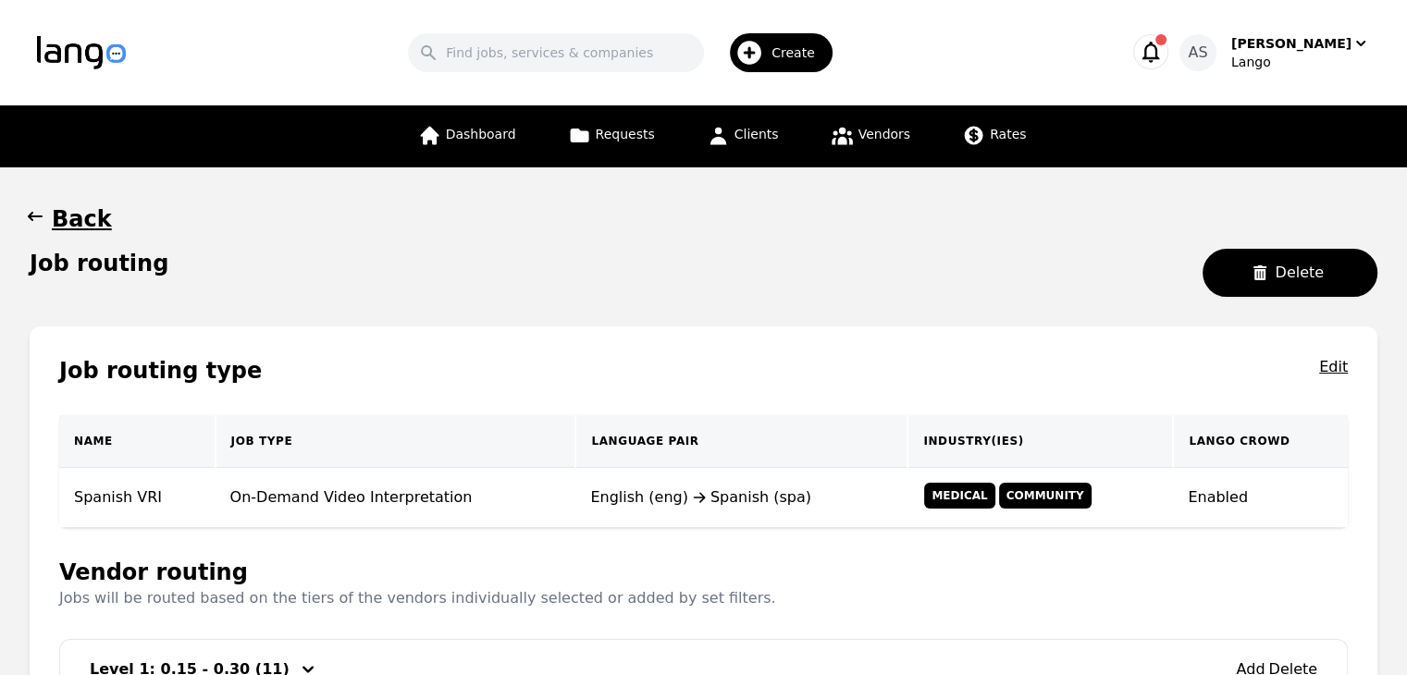
drag, startPoint x: 666, startPoint y: 543, endPoint x: 667, endPoint y: 528, distance: 14.8
click at [666, 543] on div "Job routing type Edit Name Job Type Language Pair Industry(ies) Lango Crowd Spa…" at bounding box center [703, 649] width 1347 height 647
click at [665, 504] on div "English (eng) Spanish (spa)" at bounding box center [741, 497] width 302 height 22
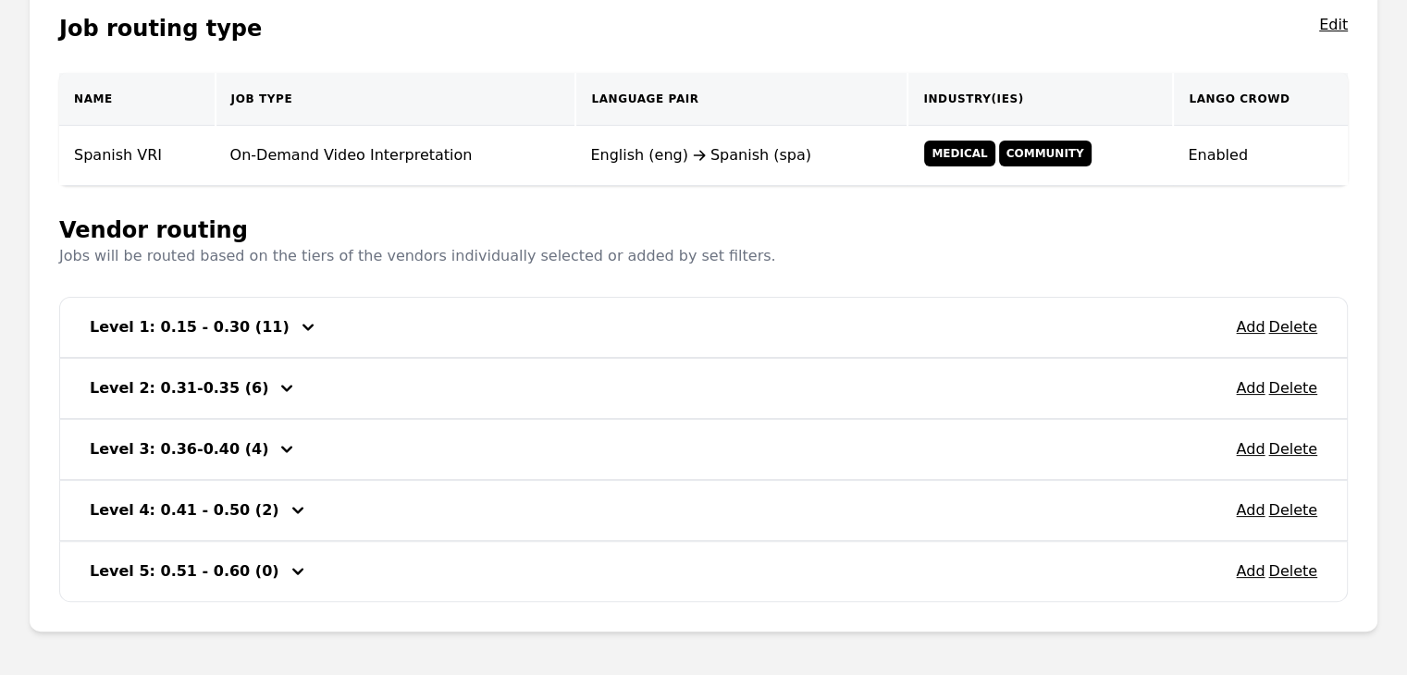
scroll to position [417, 0]
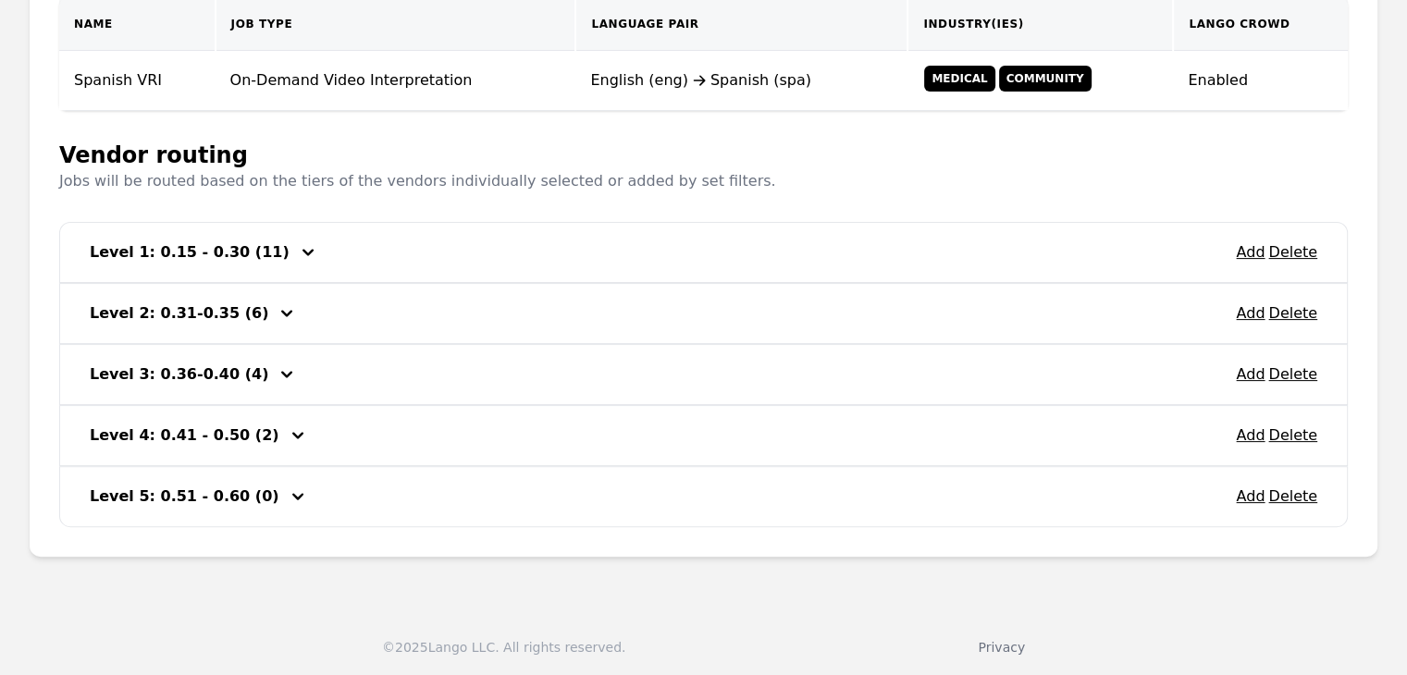
click at [297, 252] on icon "button" at bounding box center [308, 252] width 22 height 22
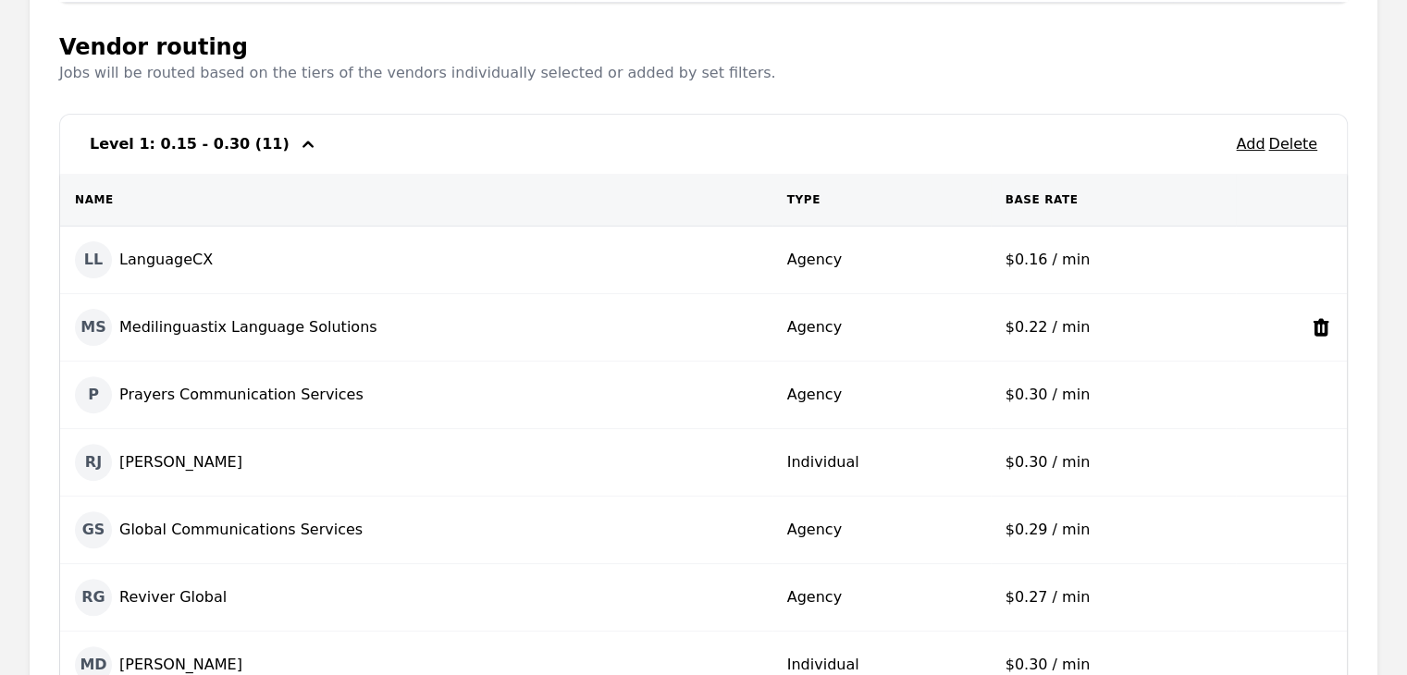
scroll to position [510, 0]
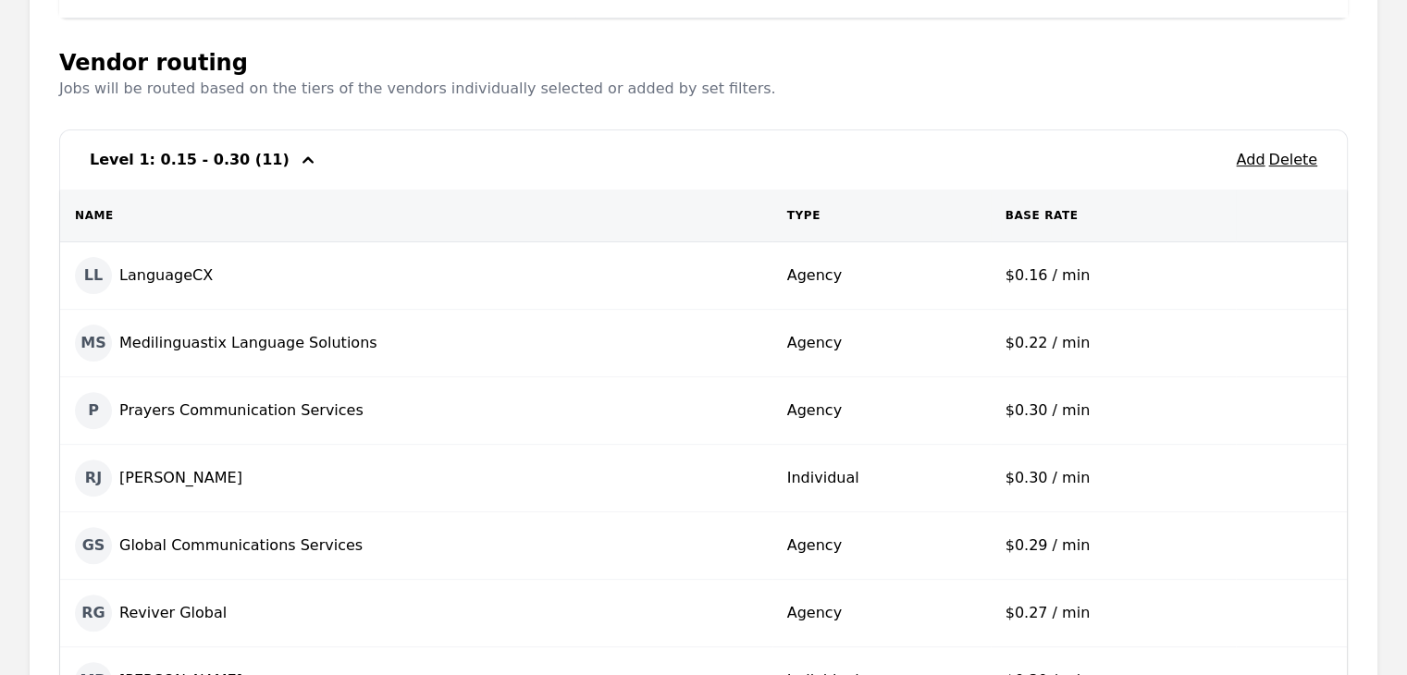
click at [297, 162] on icon "button" at bounding box center [308, 160] width 22 height 22
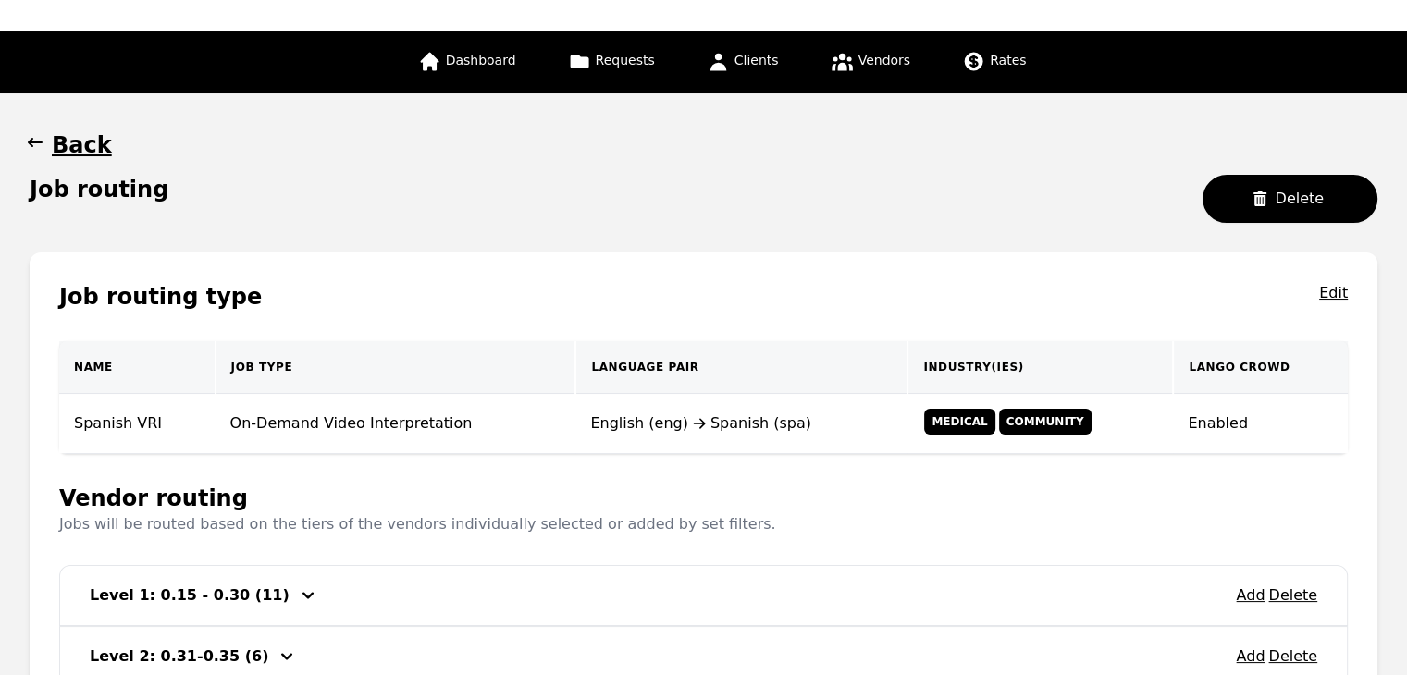
scroll to position [0, 0]
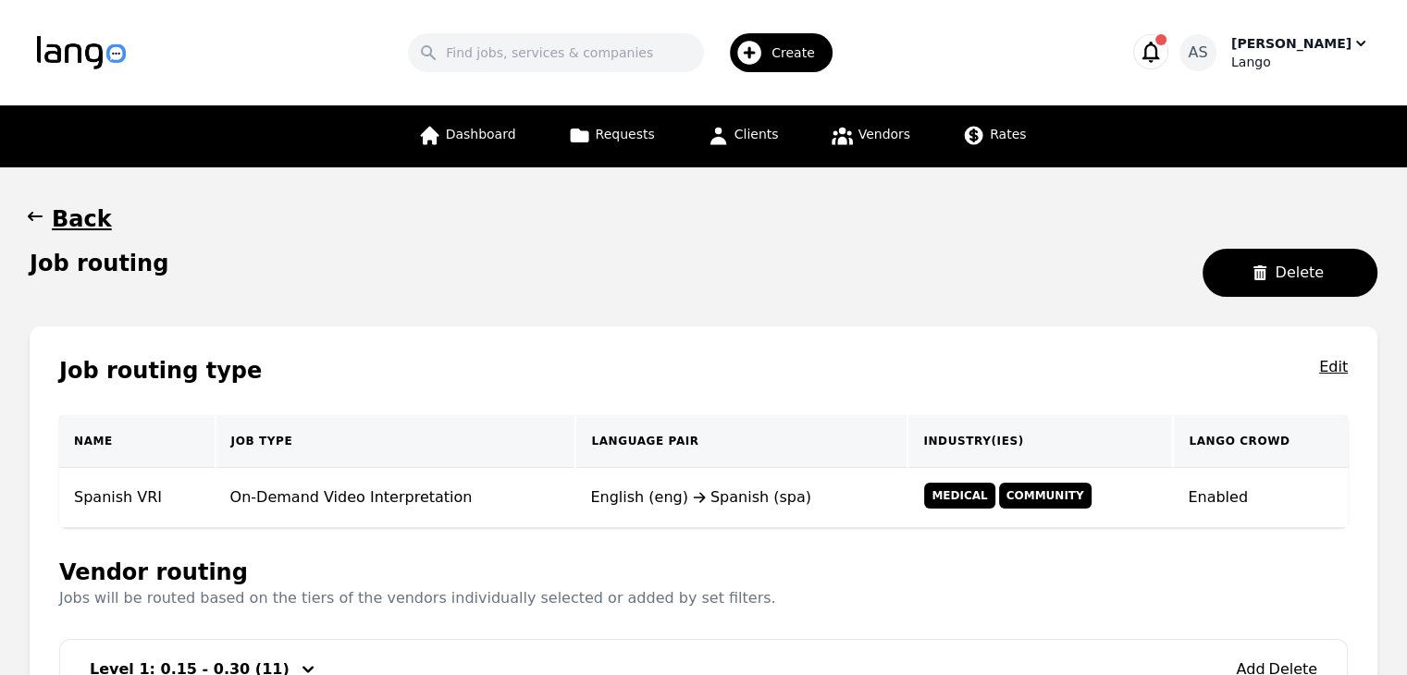
click at [1321, 53] on div "Lango" at bounding box center [1300, 62] width 139 height 18
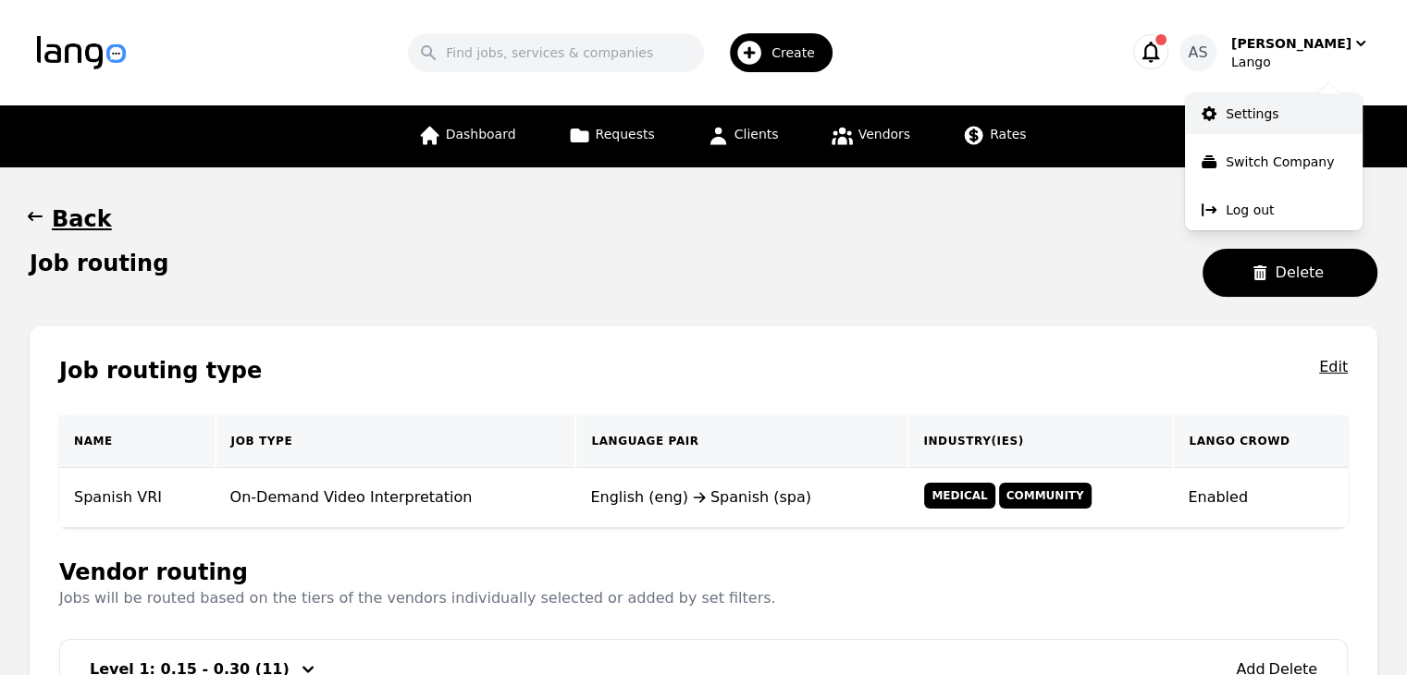
click at [1318, 119] on link "Settings" at bounding box center [1274, 113] width 178 height 41
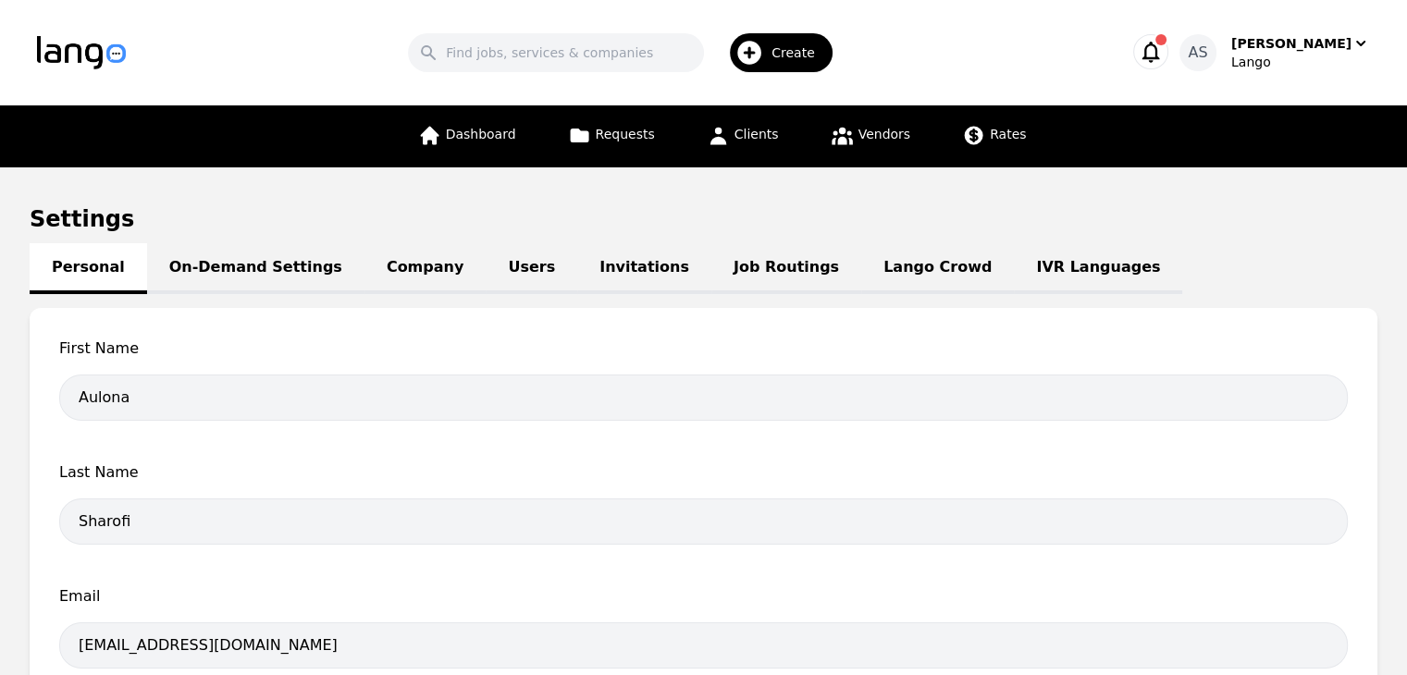
click at [1013, 268] on link "IVR Languages" at bounding box center [1097, 268] width 168 height 51
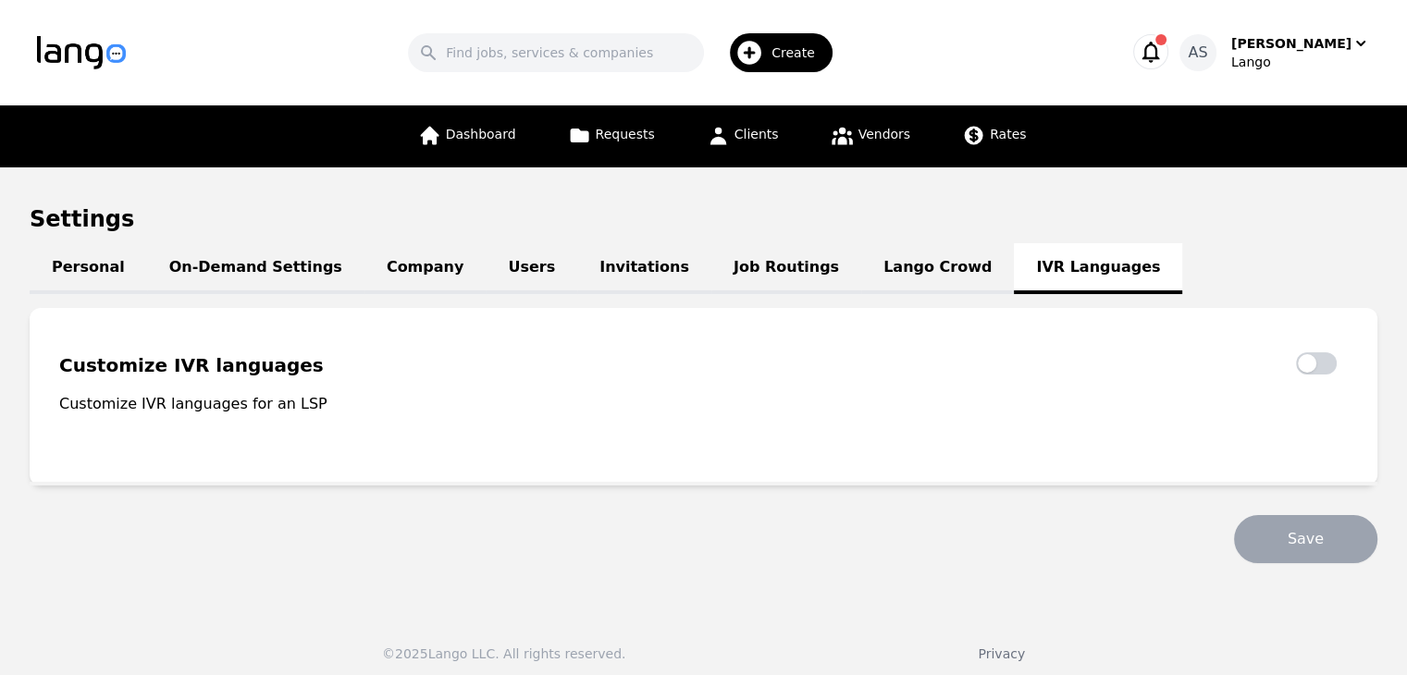
click at [861, 273] on link "Lango Crowd" at bounding box center [937, 268] width 153 height 51
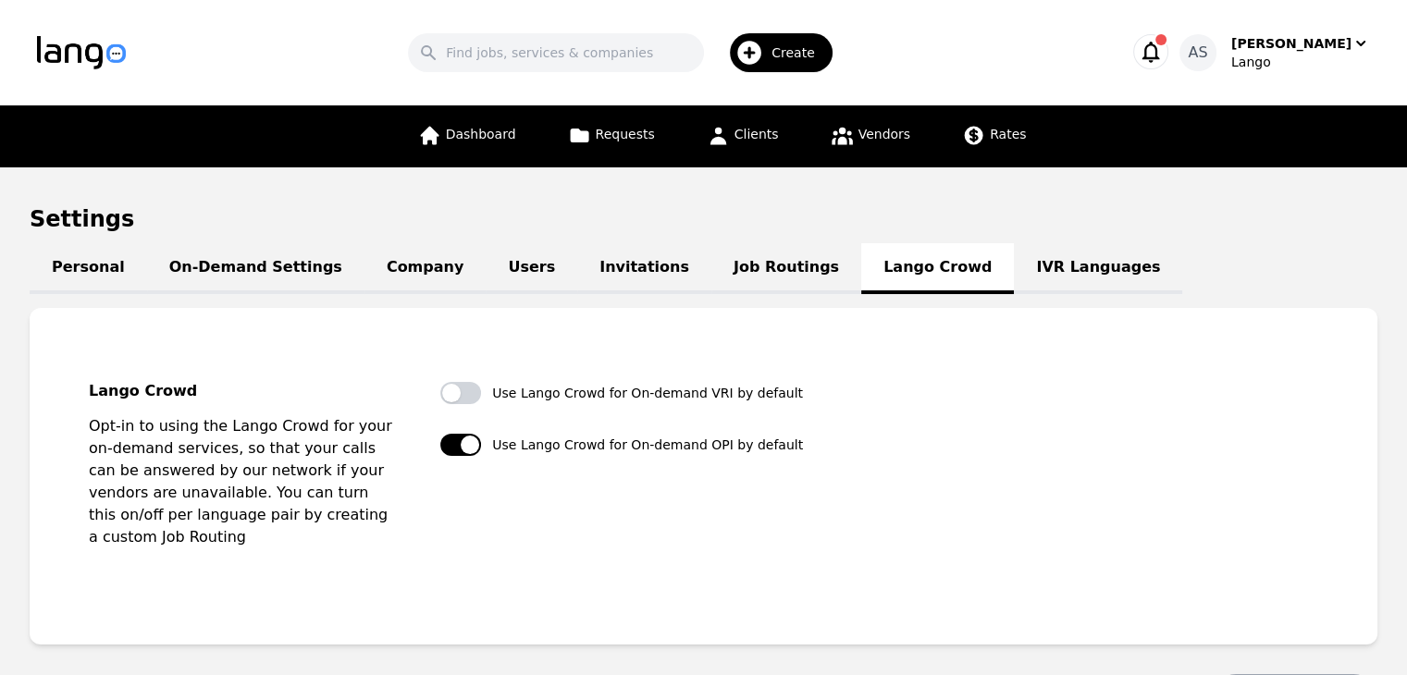
click at [714, 271] on link "Job Routings" at bounding box center [786, 268] width 150 height 51
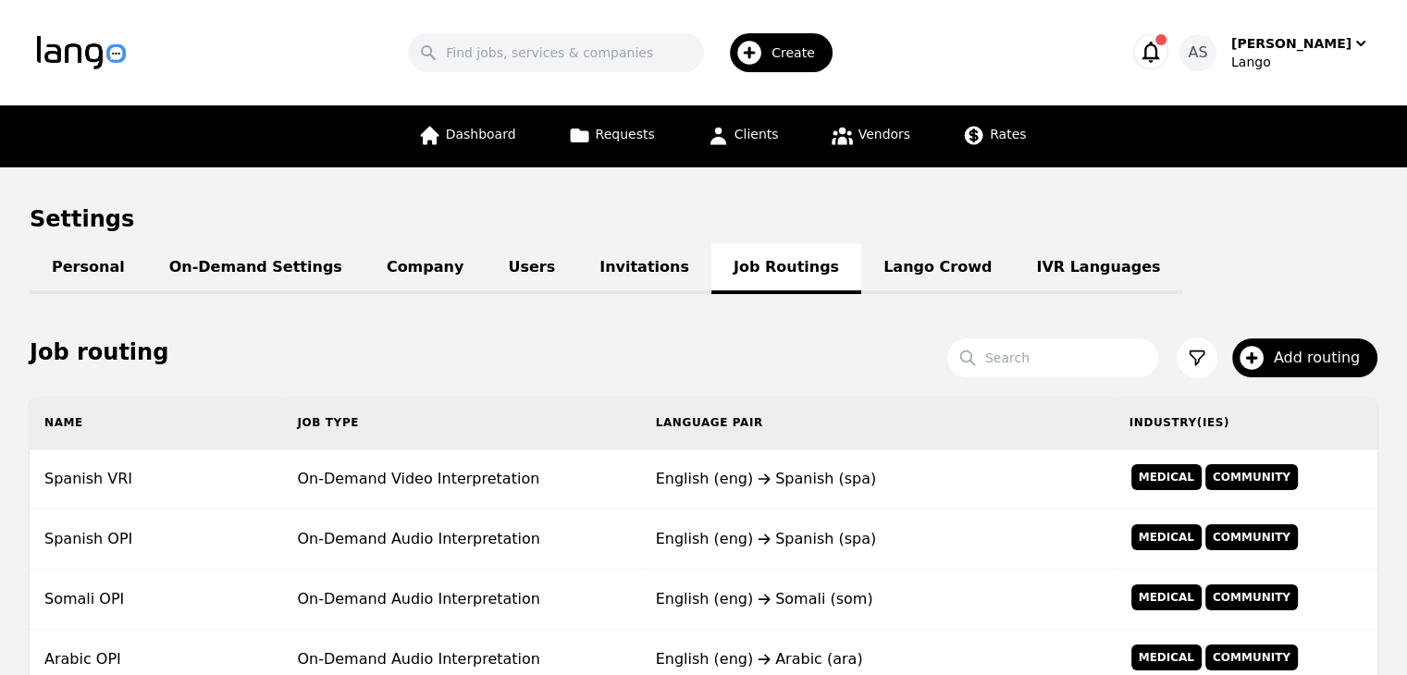
click at [588, 277] on link "Invitations" at bounding box center [644, 268] width 134 height 51
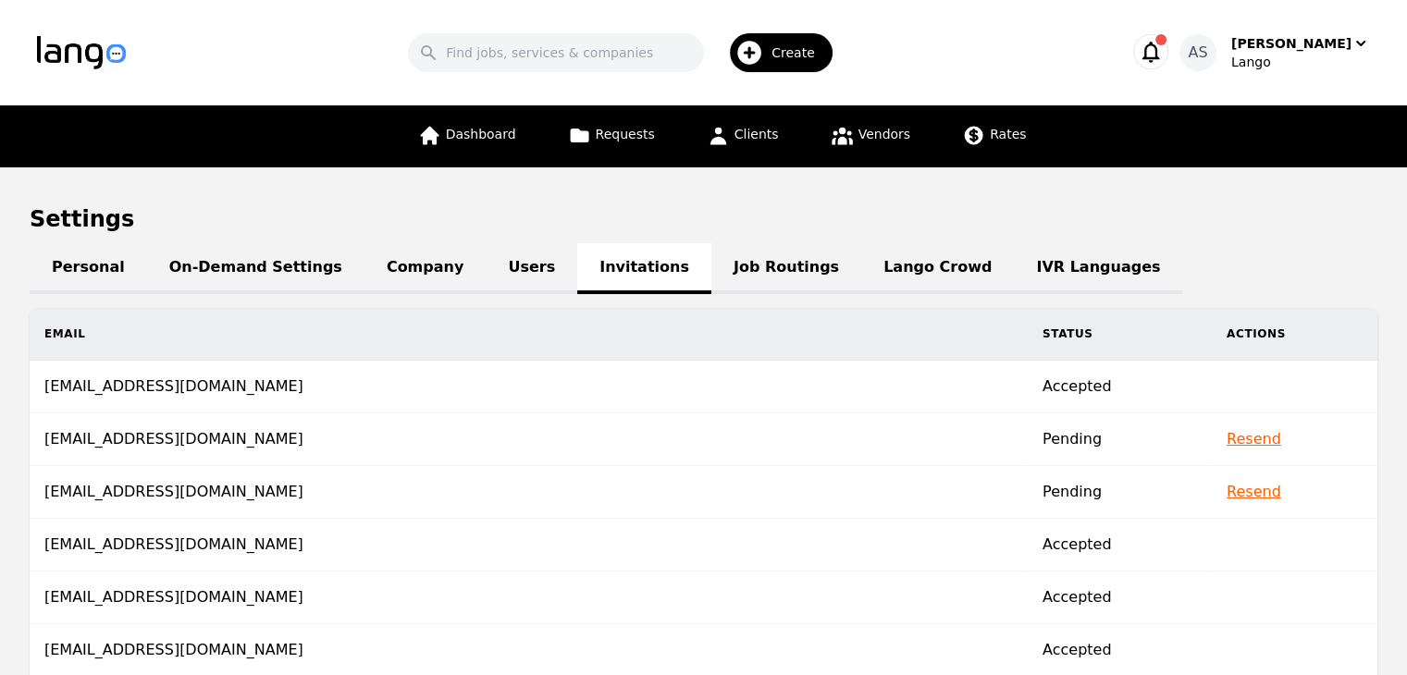
click at [485, 271] on link "Users" at bounding box center [531, 268] width 92 height 51
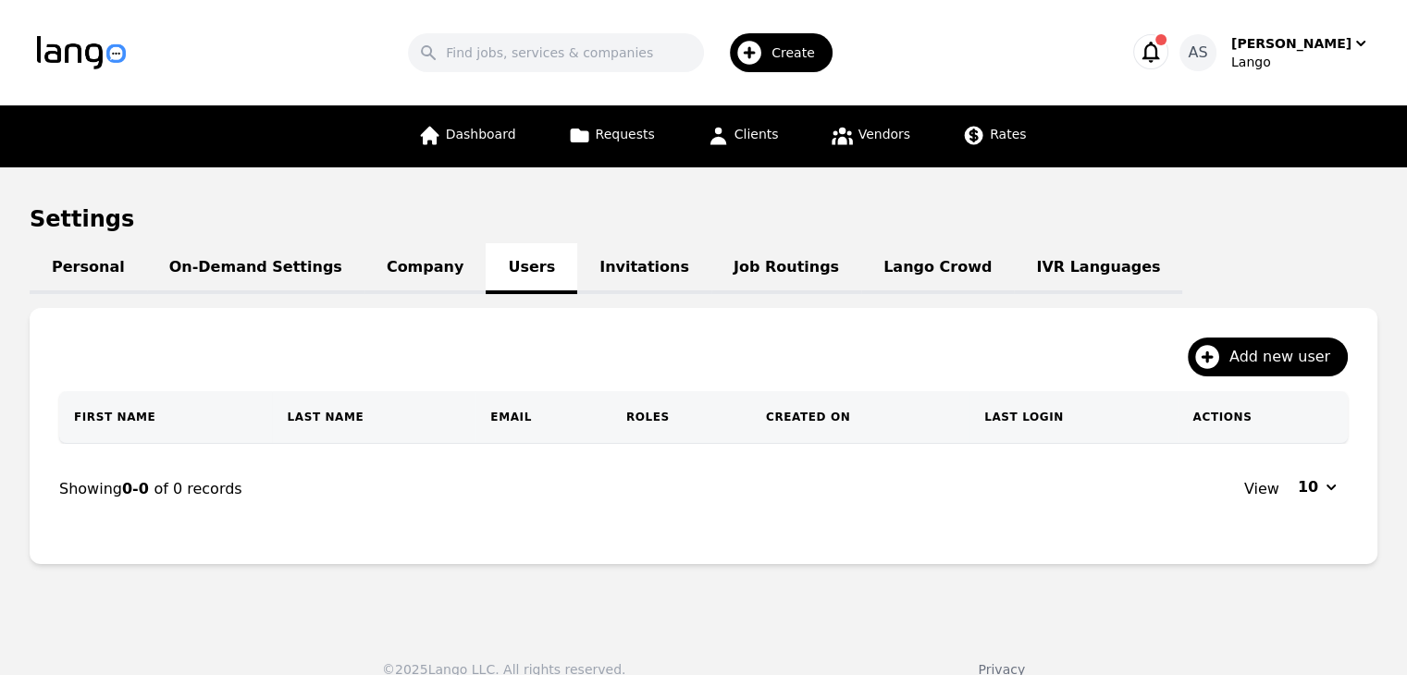
click at [391, 283] on link "Company" at bounding box center [424, 268] width 121 height 51
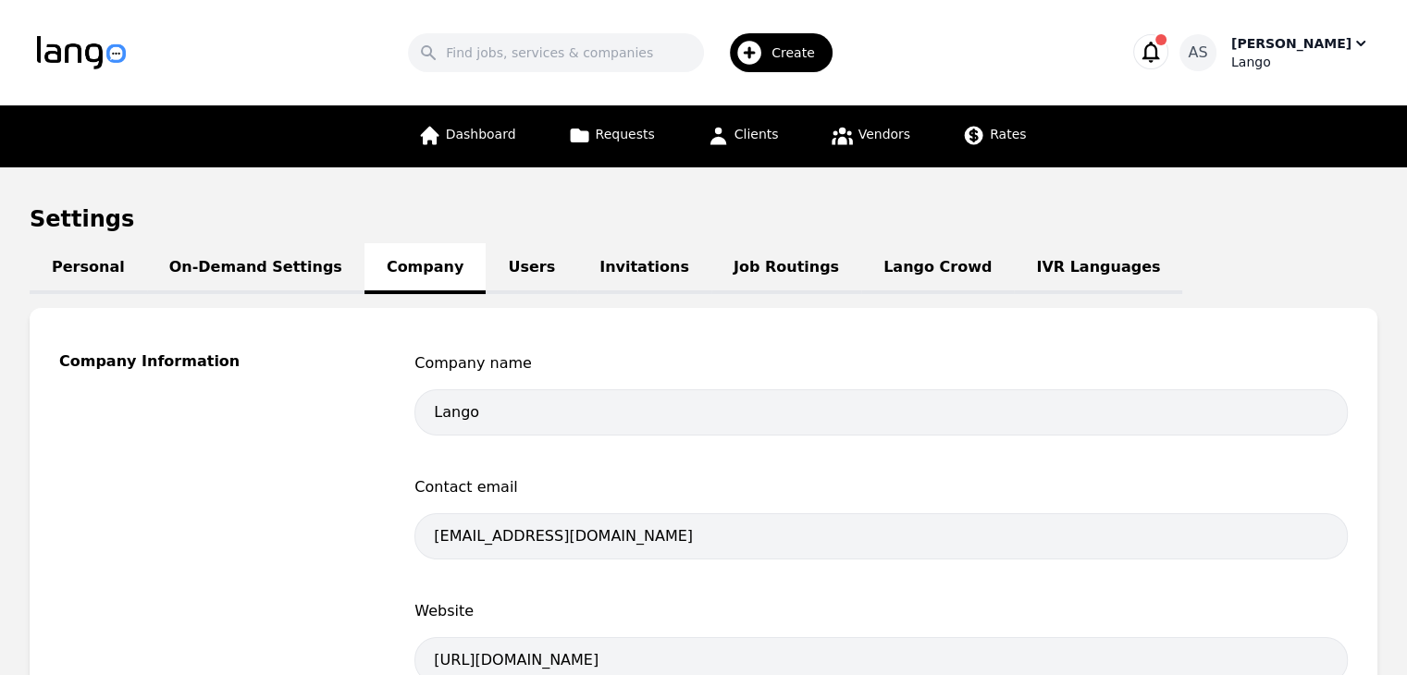
click at [1325, 49] on div "[PERSON_NAME]" at bounding box center [1291, 43] width 120 height 18
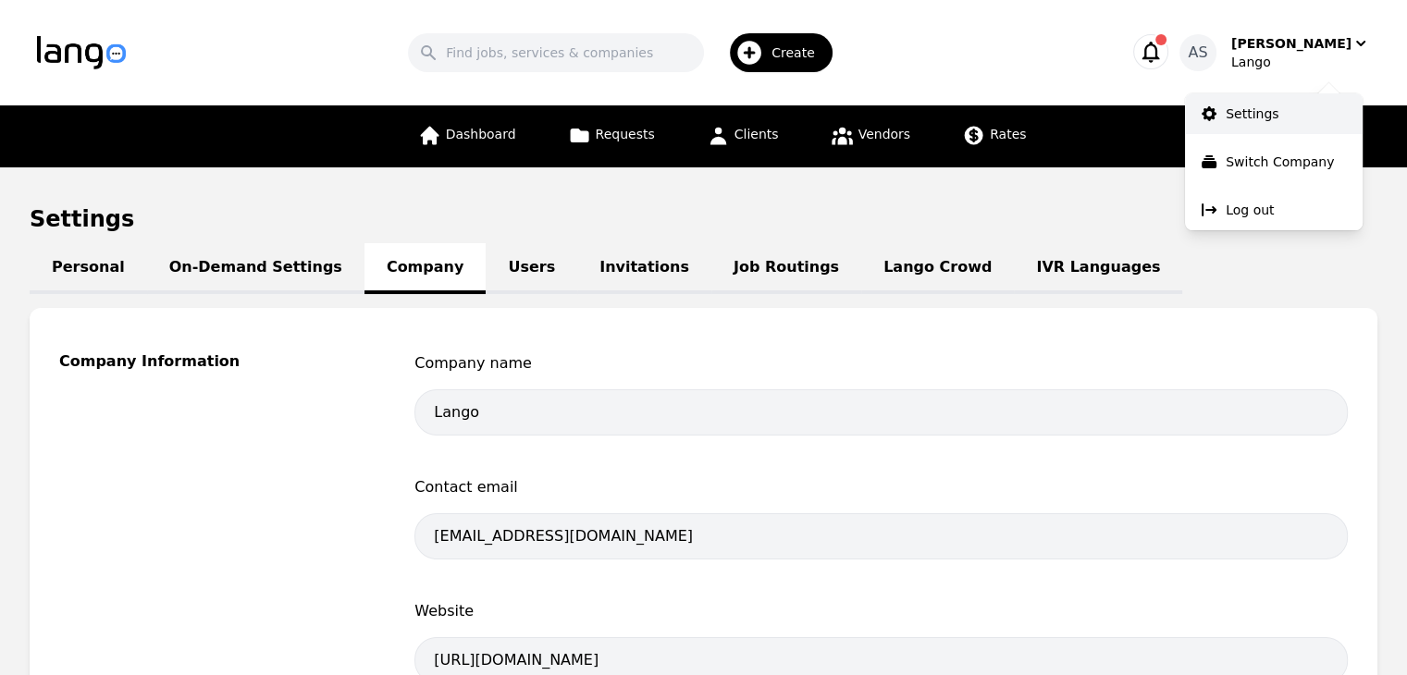
click at [1280, 122] on link "Settings" at bounding box center [1274, 113] width 178 height 41
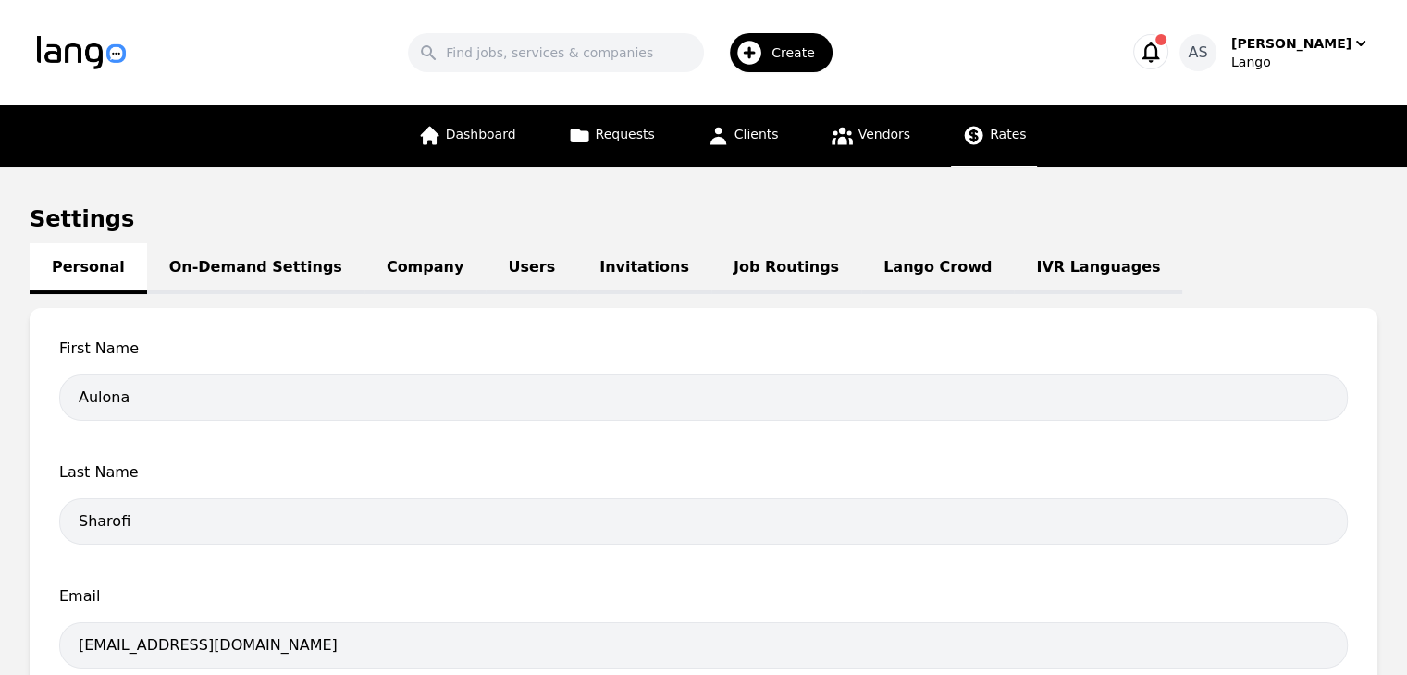
click at [989, 134] on span "Rates" at bounding box center [1007, 134] width 36 height 15
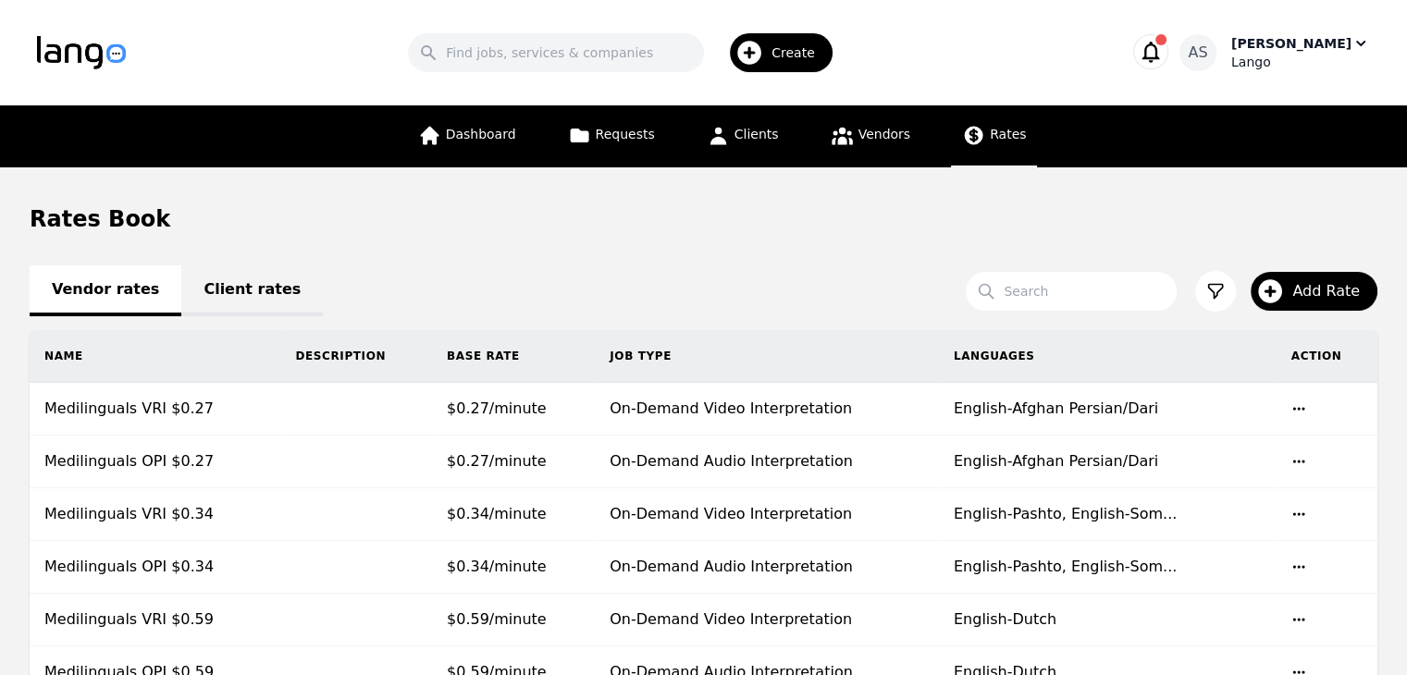
click at [1284, 66] on div "Lango" at bounding box center [1300, 62] width 139 height 18
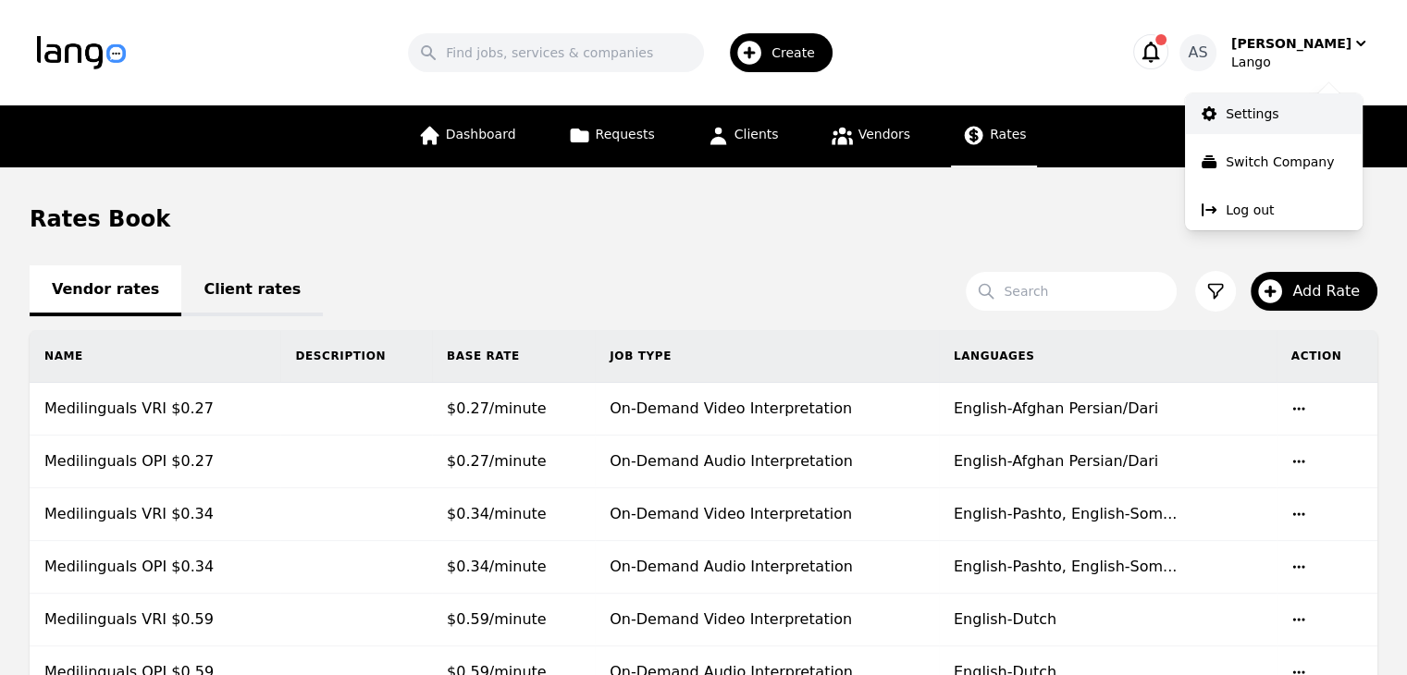
click at [1262, 114] on p "Settings" at bounding box center [1251, 113] width 53 height 18
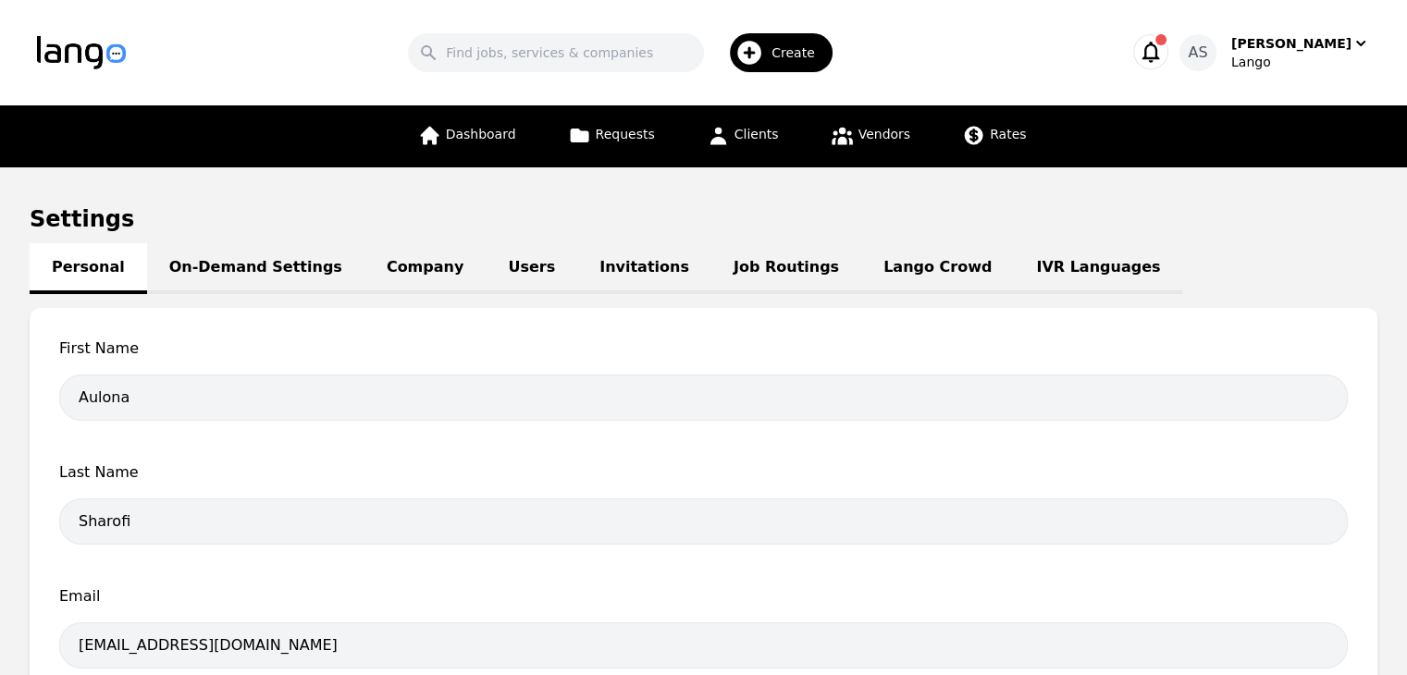
click at [721, 282] on link "Job Routings" at bounding box center [786, 268] width 150 height 51
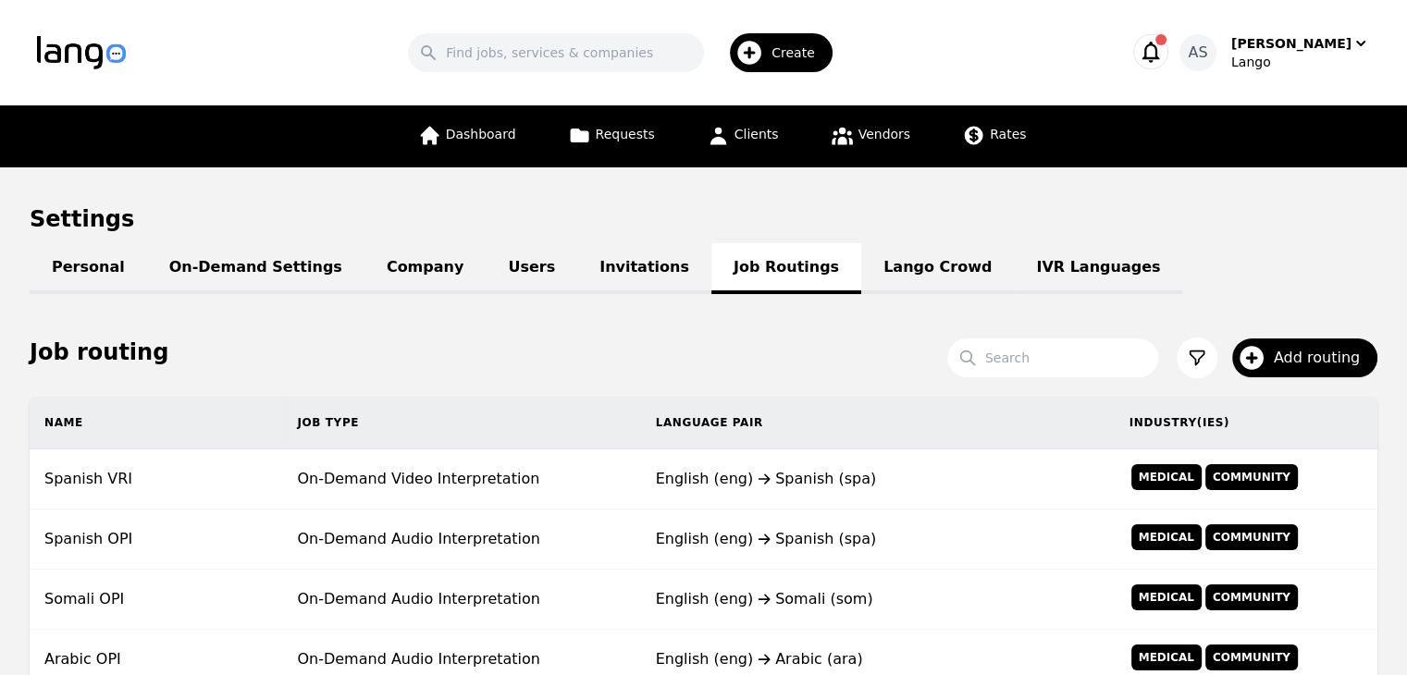
click at [1190, 352] on button at bounding box center [1196, 358] width 41 height 41
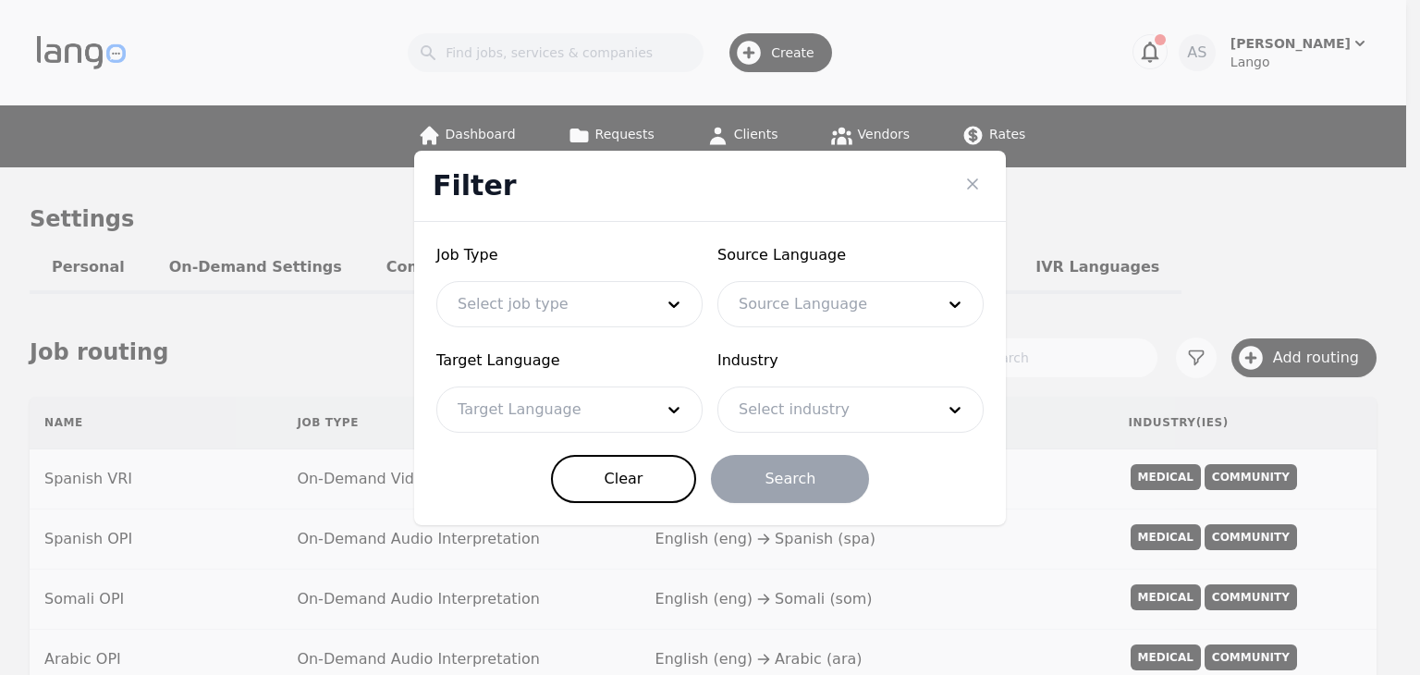
click at [977, 187] on icon "Close" at bounding box center [973, 184] width 18 height 18
